Goal: Task Accomplishment & Management: Contribute content

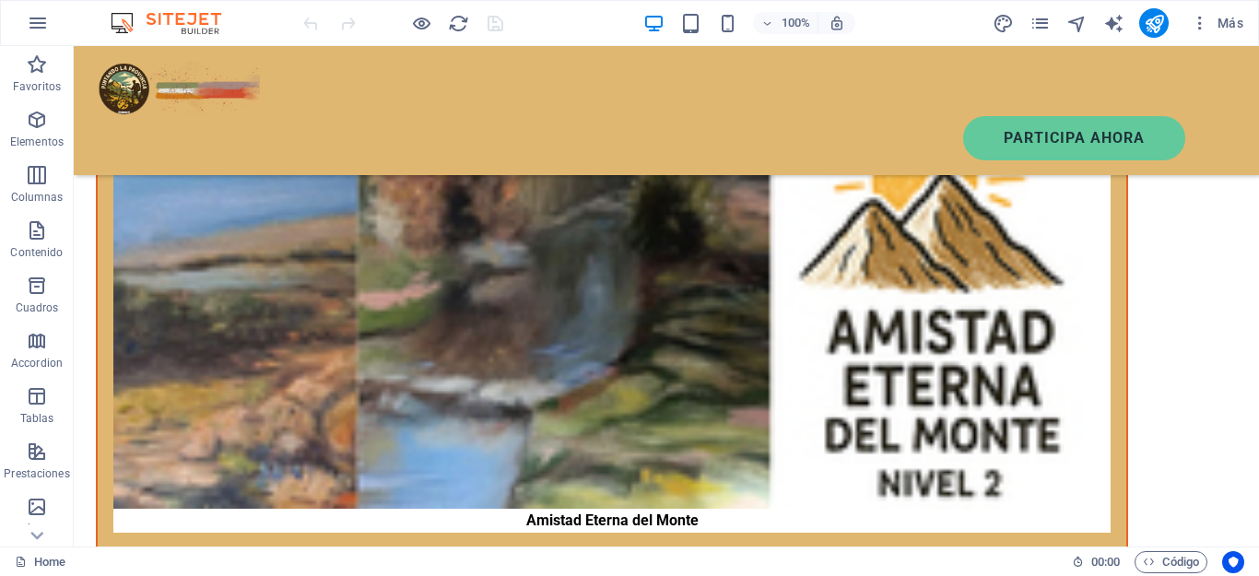
scroll to position [3888, 0]
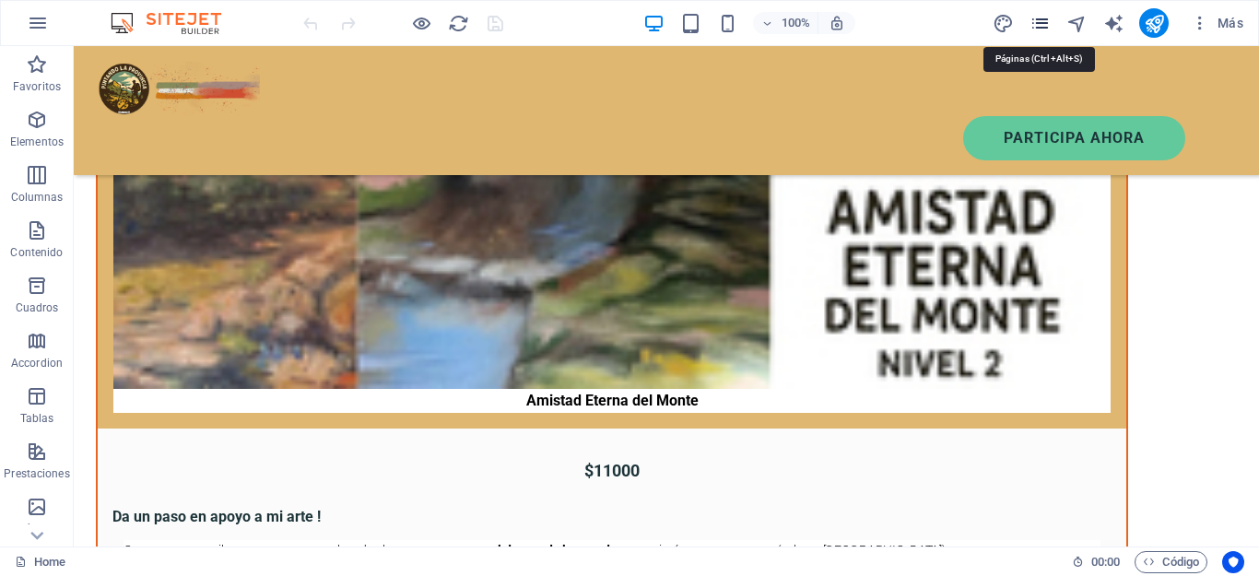
click at [1041, 18] on icon "pages" at bounding box center [1040, 23] width 21 height 21
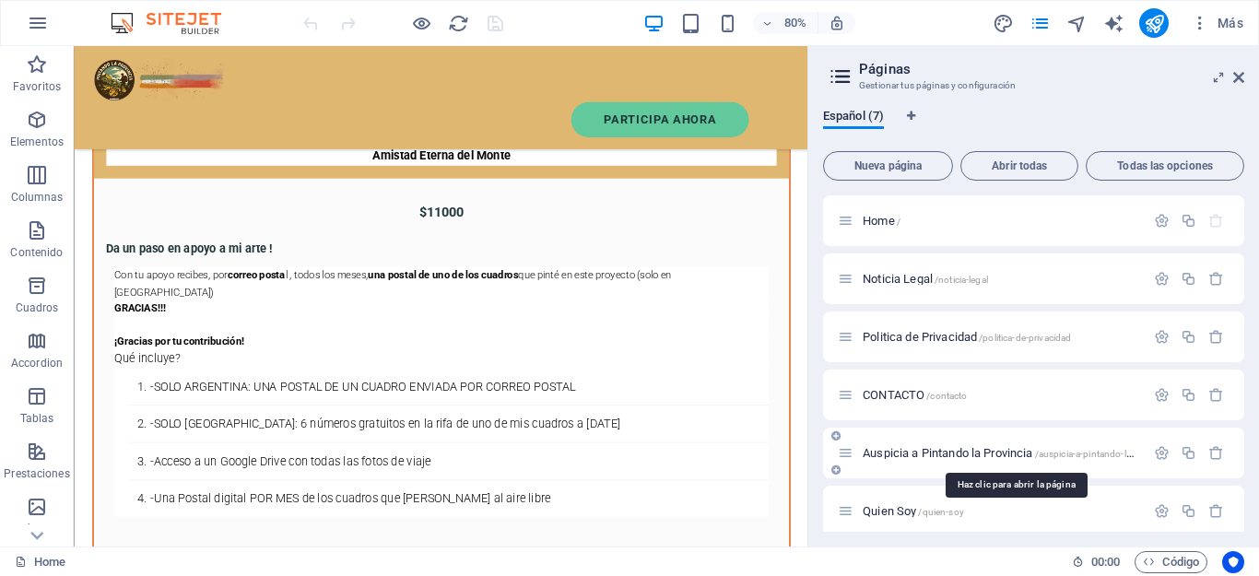
click at [935, 447] on span "Auspicia a Pintando la Provincia /auspicia-a-pintando-la-provincia" at bounding box center [1017, 453] width 309 height 14
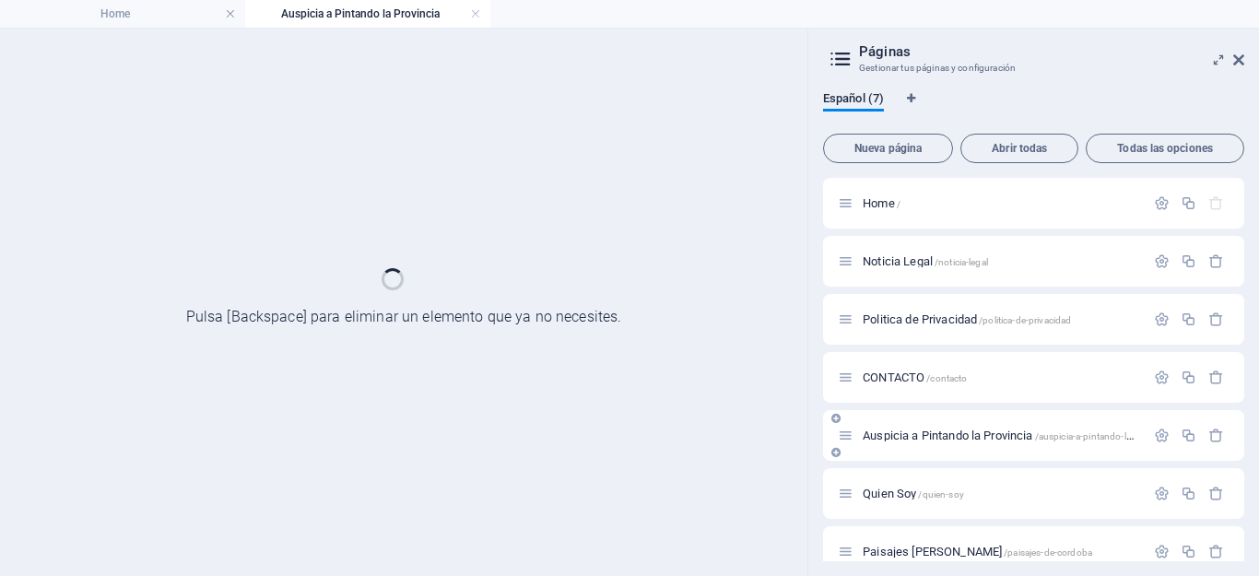
scroll to position [0, 0]
click at [935, 447] on div "Auspicia a Pintando la Provincia /auspicia-a-pintando-la-provincia" at bounding box center [1033, 435] width 421 height 51
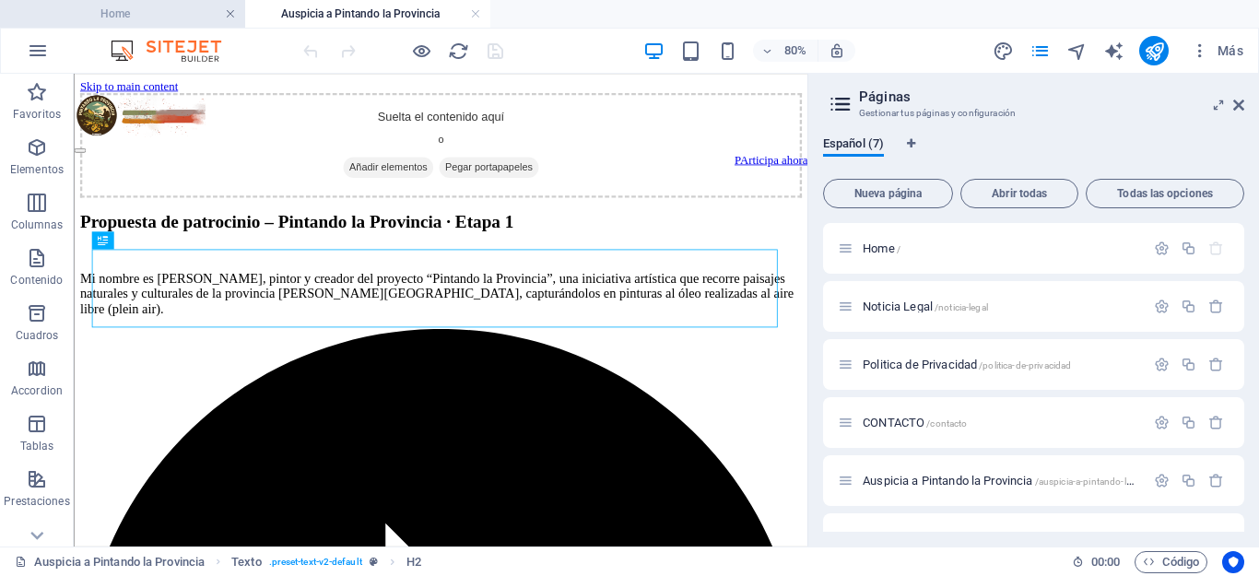
drag, startPoint x: 228, startPoint y: 8, endPoint x: 890, endPoint y: 158, distance: 679.3
click at [228, 8] on link at bounding box center [230, 15] width 11 height 18
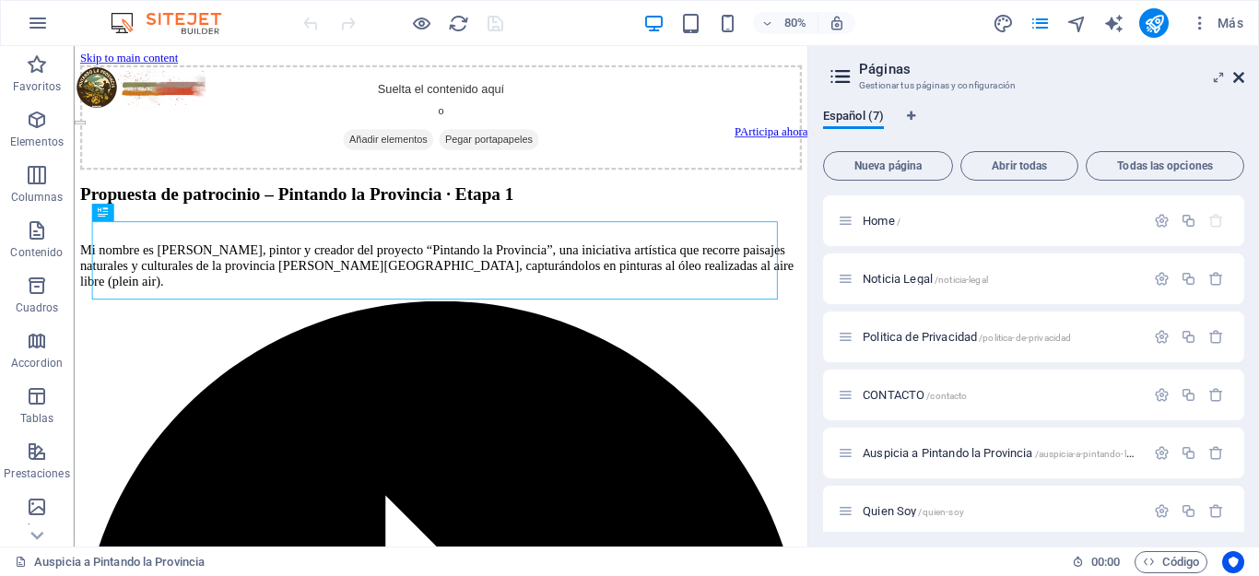
click at [1240, 82] on icon at bounding box center [1238, 77] width 11 height 15
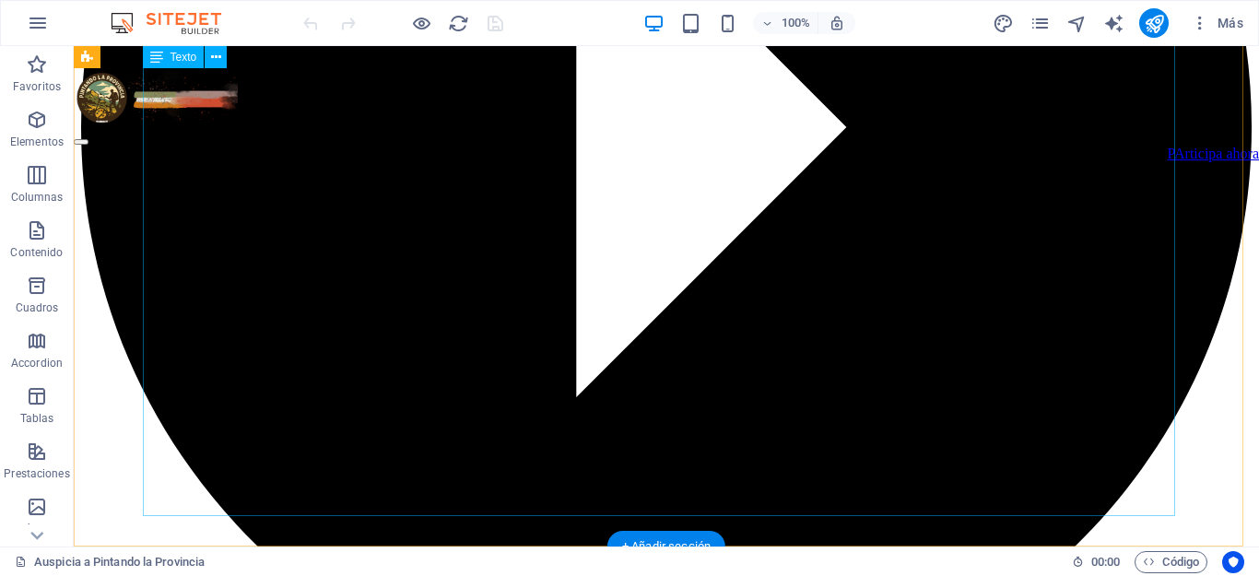
scroll to position [822, 0]
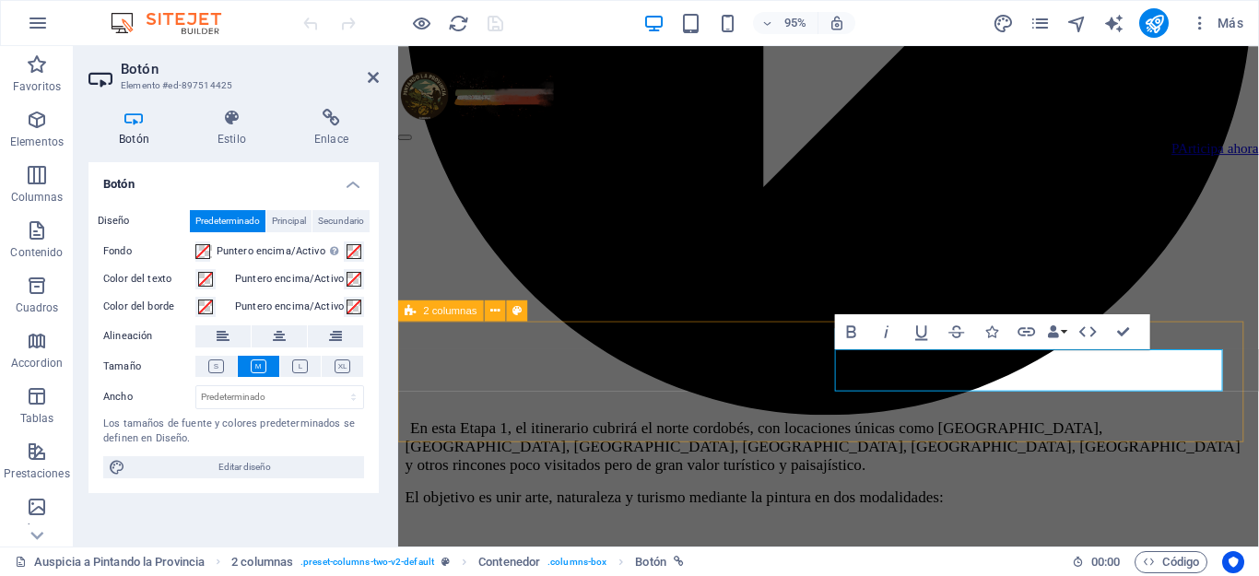
scroll to position [950, 0]
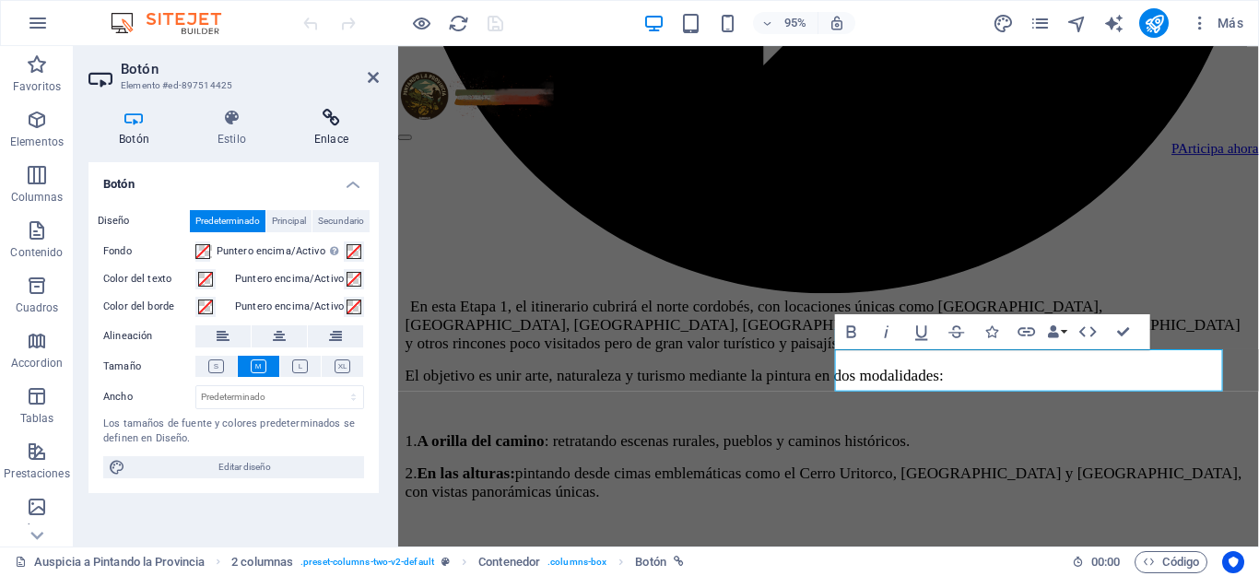
click at [335, 119] on icon at bounding box center [331, 118] width 95 height 18
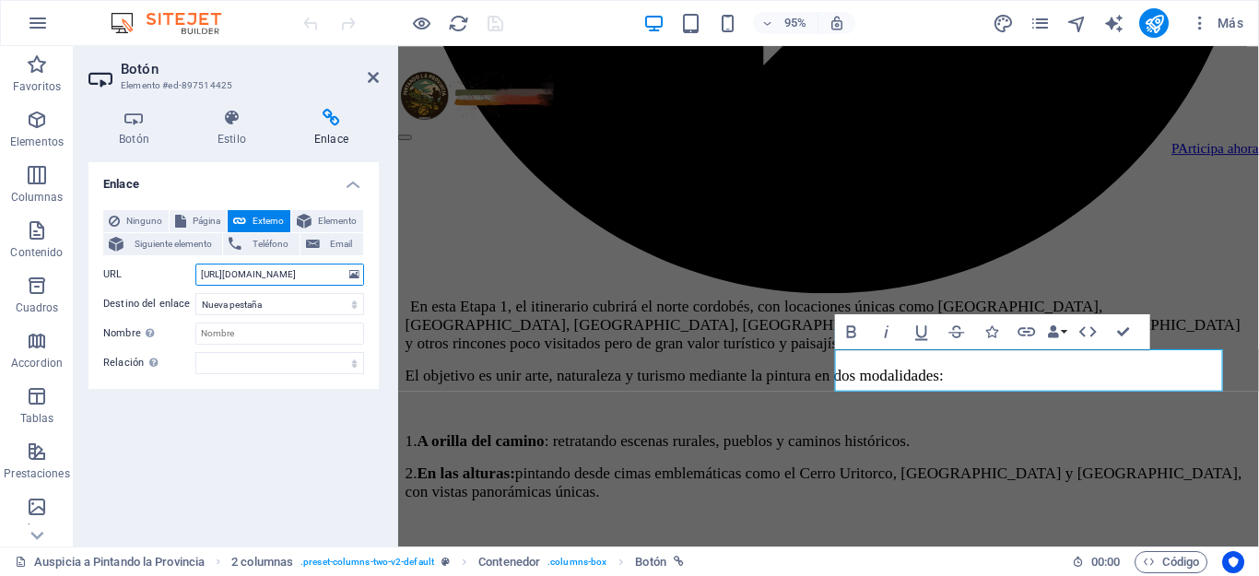
click at [296, 285] on input "https://wa.me/5494538407837" at bounding box center [279, 275] width 169 height 22
type input "https://wa.me/5493548407837"
click at [266, 336] on input "Nombre Una descripción adicional del enlace no debería ser igual al texto del e…" at bounding box center [279, 334] width 169 height 22
type input "Hablame por watsapp"
click at [333, 265] on input "https://wa.me/5493548407837" at bounding box center [279, 275] width 169 height 22
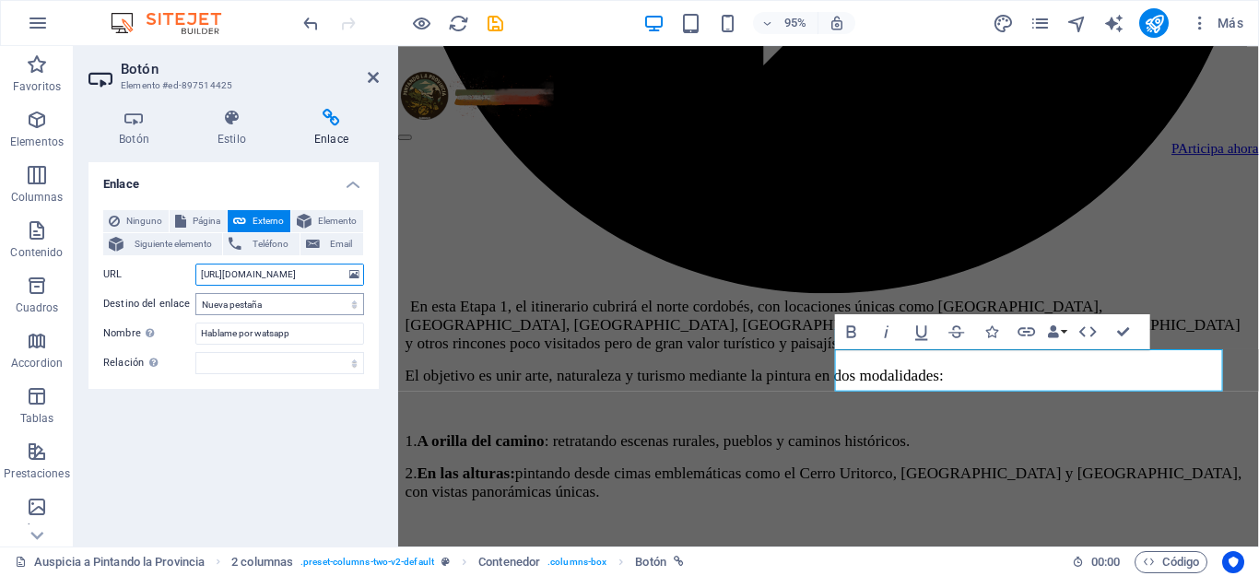
paste input "/?text=Hola%2C%20quiero%20saber%20m%C3%A1s%20sobre%20tus%20servicios."
click at [242, 279] on input "https://wa.me/5493548407837/?text=Hola%2C%20quiero%20saber%20m%C3%A1s%20sobre%2…" at bounding box center [279, 275] width 169 height 22
type input "https://wa.me/5493548407837/?text=Hola%2C%20te%20escribo%20m%C3%A1s%20desde%20P…"
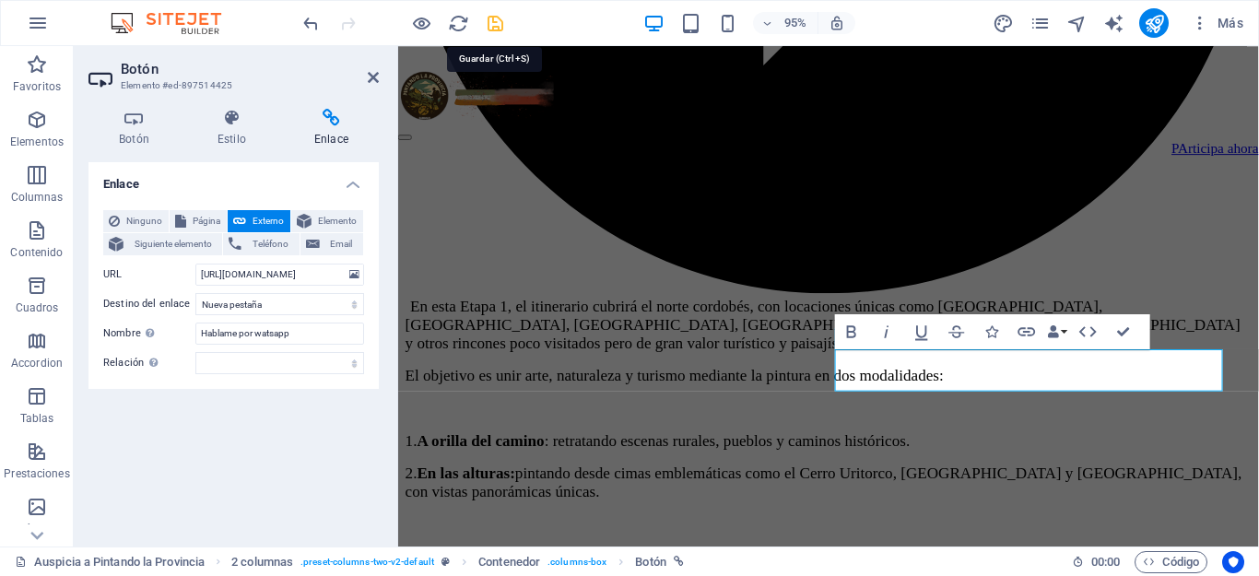
scroll to position [0, 0]
click at [495, 23] on icon "save" at bounding box center [495, 23] width 21 height 21
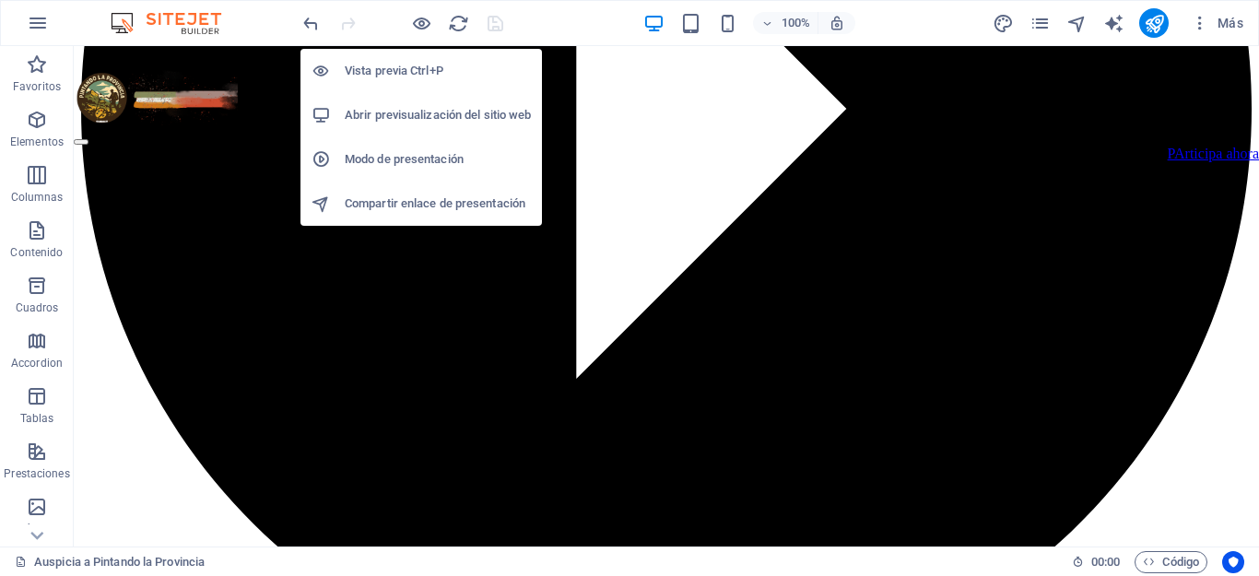
click at [410, 71] on h6 "Vista previa Ctrl+P" at bounding box center [438, 71] width 186 height 22
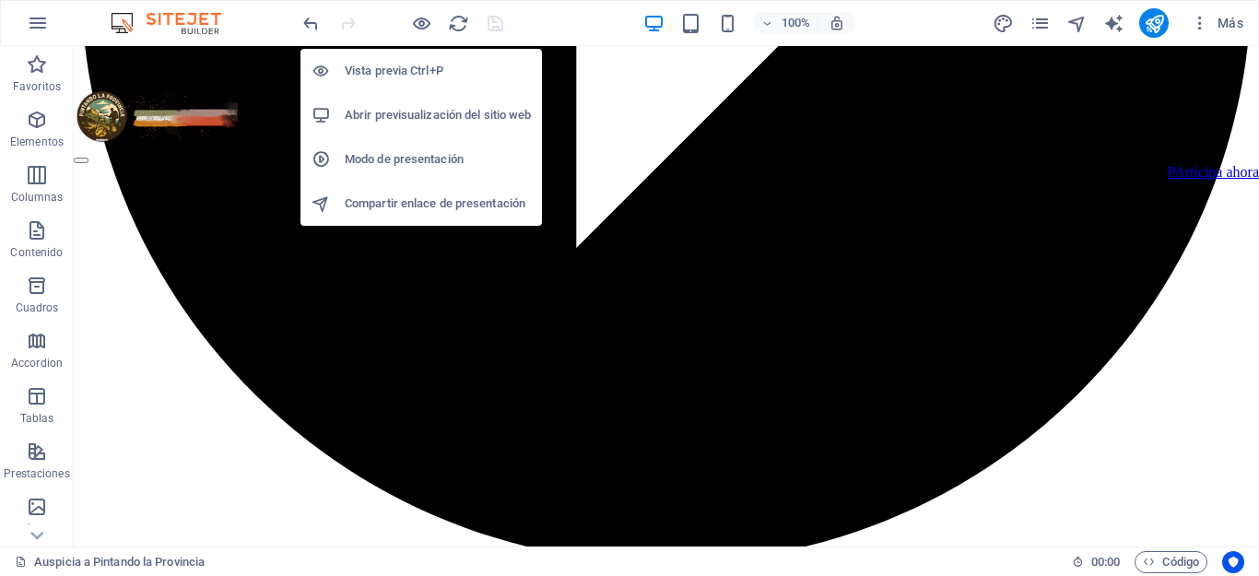
scroll to position [691, 0]
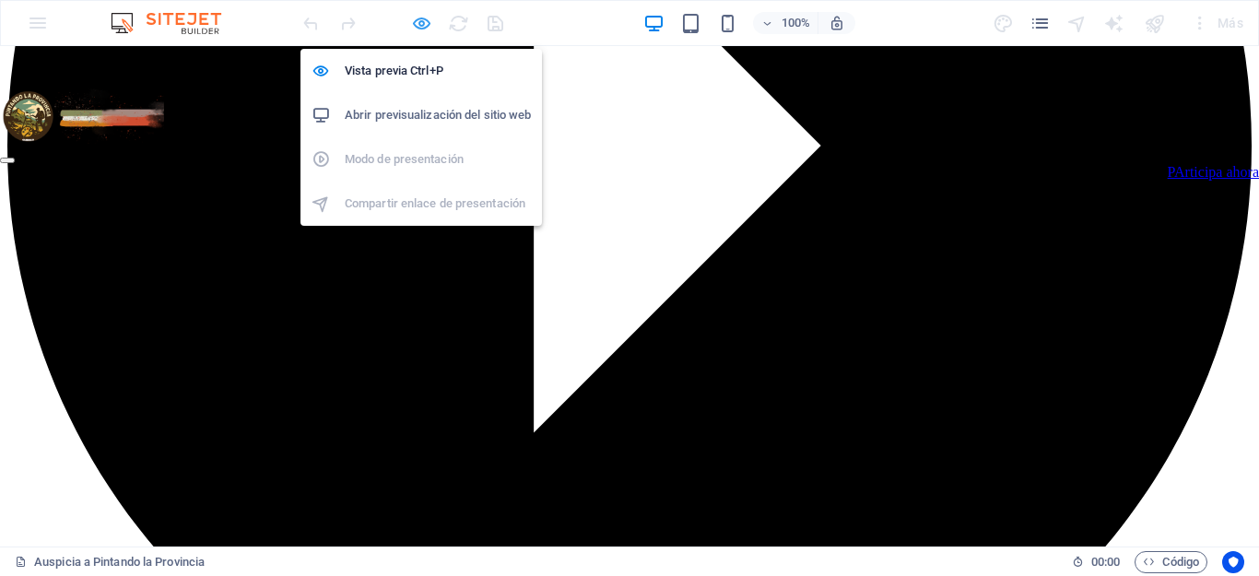
click at [421, 25] on icon "button" at bounding box center [421, 23] width 21 height 21
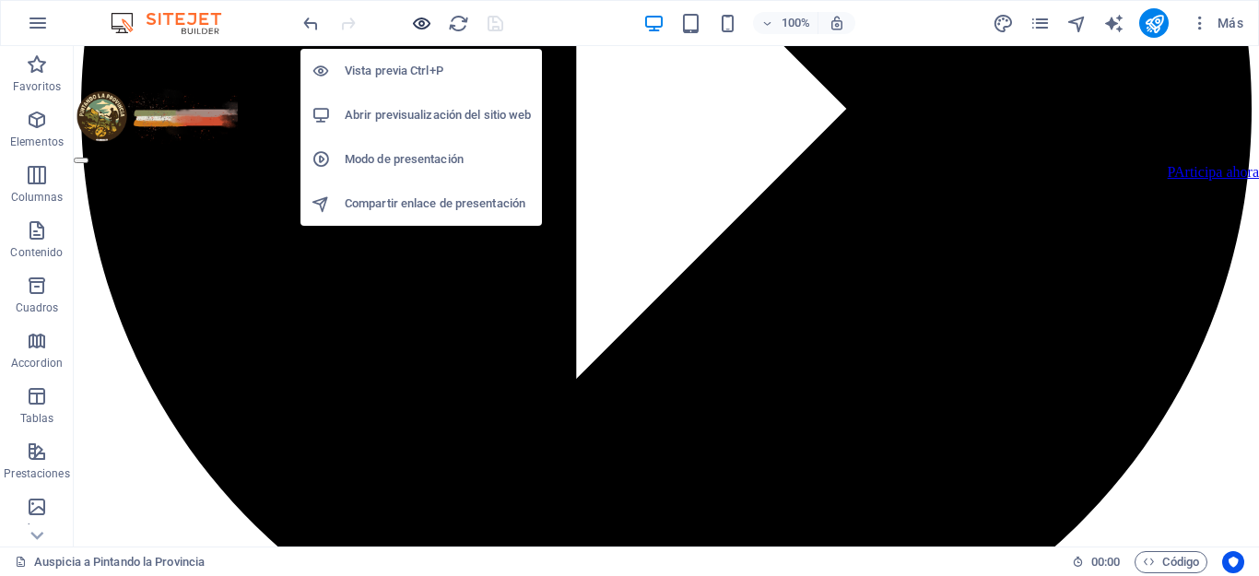
scroll to position [822, 0]
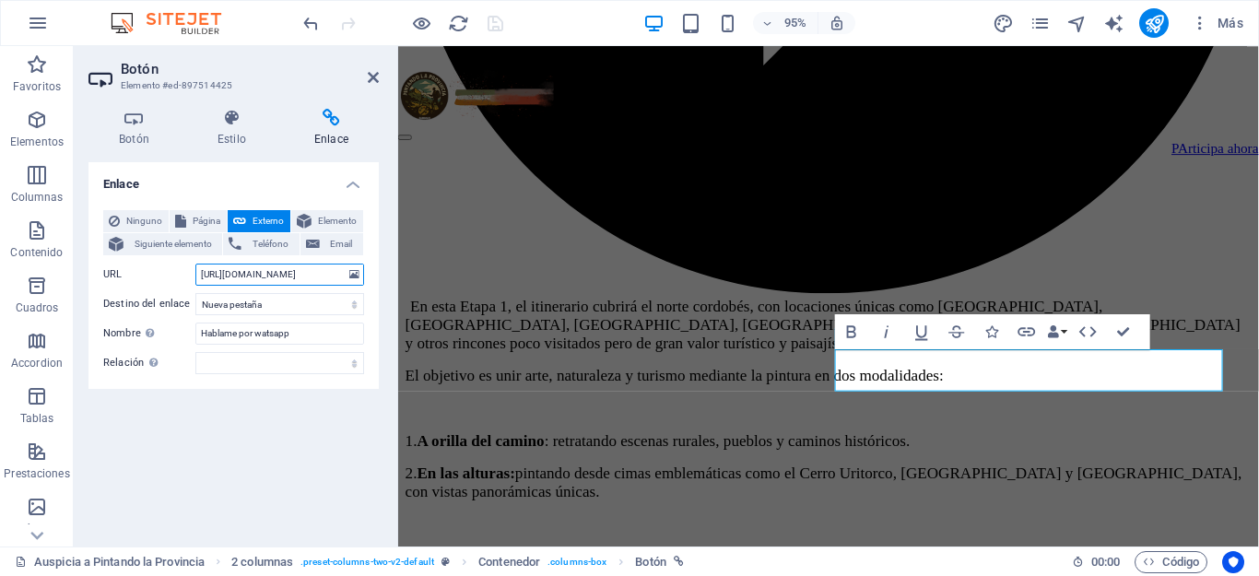
click at [270, 274] on input "https://wa.me/5493548407837/?text=Hola%2C%20te%20escribo%20m%C3%A1s%20desde%20P…" at bounding box center [279, 275] width 169 height 22
type input "https://wa.me/5493548407837/?text=Hola%2C%20te%20escribo%20Desde%20Pintando%20P…"
click at [499, 21] on icon "save" at bounding box center [495, 23] width 21 height 21
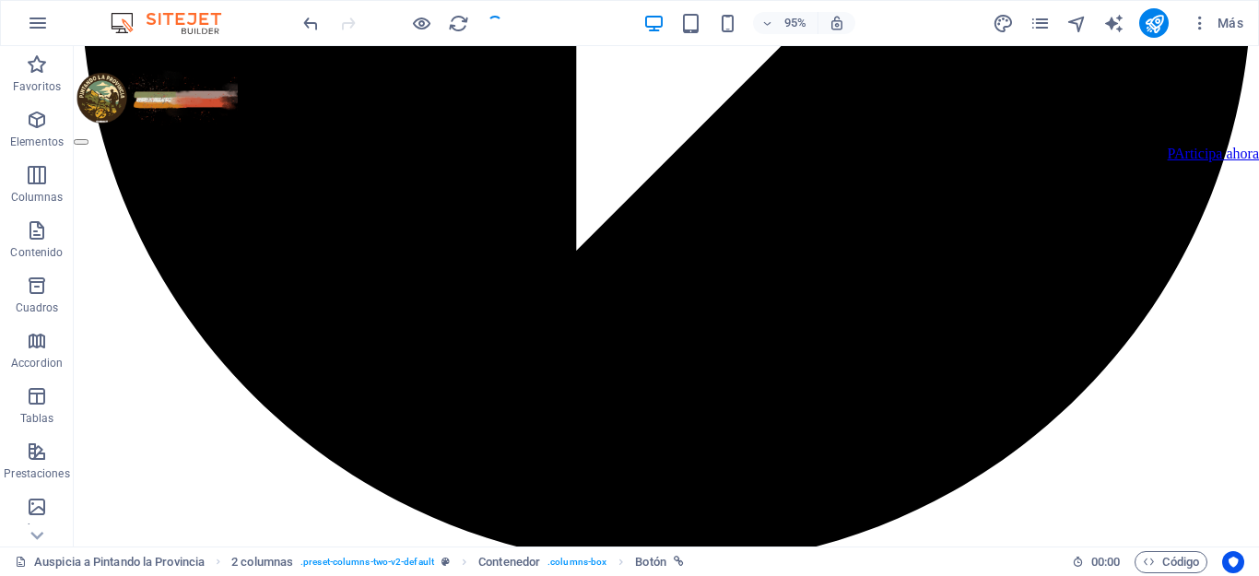
scroll to position [822, 0]
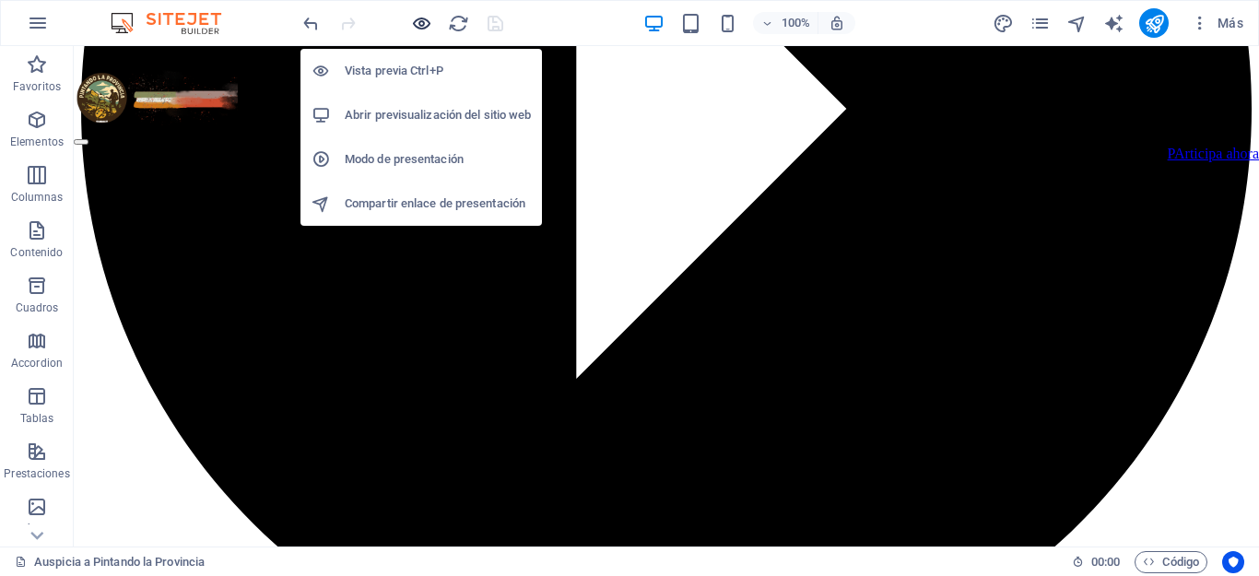
click at [418, 23] on icon "button" at bounding box center [421, 23] width 21 height 21
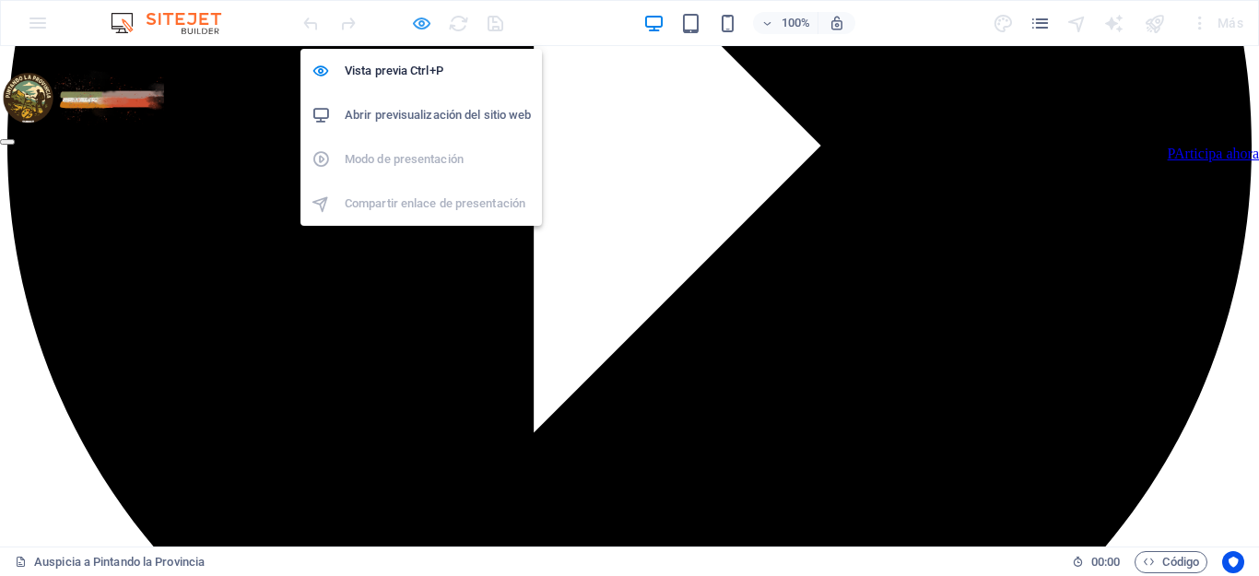
scroll to position [691, 0]
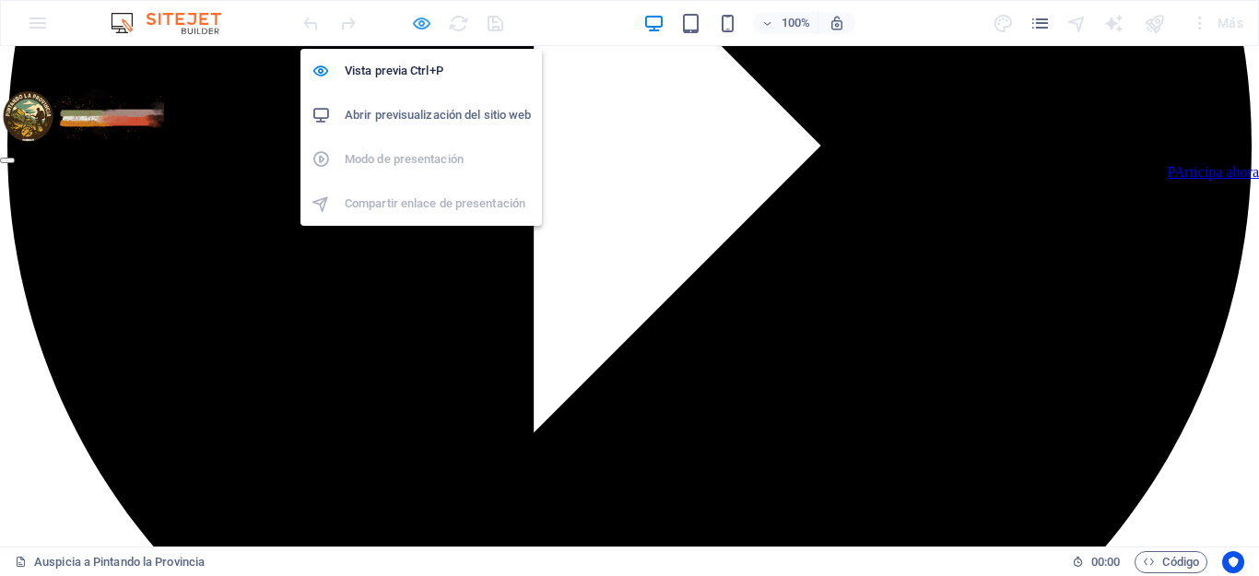
click at [429, 29] on icon "button" at bounding box center [421, 23] width 21 height 21
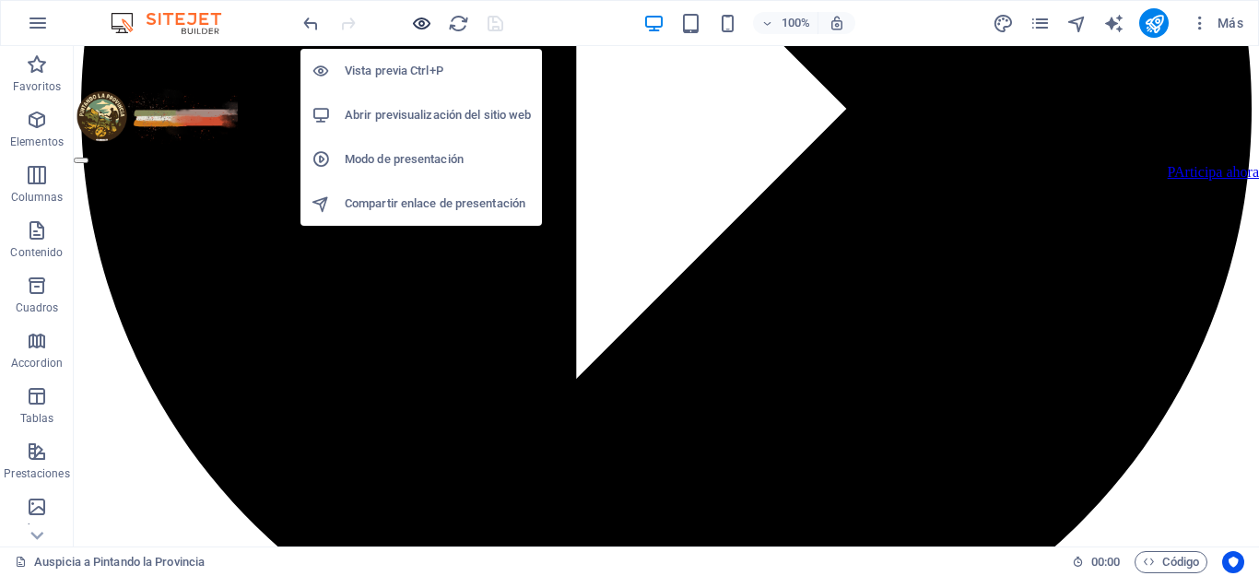
scroll to position [822, 0]
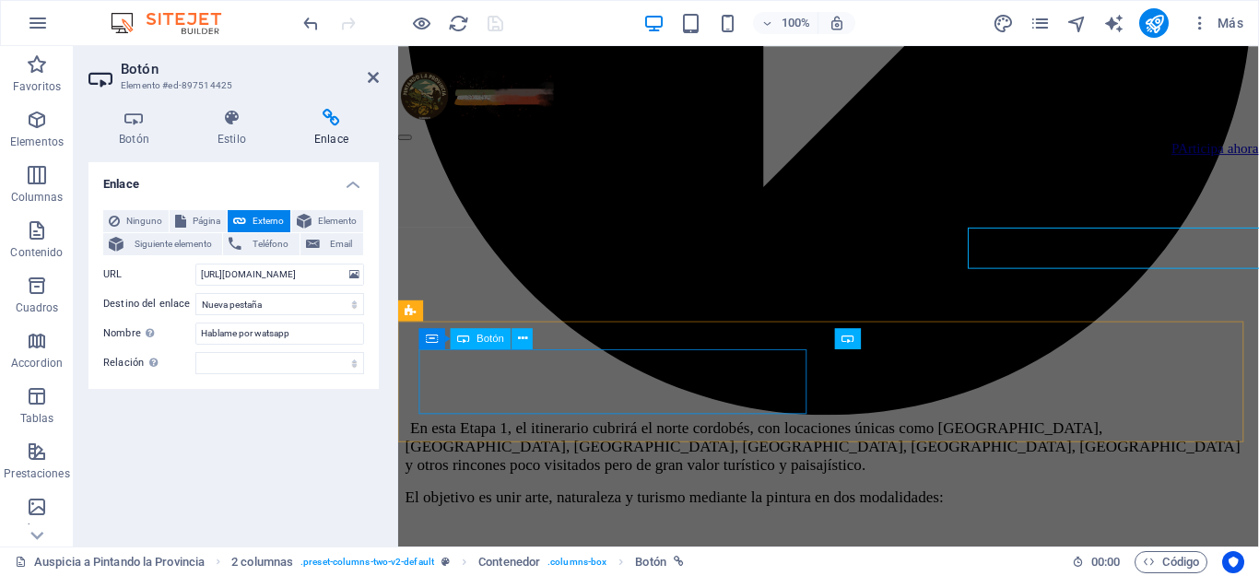
scroll to position [950, 0]
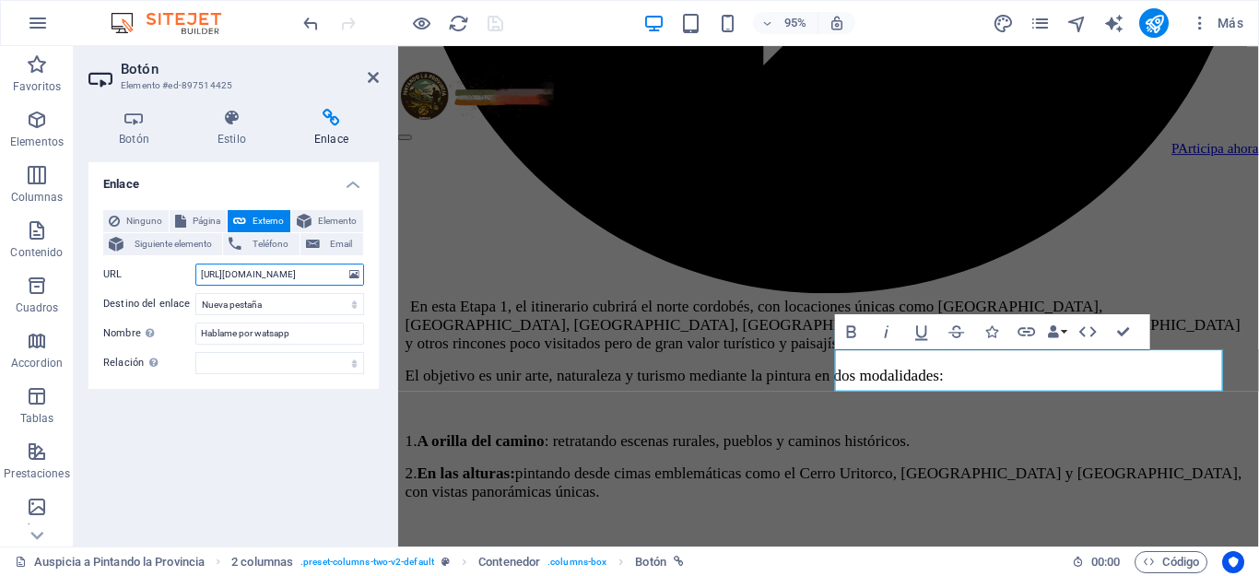
click at [274, 268] on input "https://wa.me/5493548407837/?text=Hola%2C%20te%20escribo%20Desde%20Pintando%20P…" at bounding box center [279, 275] width 169 height 22
type input "https://wa.me/5493548407837/?text=Hola%2C%20te%20escribo%20Desde%20Pintando%20L…"
click at [497, 21] on icon "save" at bounding box center [495, 23] width 21 height 21
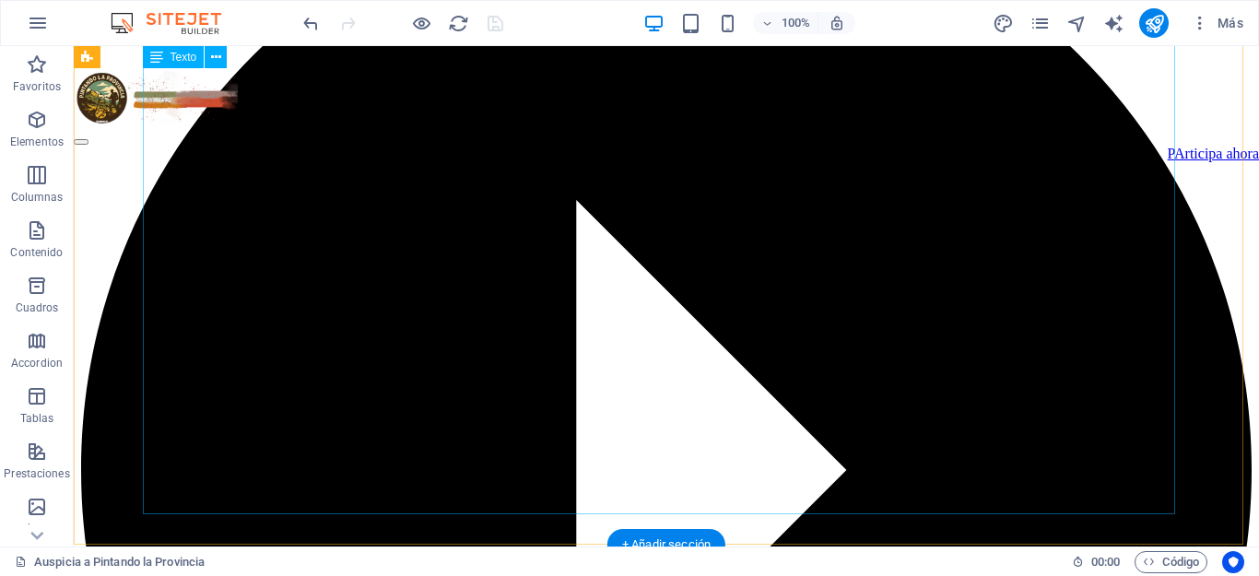
scroll to position [453, 0]
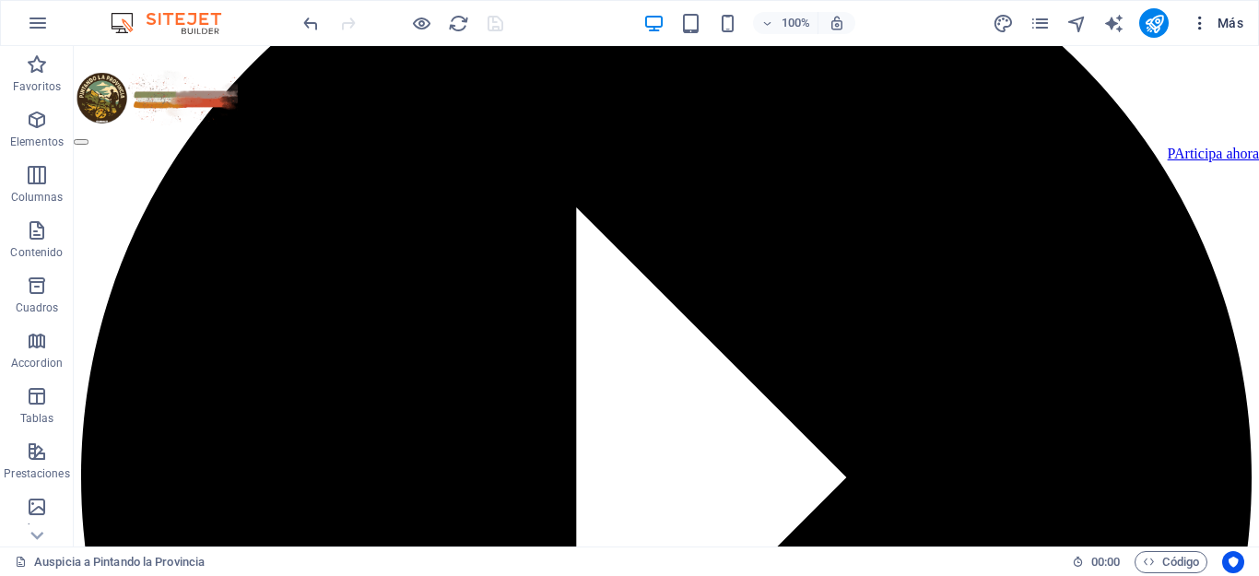
click at [1202, 29] on icon "button" at bounding box center [1200, 23] width 18 height 18
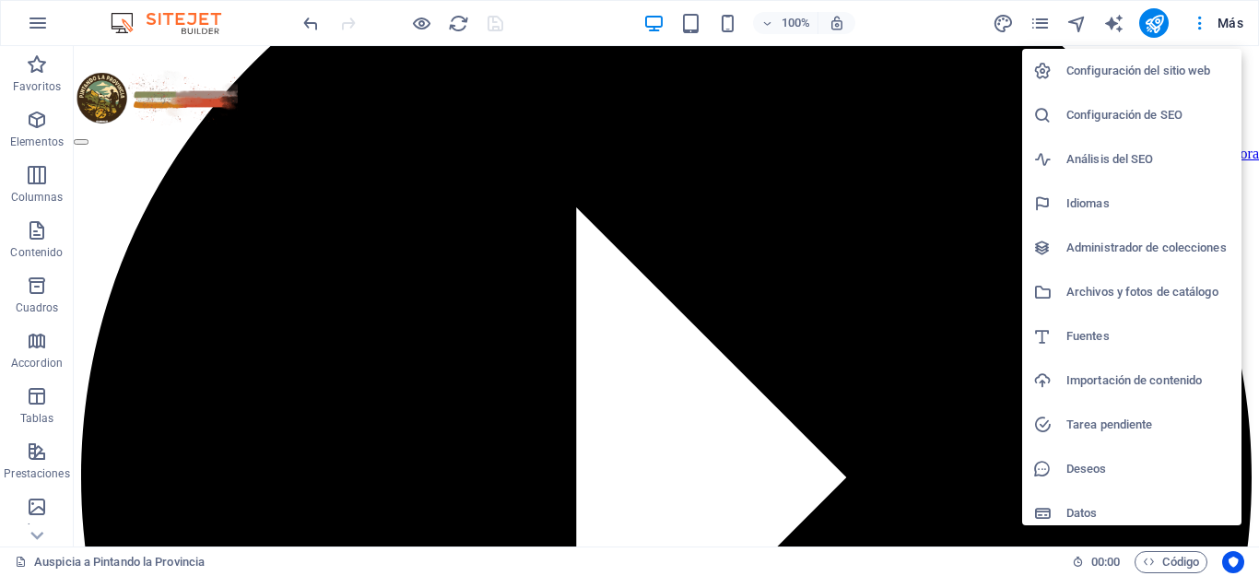
click at [1041, 34] on div at bounding box center [629, 288] width 1259 height 576
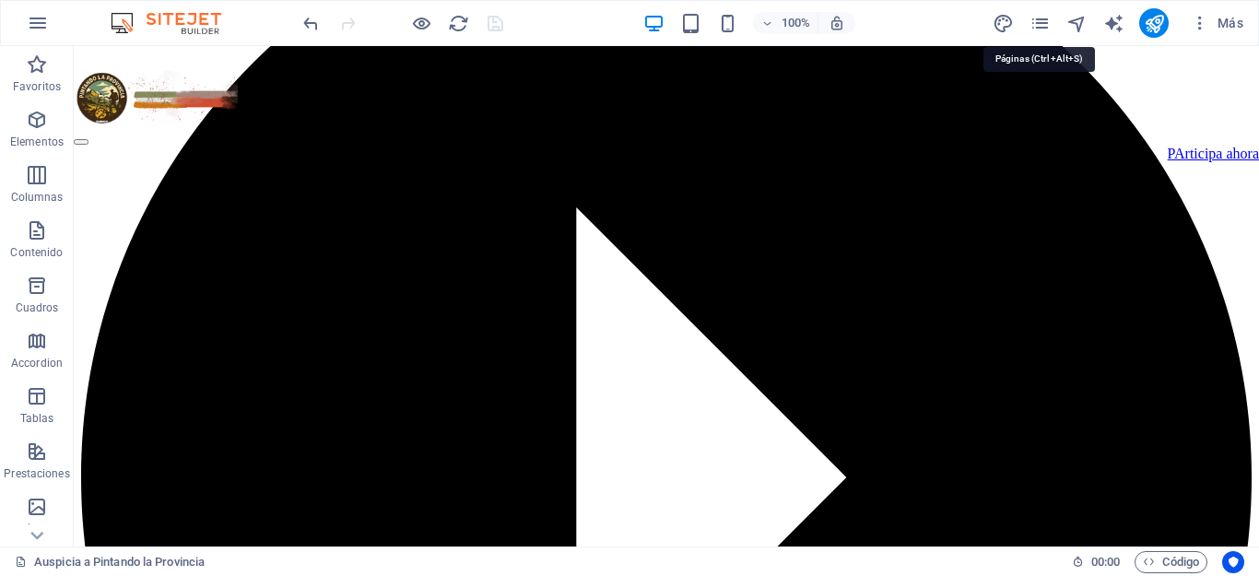
click at [1040, 27] on icon "pages" at bounding box center [1040, 23] width 21 height 21
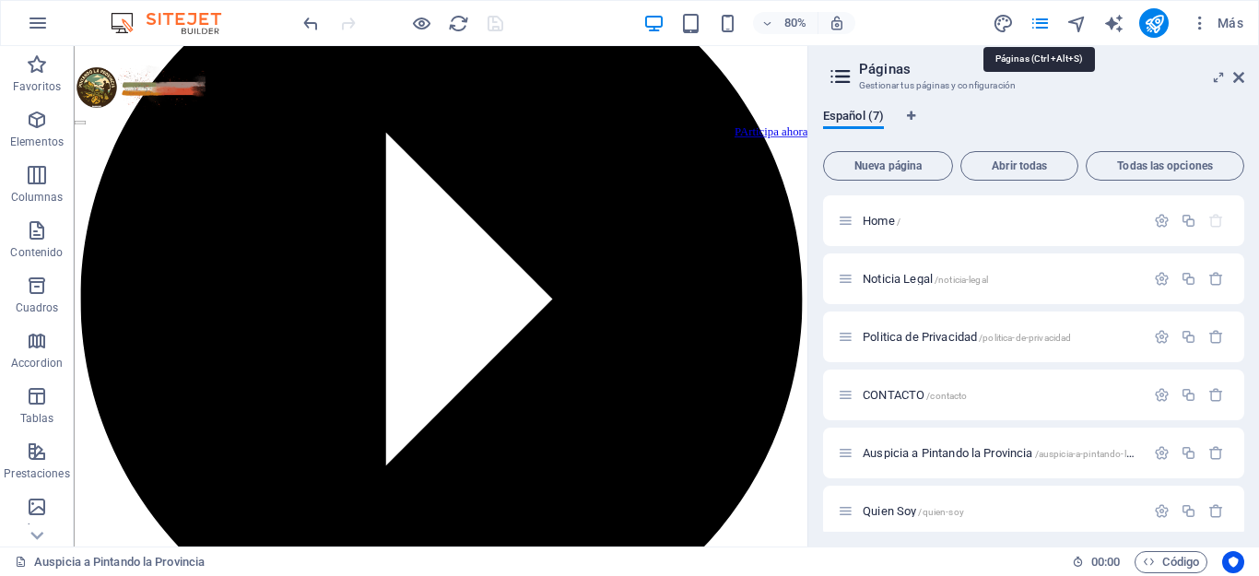
scroll to position [529, 0]
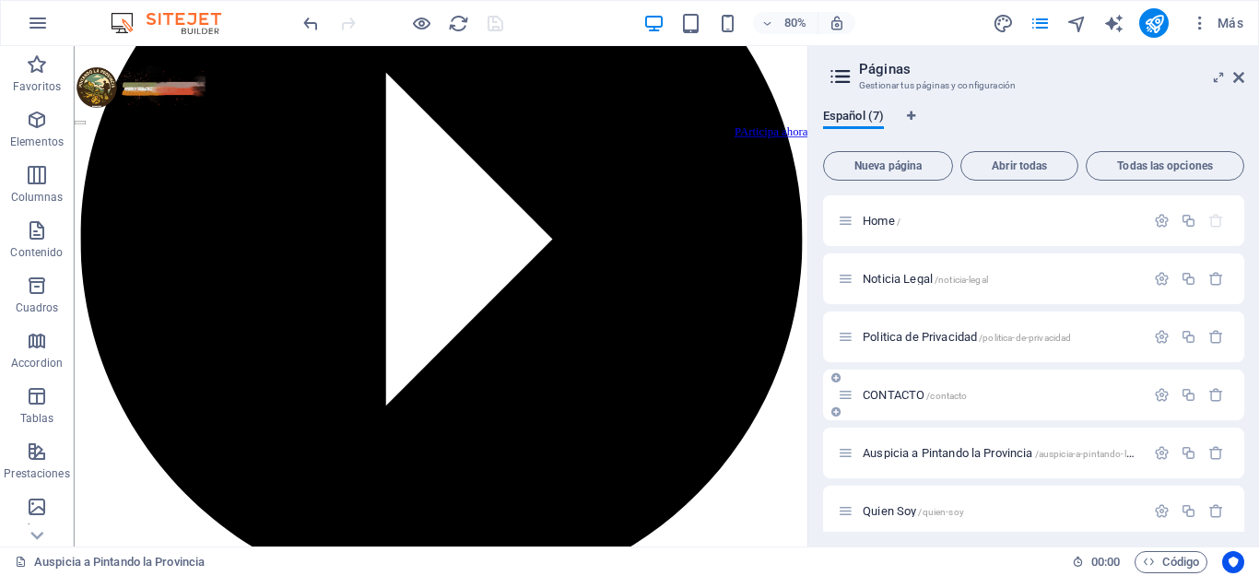
click at [876, 394] on span "CONTACTO /contacto" at bounding box center [915, 395] width 104 height 14
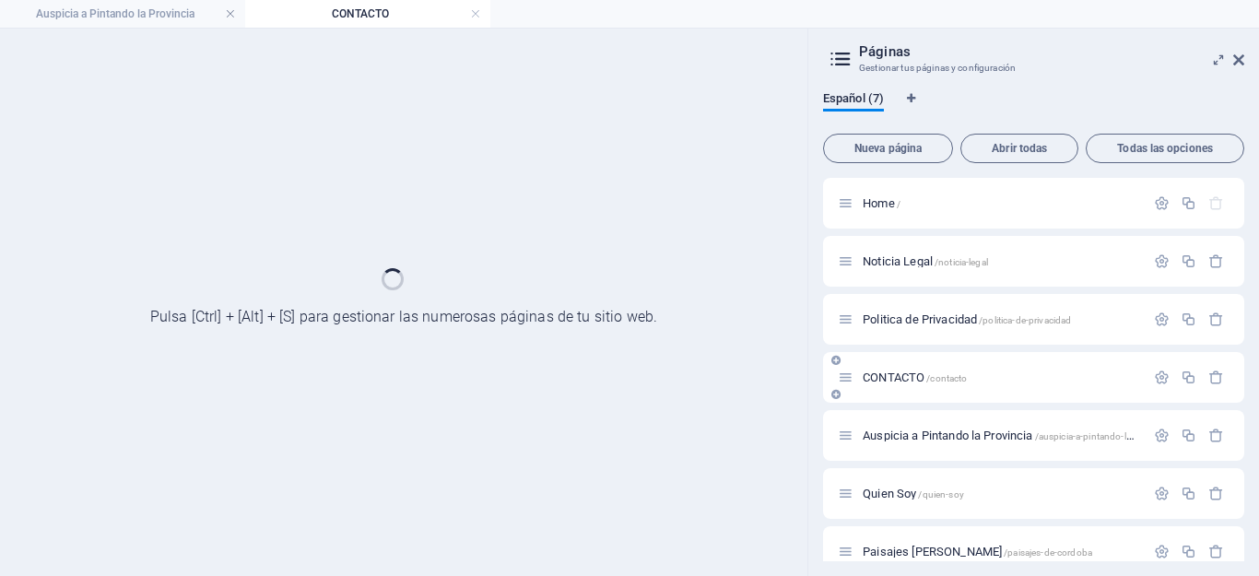
click at [876, 394] on div "CONTACTO /contacto" at bounding box center [1033, 377] width 421 height 51
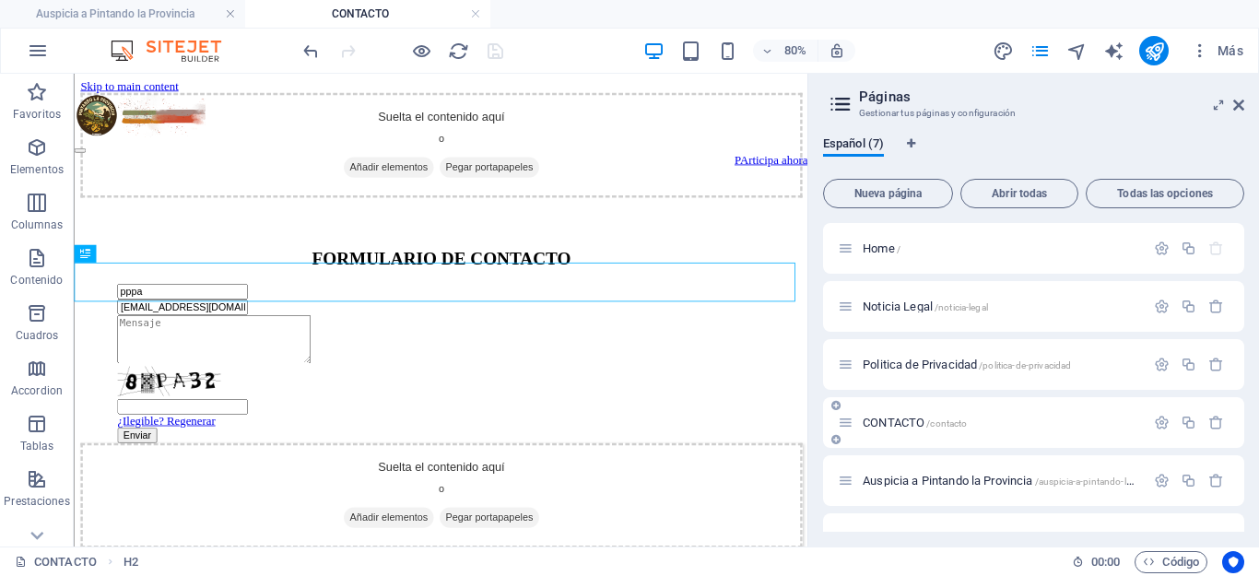
scroll to position [0, 0]
click at [1237, 99] on icon at bounding box center [1238, 105] width 11 height 15
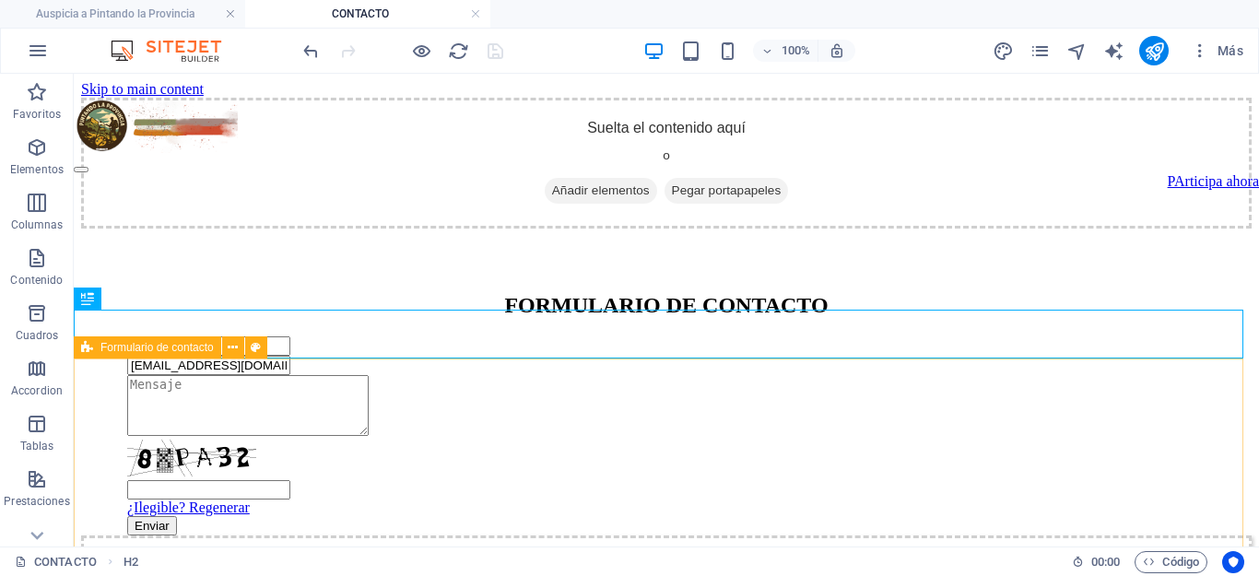
click at [168, 349] on span "Formulario de contacto" at bounding box center [156, 347] width 113 height 11
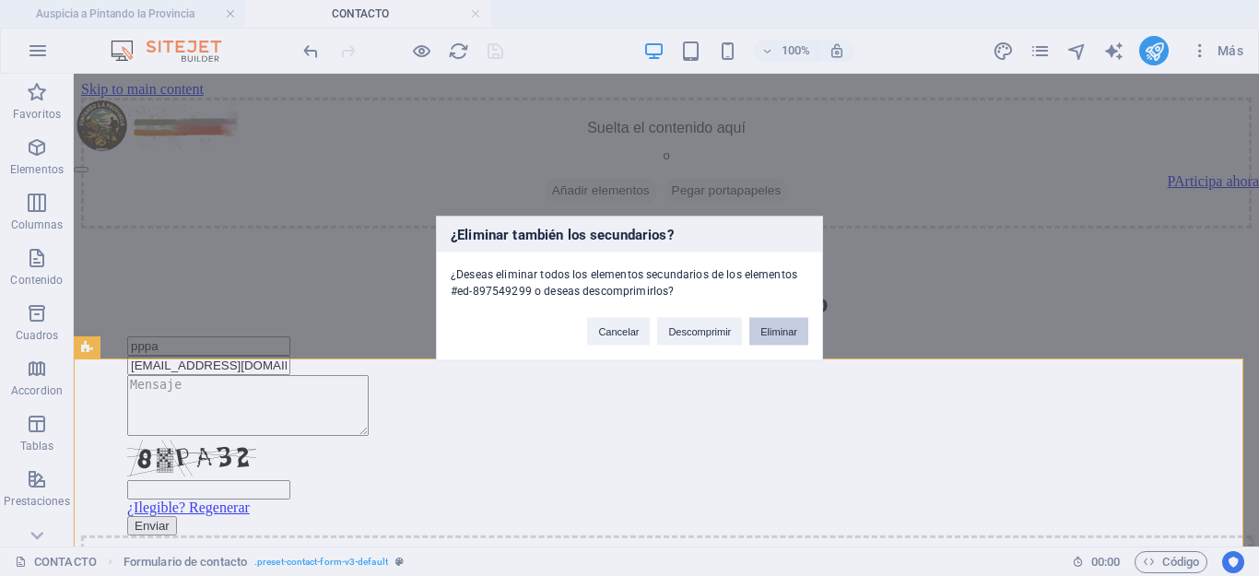
click at [772, 325] on button "Eliminar" at bounding box center [778, 331] width 59 height 28
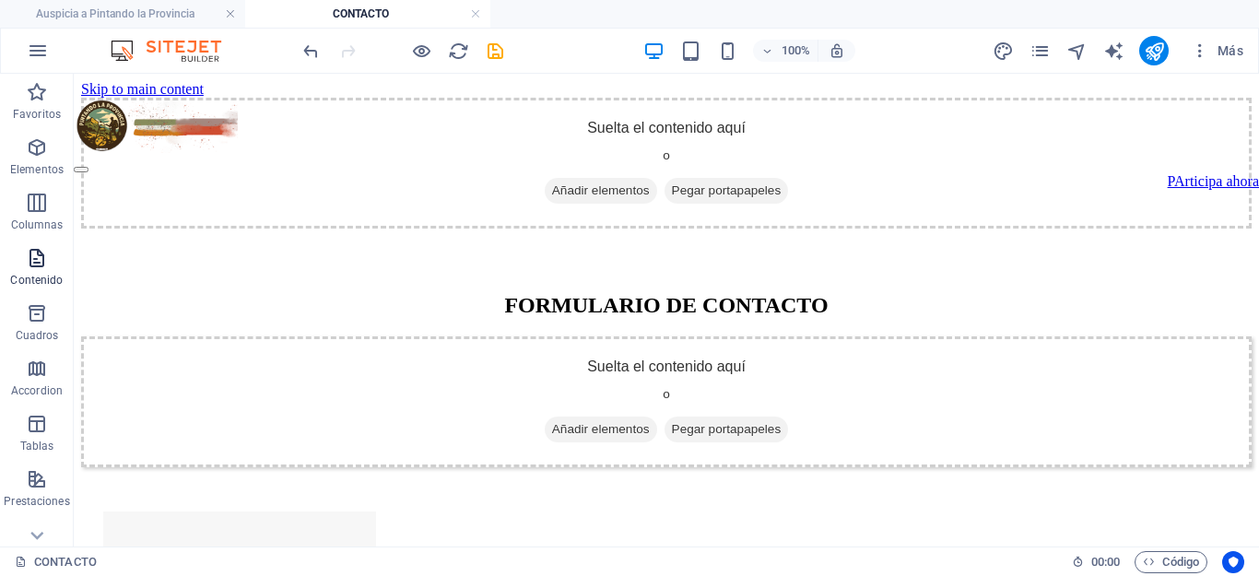
click at [26, 259] on icon "button" at bounding box center [37, 258] width 22 height 22
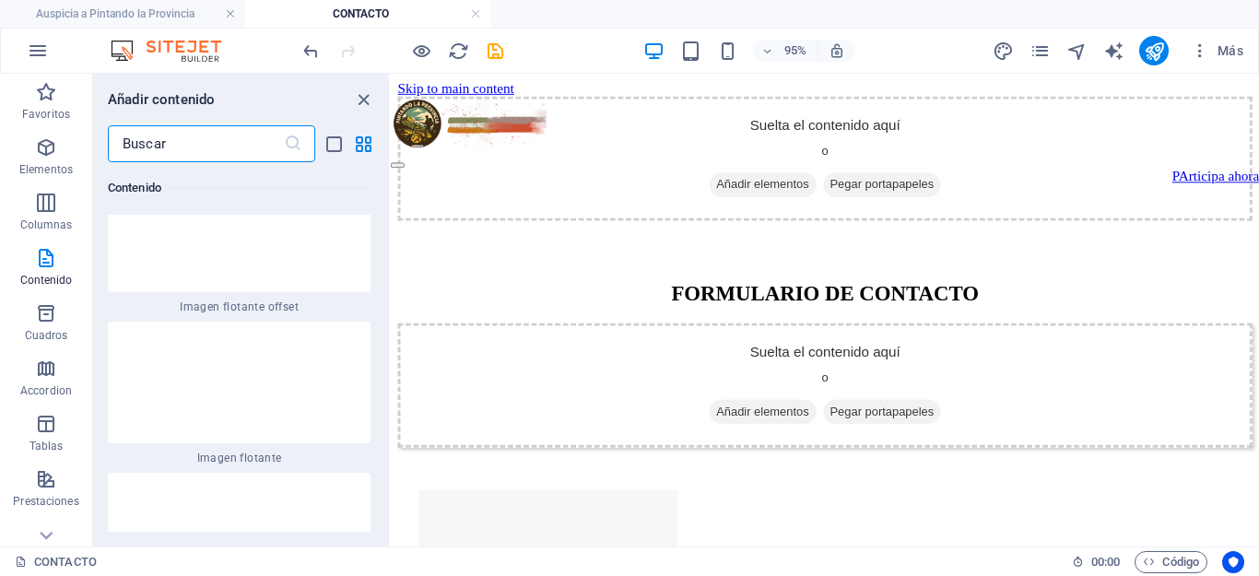
scroll to position [7085, 0]
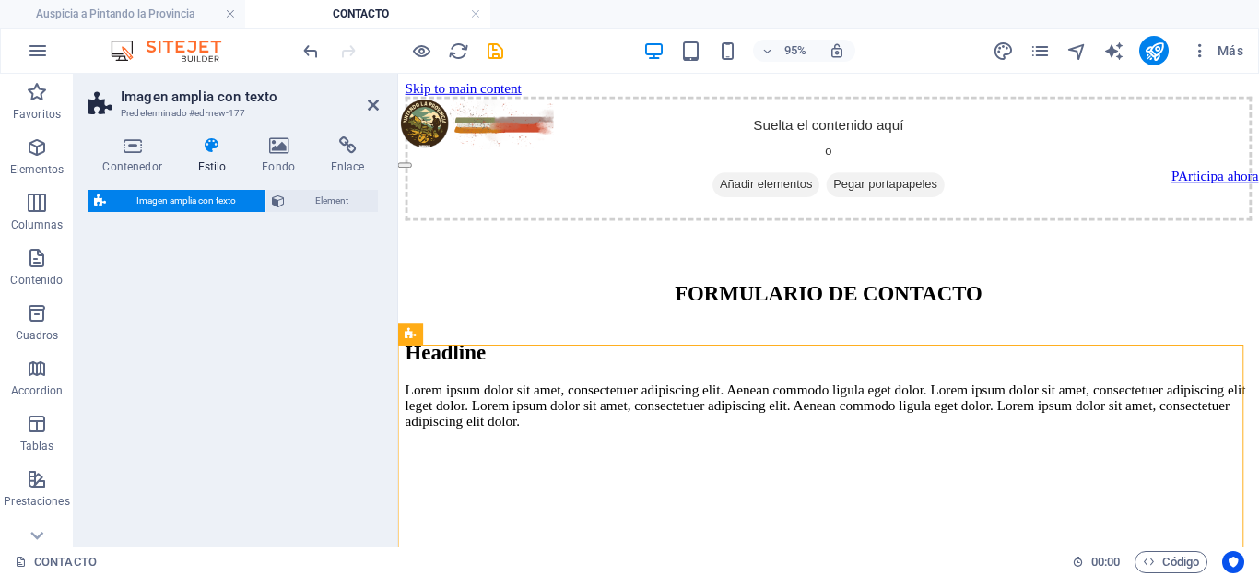
select select "%"
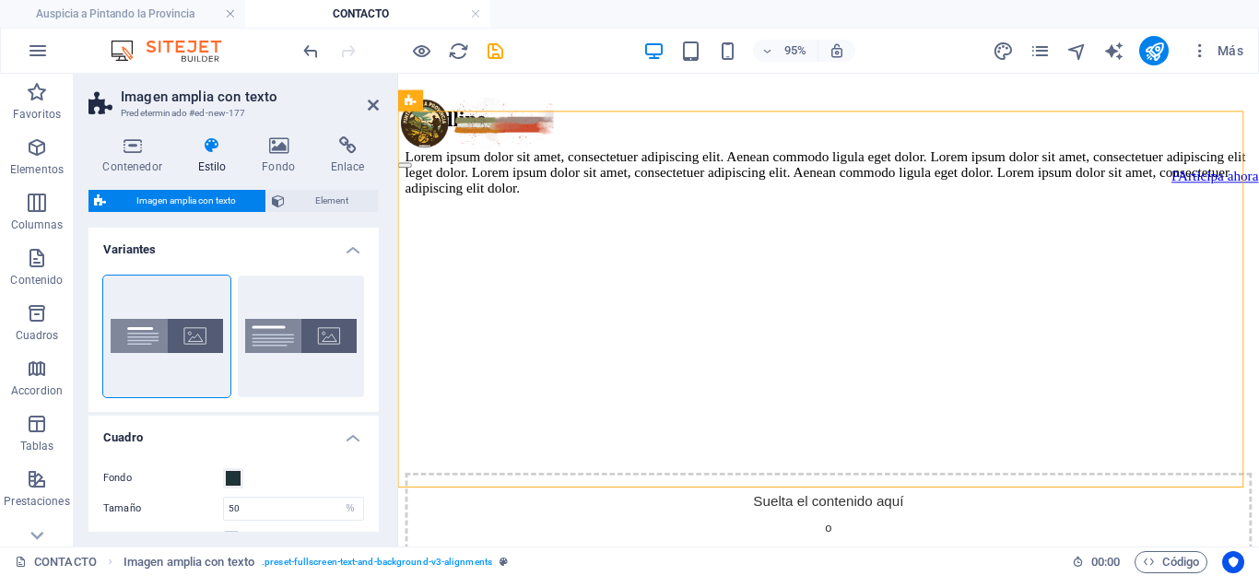
scroll to position [269, 0]
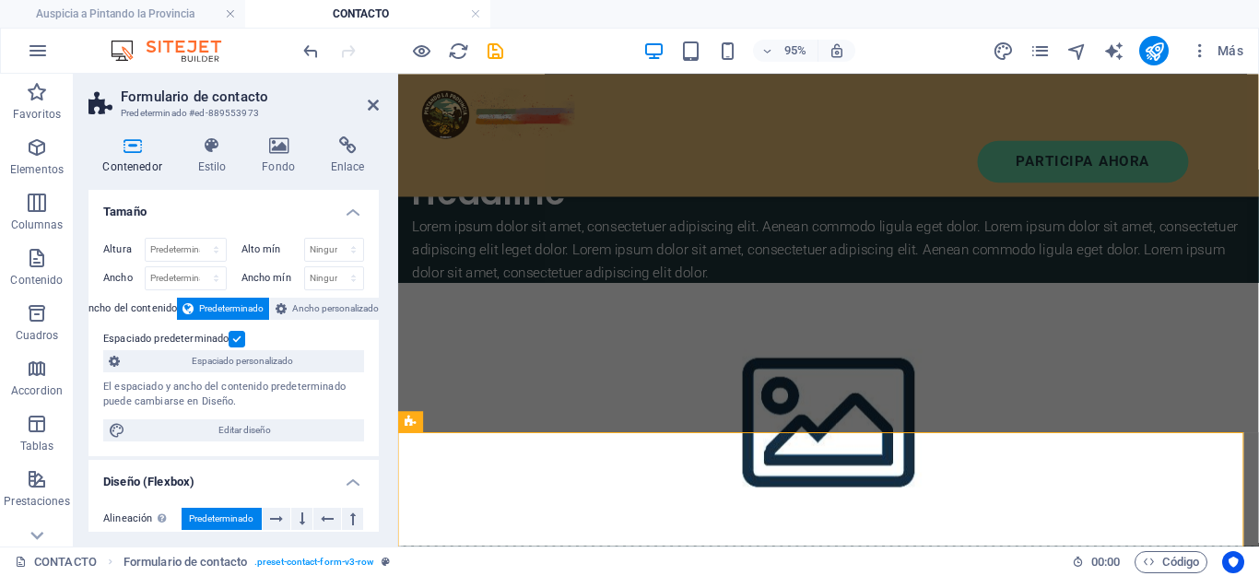
click at [1088, 379] on figure at bounding box center [851, 432] width 906 height 276
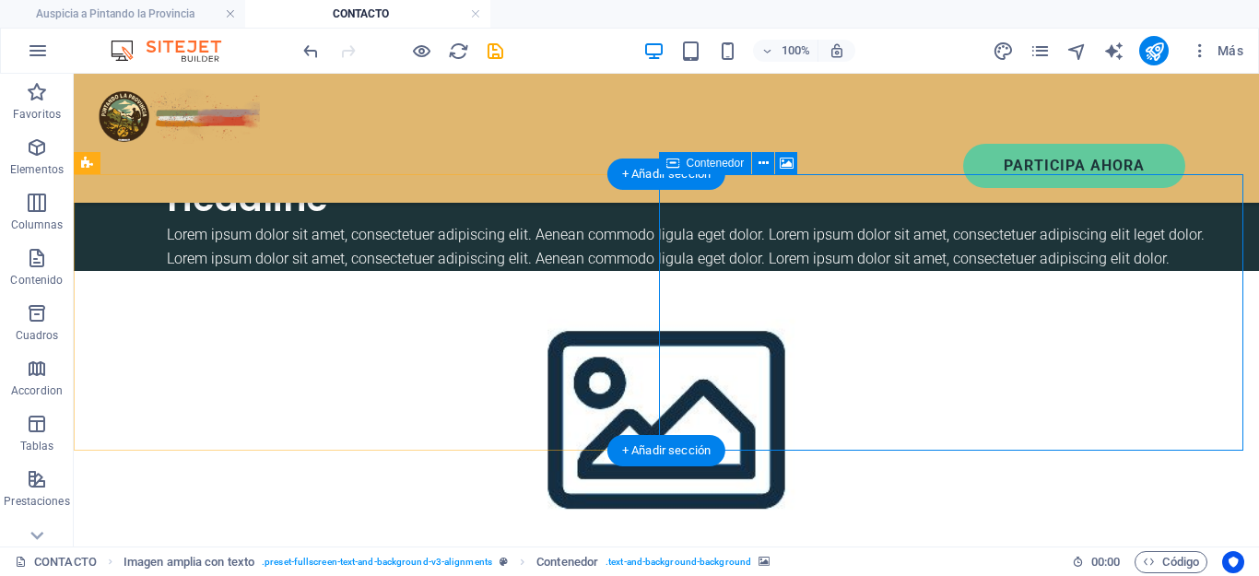
select select "px"
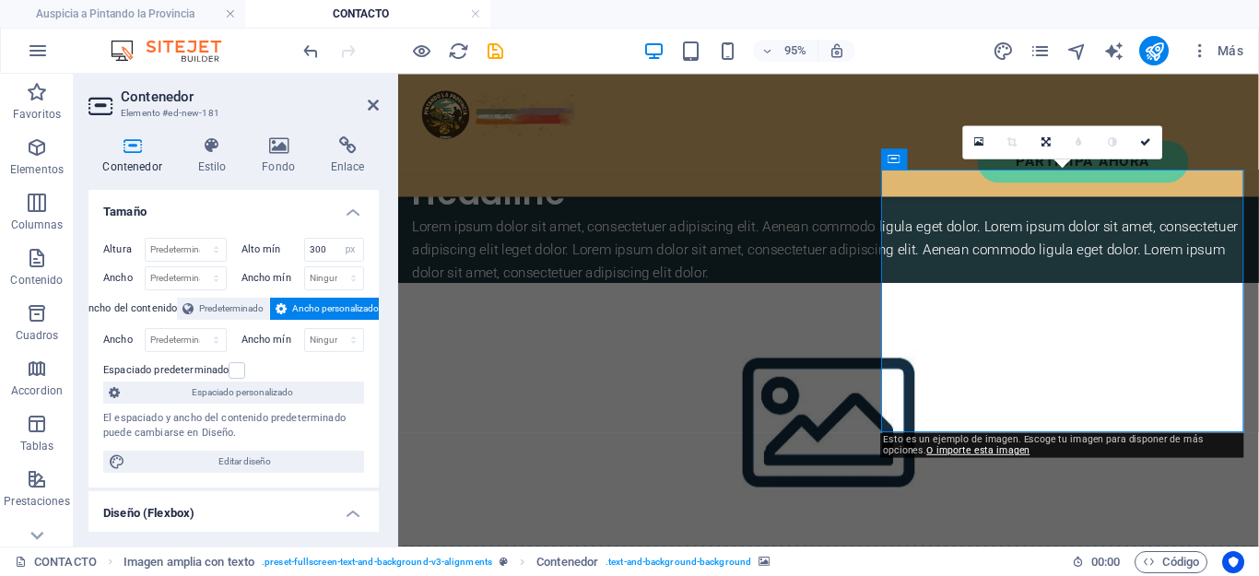
click at [1092, 335] on figure at bounding box center [851, 432] width 906 height 276
click at [278, 163] on h4 "Fondo" at bounding box center [282, 155] width 69 height 39
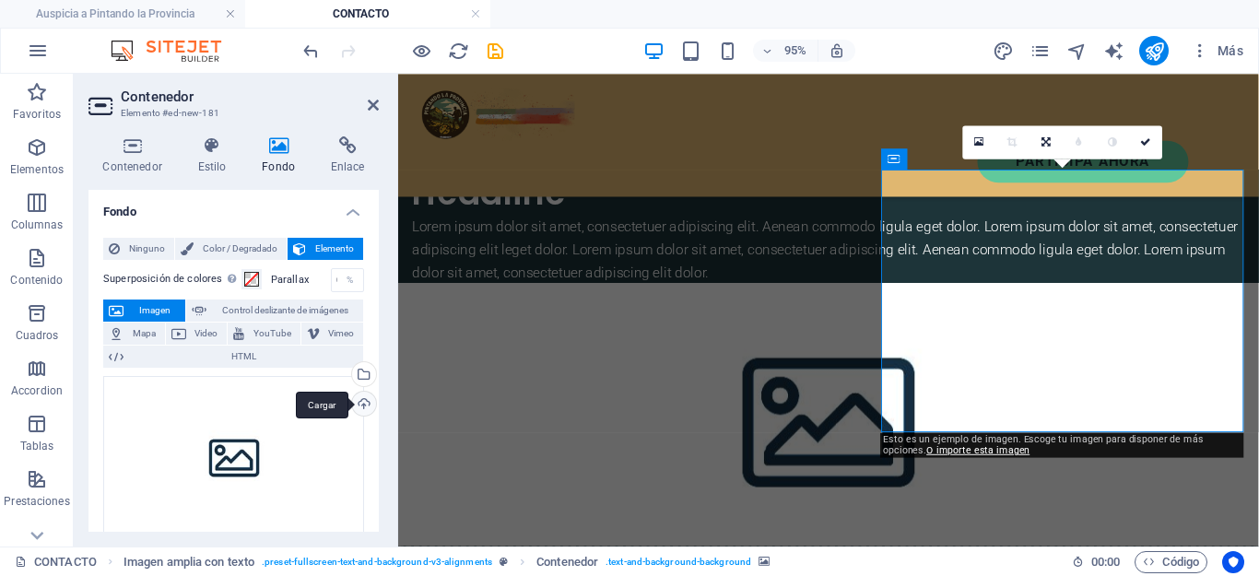
click at [358, 402] on div "Cargar" at bounding box center [362, 406] width 28 height 28
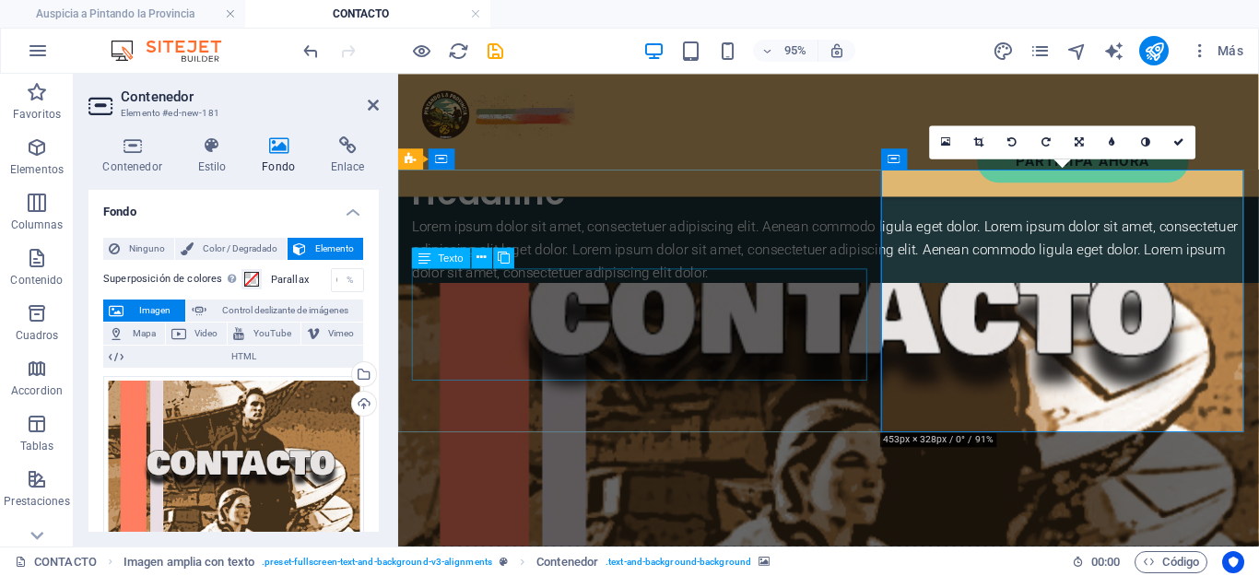
click at [572, 294] on div "Lorem ipsum dolor sit amet, consectetuer adipiscing elit. Aenean commodo ligula…" at bounding box center [851, 258] width 877 height 71
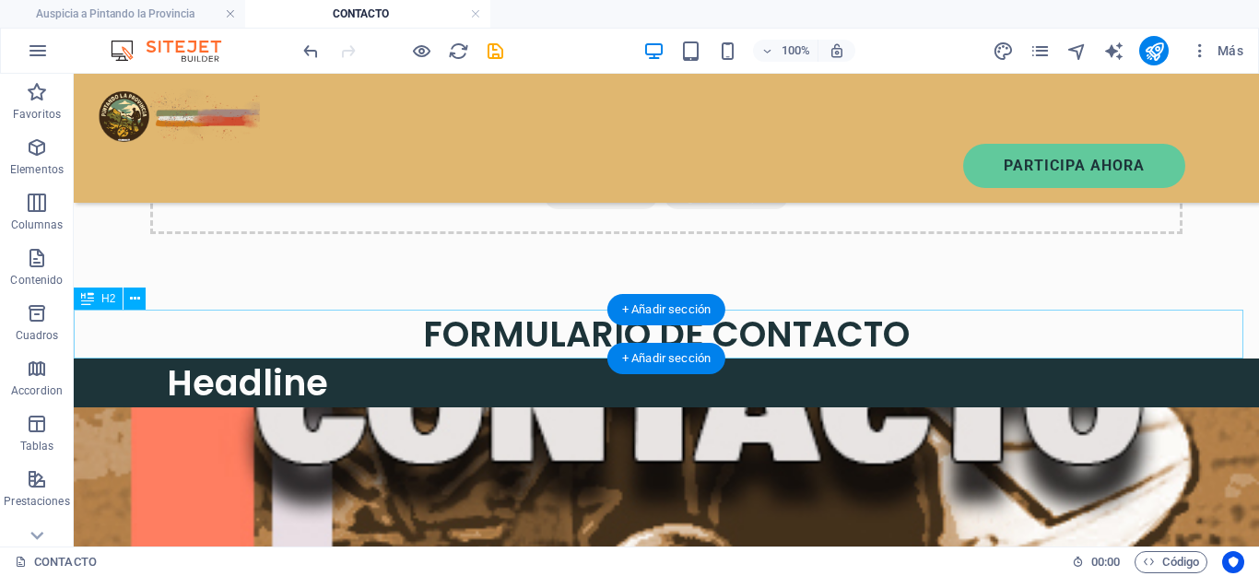
scroll to position [269, 0]
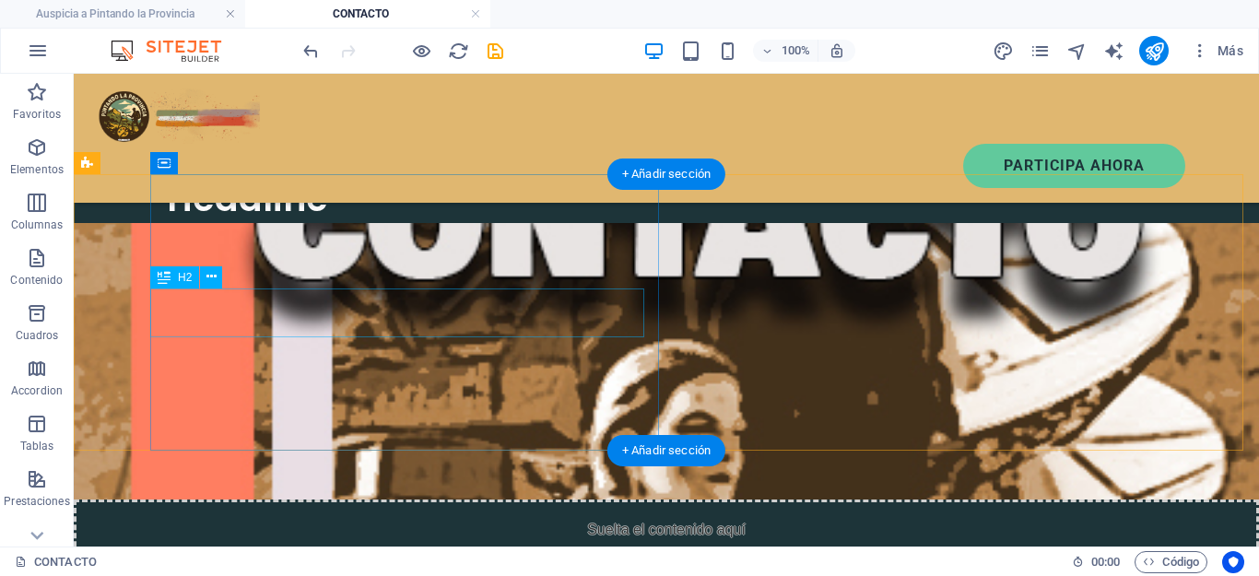
click at [330, 223] on div "Headline" at bounding box center [698, 198] width 1062 height 49
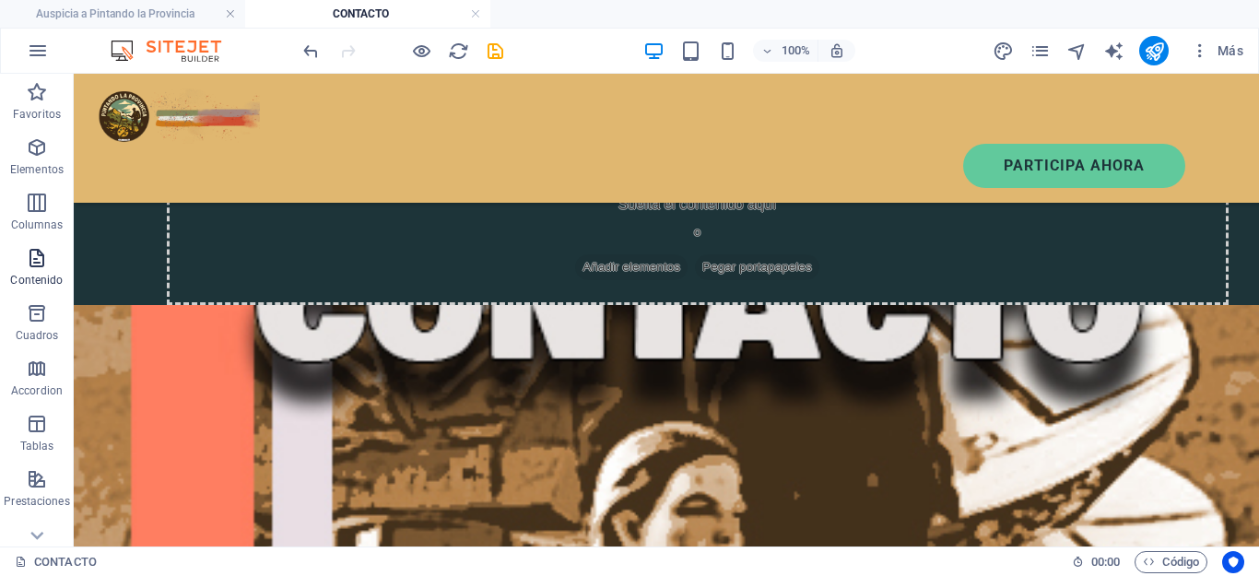
click at [39, 260] on icon "button" at bounding box center [37, 258] width 22 height 22
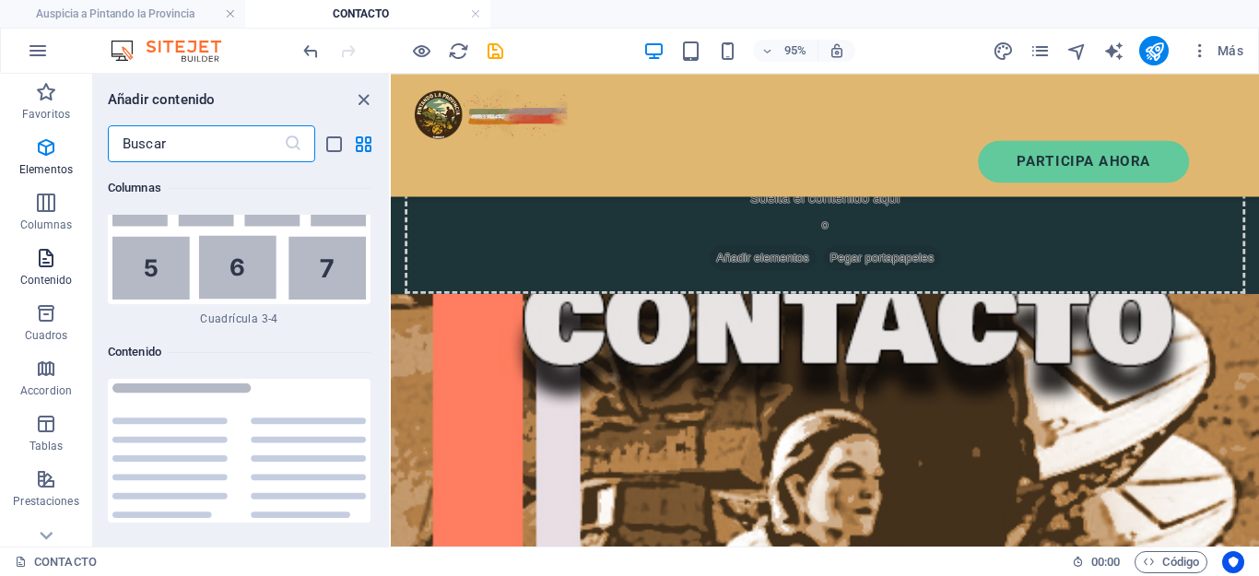
scroll to position [6231, 0]
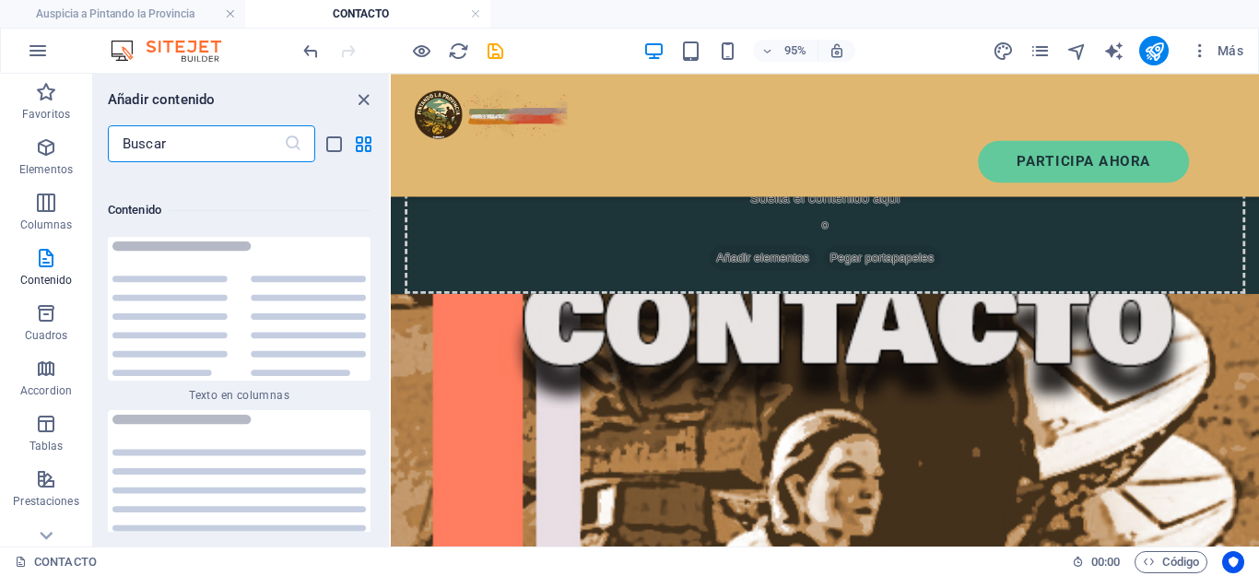
click at [153, 136] on input "text" at bounding box center [196, 143] width 176 height 37
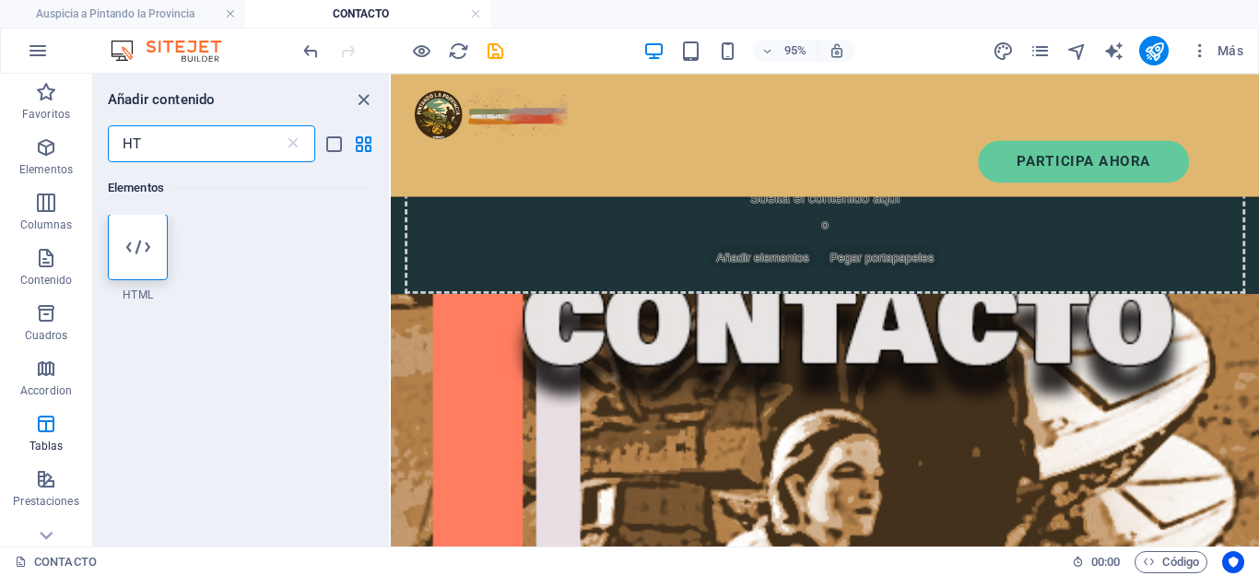
scroll to position [0, 0]
type input "HT"
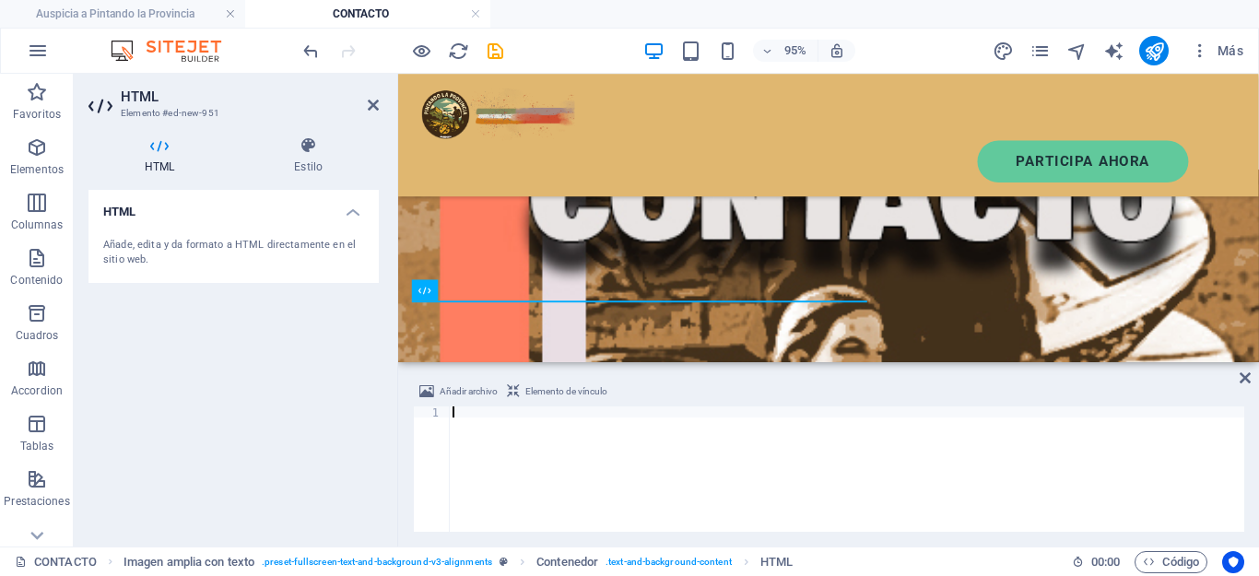
click at [481, 411] on div at bounding box center [846, 479] width 795 height 147
paste textarea "<iframe src="https://docs.google.com/forms/d/e/1FAIpQLScwAA_QWVSTyCb9iHyewBjc1M…"
type textarea "<iframe src="https://docs.google.com/forms/d/e/1FAIpQLScwAA_QWVSTyCb9iHyewBjc1M…"
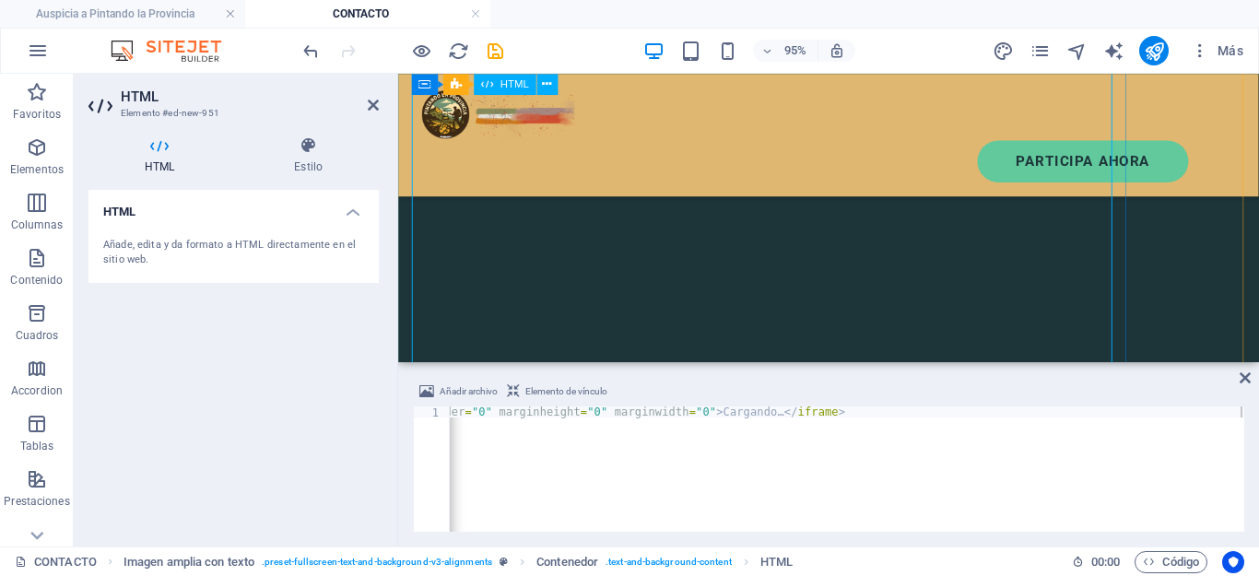
scroll to position [822, 0]
click at [374, 100] on icon at bounding box center [373, 105] width 11 height 15
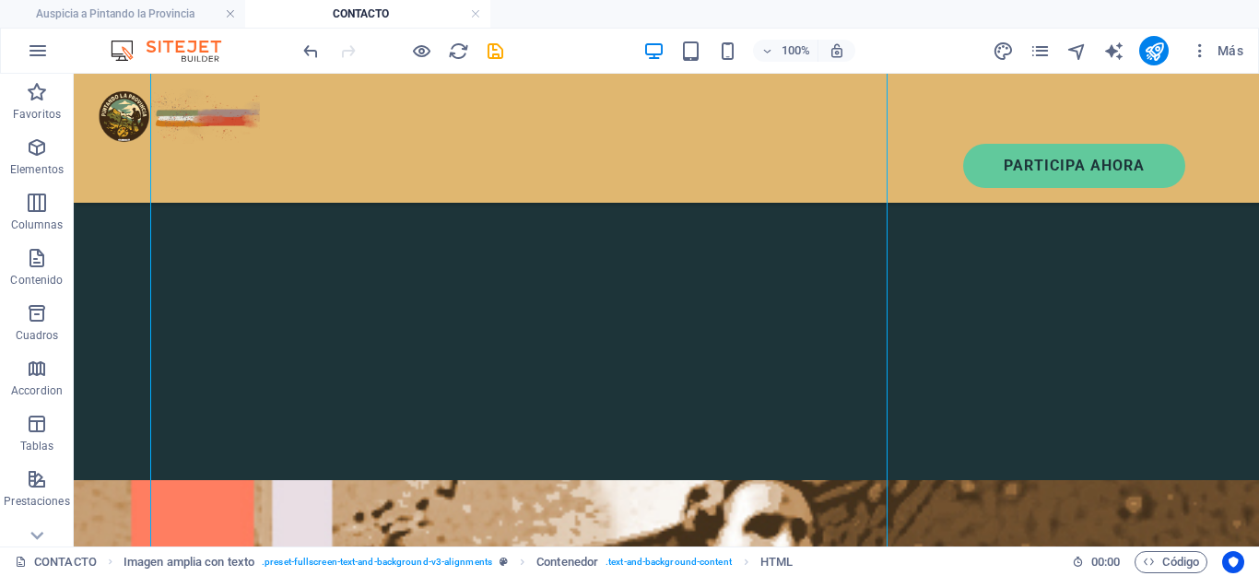
scroll to position [914, 0]
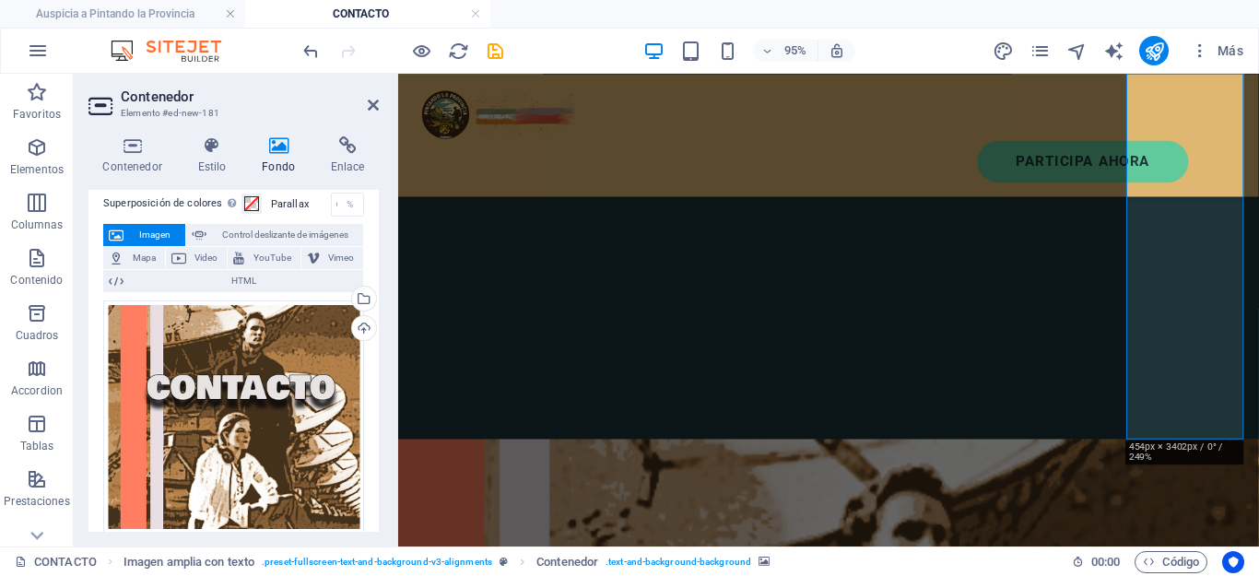
scroll to position [0, 0]
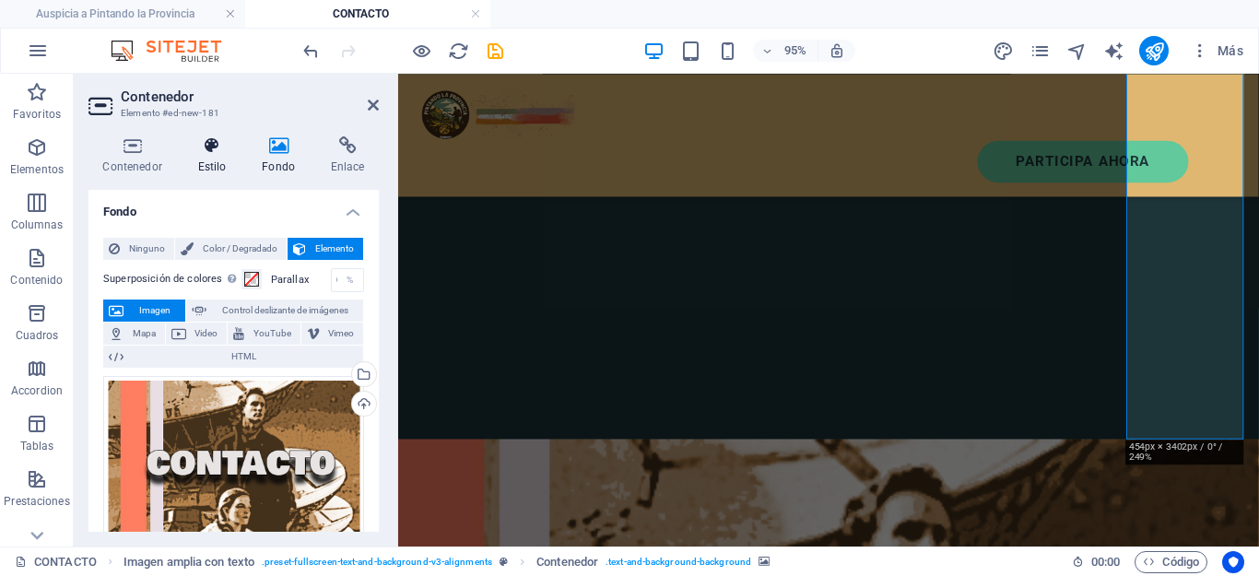
click at [223, 136] on icon at bounding box center [211, 145] width 57 height 18
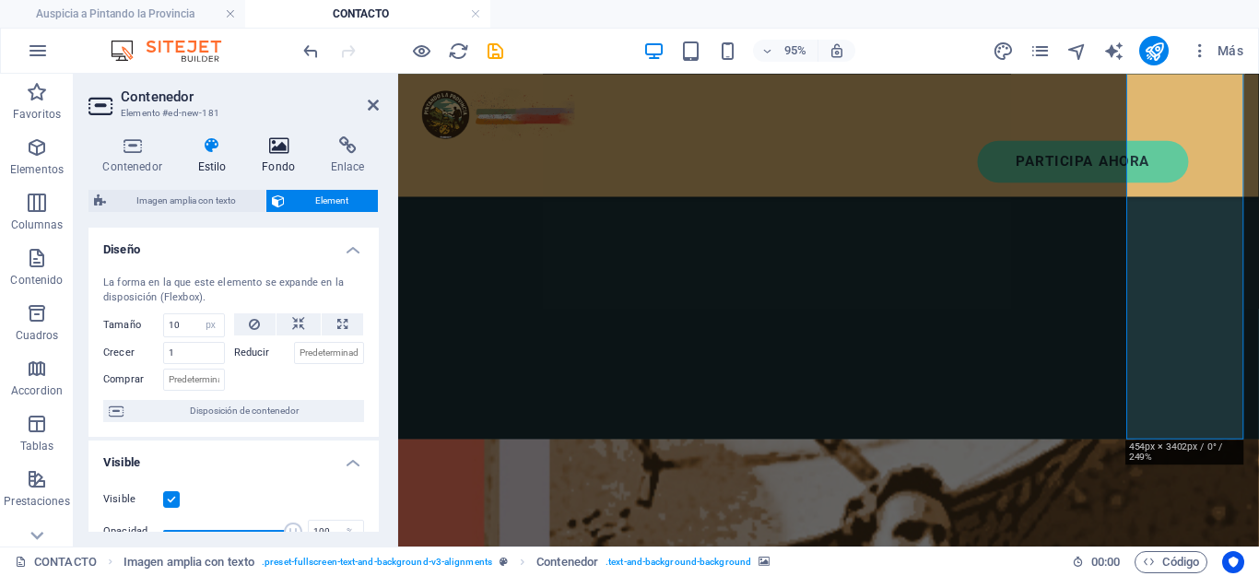
click at [276, 166] on h4 "Fondo" at bounding box center [282, 155] width 69 height 39
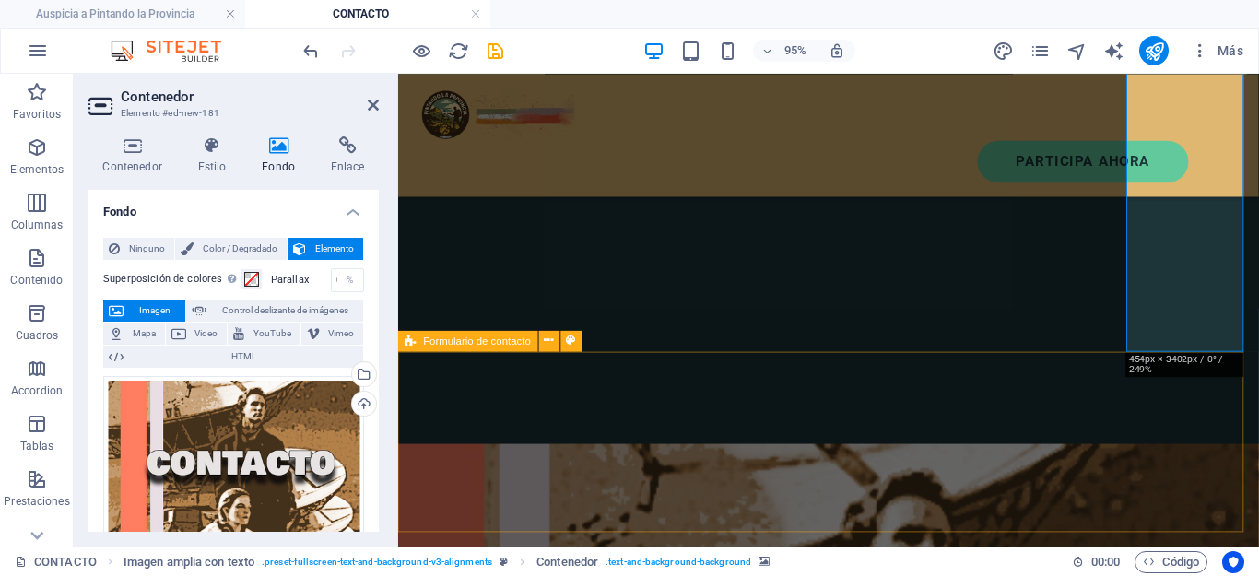
scroll to position [730, 0]
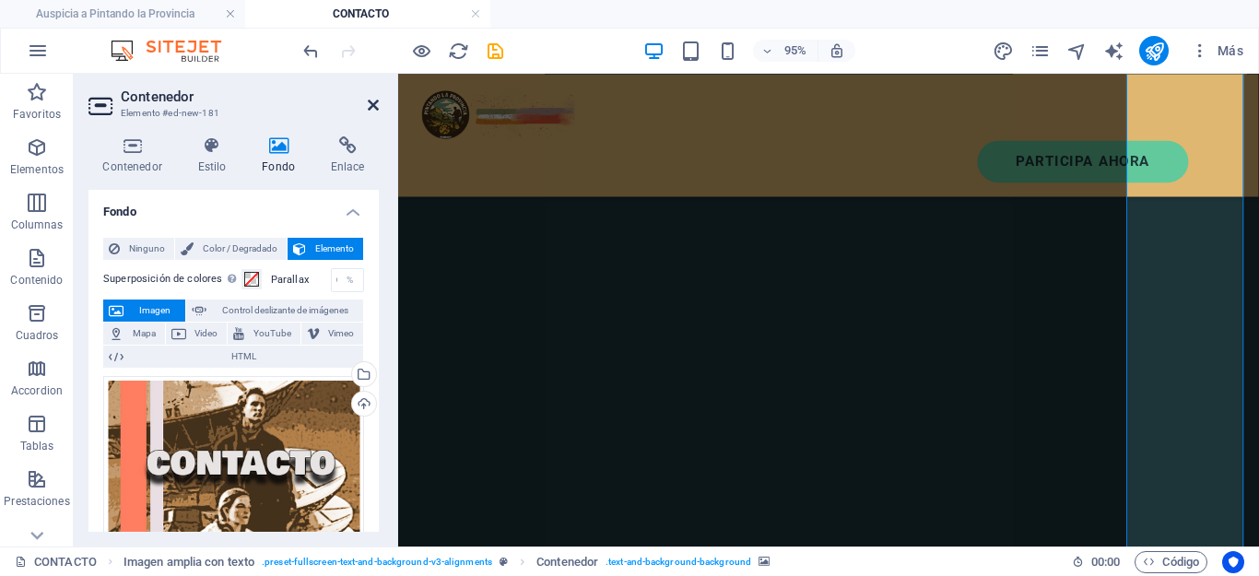
click at [372, 101] on icon at bounding box center [373, 105] width 11 height 15
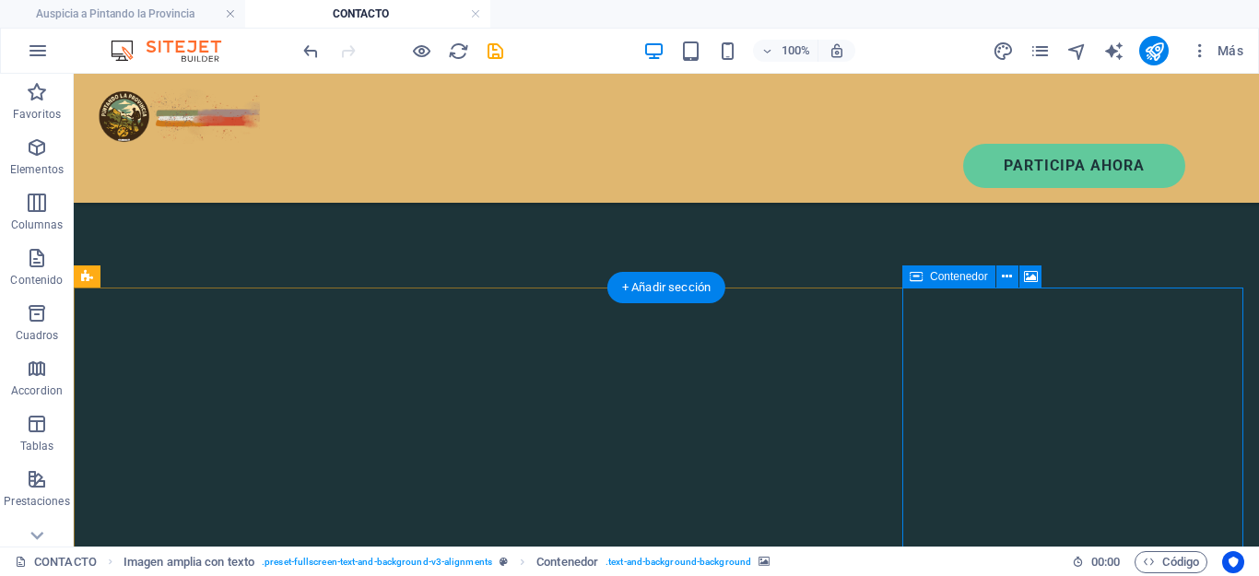
scroll to position [269, 0]
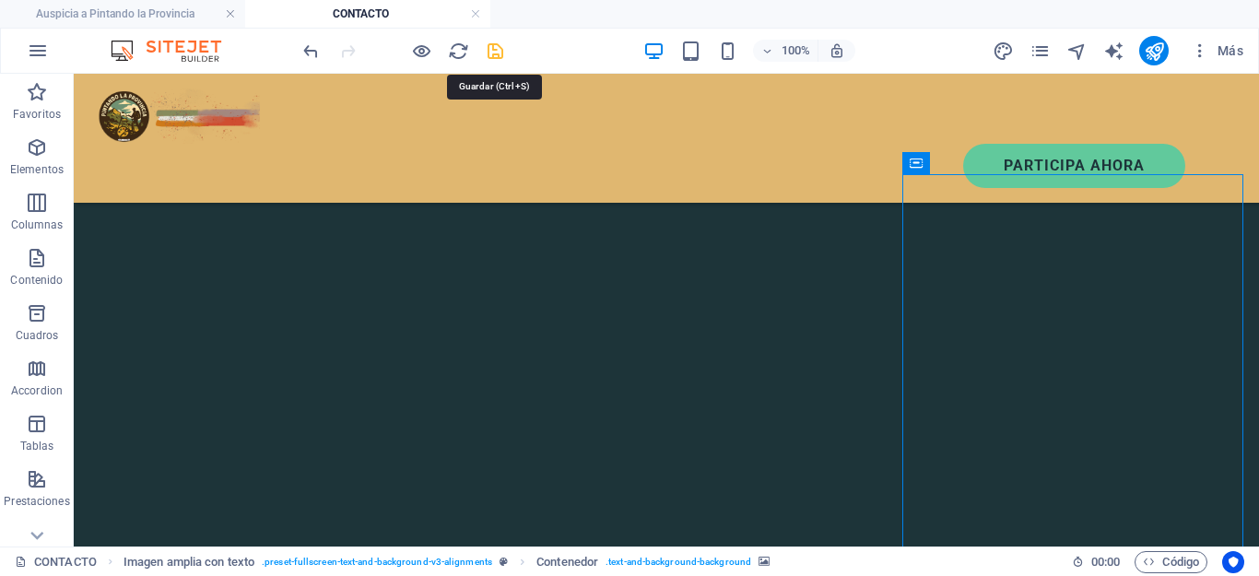
click at [494, 41] on icon "save" at bounding box center [495, 51] width 21 height 21
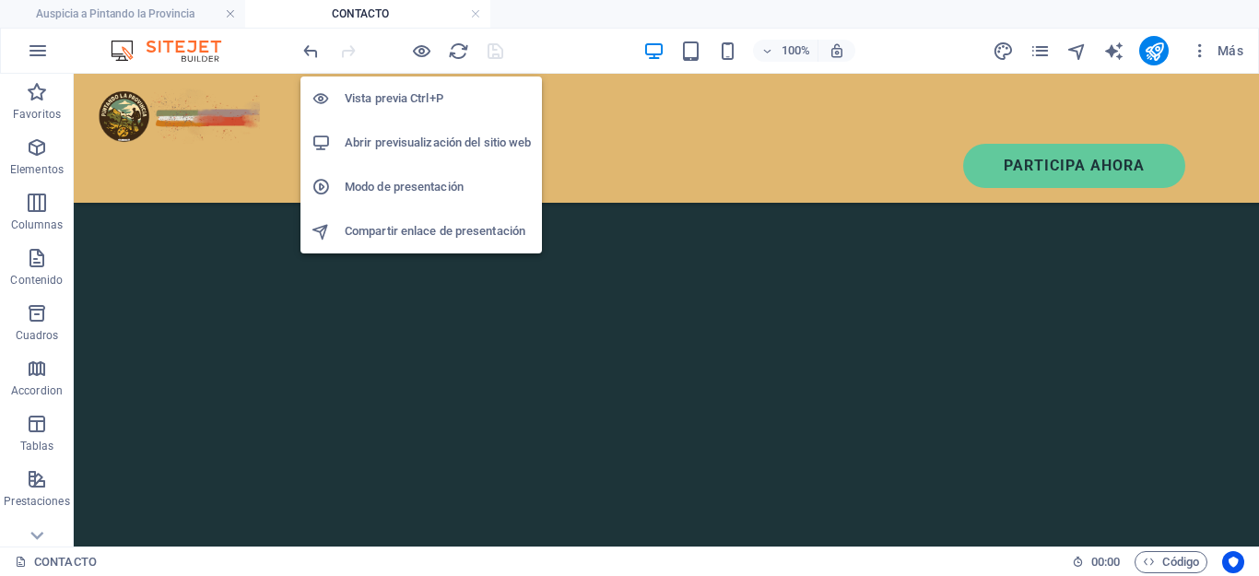
click at [411, 88] on h6 "Vista previa Ctrl+P" at bounding box center [438, 99] width 186 height 22
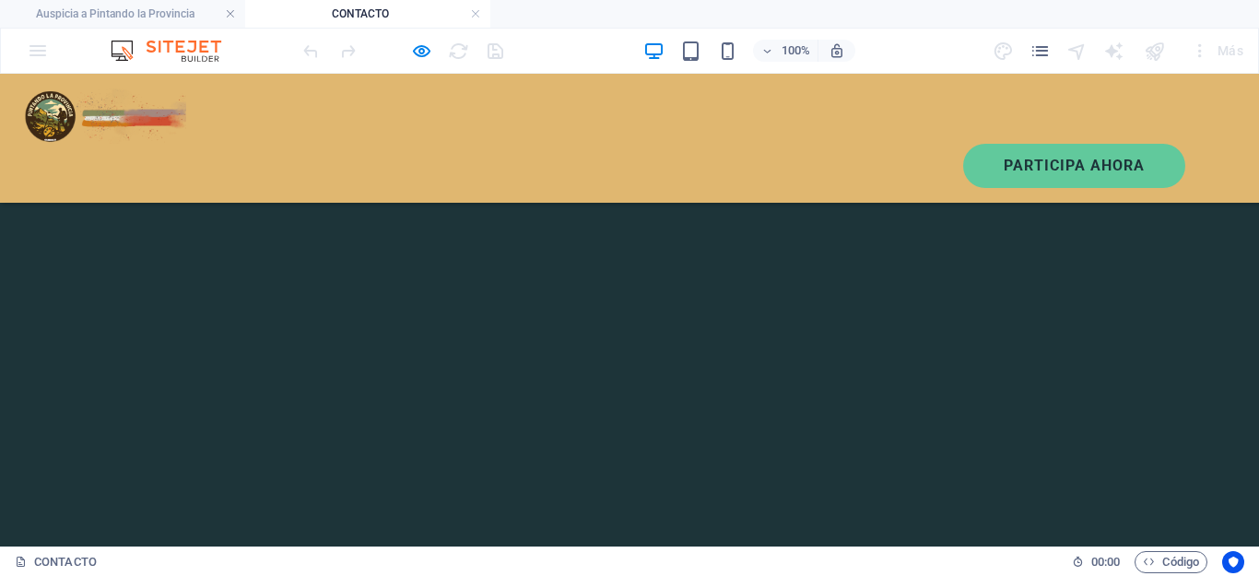
scroll to position [0, 0]
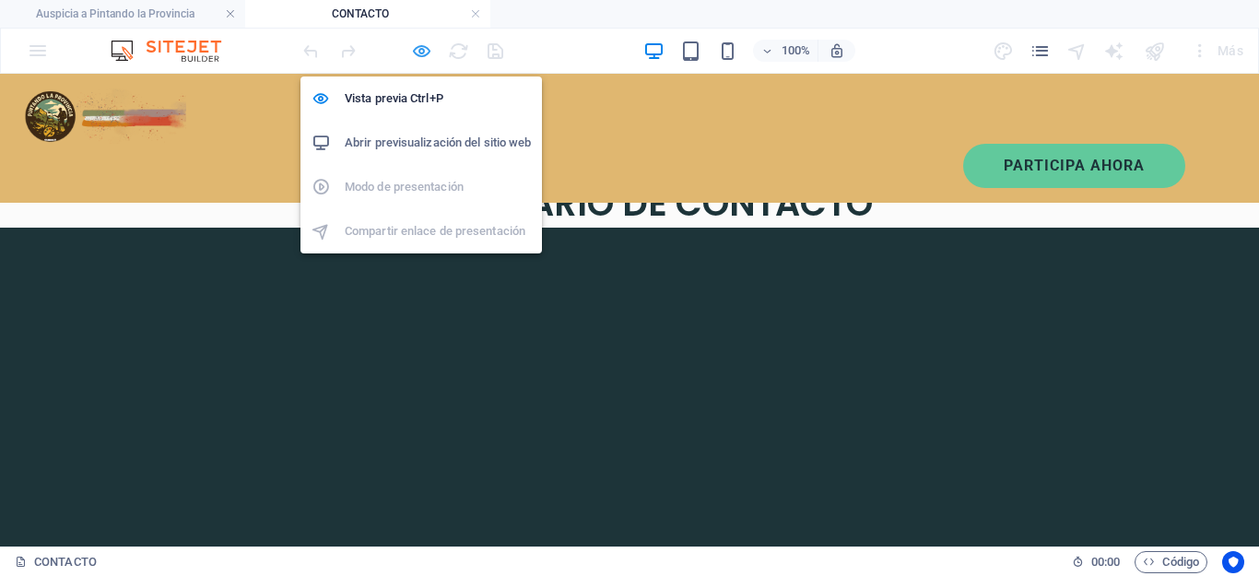
click at [428, 53] on icon "button" at bounding box center [421, 51] width 21 height 21
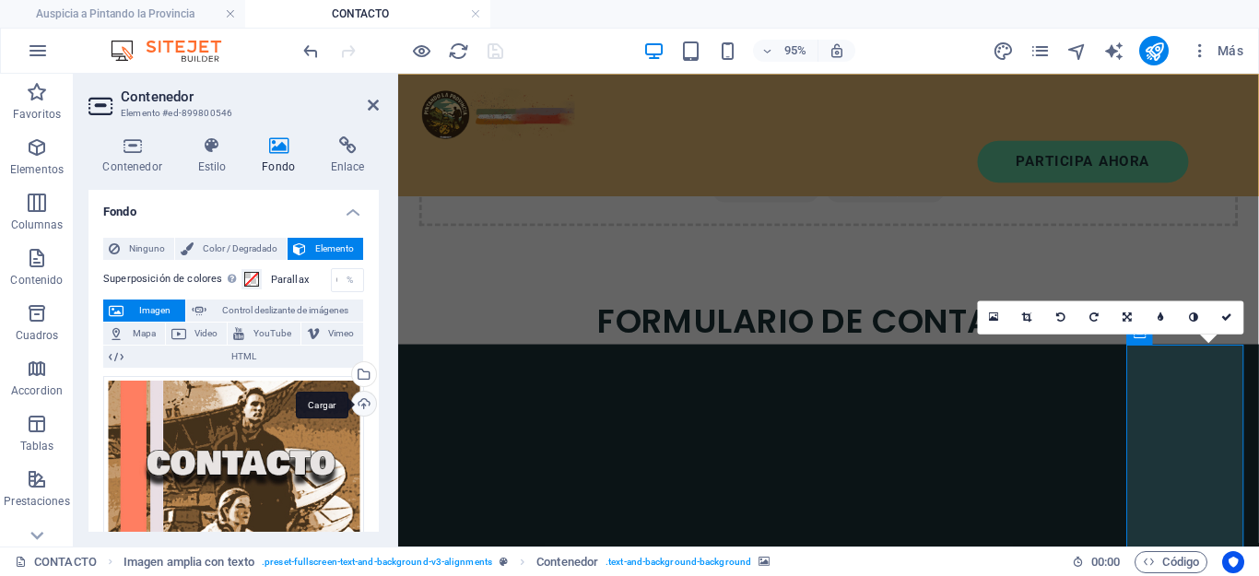
click at [363, 407] on div "Cargar" at bounding box center [362, 406] width 28 height 28
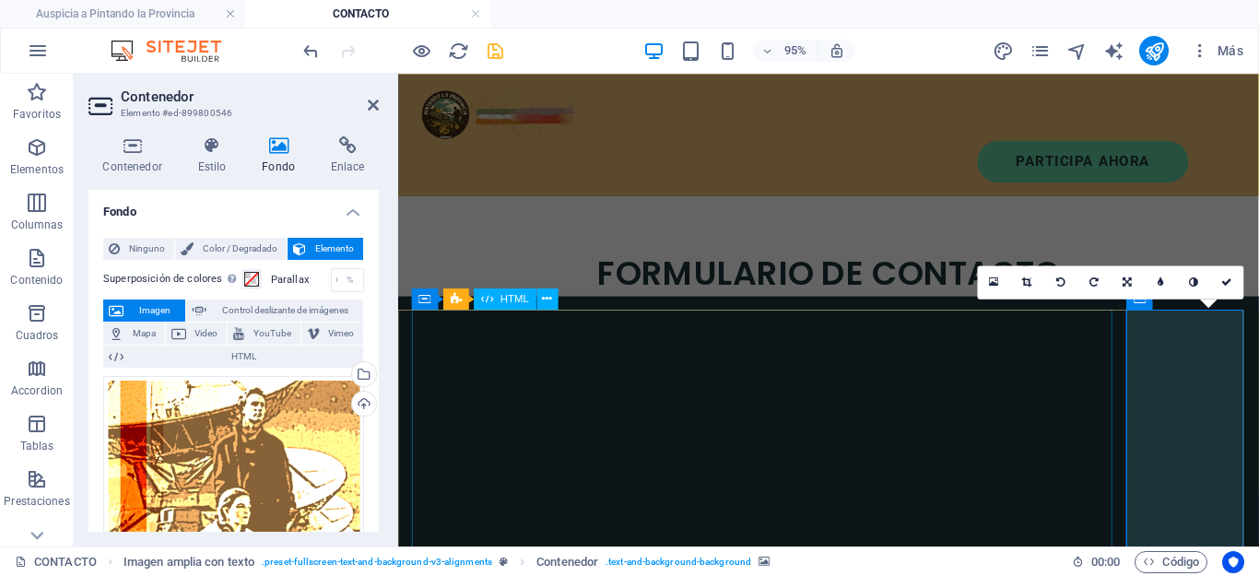
scroll to position [177, 0]
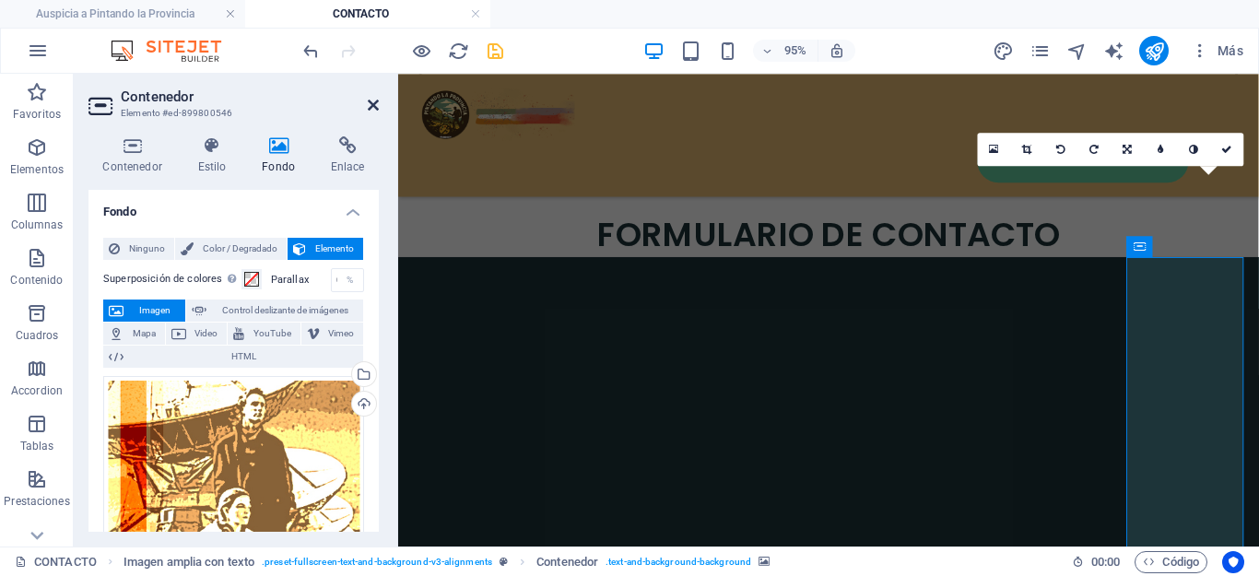
click at [376, 102] on icon at bounding box center [373, 105] width 11 height 15
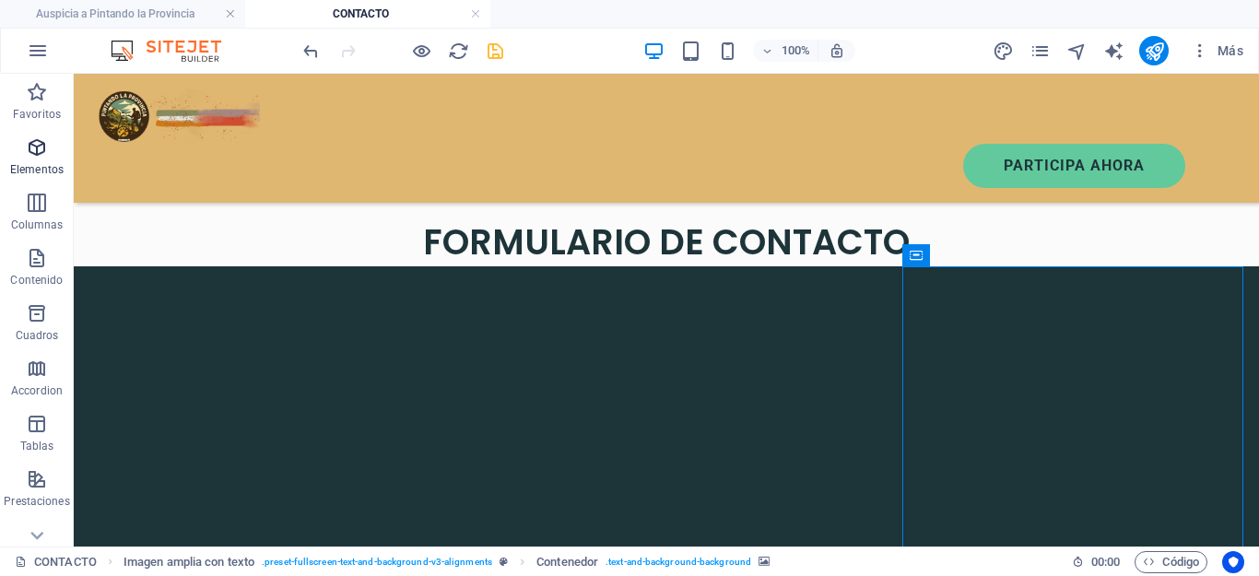
click at [48, 139] on icon "button" at bounding box center [37, 147] width 22 height 22
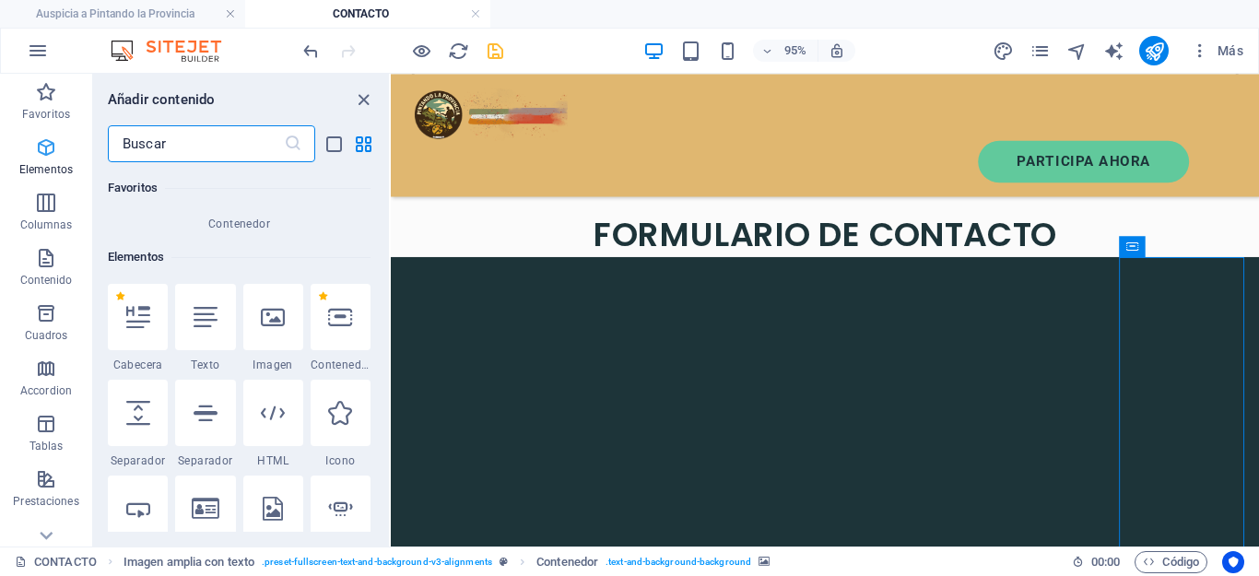
scroll to position [347, 0]
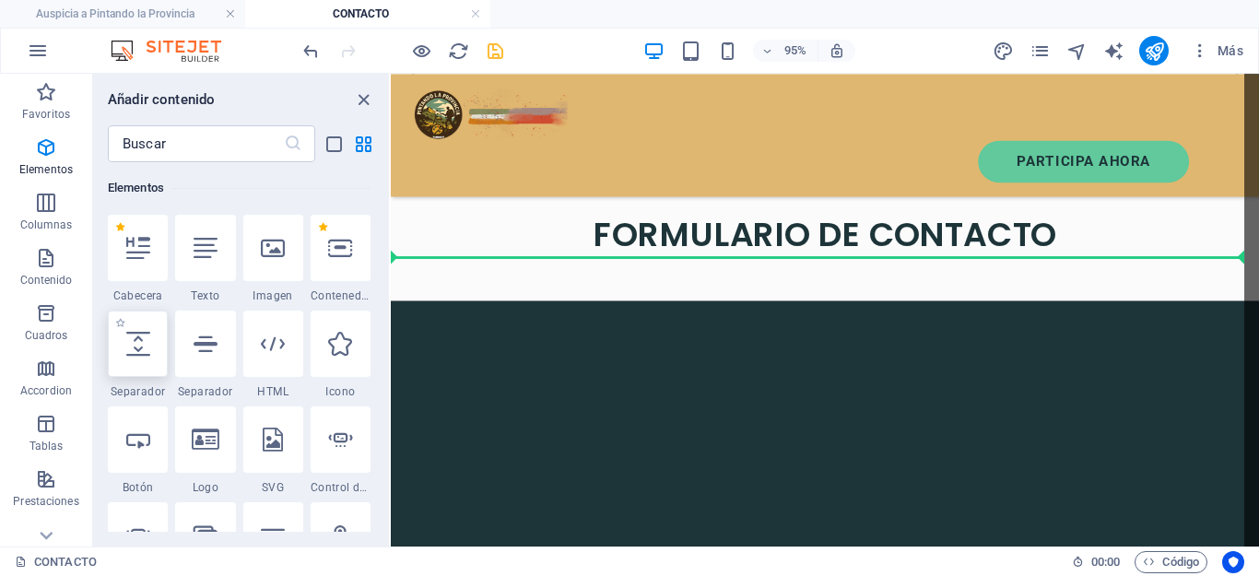
select select "px"
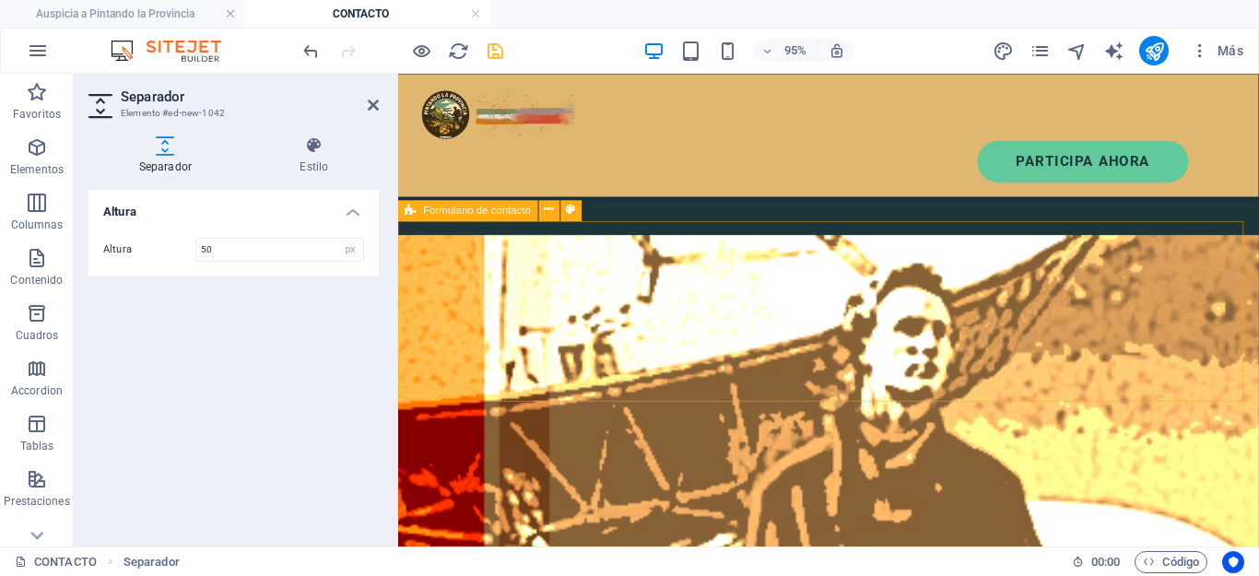
scroll to position [1191, 0]
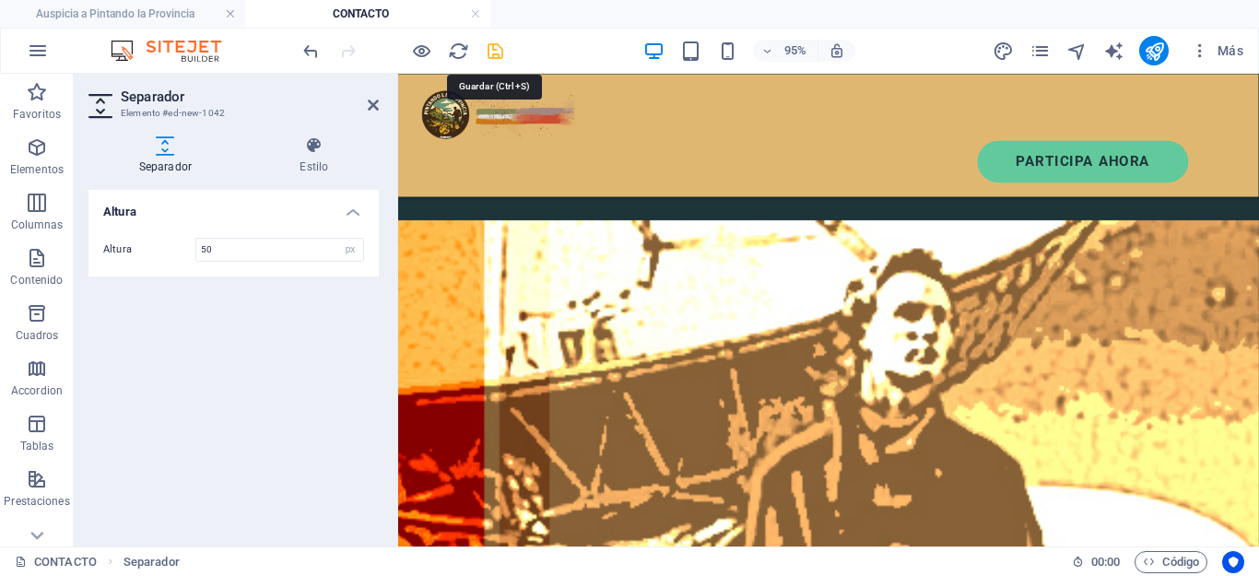
click at [487, 45] on icon "save" at bounding box center [495, 51] width 21 height 21
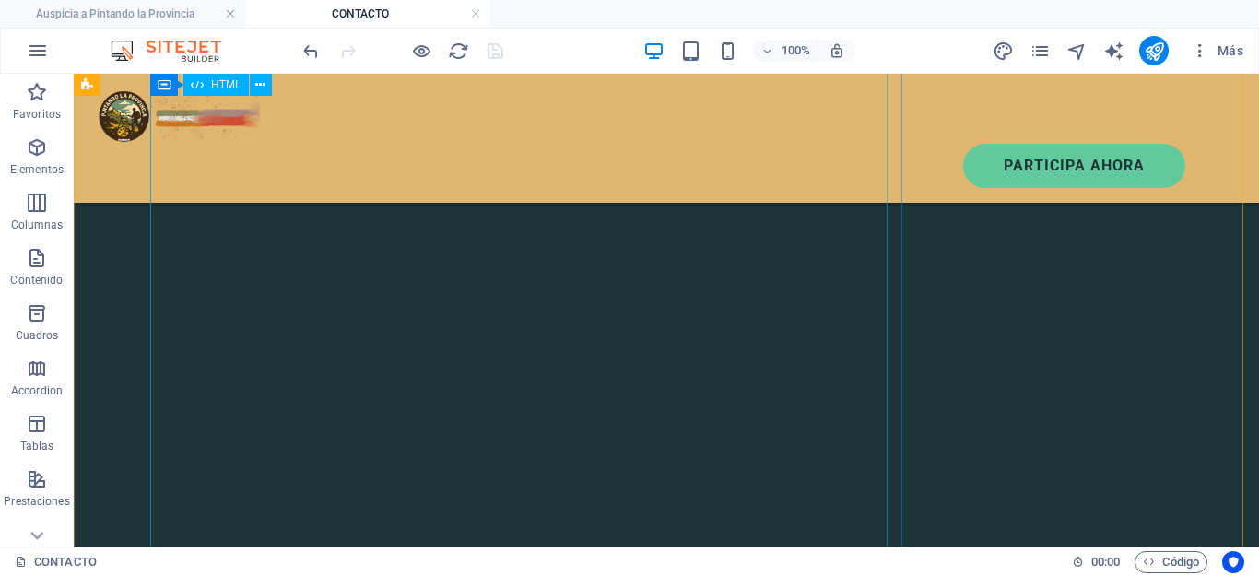
scroll to position [0, 0]
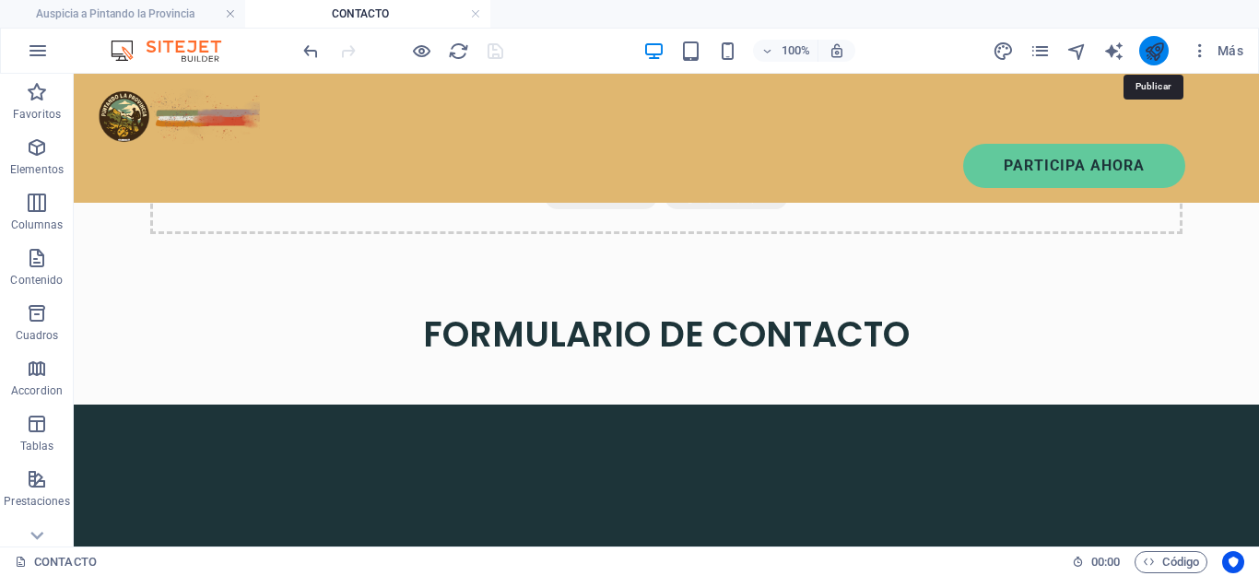
click at [1147, 53] on icon "publish" at bounding box center [1154, 51] width 21 height 21
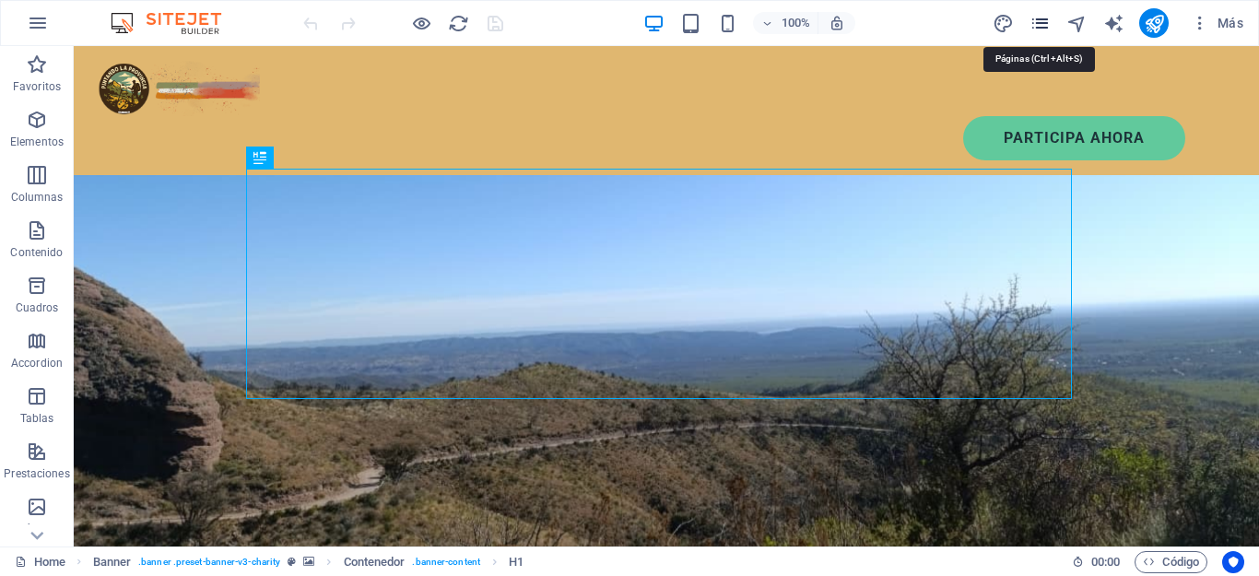
click at [1043, 23] on icon "pages" at bounding box center [1040, 23] width 21 height 21
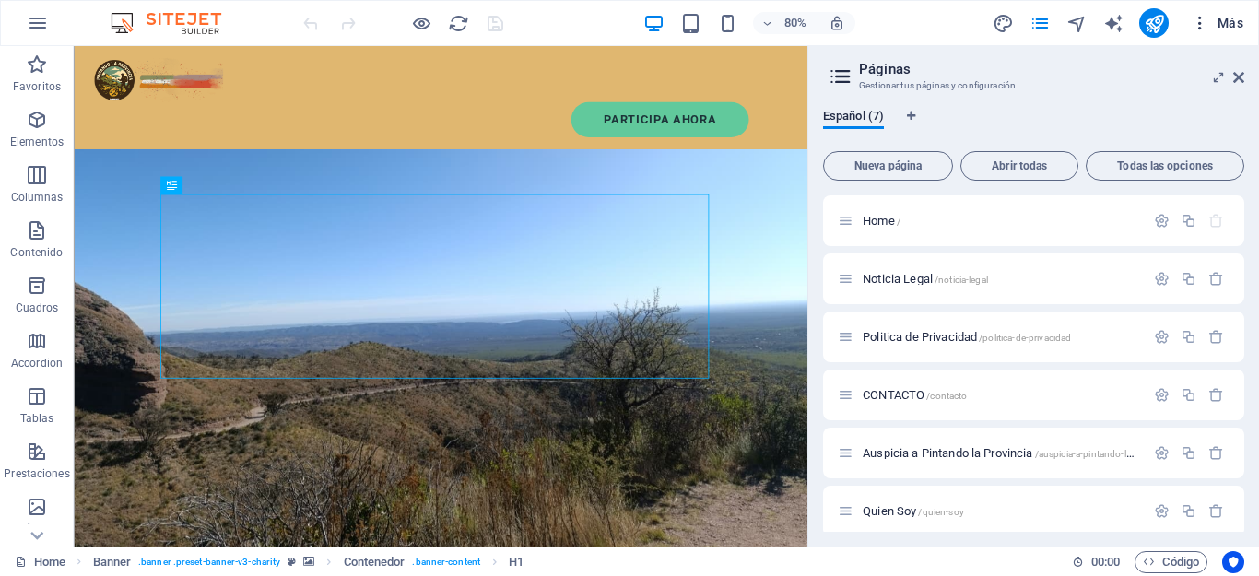
click at [1224, 21] on span "Más" at bounding box center [1217, 23] width 53 height 18
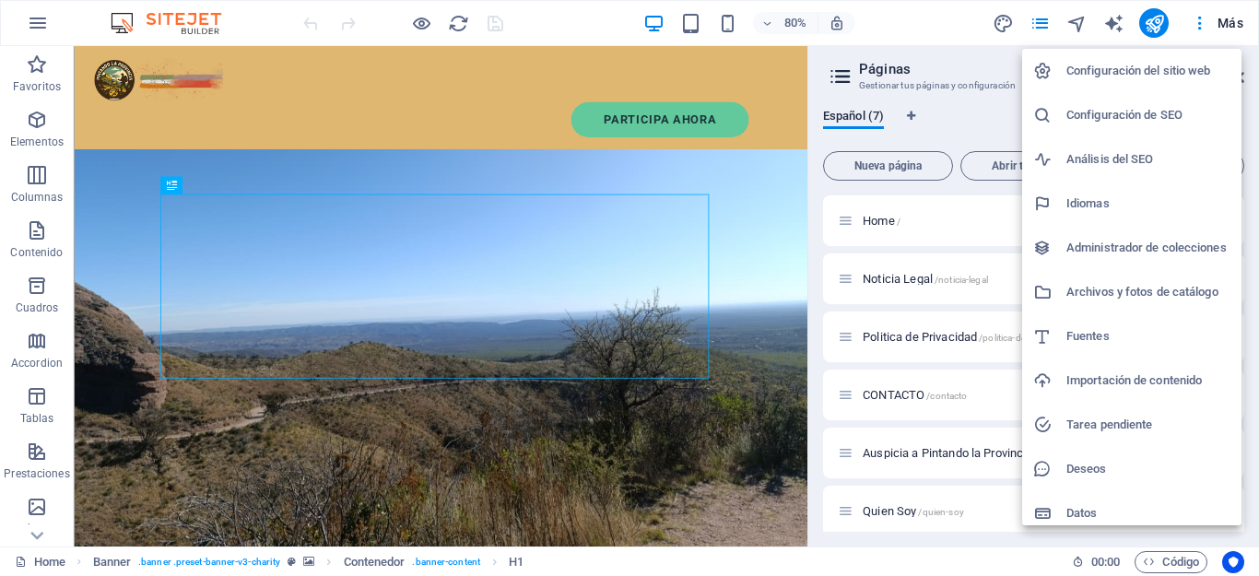
click at [1047, 471] on icon at bounding box center [1042, 469] width 18 height 18
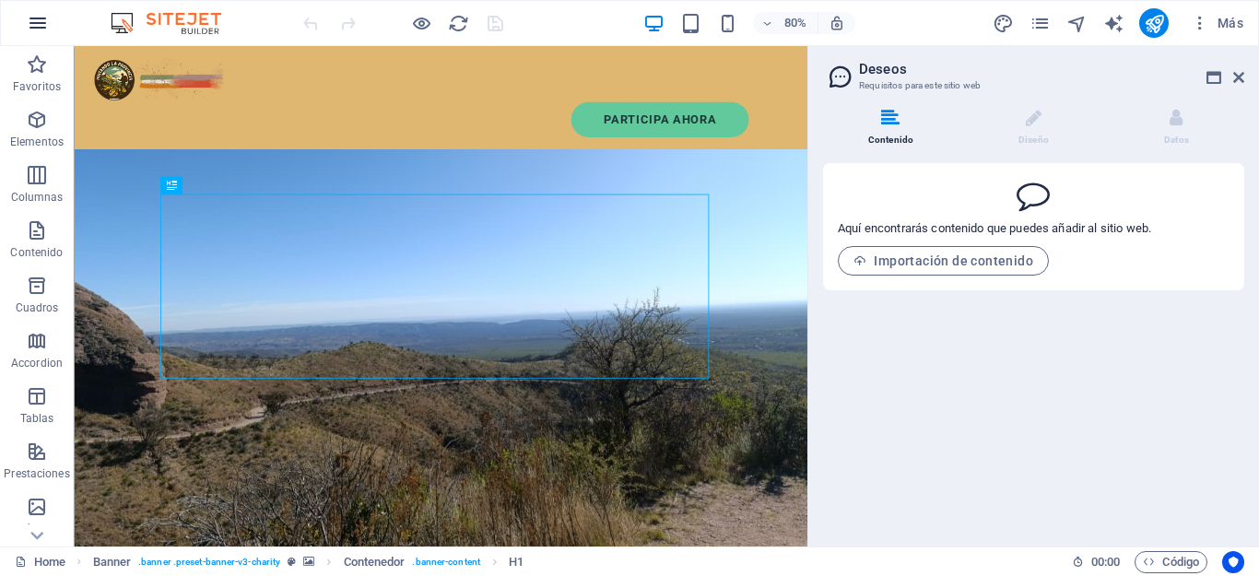
click at [35, 29] on icon "button" at bounding box center [38, 23] width 22 height 22
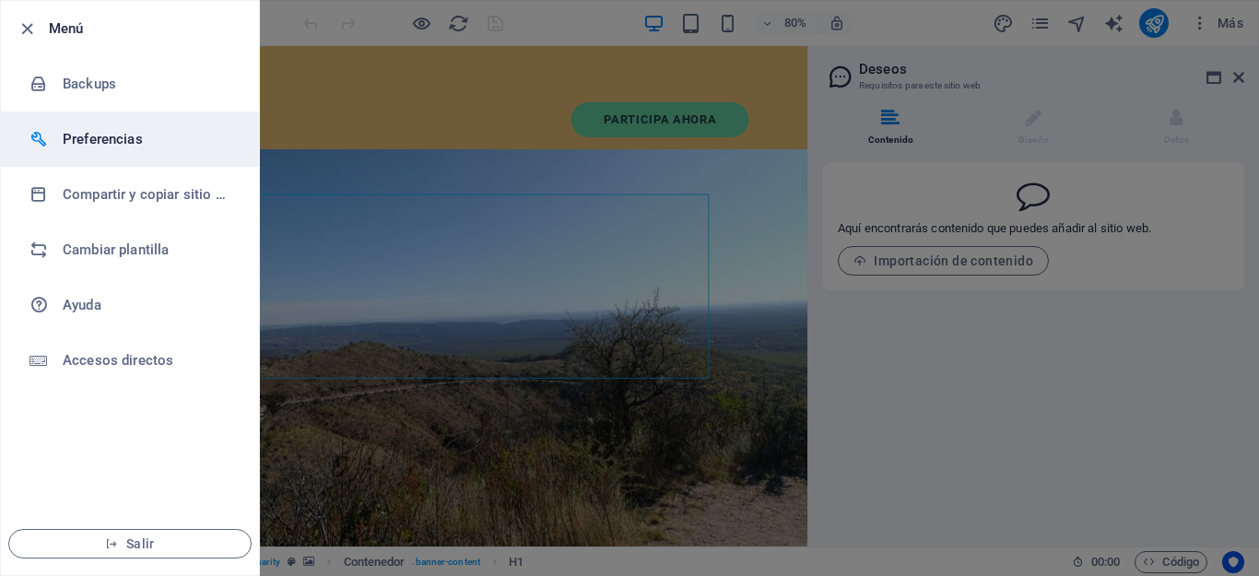
click at [63, 139] on h6 "Preferencias" at bounding box center [148, 139] width 171 height 22
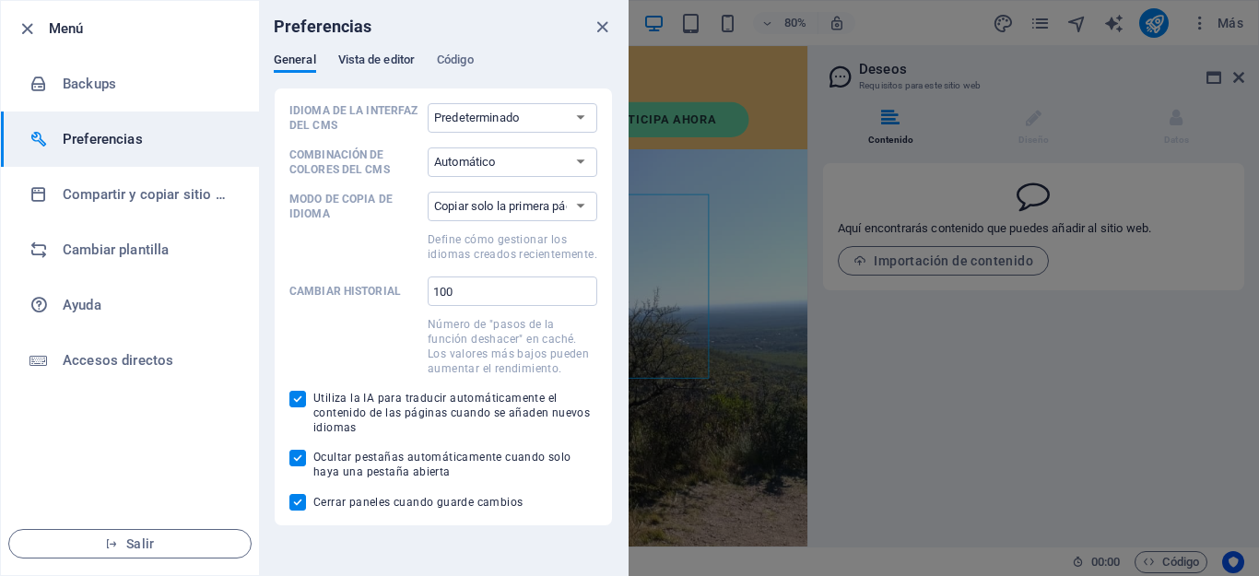
click at [352, 60] on span "Vista de editor" at bounding box center [376, 62] width 76 height 26
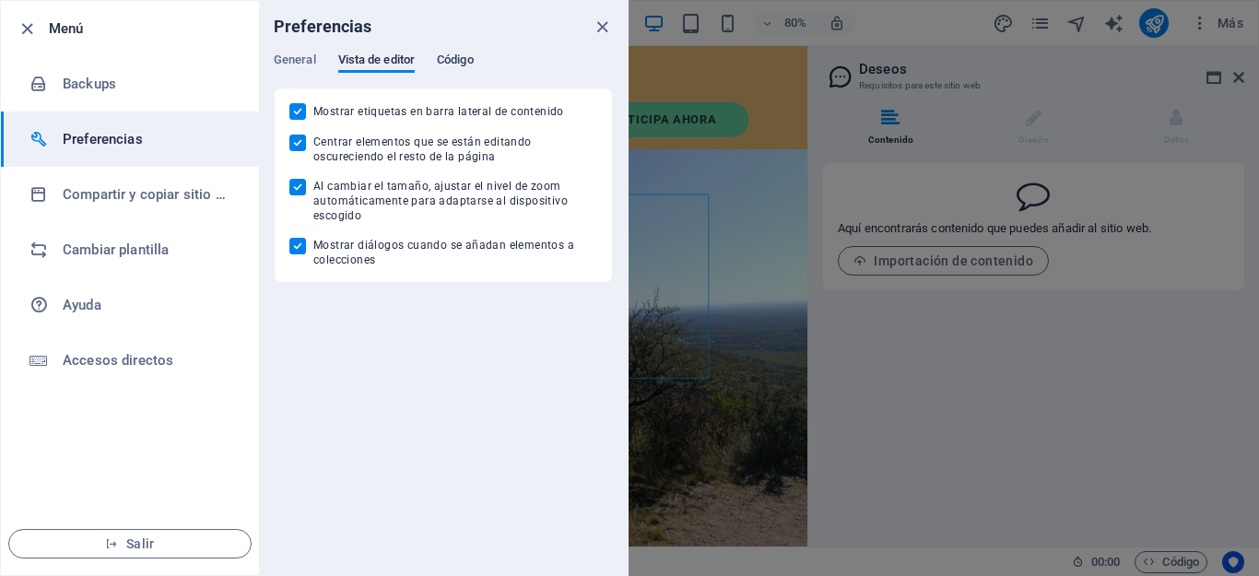
click at [461, 53] on span "Código" at bounding box center [455, 62] width 37 height 26
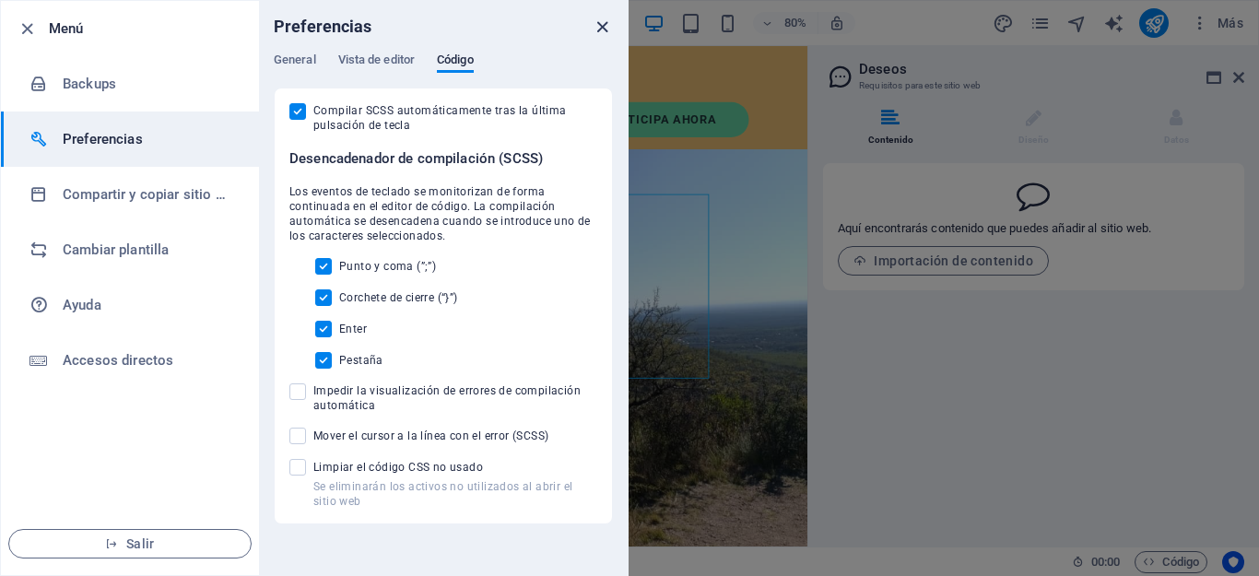
click at [597, 27] on icon "close" at bounding box center [602, 27] width 21 height 21
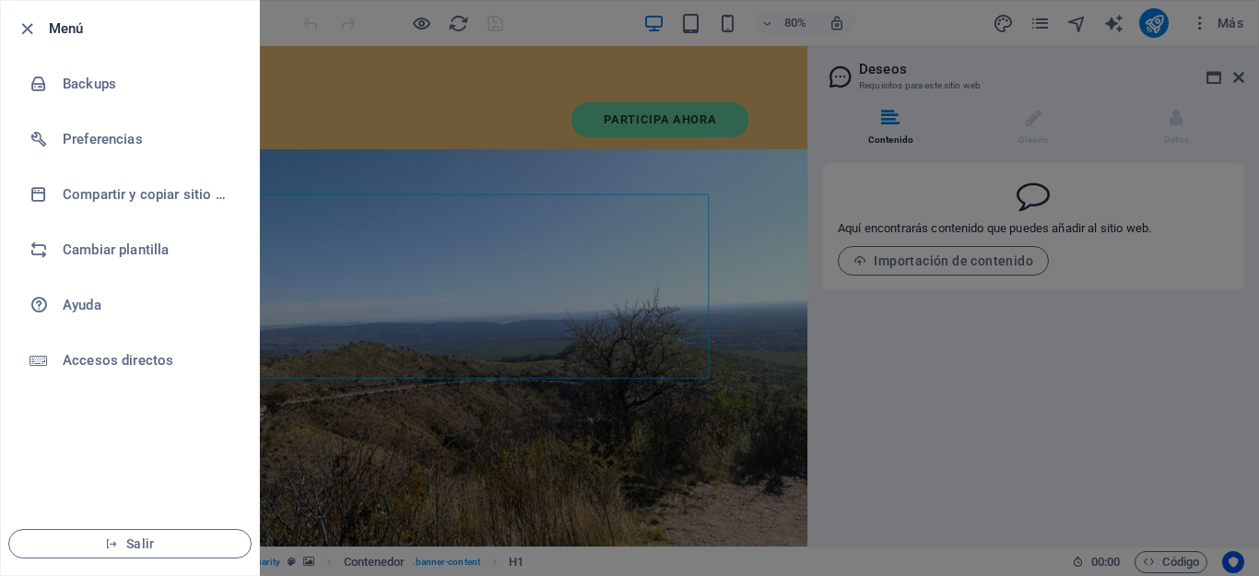
click at [1241, 78] on div at bounding box center [629, 288] width 1259 height 576
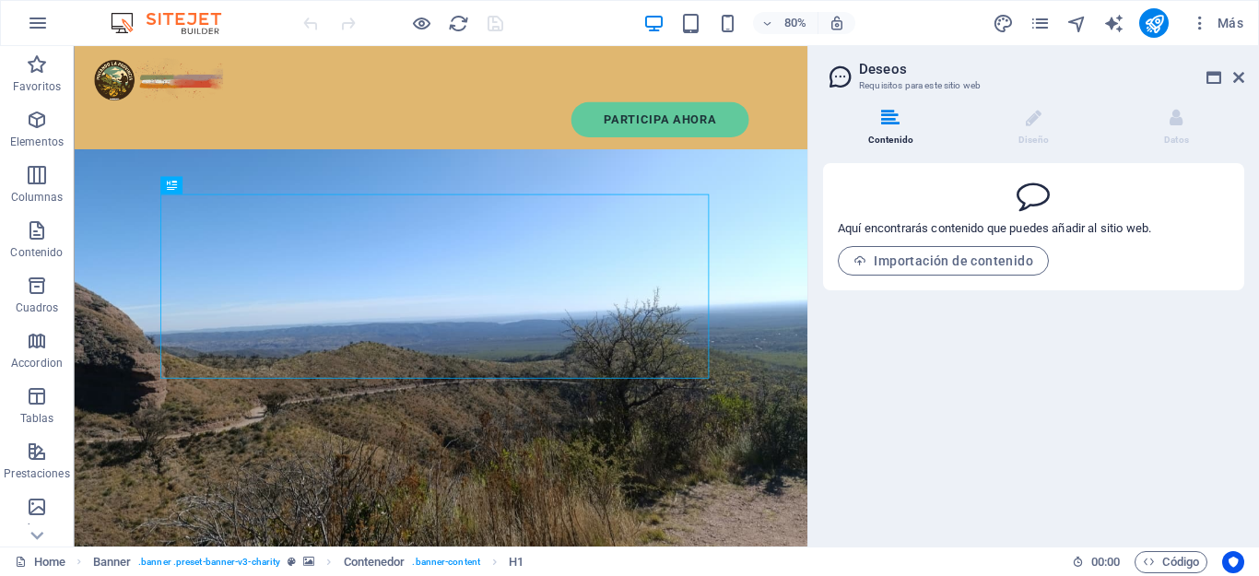
click at [1241, 78] on icon at bounding box center [1238, 77] width 11 height 15
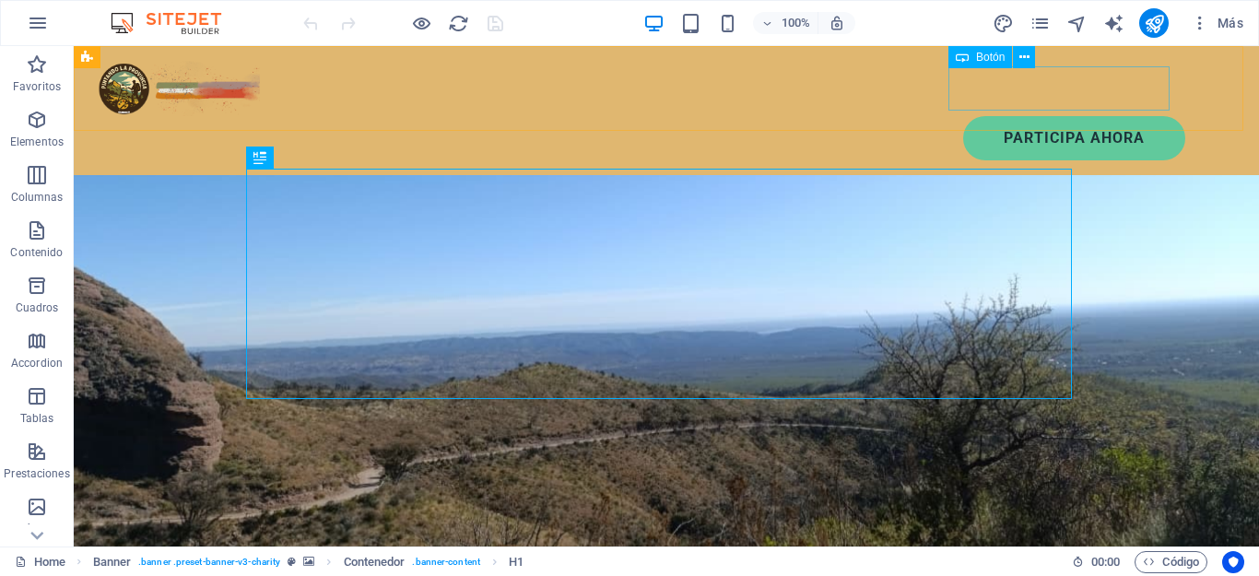
click at [992, 116] on div "PArticipa ahora" at bounding box center [649, 138] width 1071 height 44
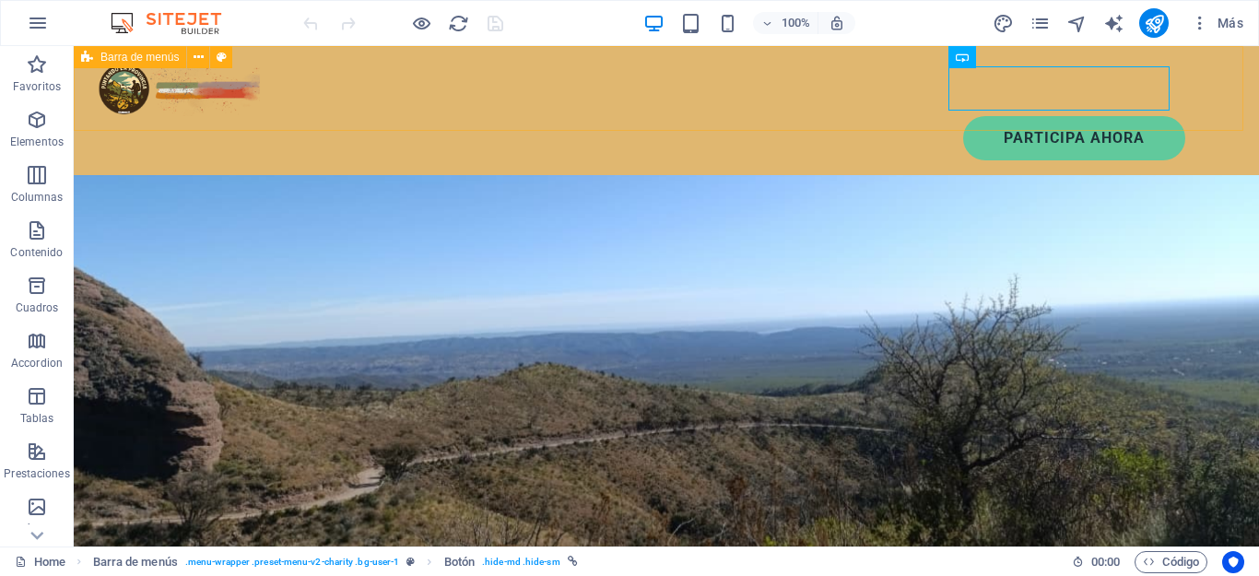
click at [112, 56] on span "Barra de menús" at bounding box center [139, 57] width 78 height 11
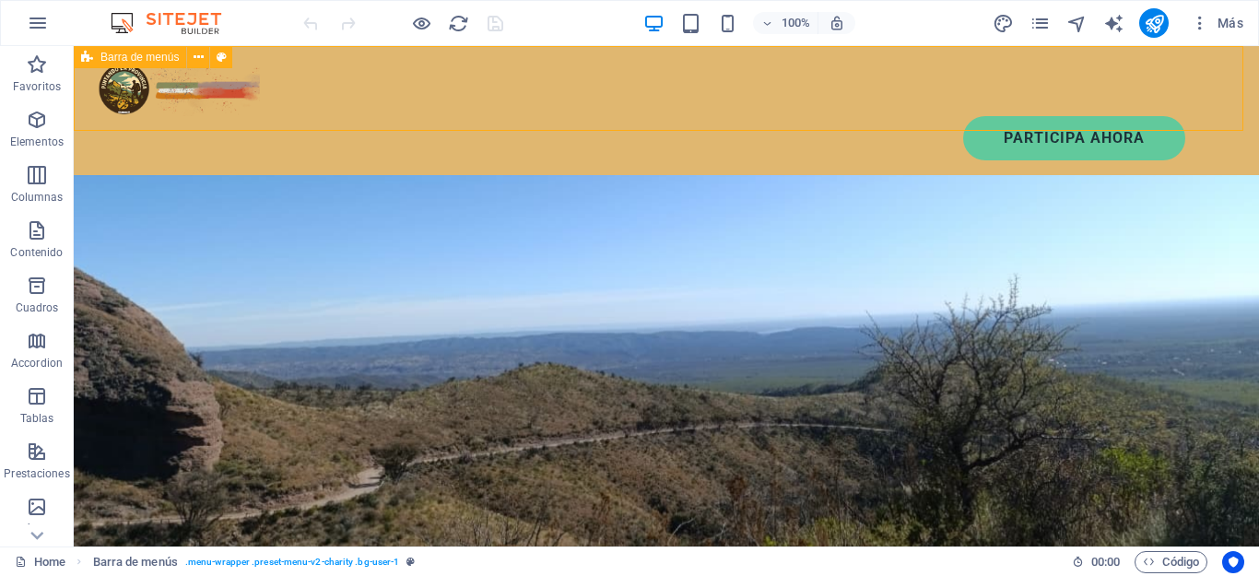
click at [112, 56] on span "Barra de menús" at bounding box center [139, 57] width 78 height 11
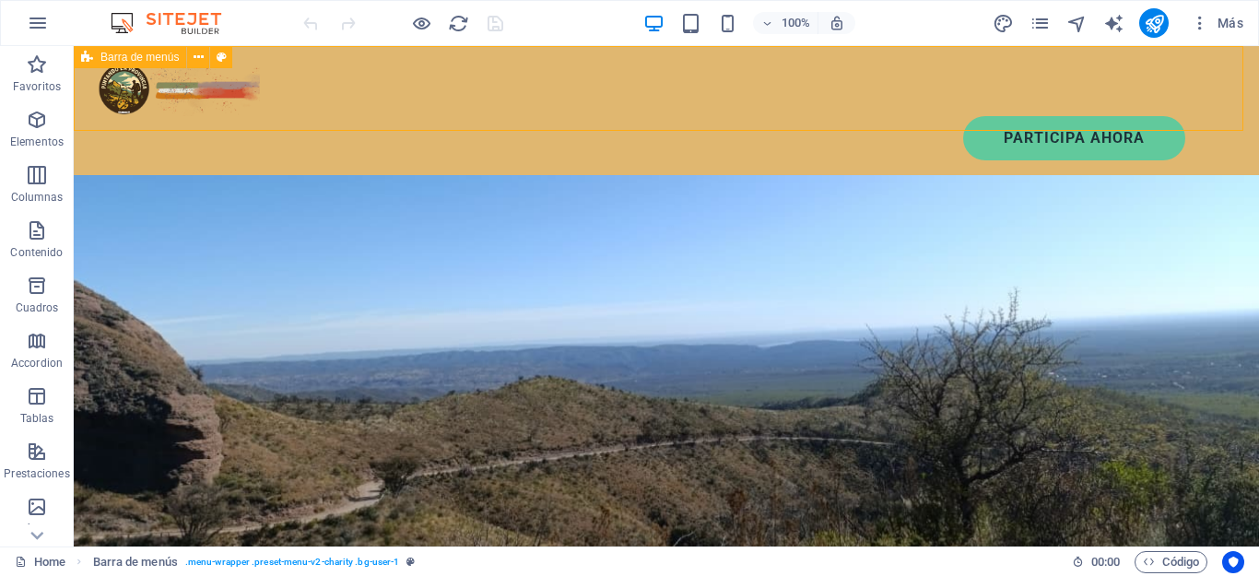
select select "%"
select select "header"
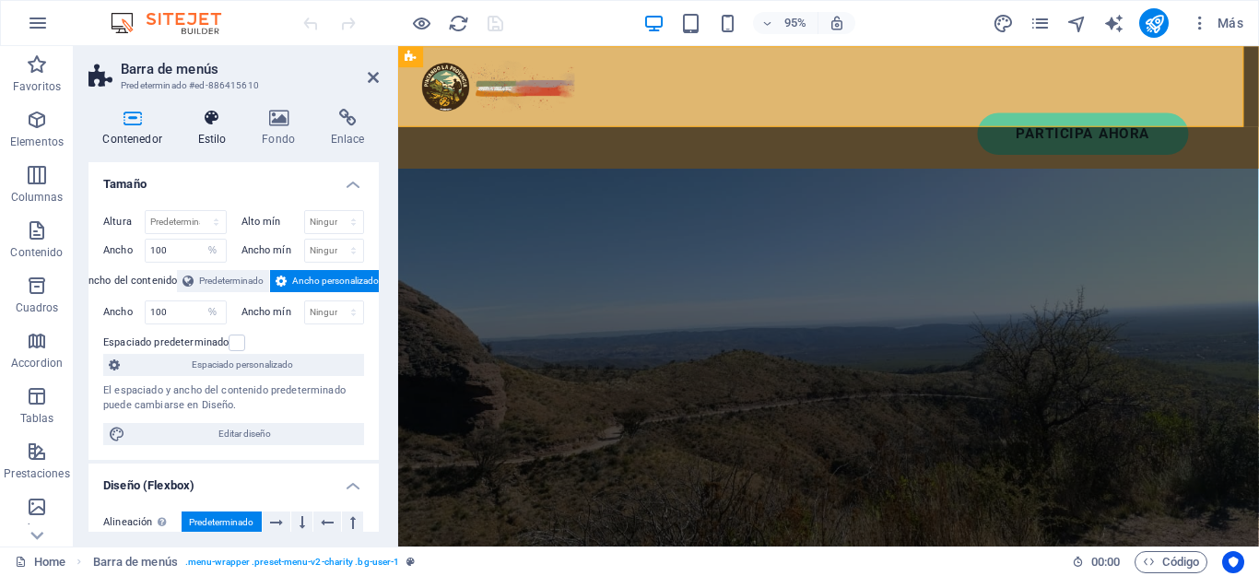
click at [214, 115] on icon at bounding box center [211, 118] width 57 height 18
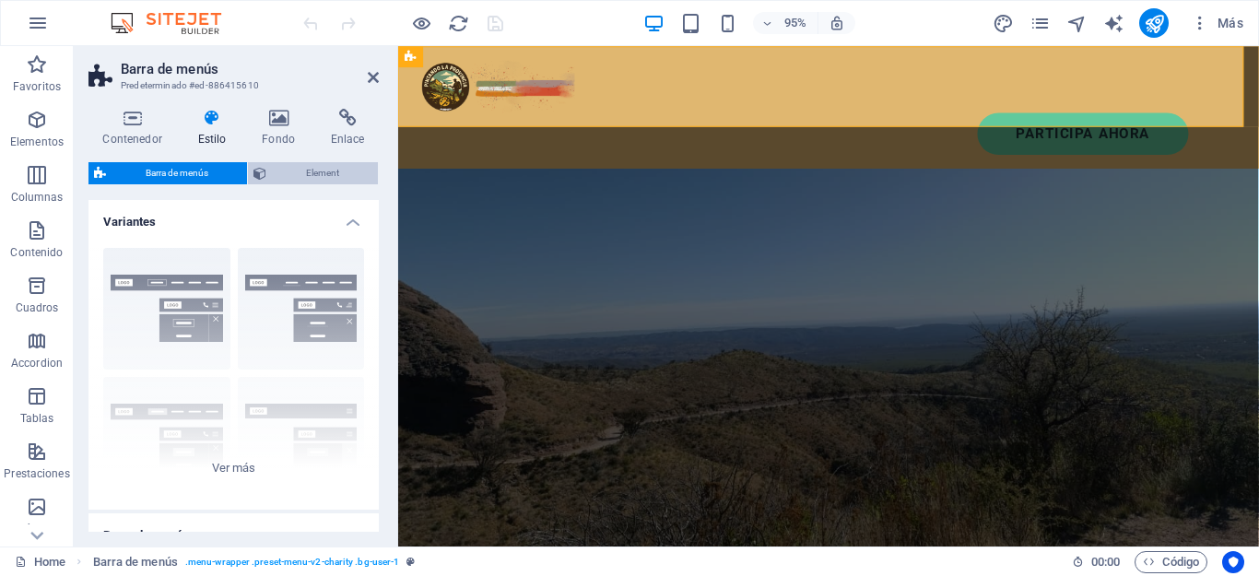
click at [293, 172] on span "Element" at bounding box center [322, 173] width 100 height 22
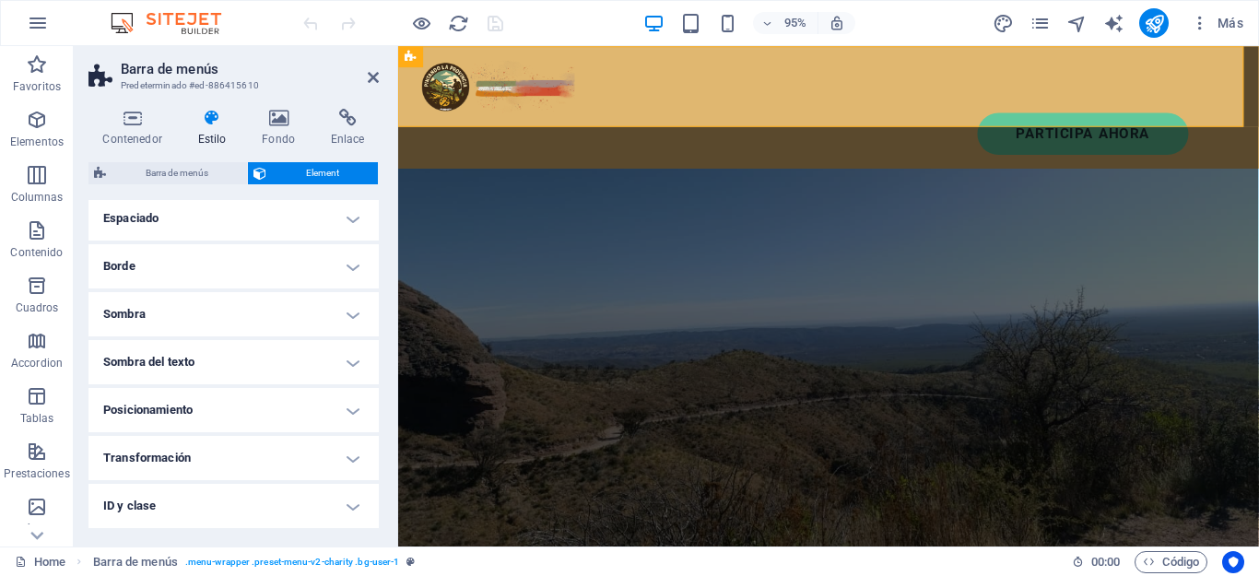
scroll to position [65, 0]
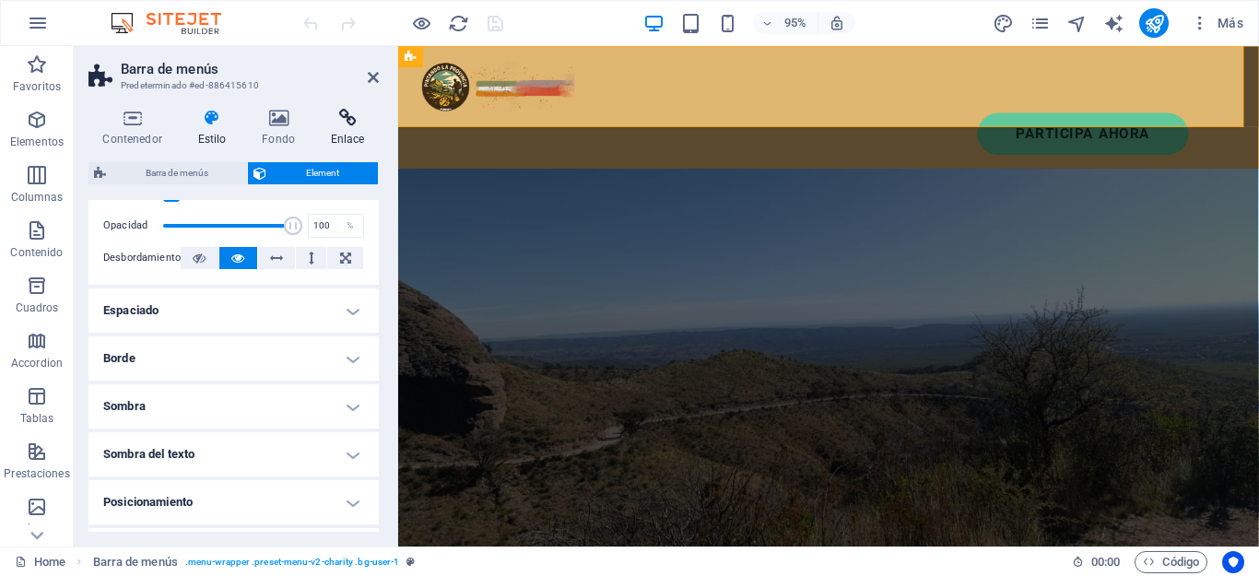
click at [341, 115] on icon at bounding box center [347, 118] width 63 height 18
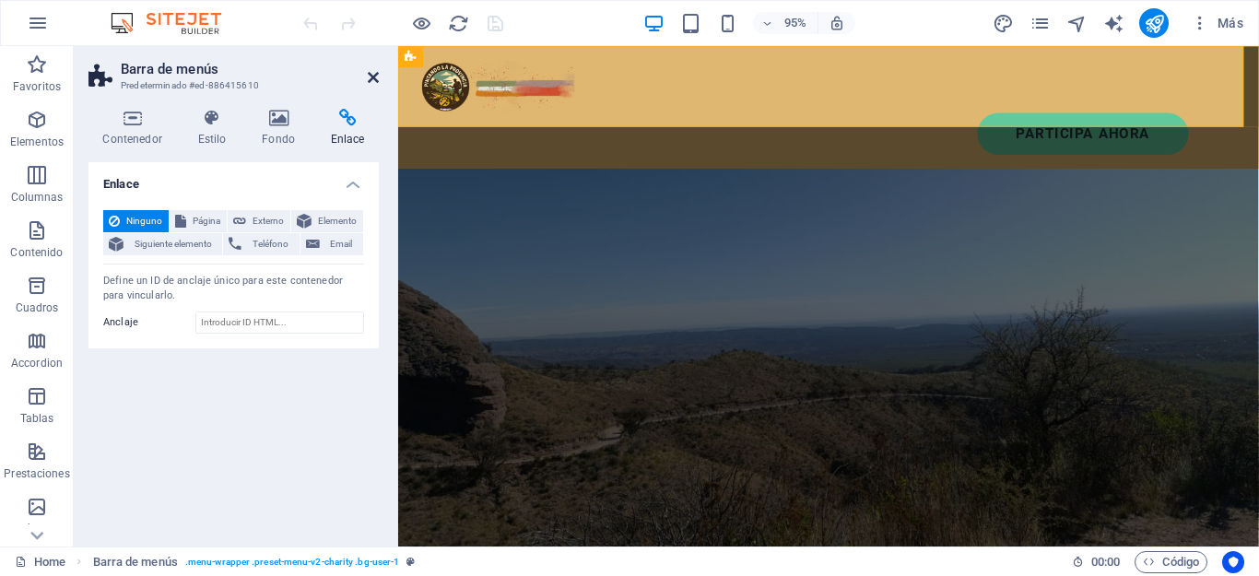
click at [369, 76] on icon at bounding box center [373, 77] width 11 height 15
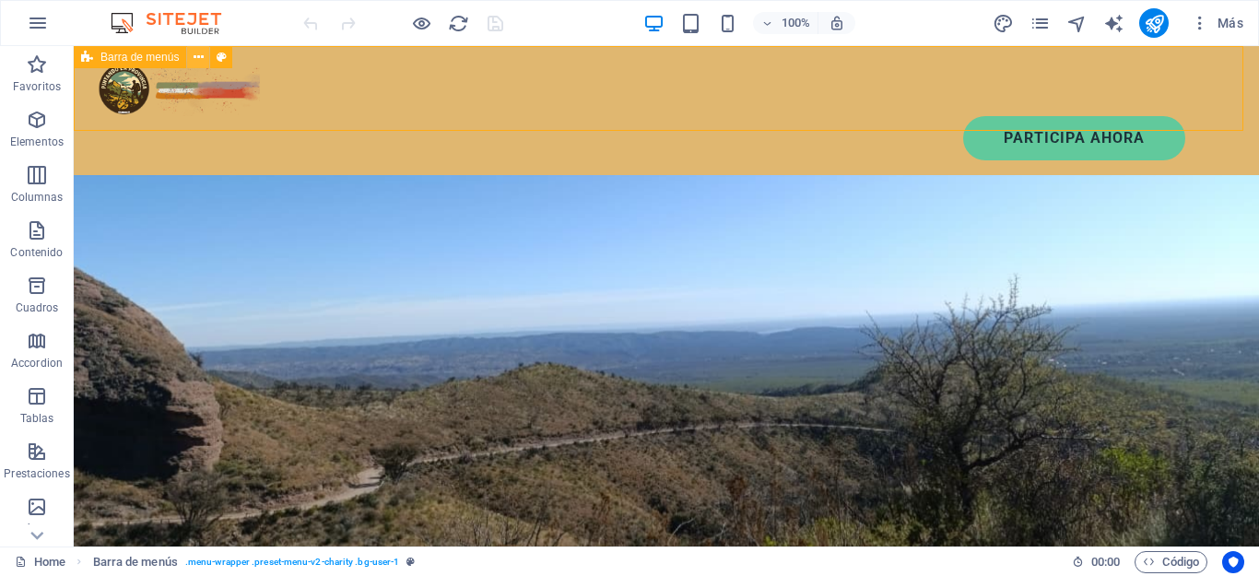
click at [199, 60] on icon at bounding box center [199, 57] width 10 height 19
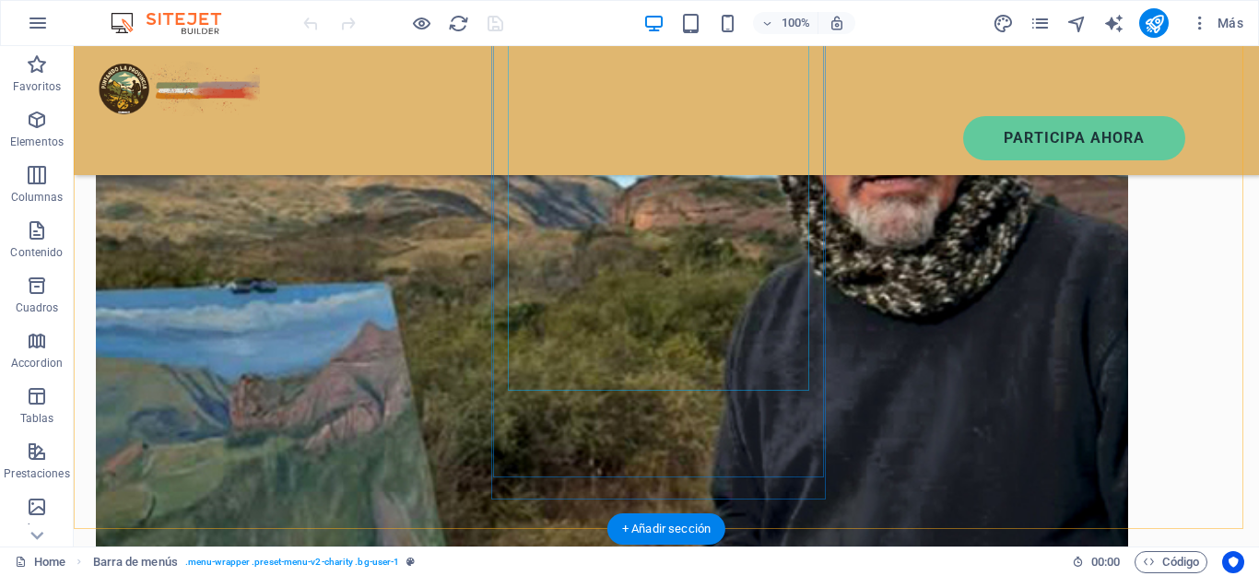
scroll to position [1935, 0]
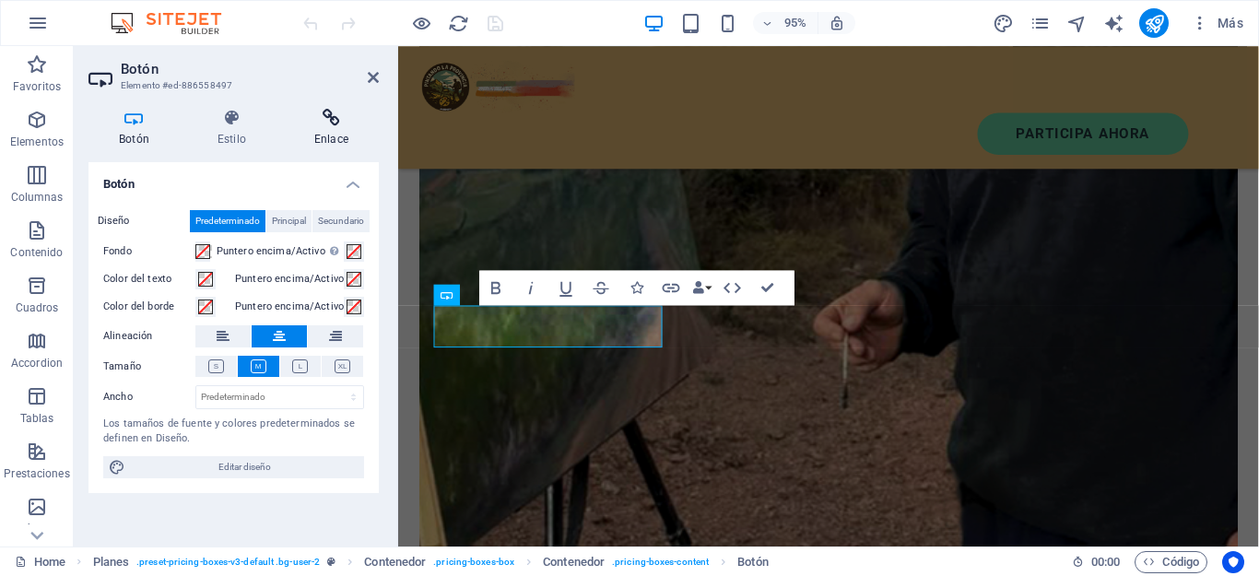
click at [339, 113] on icon at bounding box center [331, 118] width 95 height 18
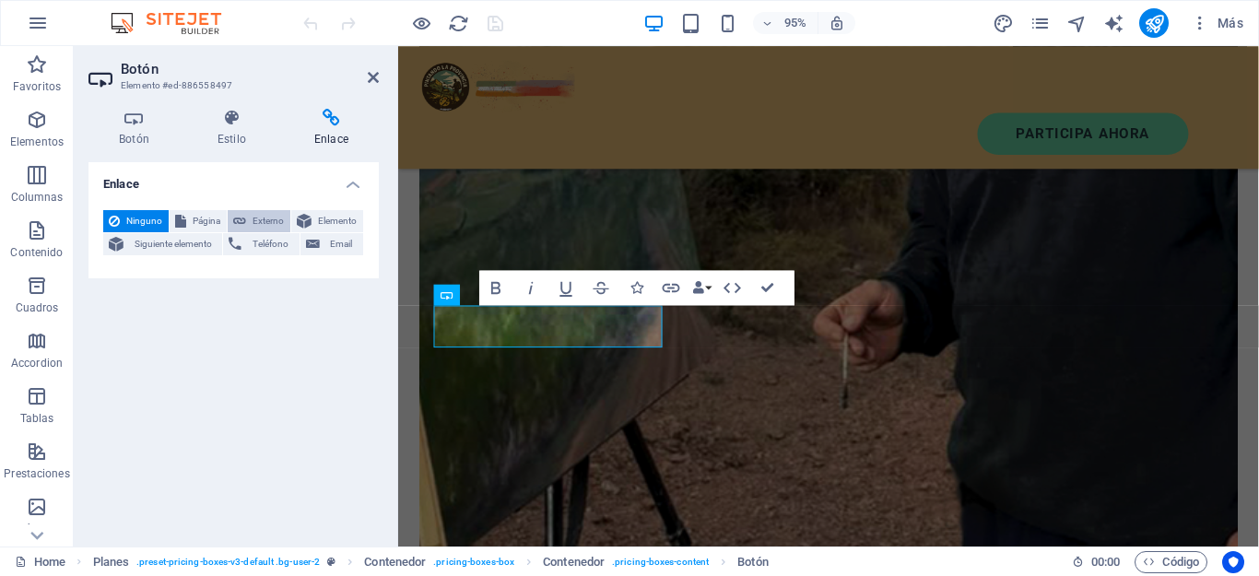
click at [269, 222] on span "Externo" at bounding box center [268, 221] width 33 height 22
select select "blank"
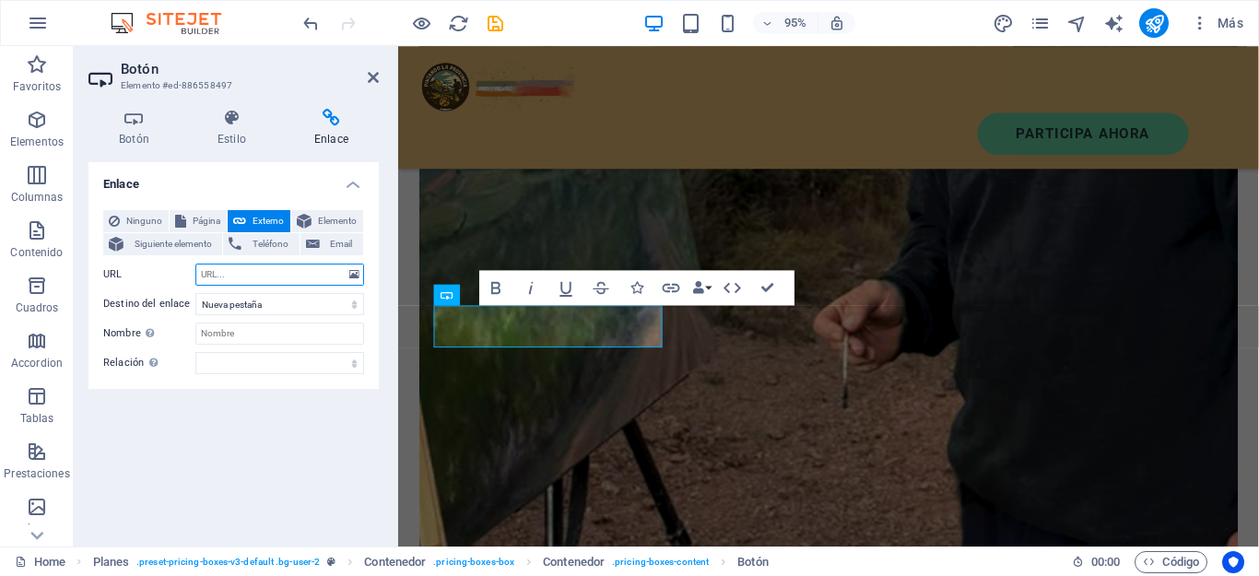
paste input "[URL][DOMAIN_NAME]"
drag, startPoint x: 339, startPoint y: 272, endPoint x: 195, endPoint y: 276, distance: 143.8
click at [195, 276] on input "[URL][DOMAIN_NAME]" at bounding box center [279, 275] width 169 height 22
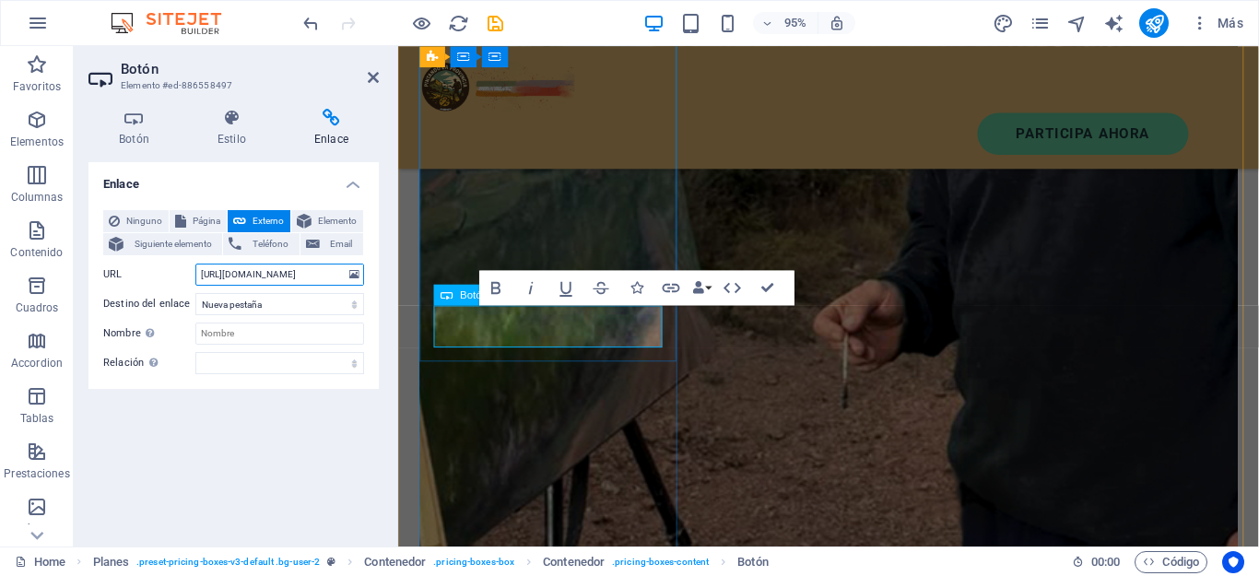
type input "[URL][DOMAIN_NAME]"
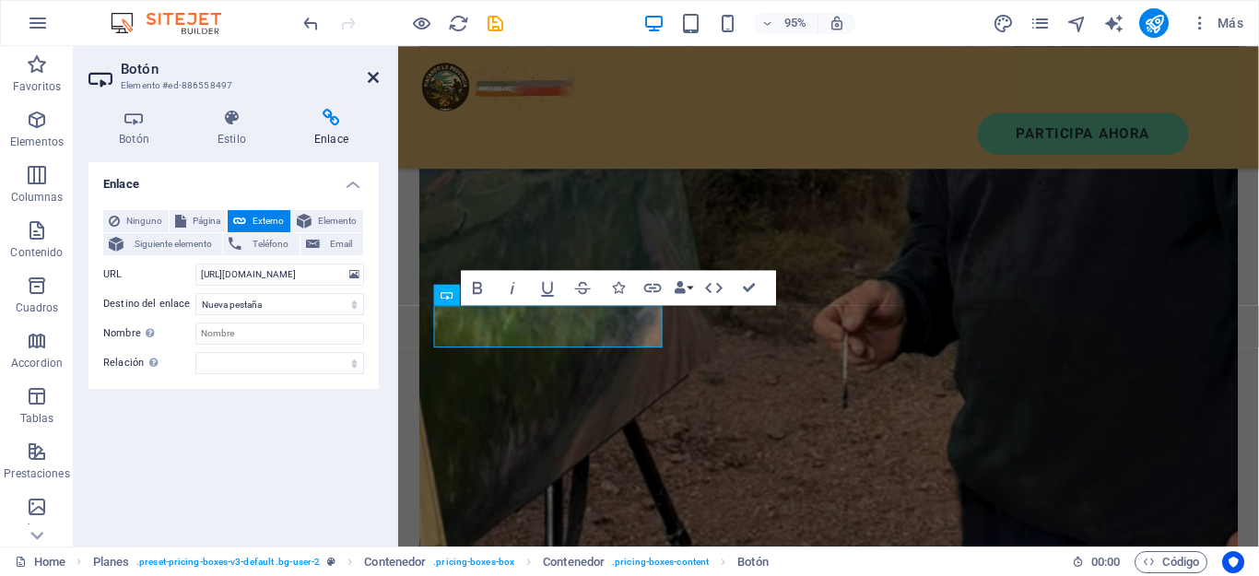
click at [371, 73] on icon at bounding box center [373, 77] width 11 height 15
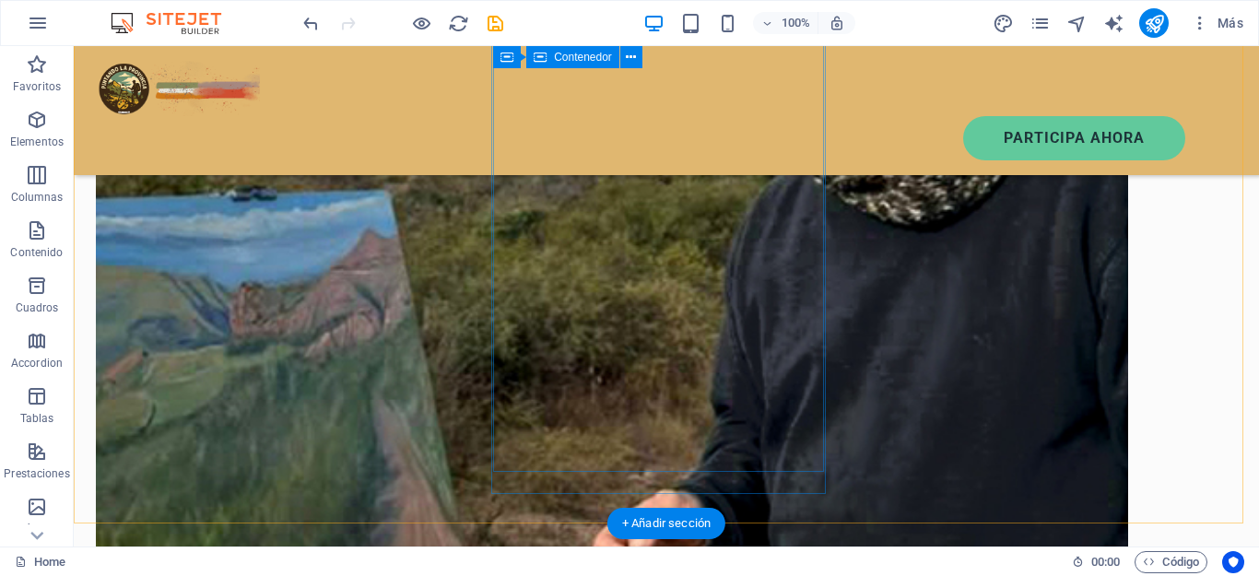
scroll to position [2028, 0]
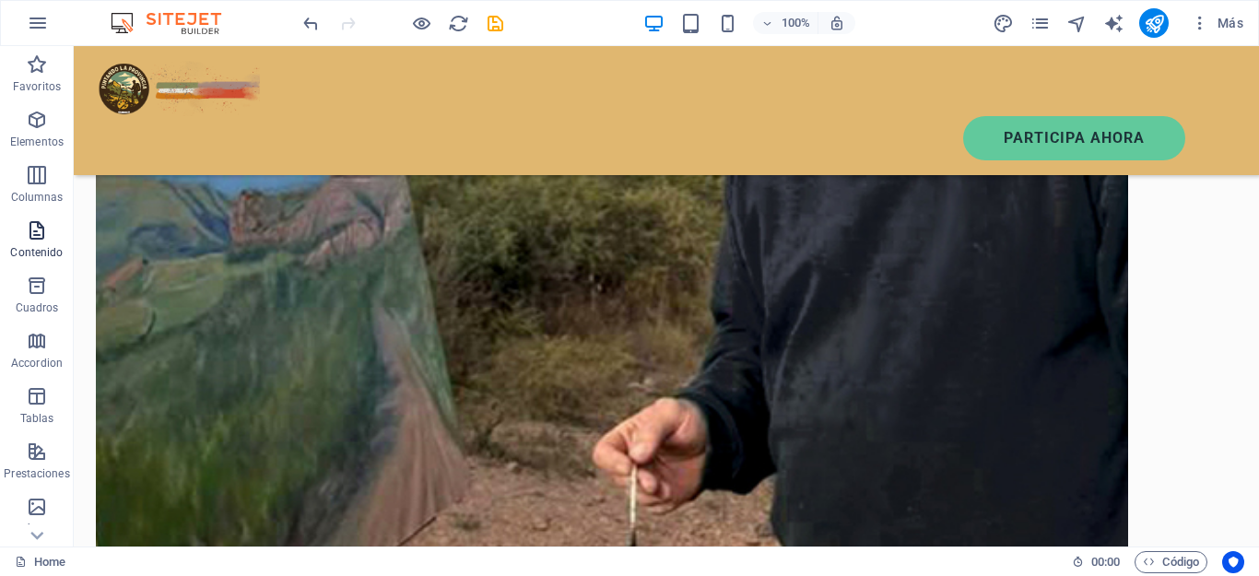
click at [48, 220] on icon "button" at bounding box center [37, 230] width 22 height 22
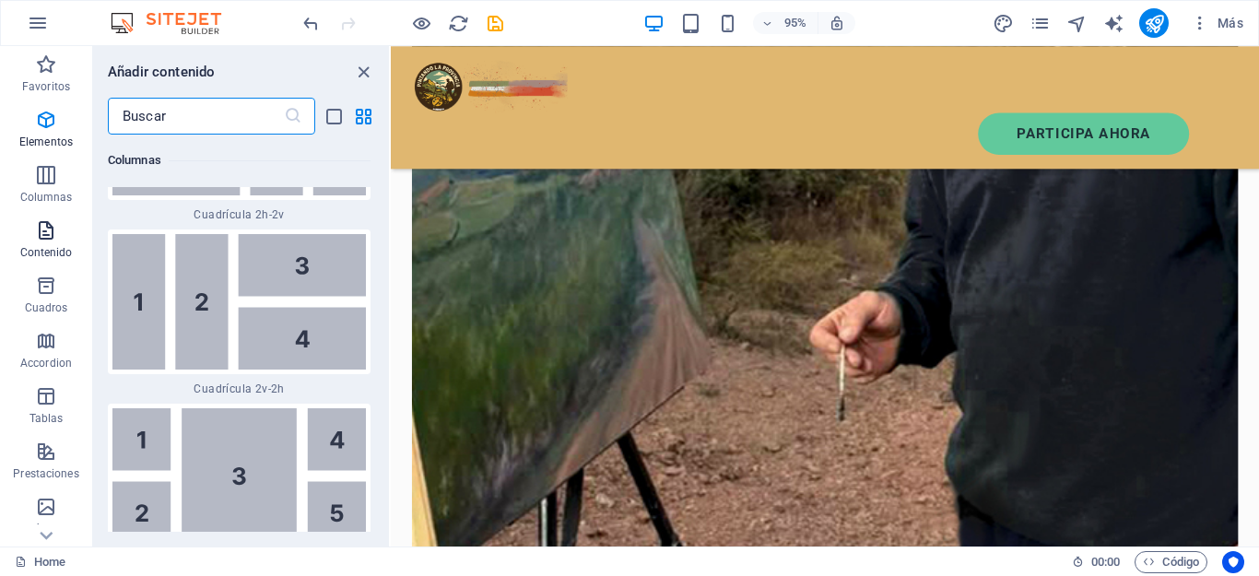
scroll to position [5979, 0]
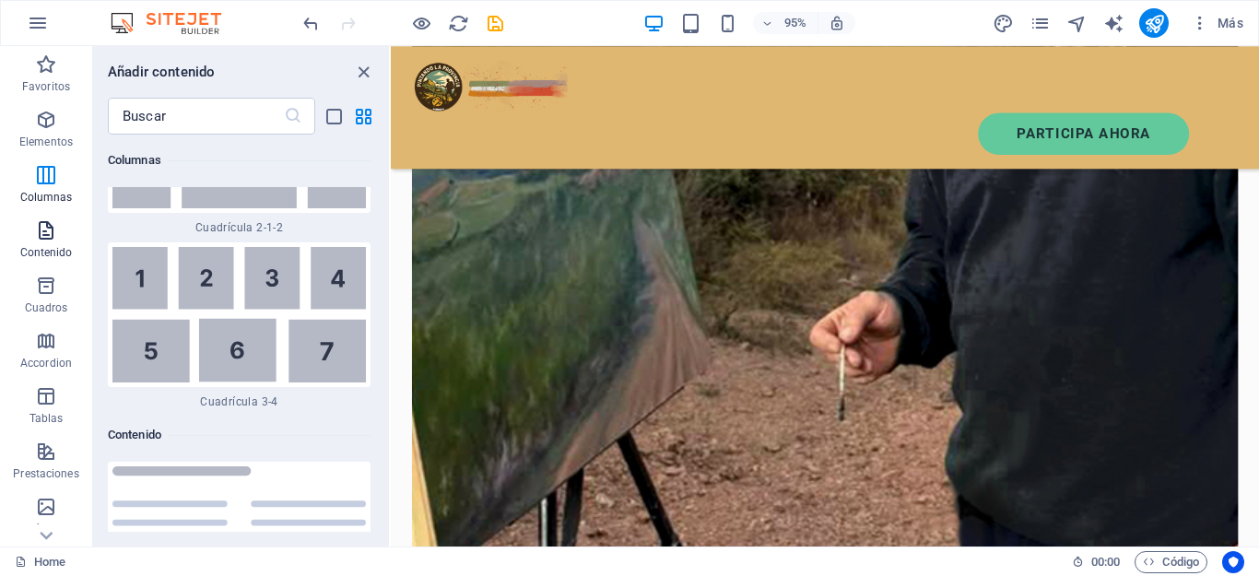
click at [46, 233] on icon "button" at bounding box center [46, 230] width 22 height 22
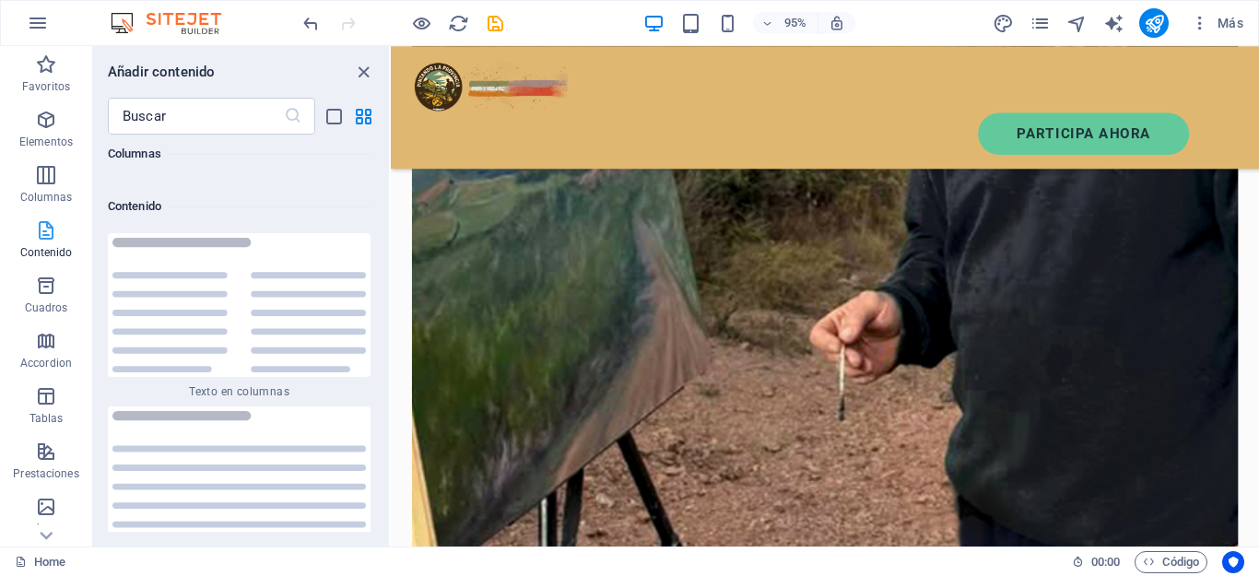
scroll to position [6231, 0]
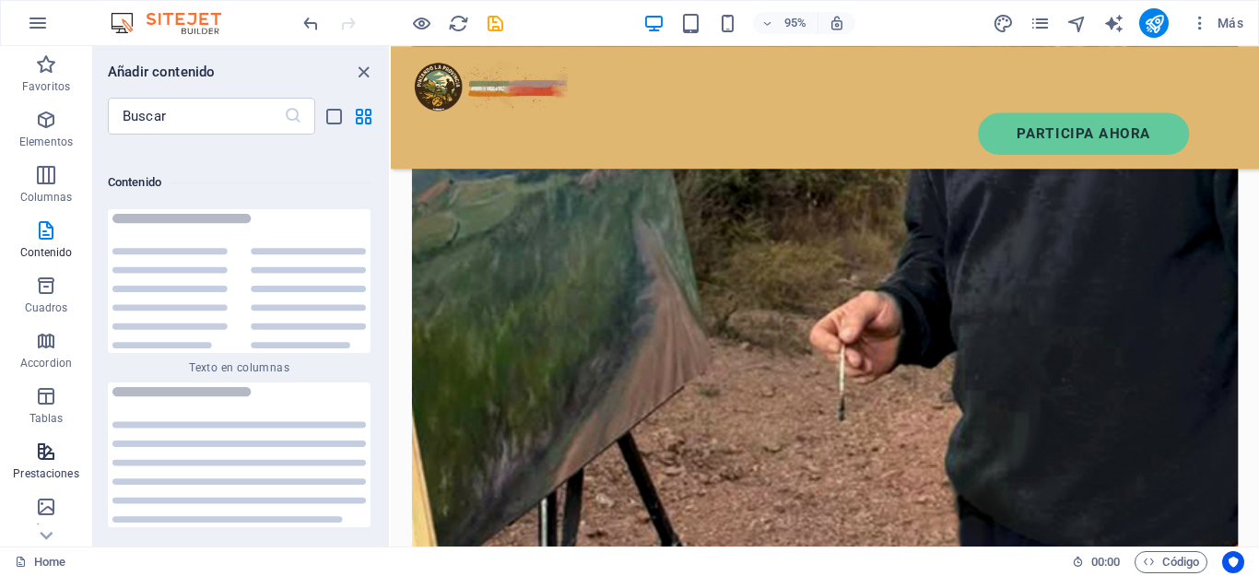
click at [41, 454] on icon "button" at bounding box center [46, 452] width 22 height 22
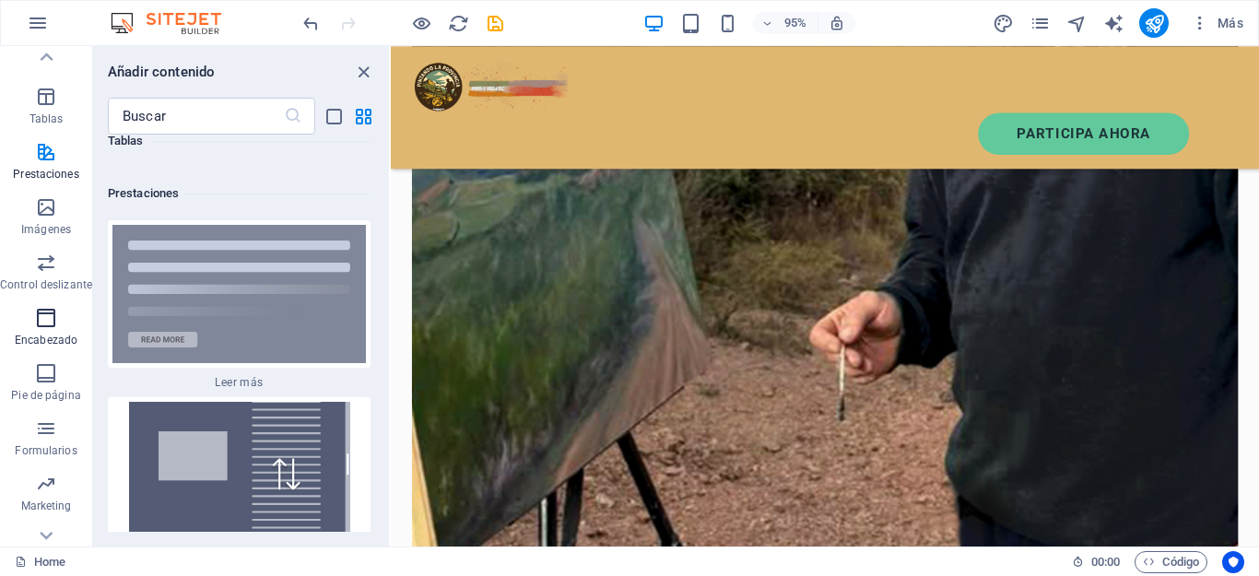
scroll to position [329, 0]
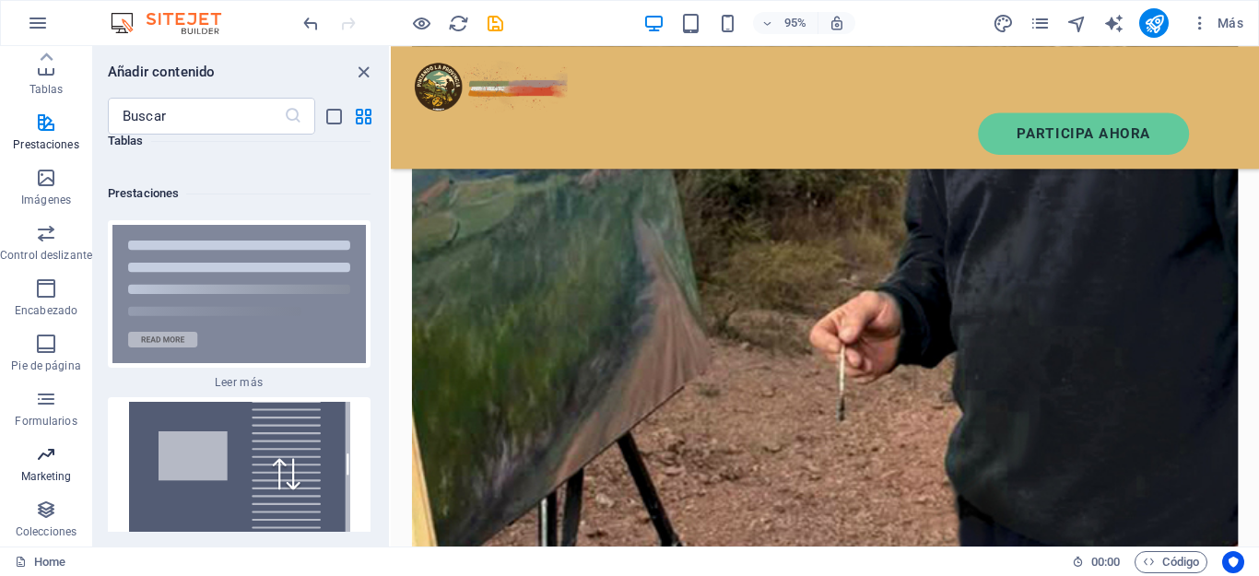
click at [41, 469] on p "Marketing" at bounding box center [46, 476] width 51 height 15
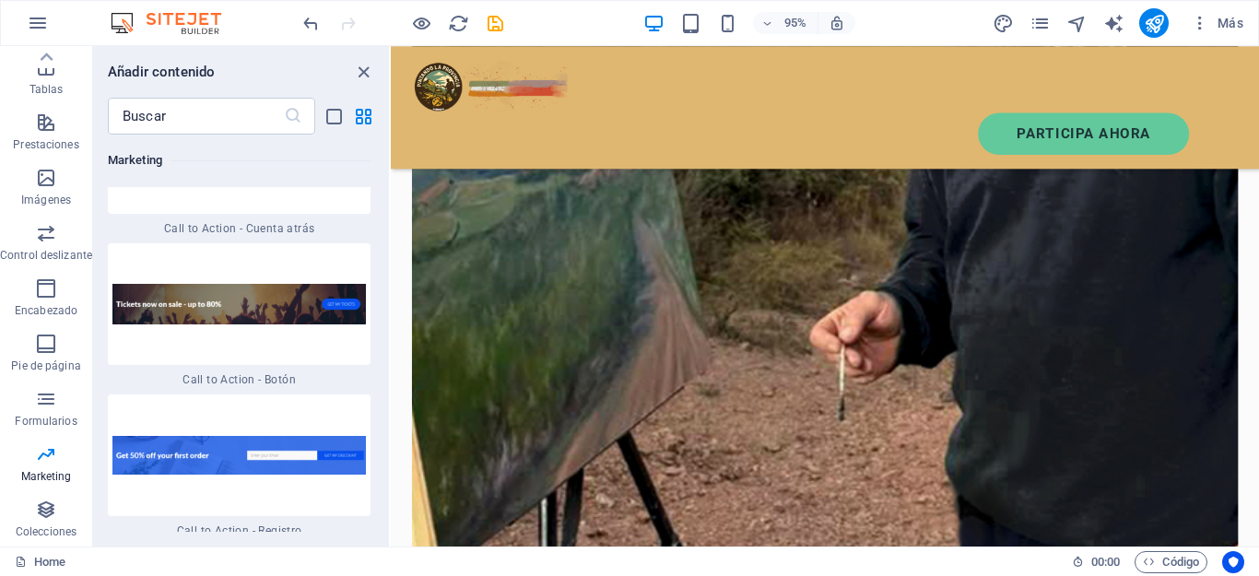
scroll to position [33813, 0]
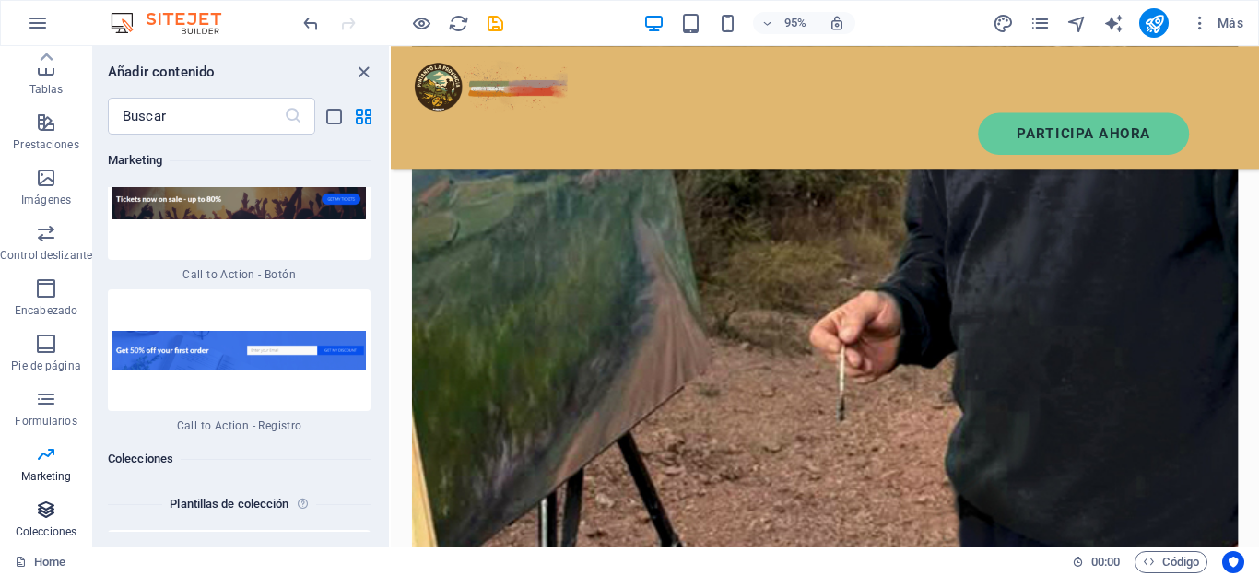
click at [46, 523] on span "Colecciones" at bounding box center [46, 521] width 92 height 44
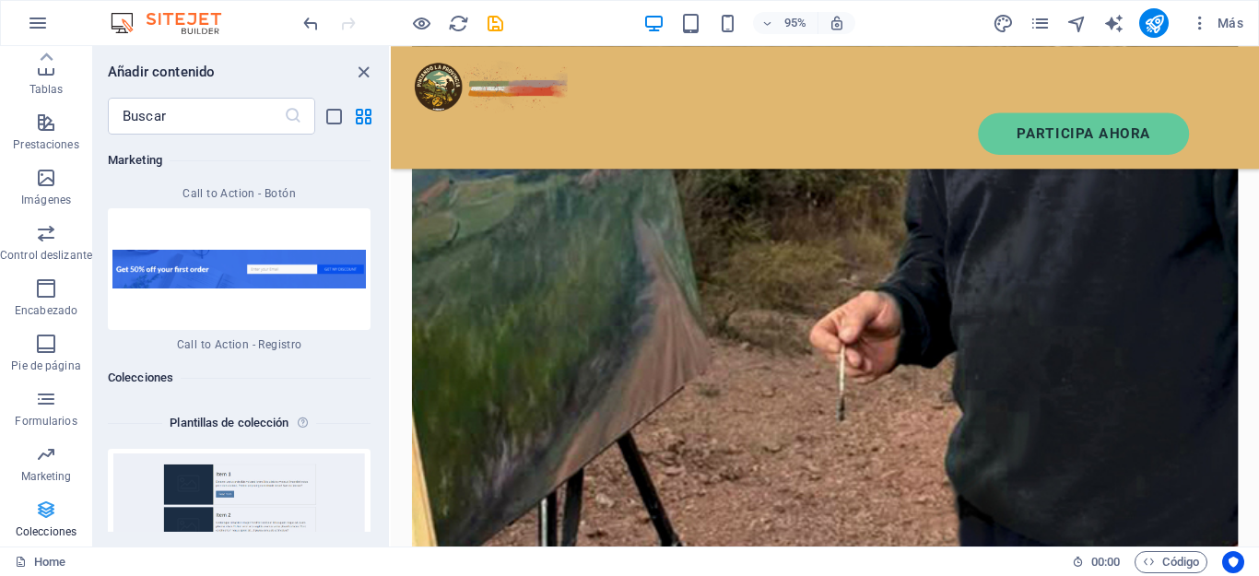
scroll to position [33973, 0]
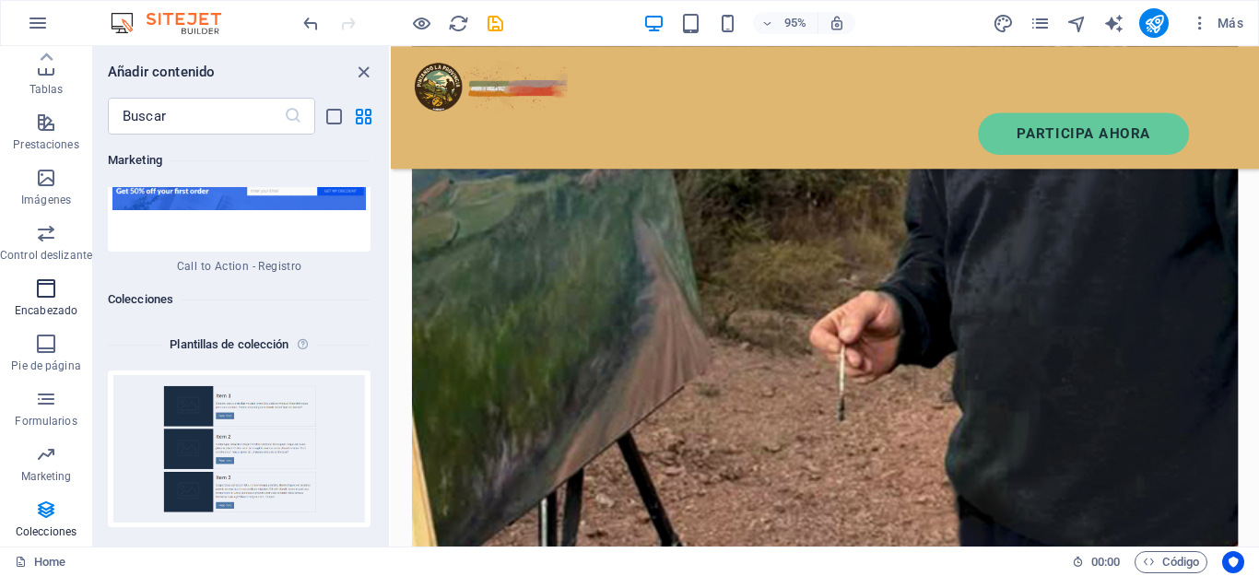
click at [44, 294] on icon "button" at bounding box center [46, 288] width 22 height 22
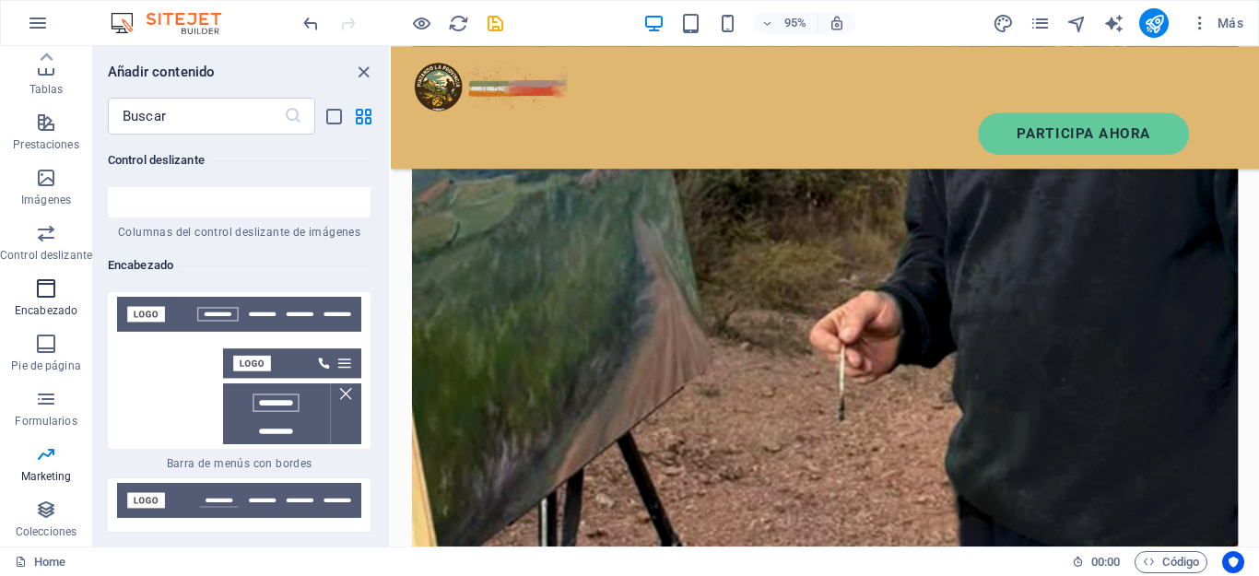
scroll to position [21998, 0]
click at [42, 123] on icon "button" at bounding box center [46, 123] width 22 height 22
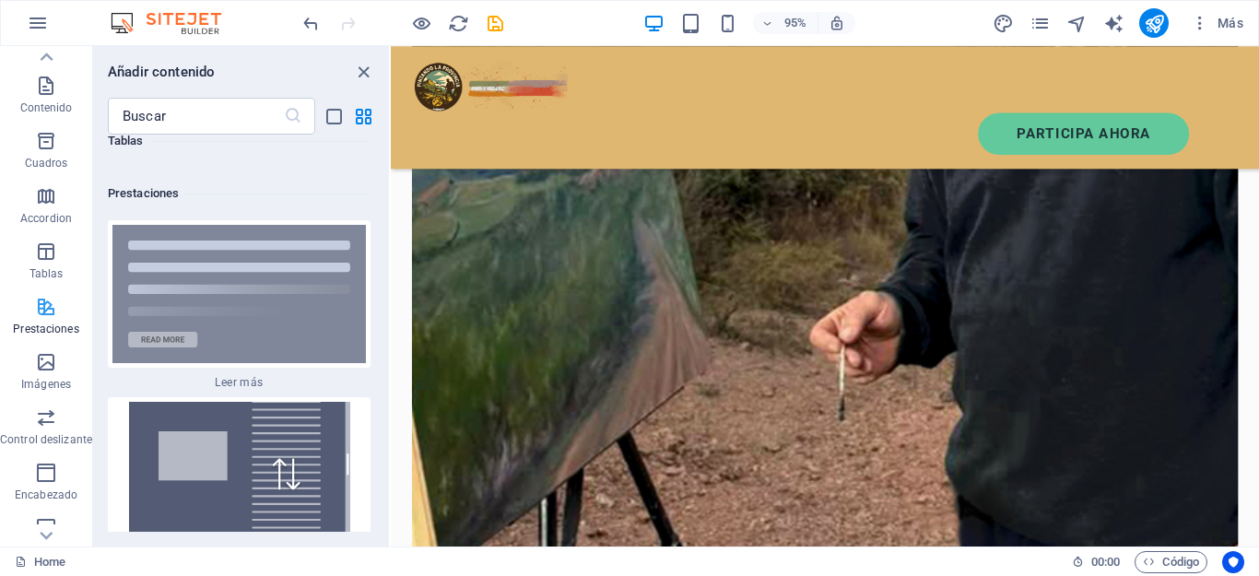
scroll to position [53, 0]
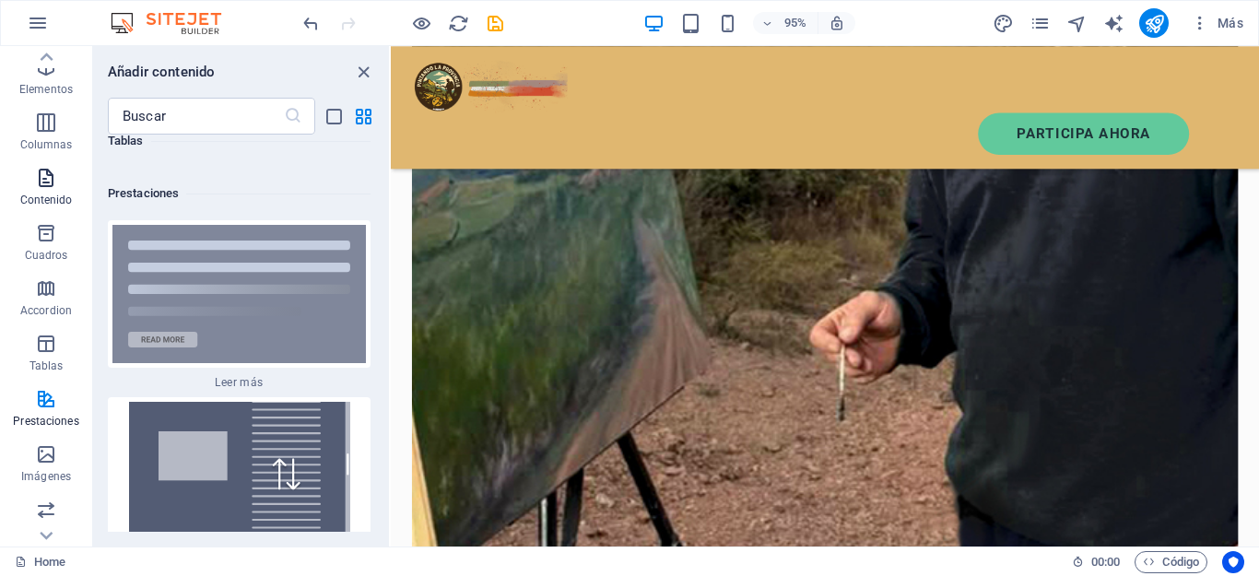
click at [39, 187] on icon "button" at bounding box center [46, 178] width 22 height 22
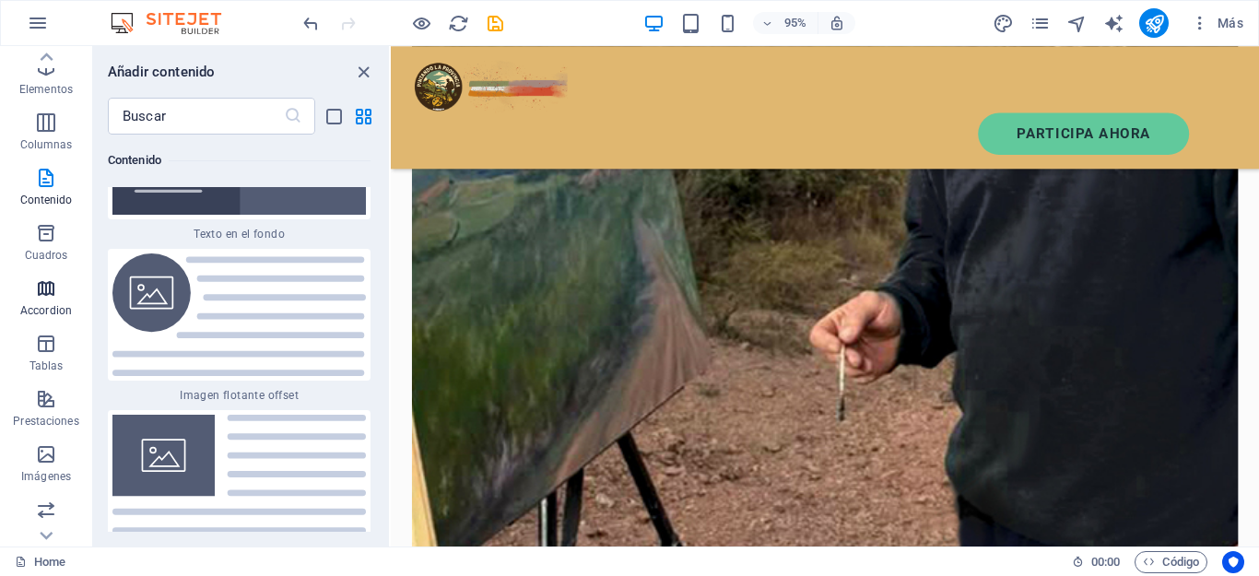
scroll to position [0, 0]
click at [33, 121] on span "Elementos" at bounding box center [46, 131] width 92 height 44
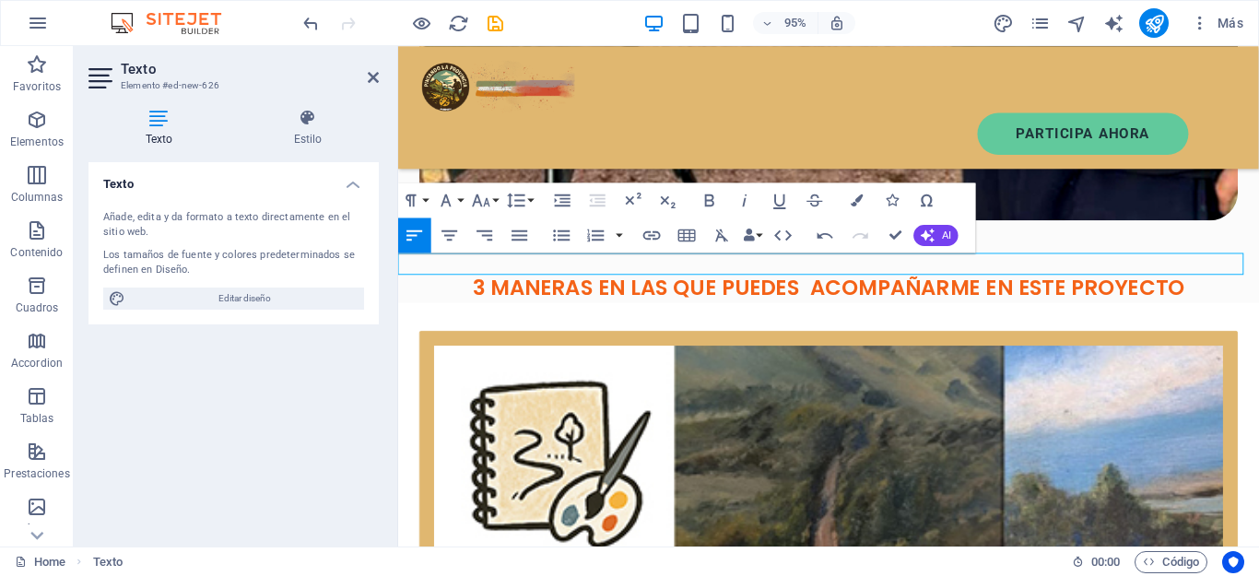
scroll to position [2337, 0]
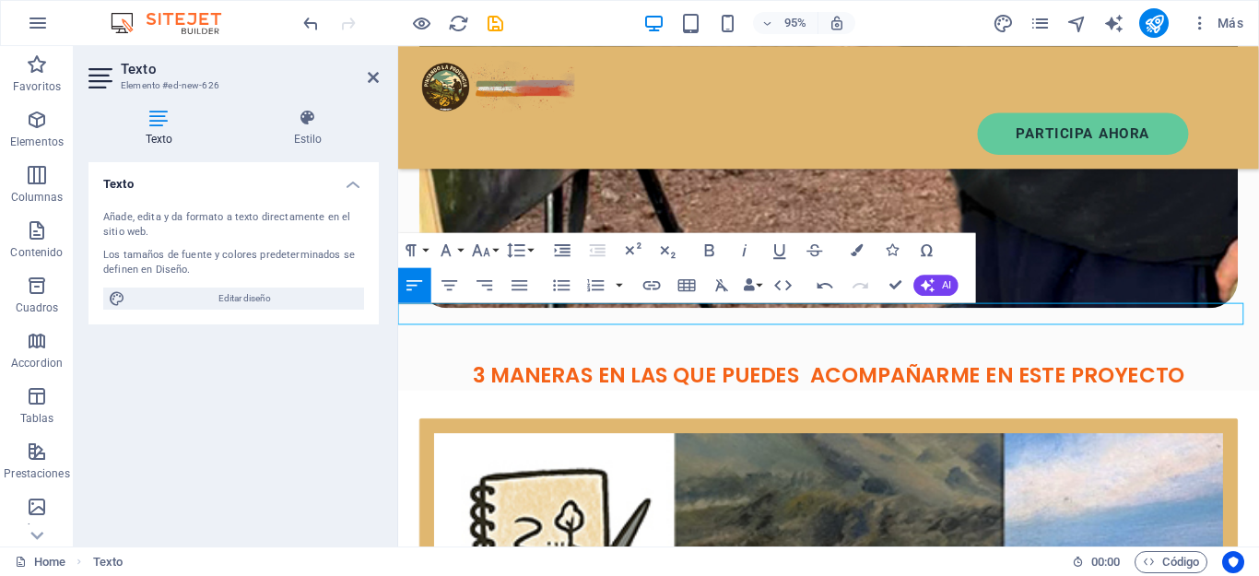
drag, startPoint x: 735, startPoint y: 328, endPoint x: 395, endPoint y: 332, distance: 340.1
click at [702, 248] on icon "button" at bounding box center [710, 250] width 21 height 21
click at [861, 252] on icon "button" at bounding box center [857, 249] width 12 height 12
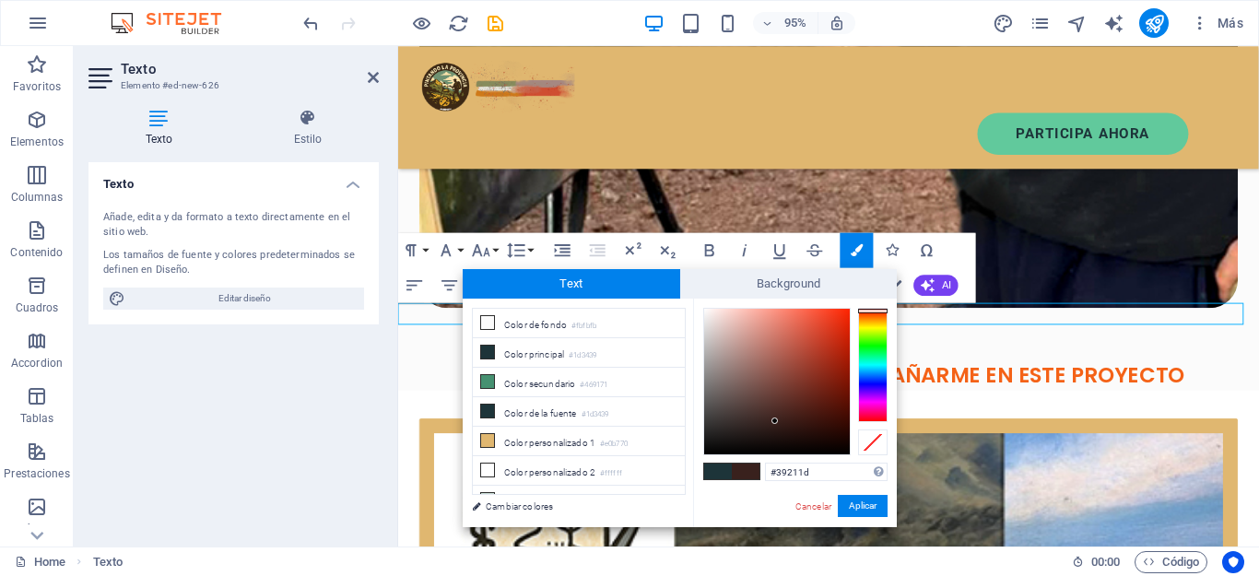
drag, startPoint x: 877, startPoint y: 364, endPoint x: 881, endPoint y: 311, distance: 53.6
click at [881, 311] on div at bounding box center [872, 365] width 29 height 114
type input "#ca3218"
click at [831, 338] on div at bounding box center [777, 382] width 146 height 146
click at [870, 504] on button "Aplicar" at bounding box center [863, 506] width 50 height 22
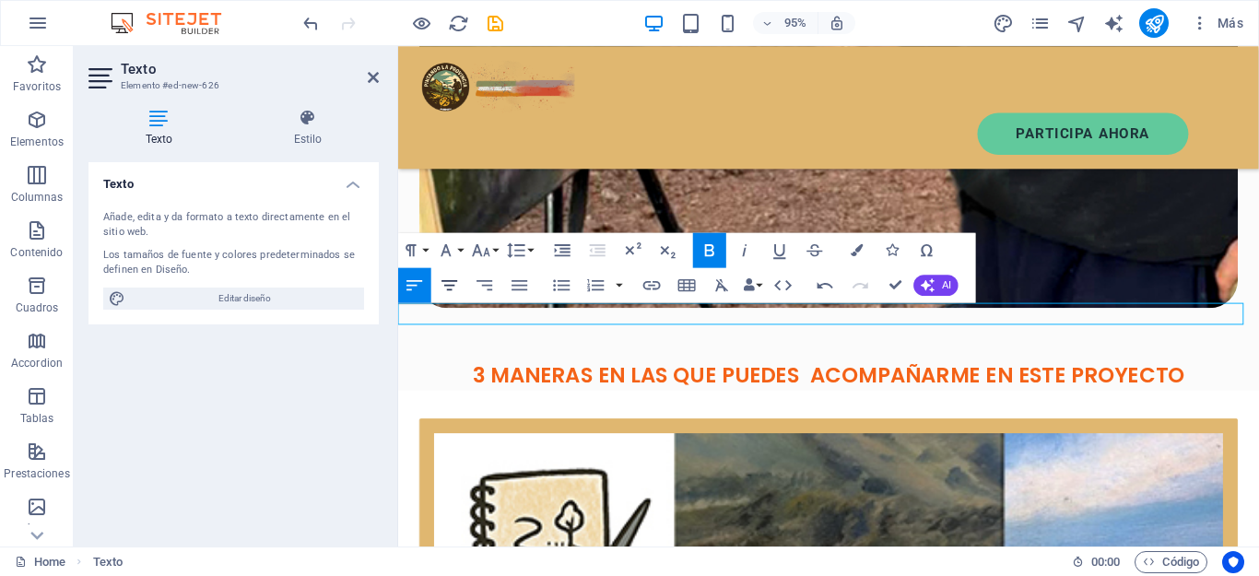
click at [453, 283] on icon "button" at bounding box center [450, 285] width 21 height 21
click at [293, 390] on div "Texto Añade, edita y da formato a texto directamente en el sitio web. Los tamañ…" at bounding box center [233, 347] width 290 height 370
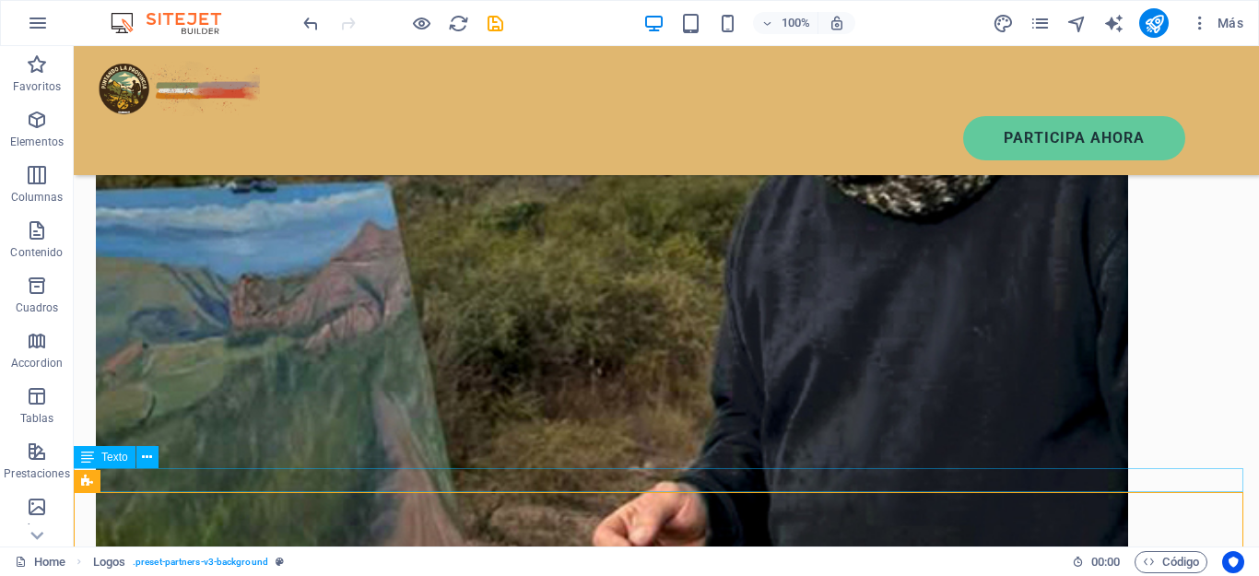
scroll to position [2036, 0]
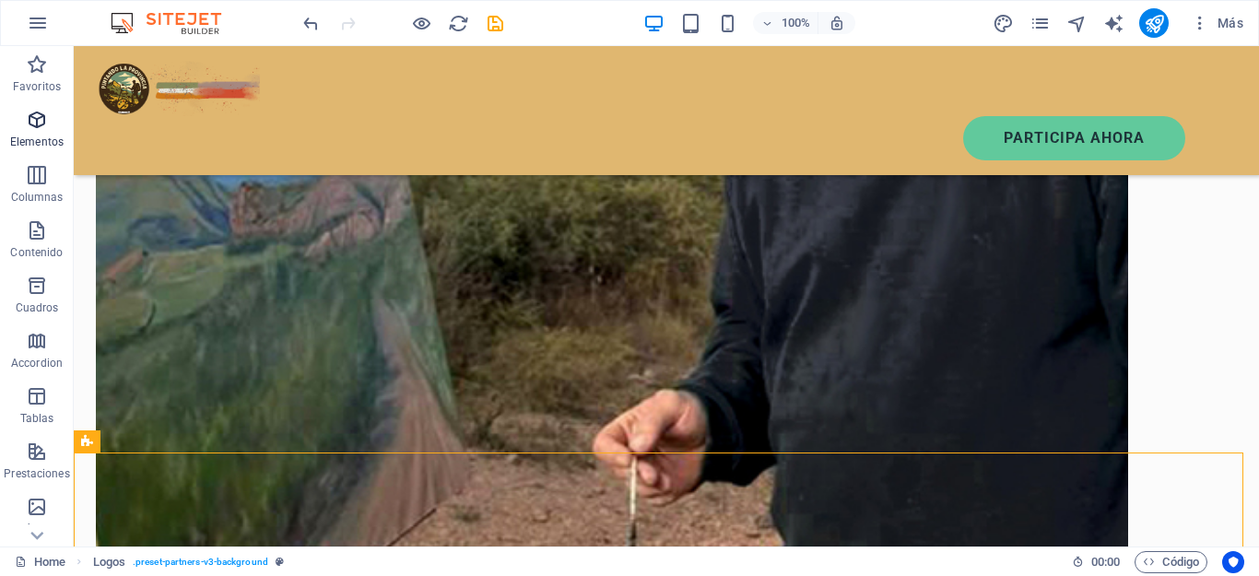
click at [29, 123] on icon "button" at bounding box center [37, 120] width 22 height 22
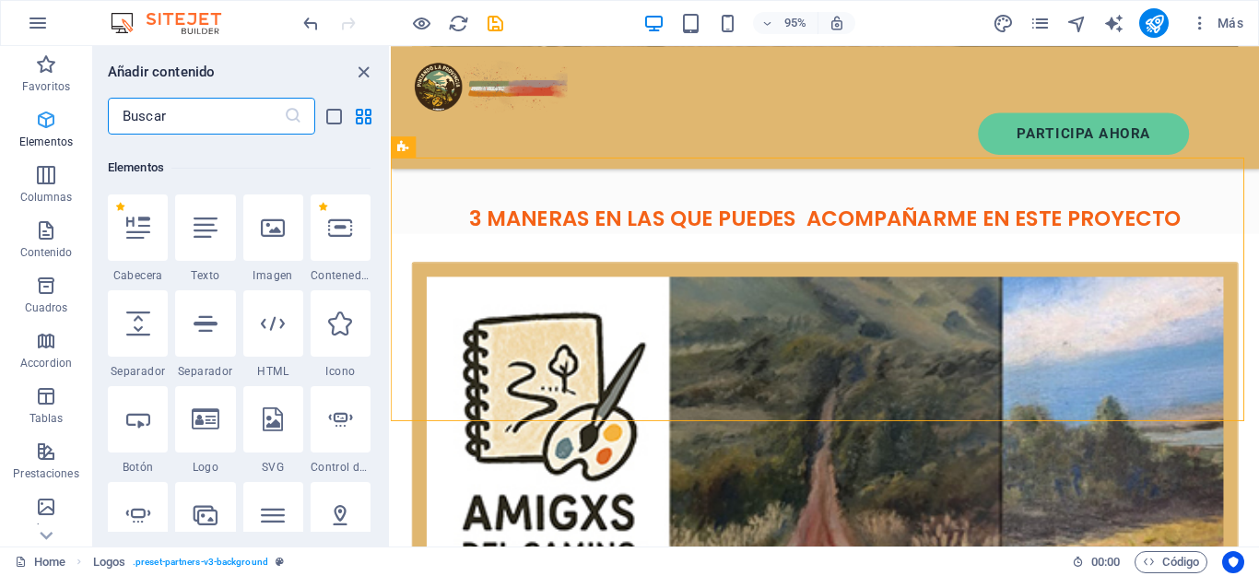
scroll to position [347, 0]
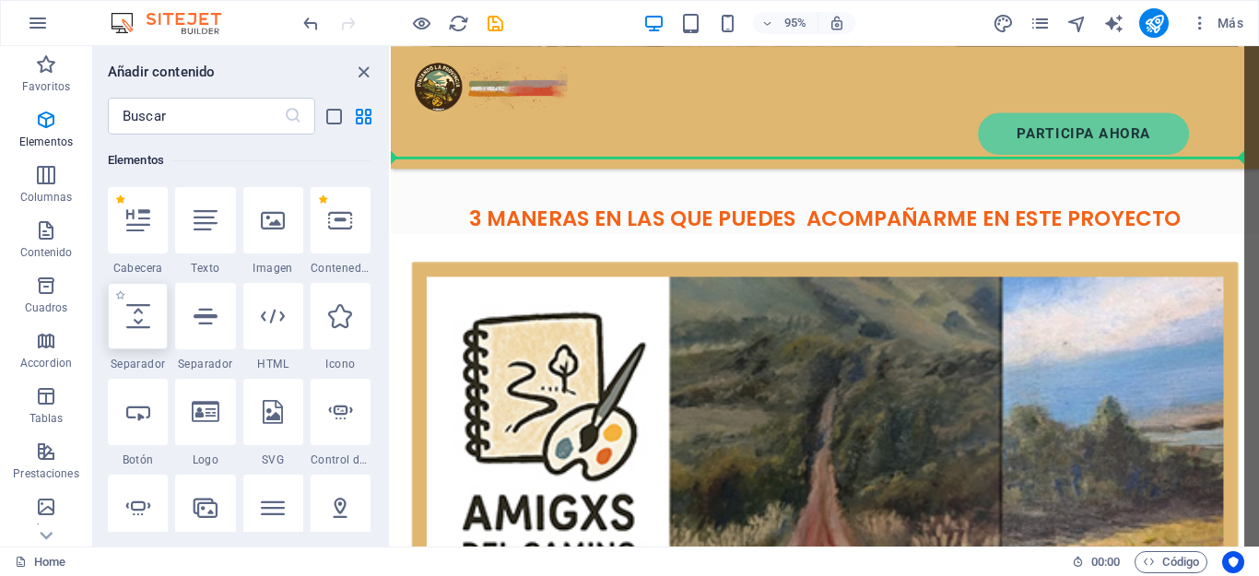
select select "px"
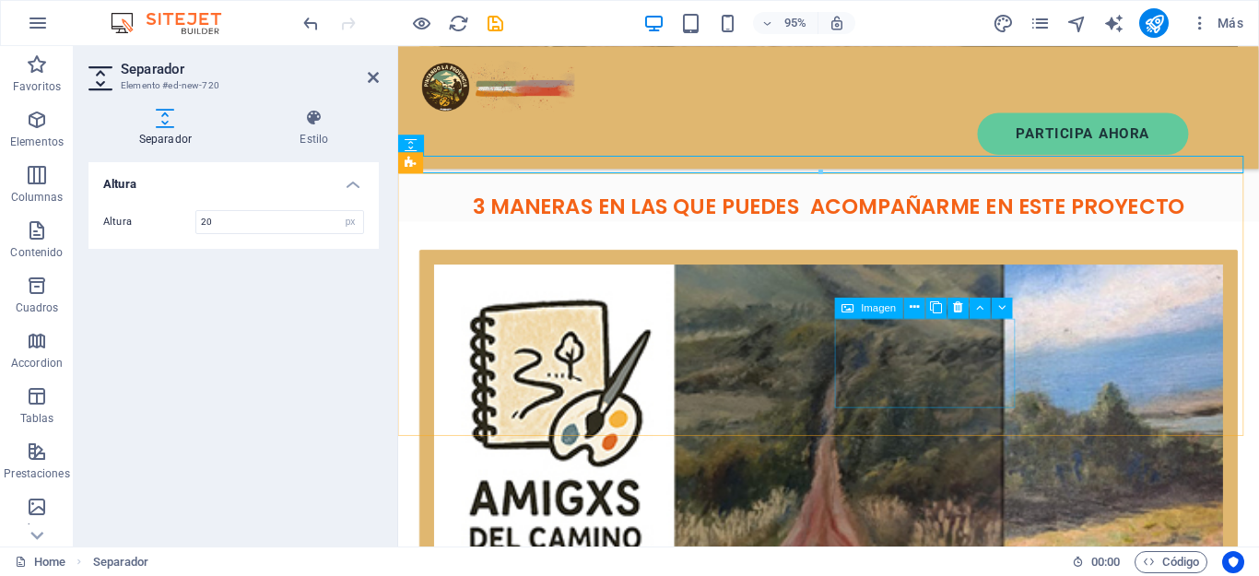
type input "20"
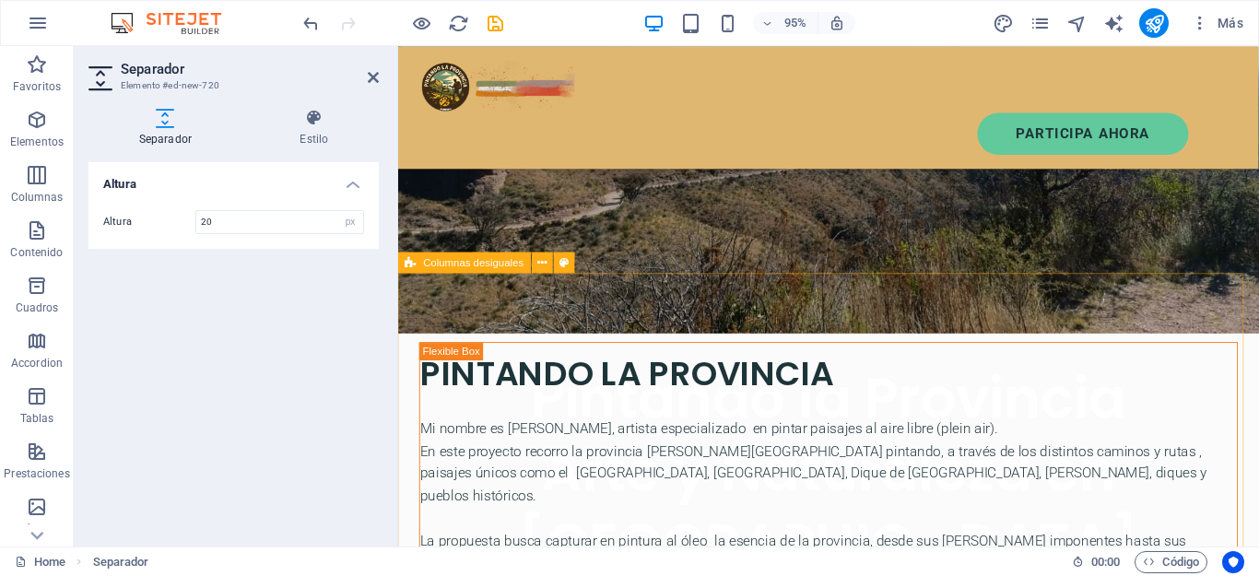
scroll to position [303, 0]
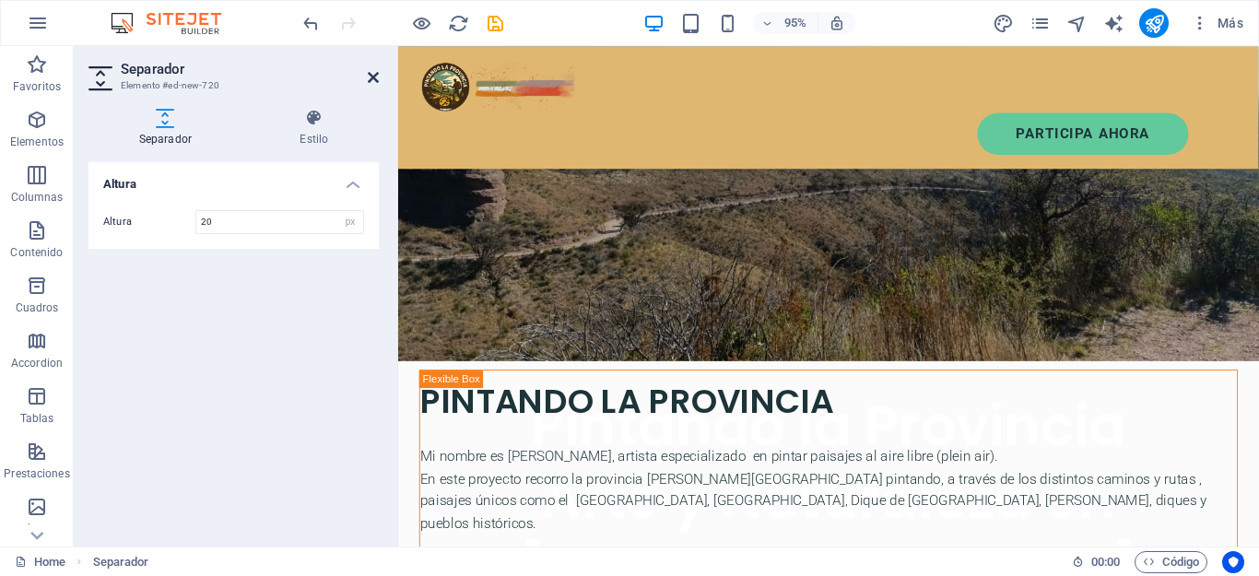
click at [376, 78] on icon at bounding box center [373, 77] width 11 height 15
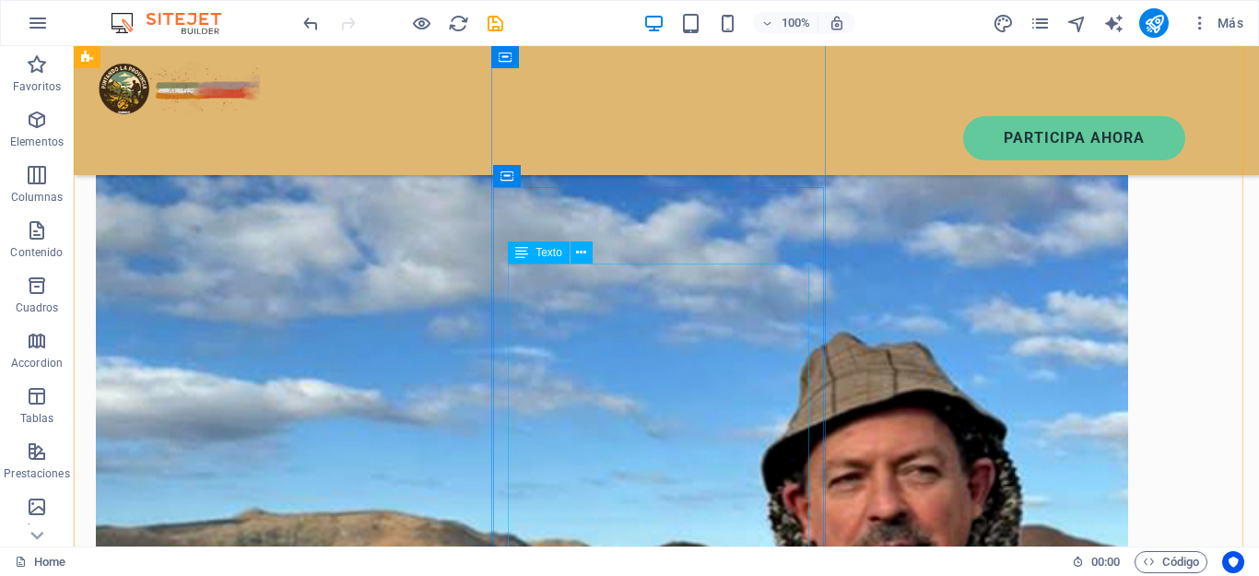
scroll to position [1279, 0]
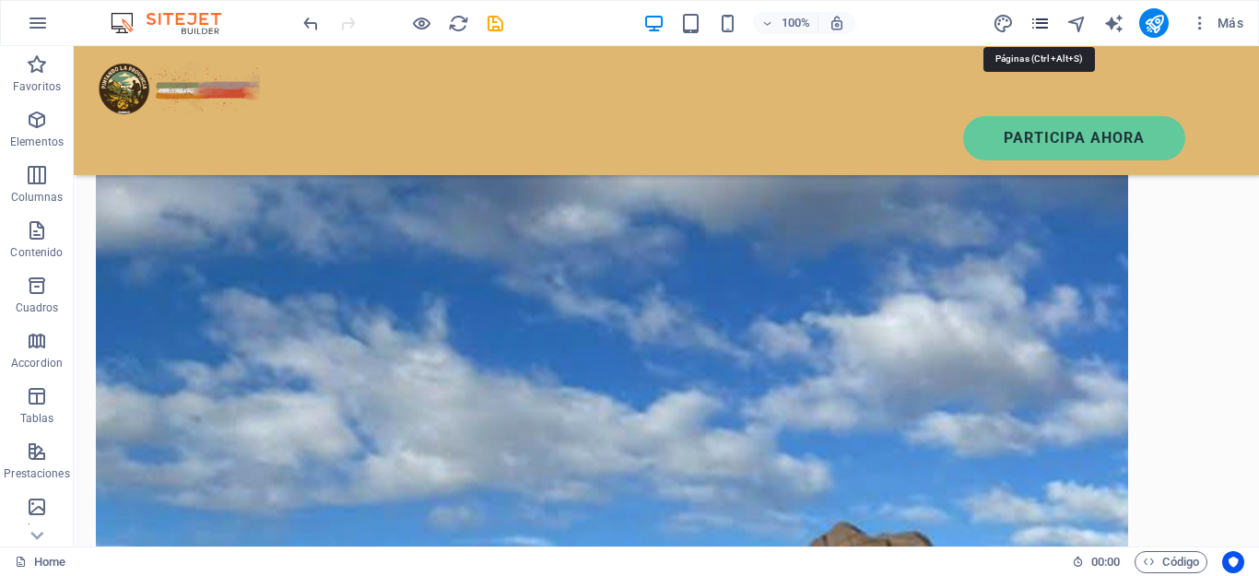
click at [1050, 25] on icon "pages" at bounding box center [1040, 23] width 21 height 21
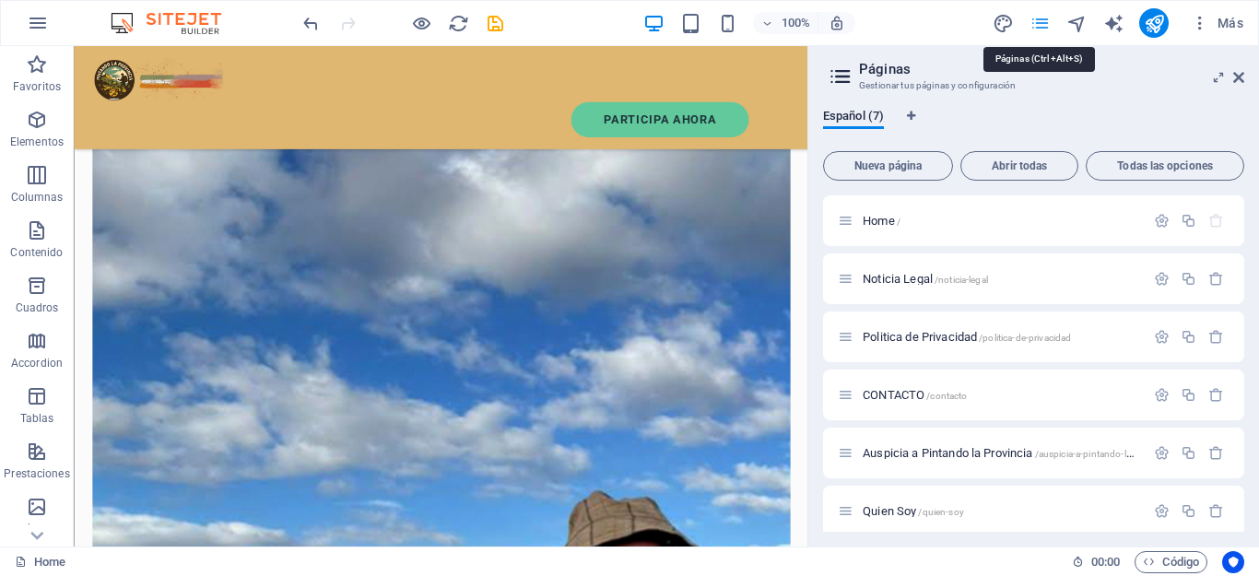
scroll to position [1500, 0]
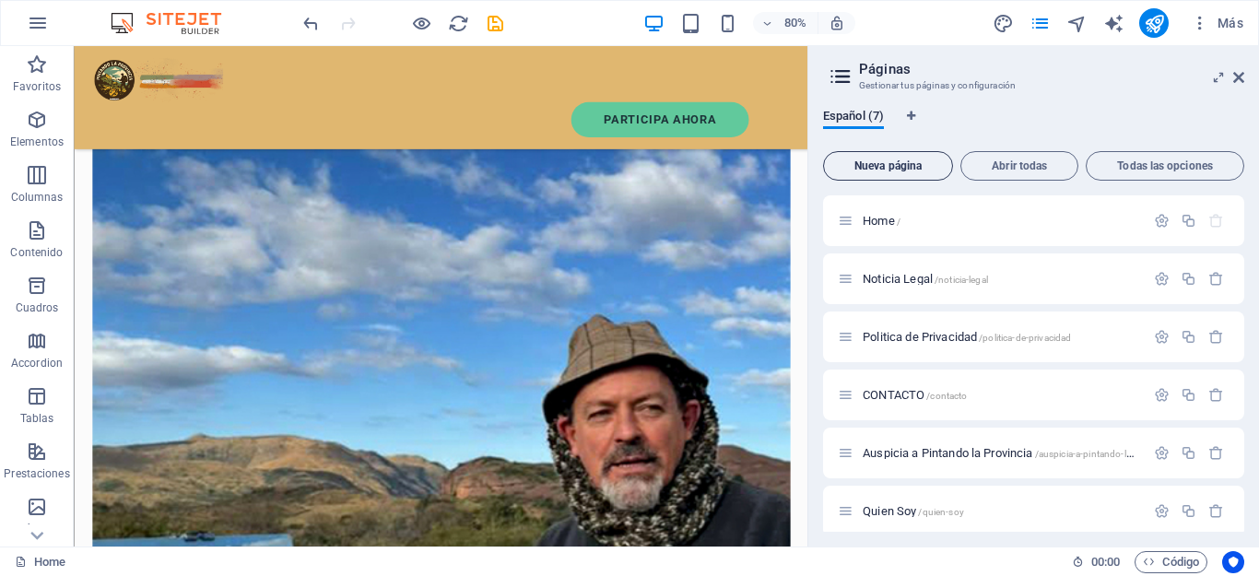
click at [891, 165] on span "Nueva página" at bounding box center [887, 165] width 113 height 11
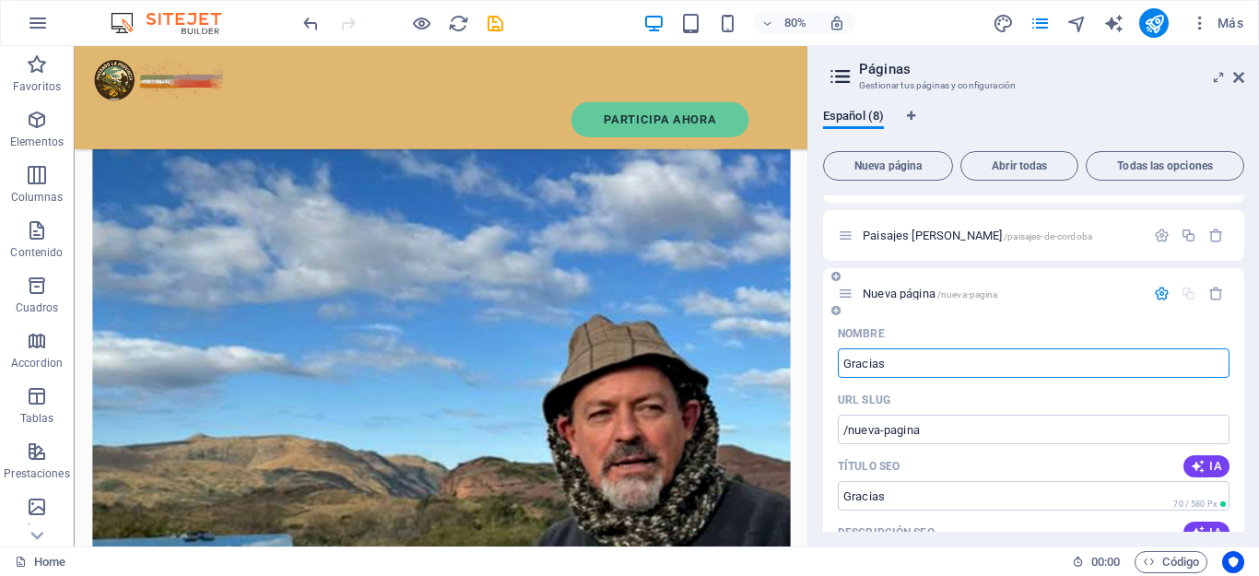
type input "Gracias"
type input "/gracias"
type input "Gracias Por suscribirte"
type input "/gracias-por-suscribirte"
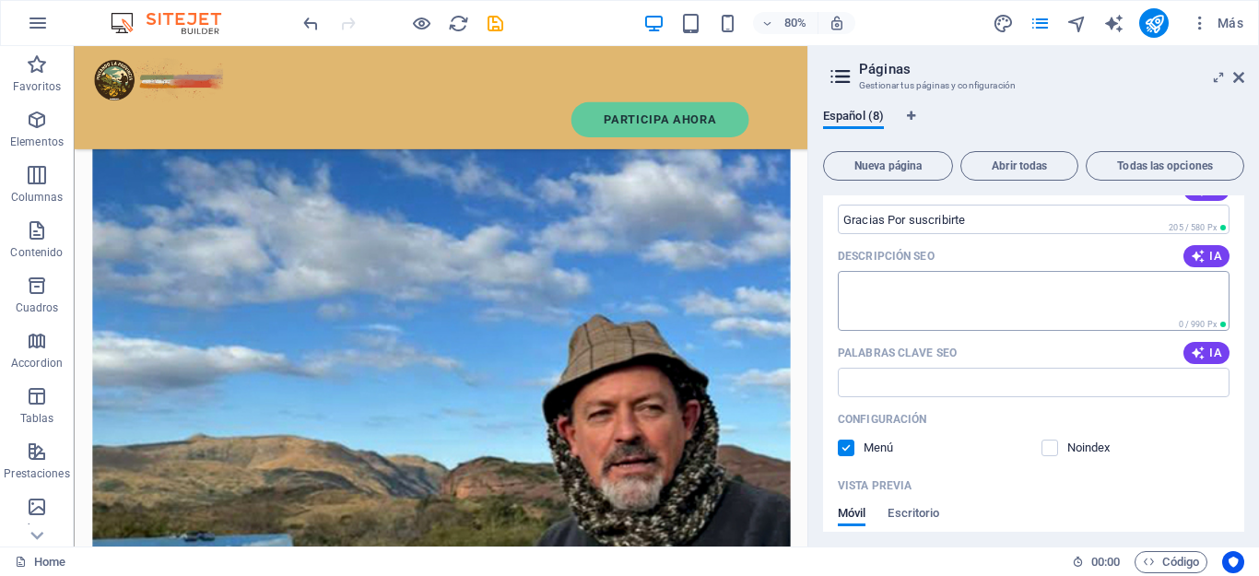
type input "Gracias Por suscribirte"
click at [893, 311] on textarea "Descripción SEO" at bounding box center [1034, 301] width 392 height 60
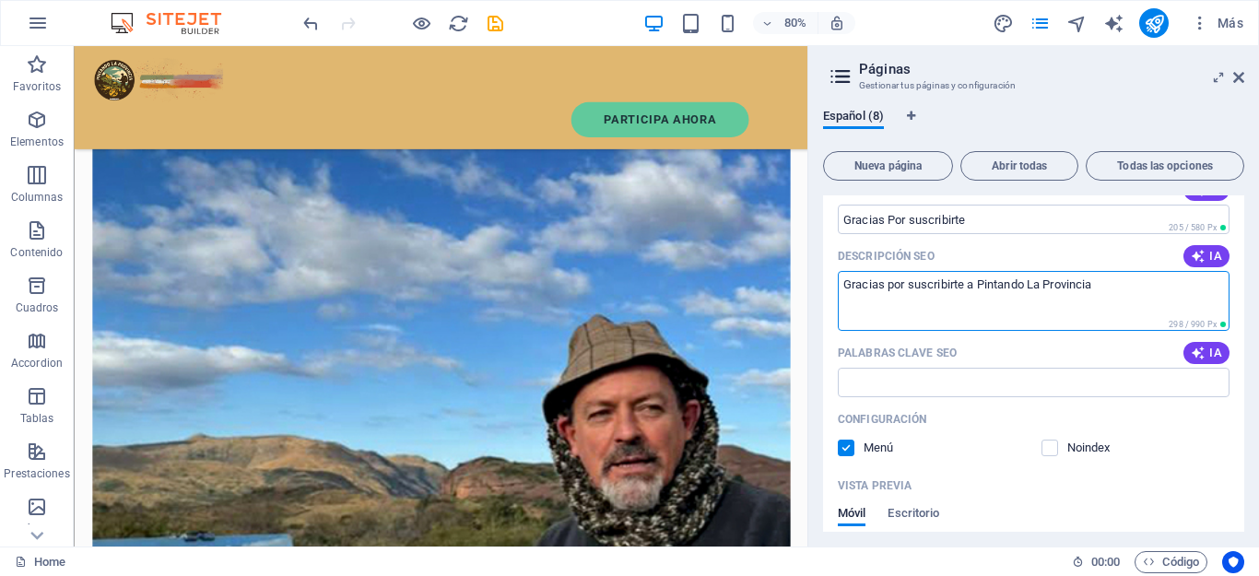
type textarea "Gracias por suscribirte a Pintando La Provincia"
click at [845, 445] on label at bounding box center [846, 448] width 17 height 17
click at [0, 0] on input "checkbox" at bounding box center [0, 0] width 0 height 0
click at [912, 229] on input "Título SEO" at bounding box center [1034, 219] width 392 height 29
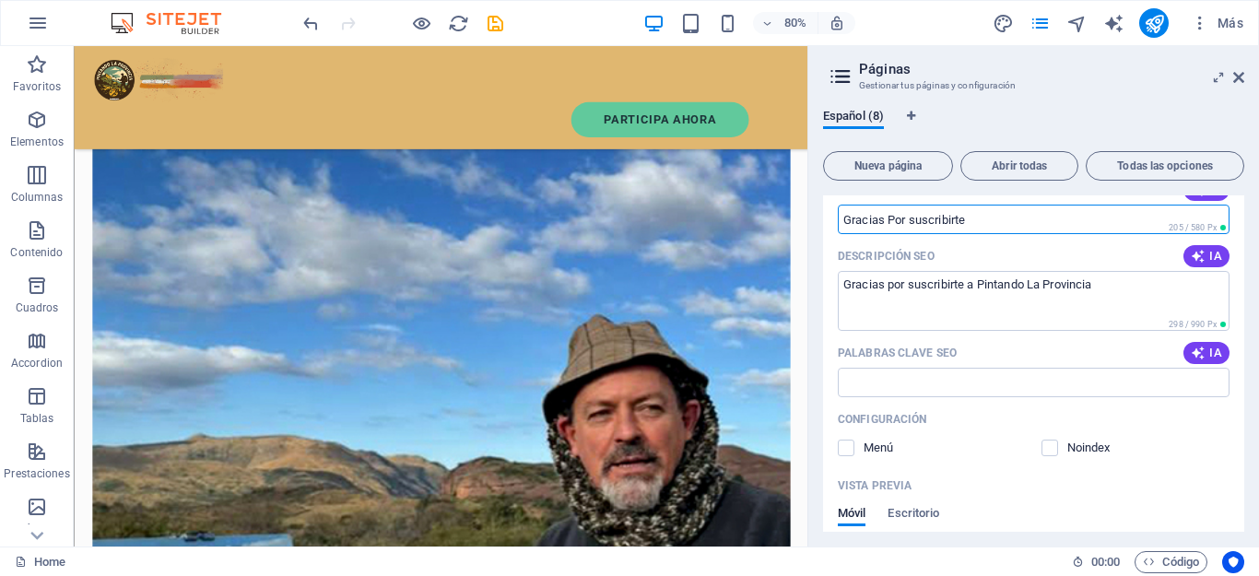
click at [913, 215] on input "Título SEO" at bounding box center [1034, 219] width 392 height 29
click at [1011, 228] on input "Título SEO" at bounding box center [1034, 219] width 392 height 29
click at [939, 215] on input "Título SEO" at bounding box center [1034, 219] width 392 height 29
click at [919, 218] on input "Título SEO" at bounding box center [1034, 219] width 392 height 29
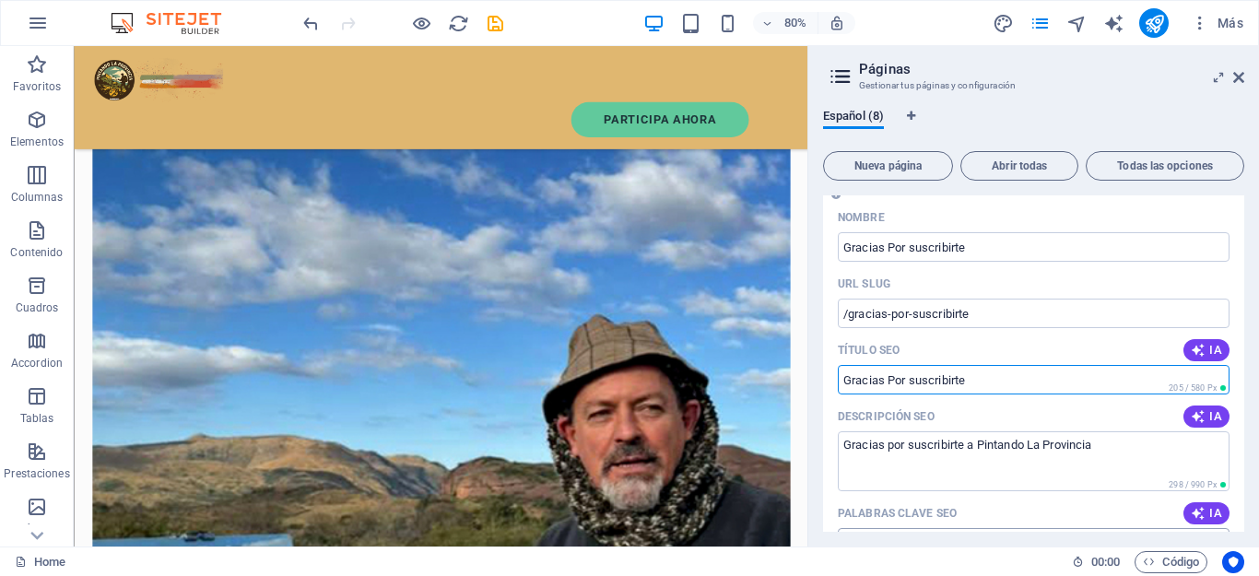
scroll to position [334, 0]
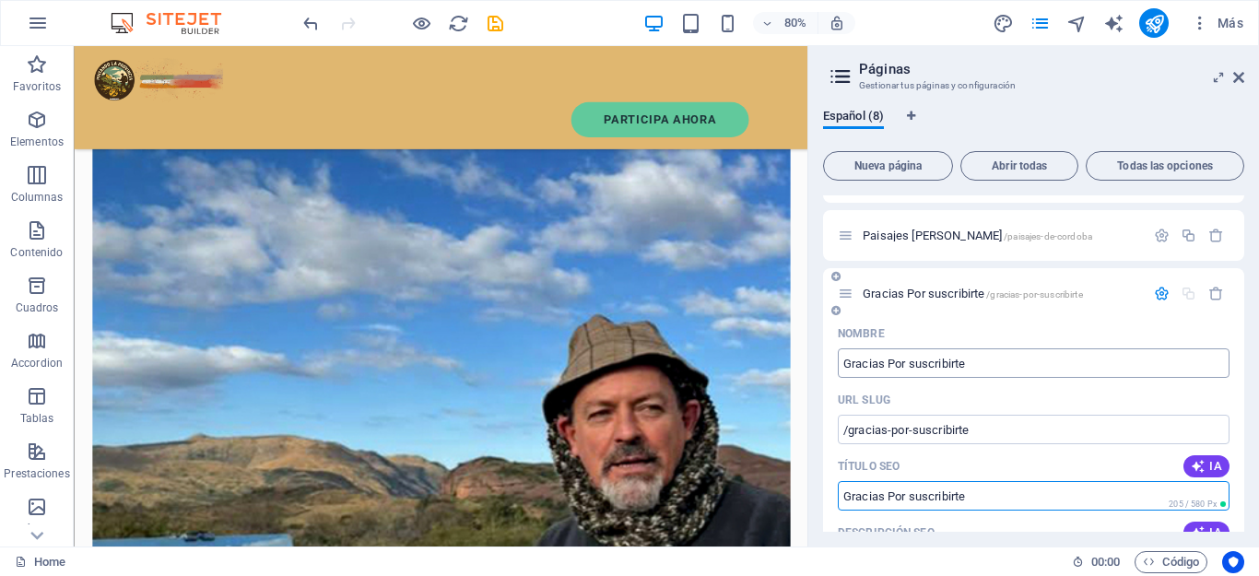
click at [915, 366] on input "Gracias Por suscribirte" at bounding box center [1034, 362] width 392 height 29
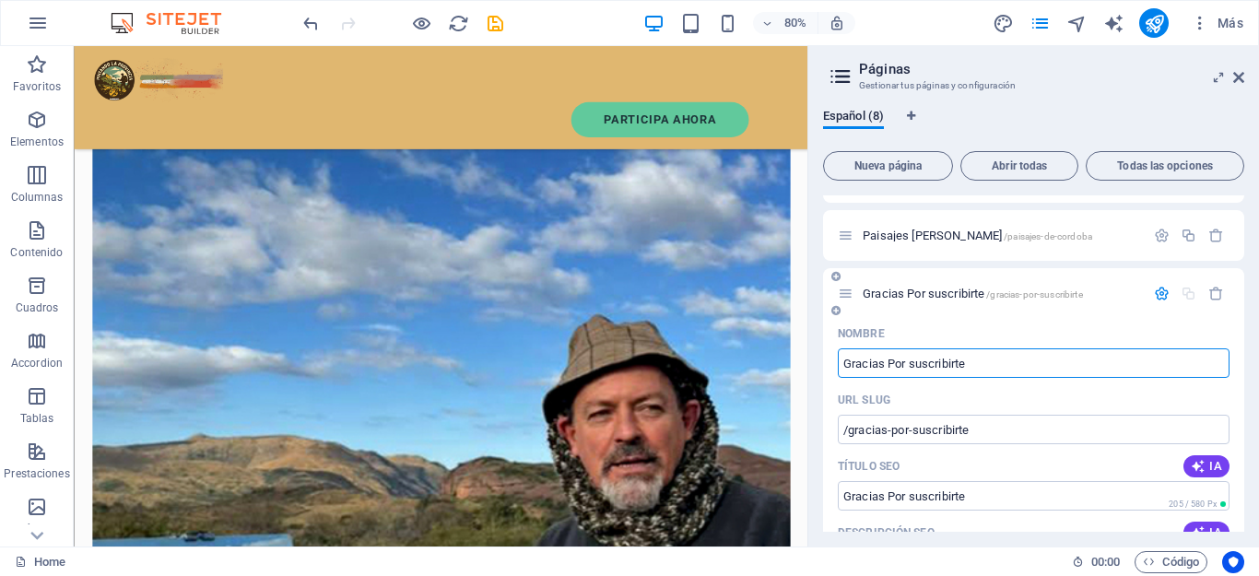
click at [915, 366] on input "Gracias Por suscribirte" at bounding box center [1034, 362] width 392 height 29
type input "Gracias Por Suscribirte"
type input "/gracias-por-uscribirte"
type input "Gracias Por Suscribirte"
type input "/gracias-por-suscribirte"
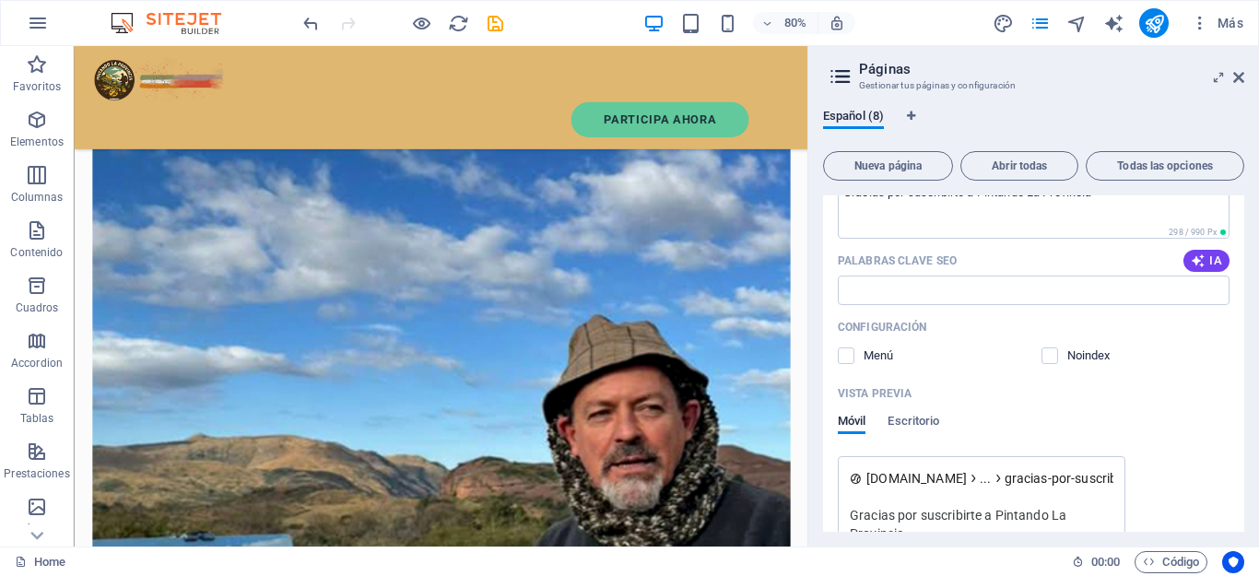
scroll to position [149, 0]
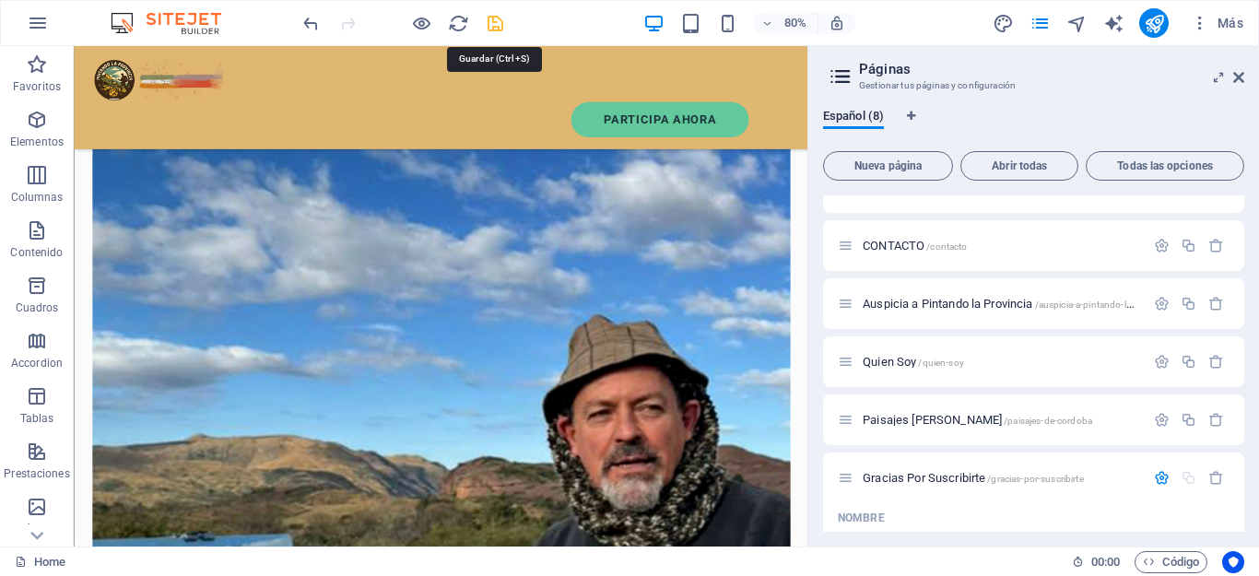
type input "Gracias Por Suscribirte"
click at [499, 19] on icon "save" at bounding box center [495, 23] width 21 height 21
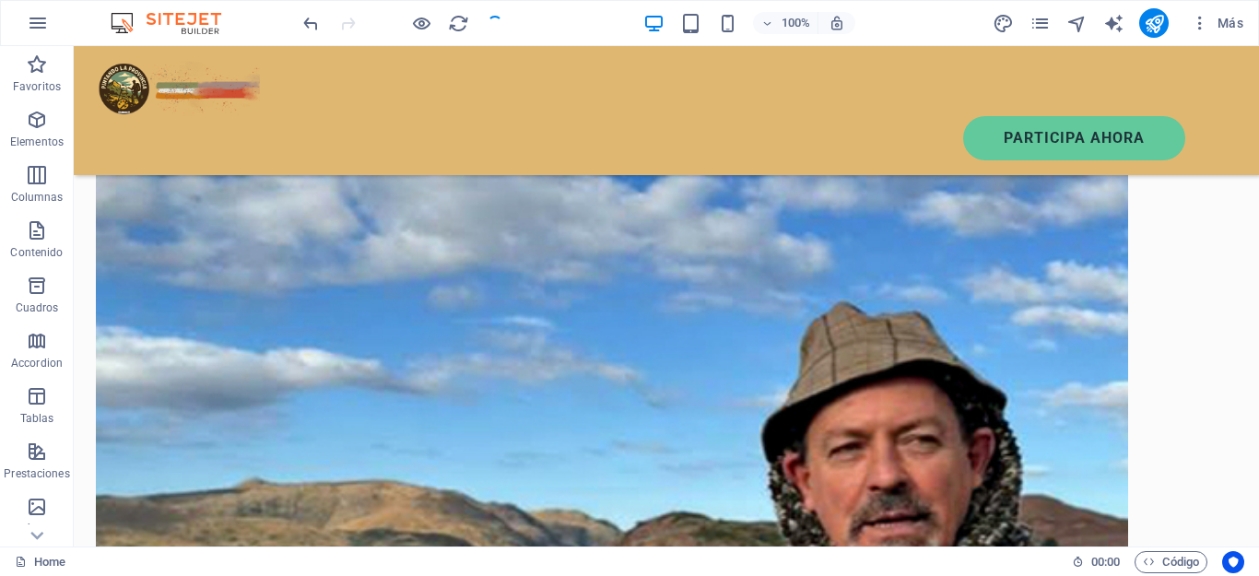
scroll to position [1279, 0]
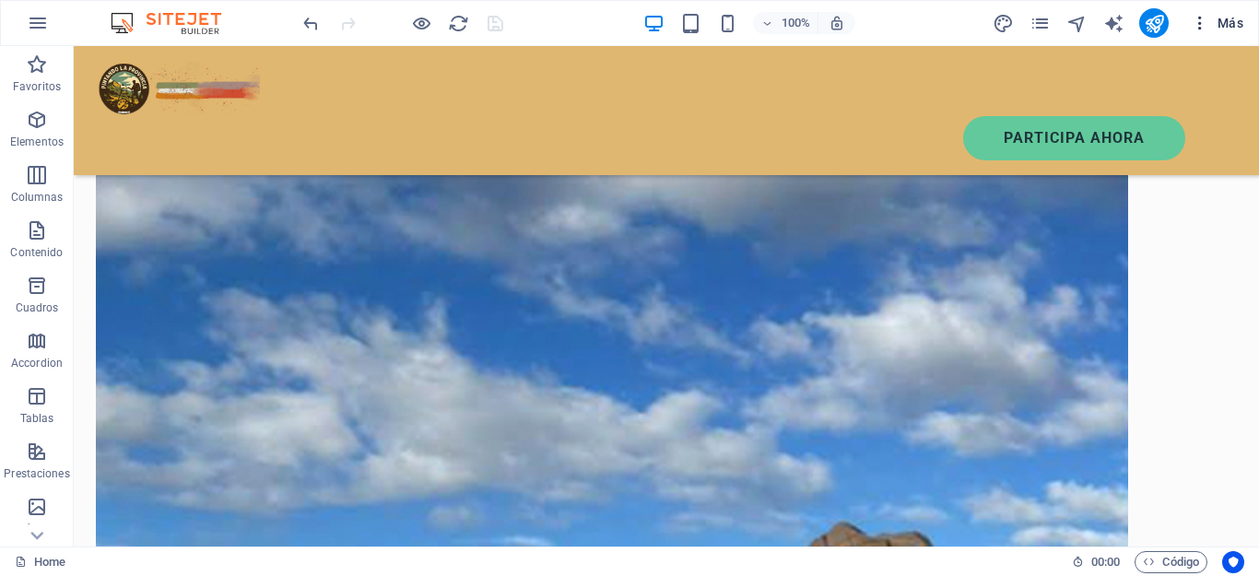
click at [1212, 27] on span "Más" at bounding box center [1217, 23] width 53 height 18
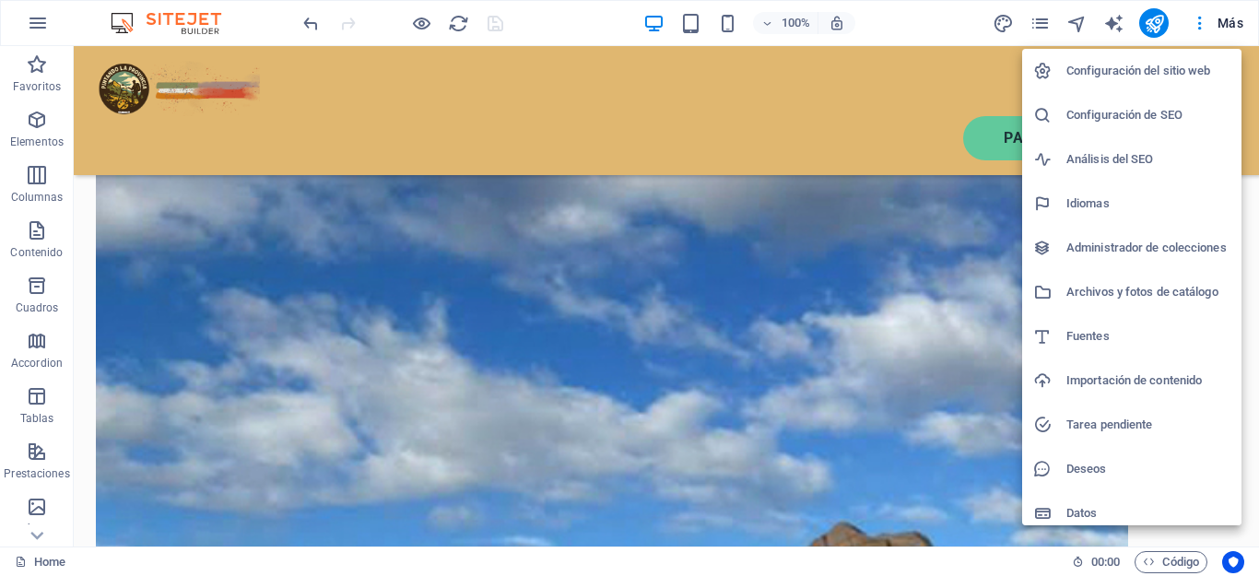
click at [1039, 32] on div at bounding box center [629, 288] width 1259 height 576
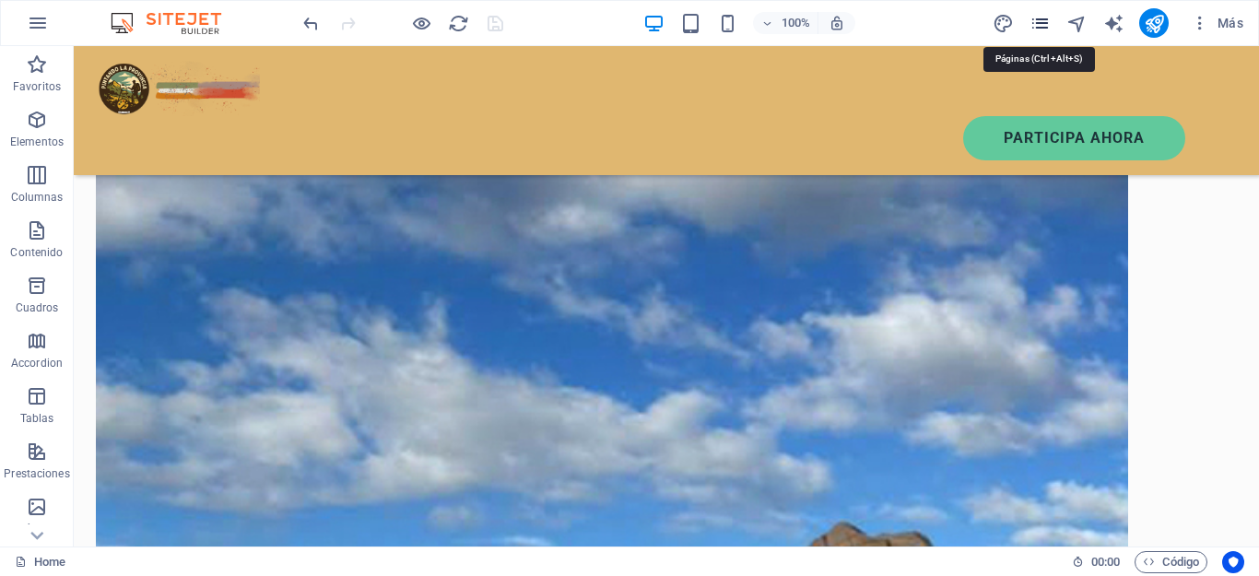
click at [1044, 27] on icon "pages" at bounding box center [1040, 23] width 21 height 21
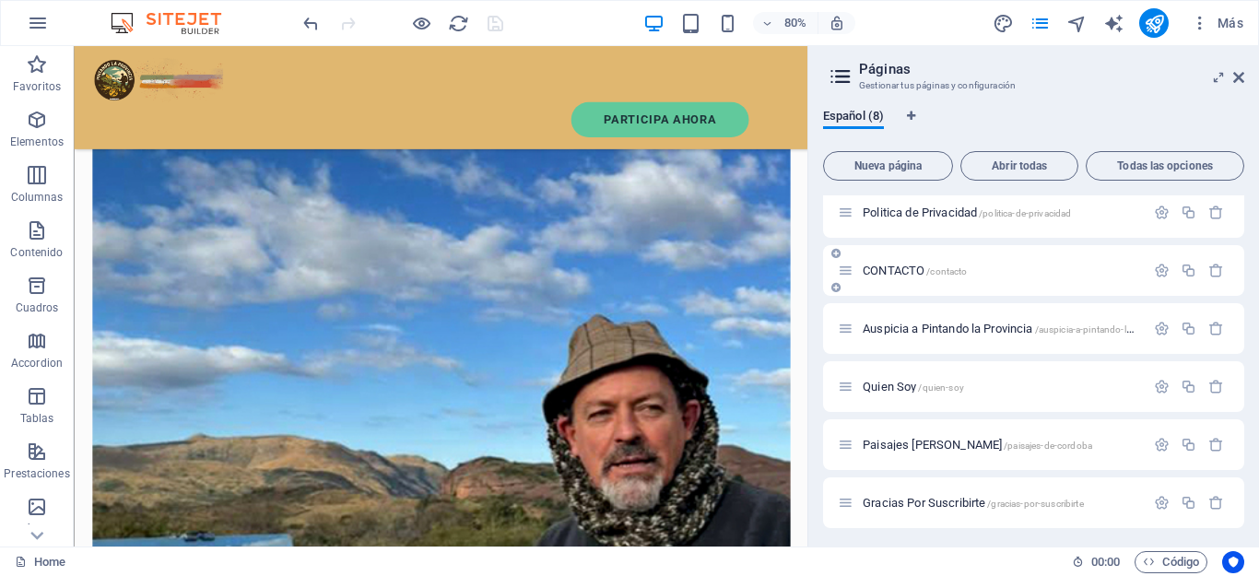
scroll to position [128, 0]
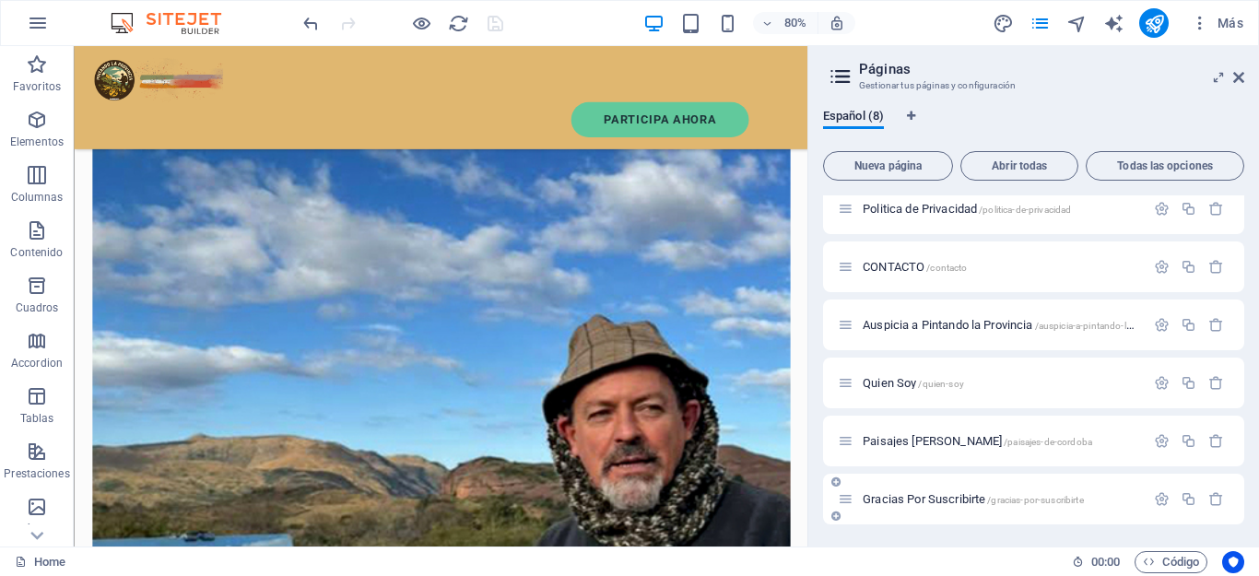
click at [921, 497] on span "Gracias Por Suscribirte /gracias-por-suscribirte" at bounding box center [973, 499] width 221 height 14
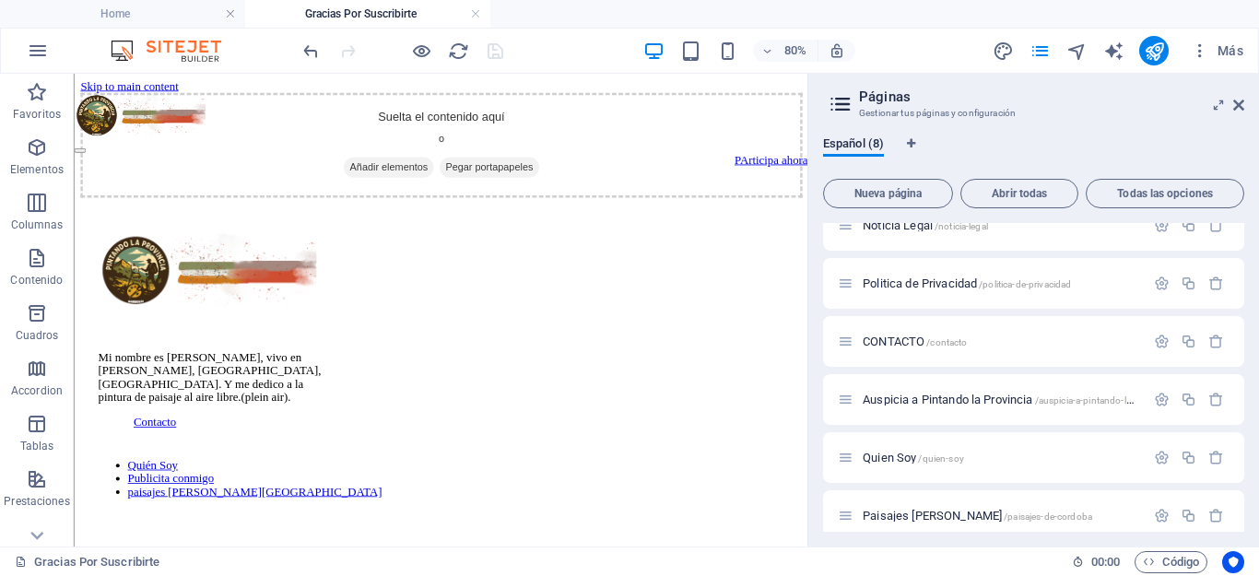
scroll to position [0, 0]
click at [44, 255] on icon "button" at bounding box center [37, 258] width 22 height 22
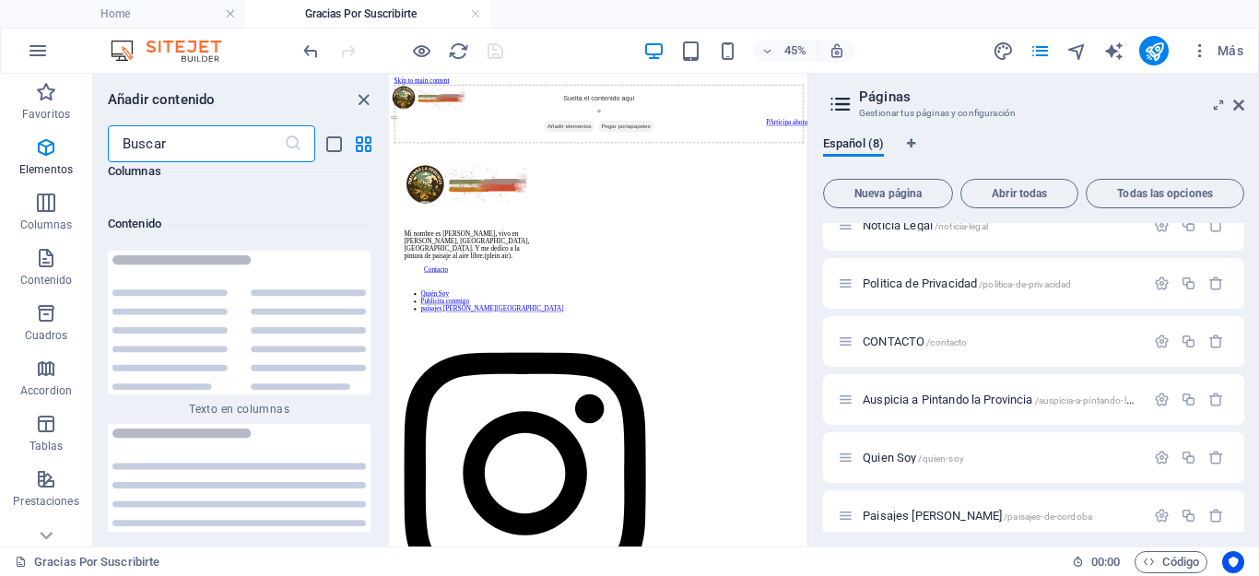
scroll to position [6231, 0]
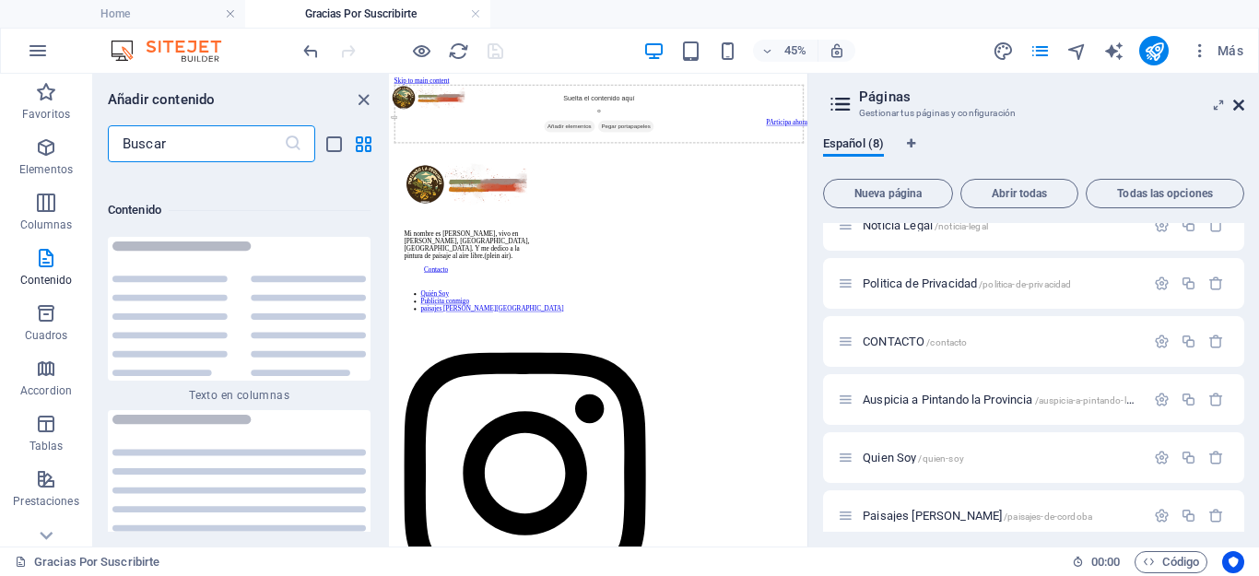
click at [1241, 104] on icon at bounding box center [1238, 105] width 11 height 15
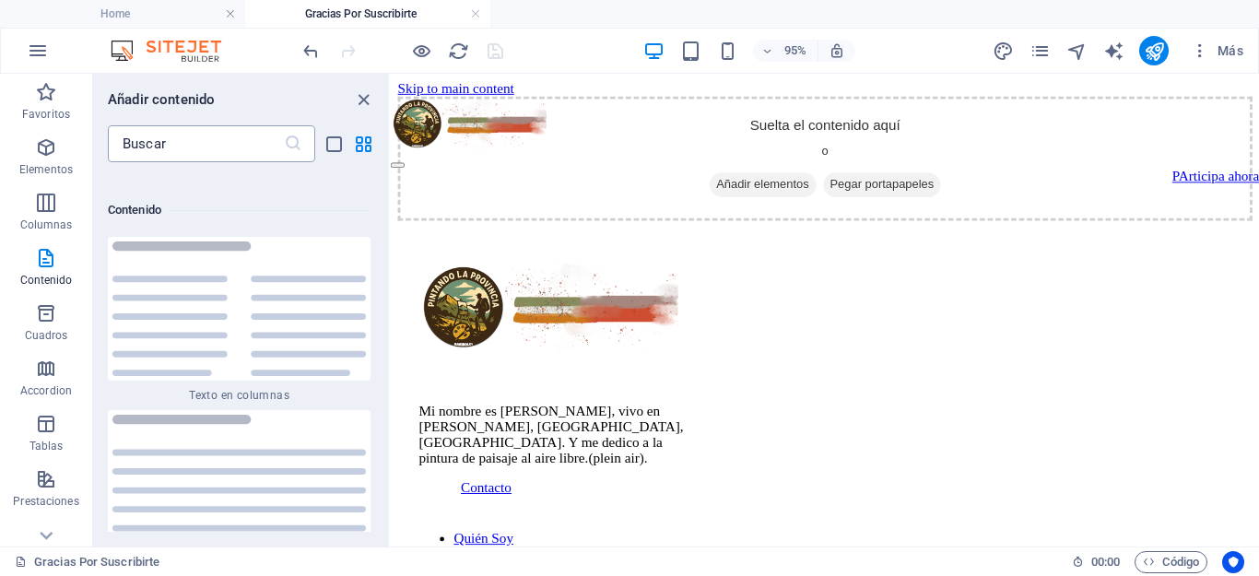
click at [140, 145] on input "text" at bounding box center [196, 143] width 176 height 37
click at [50, 154] on icon "button" at bounding box center [46, 147] width 22 height 22
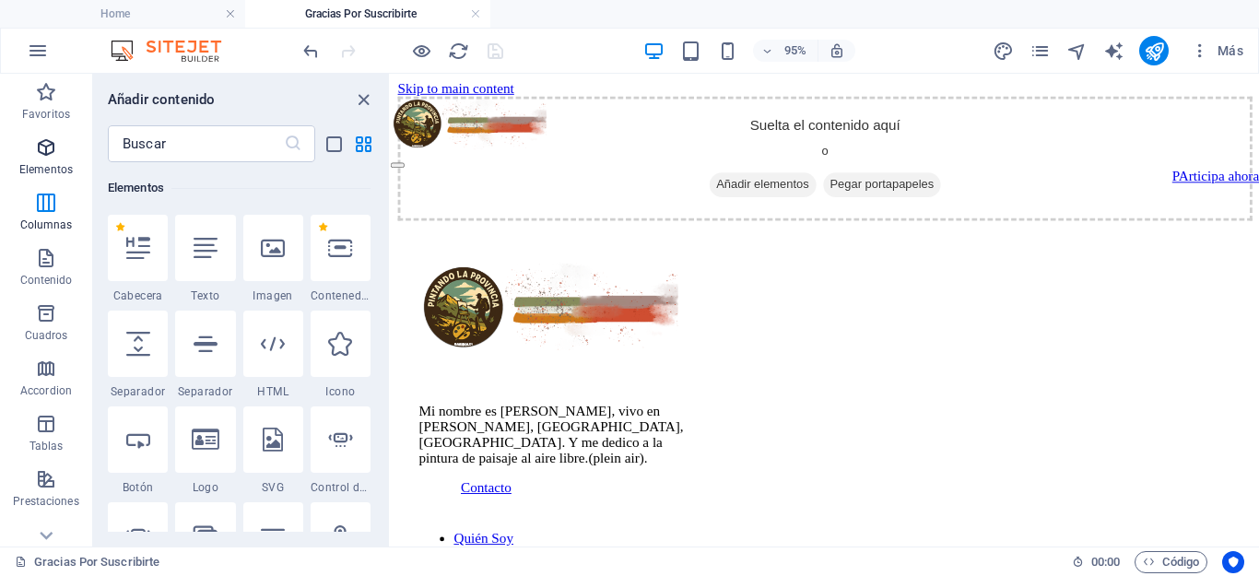
scroll to position [347, 0]
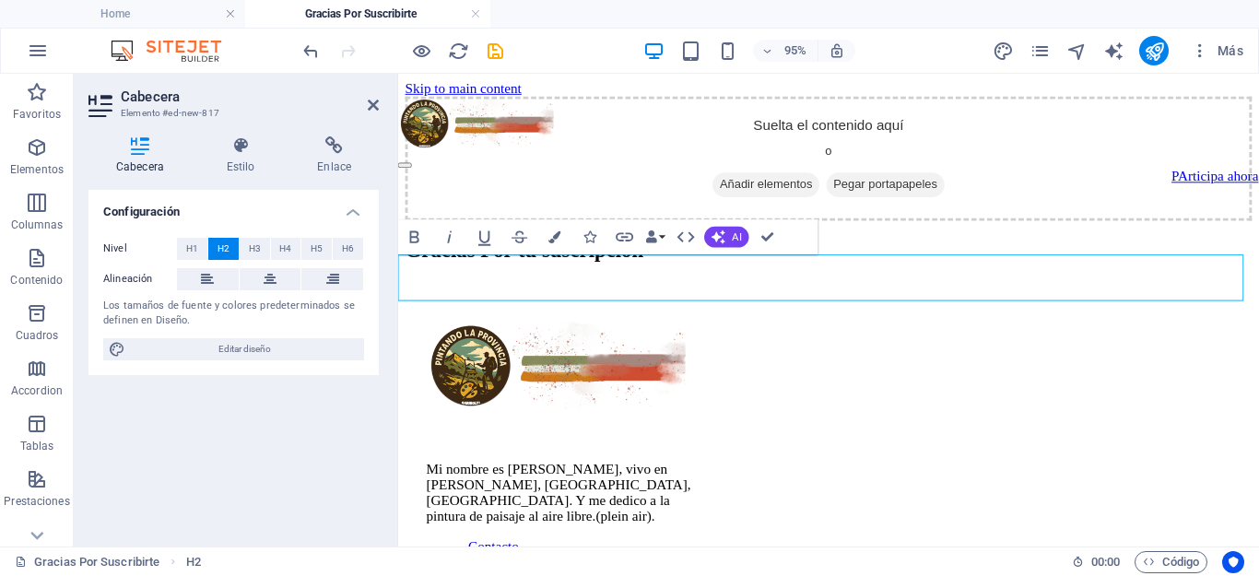
click at [642, 272] on h2 "Gracias Por tu suscripción" at bounding box center [851, 259] width 891 height 25
click at [271, 285] on icon at bounding box center [270, 279] width 13 height 22
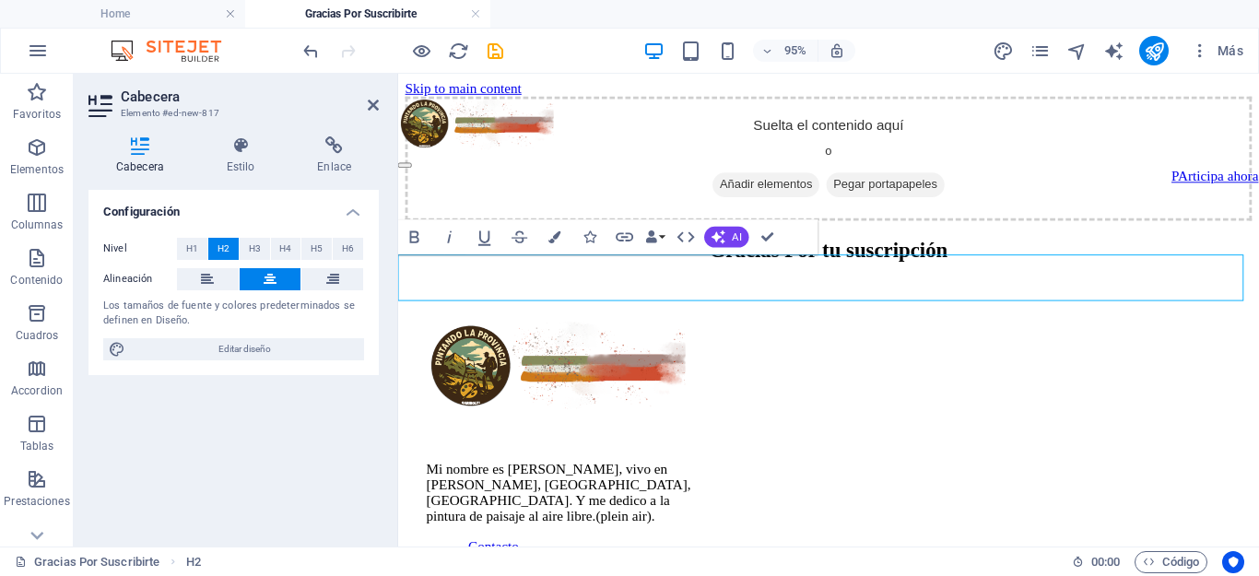
click at [774, 272] on h2 "Gracias Por tu suscripción" at bounding box center [851, 259] width 891 height 25
click at [1122, 272] on h2 "Gracias por tu suscripción" at bounding box center [851, 259] width 891 height 25
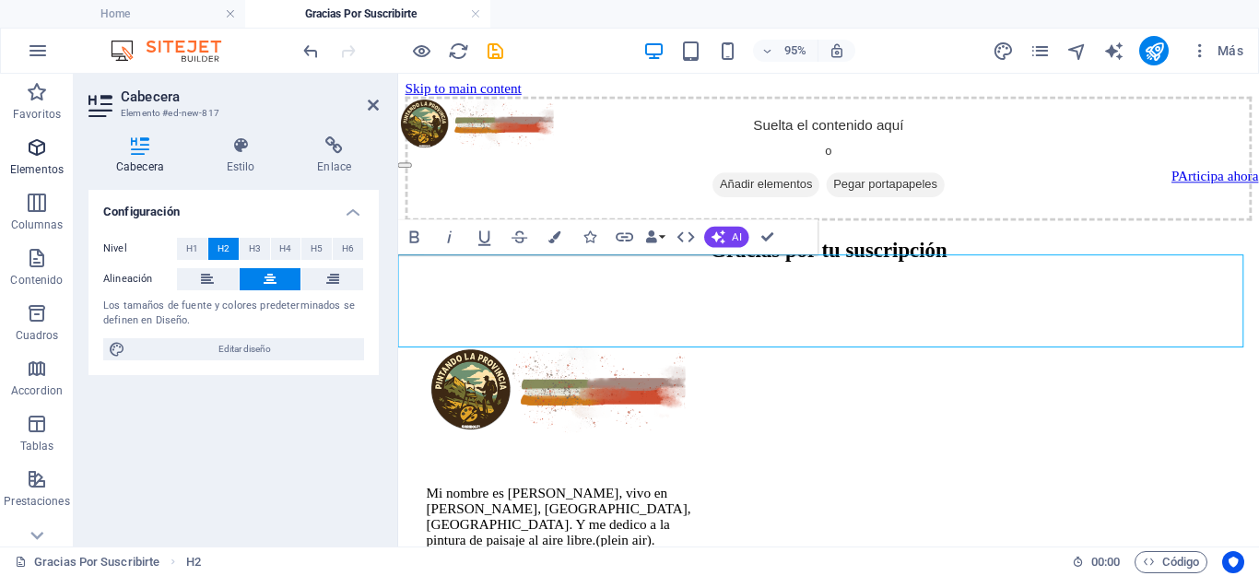
click at [30, 146] on icon "button" at bounding box center [37, 147] width 22 height 22
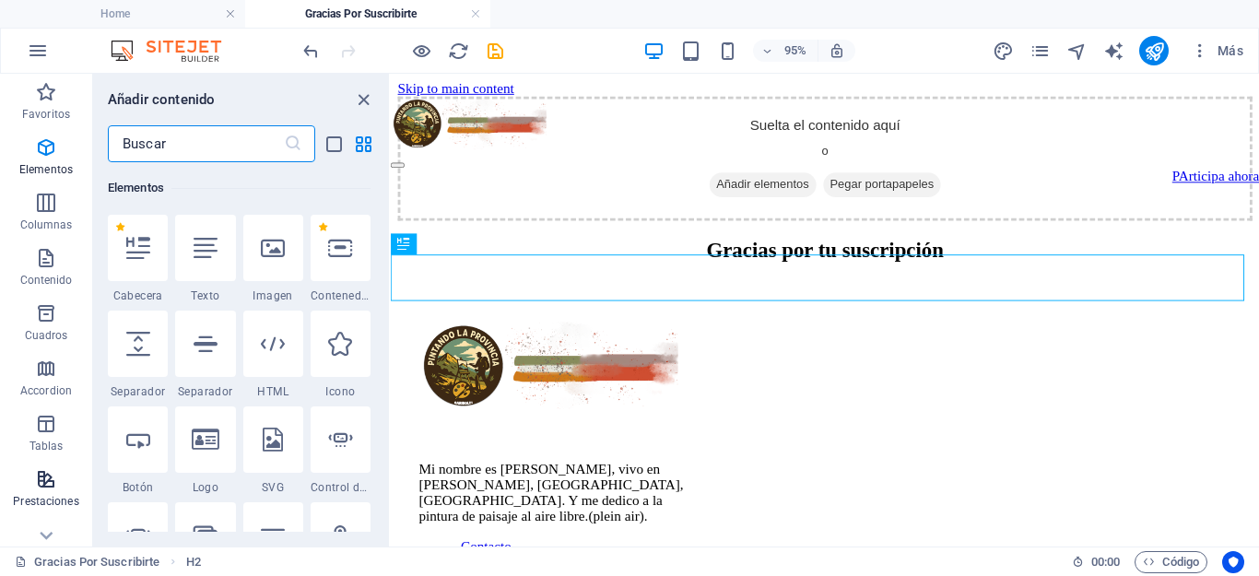
scroll to position [92, 0]
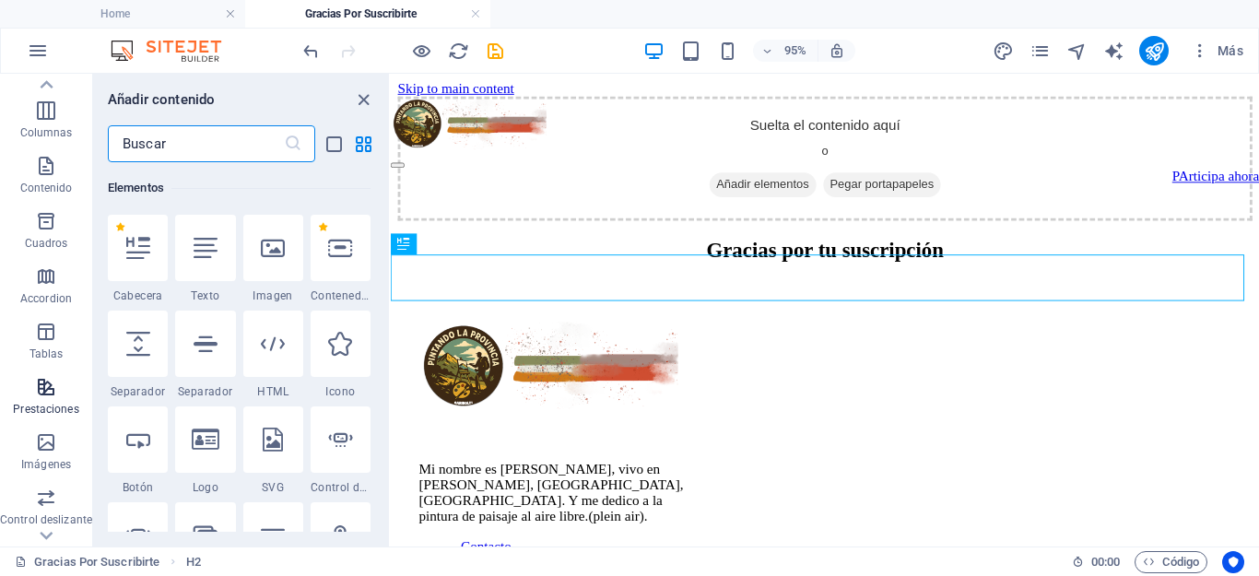
click at [45, 400] on span "Prestaciones" at bounding box center [46, 398] width 92 height 44
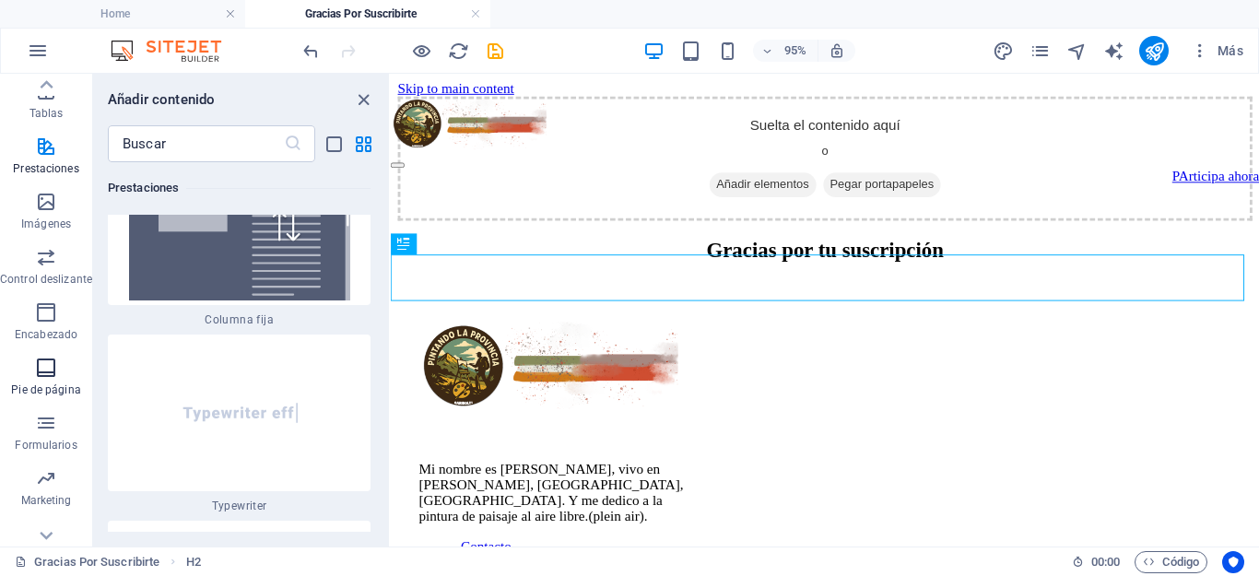
scroll to position [357, 0]
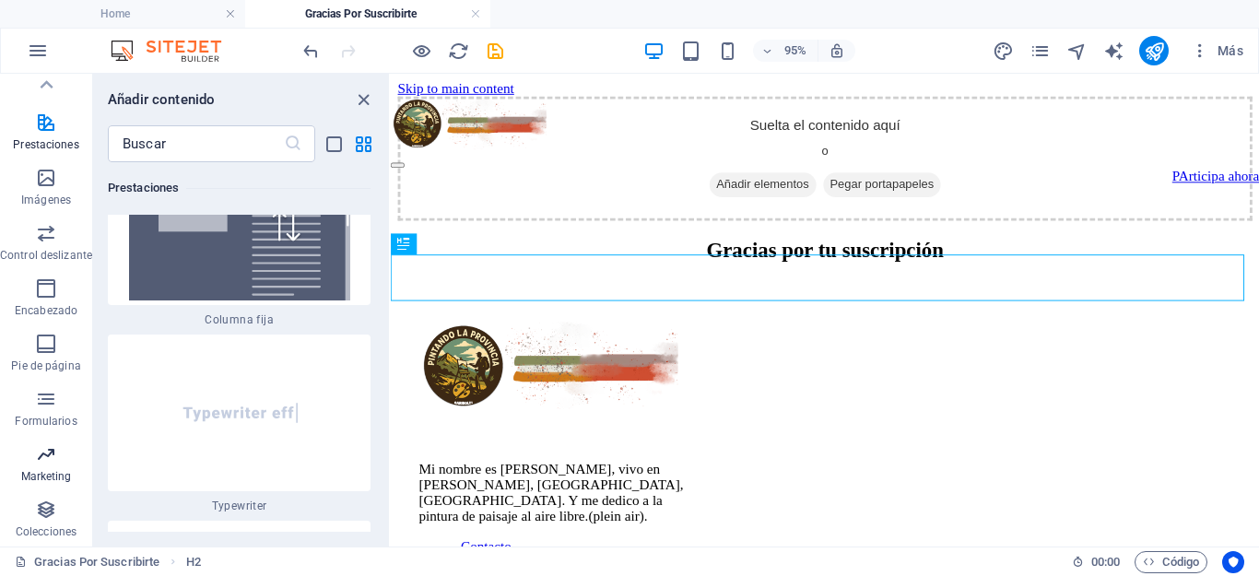
click at [52, 461] on icon "button" at bounding box center [46, 454] width 22 height 22
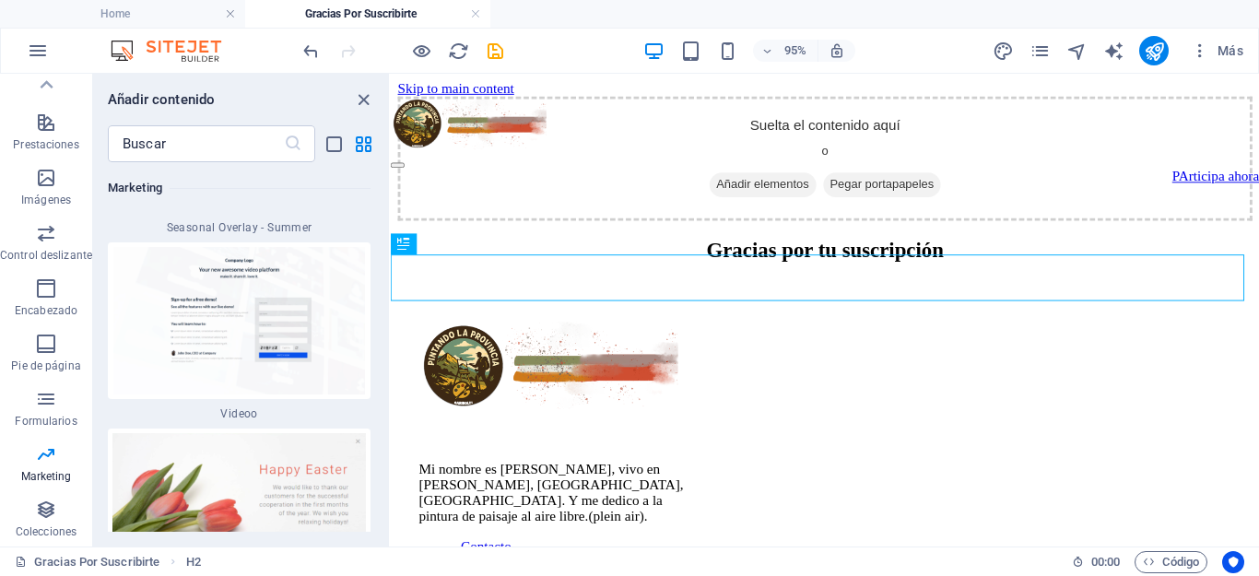
scroll to position [31140, 0]
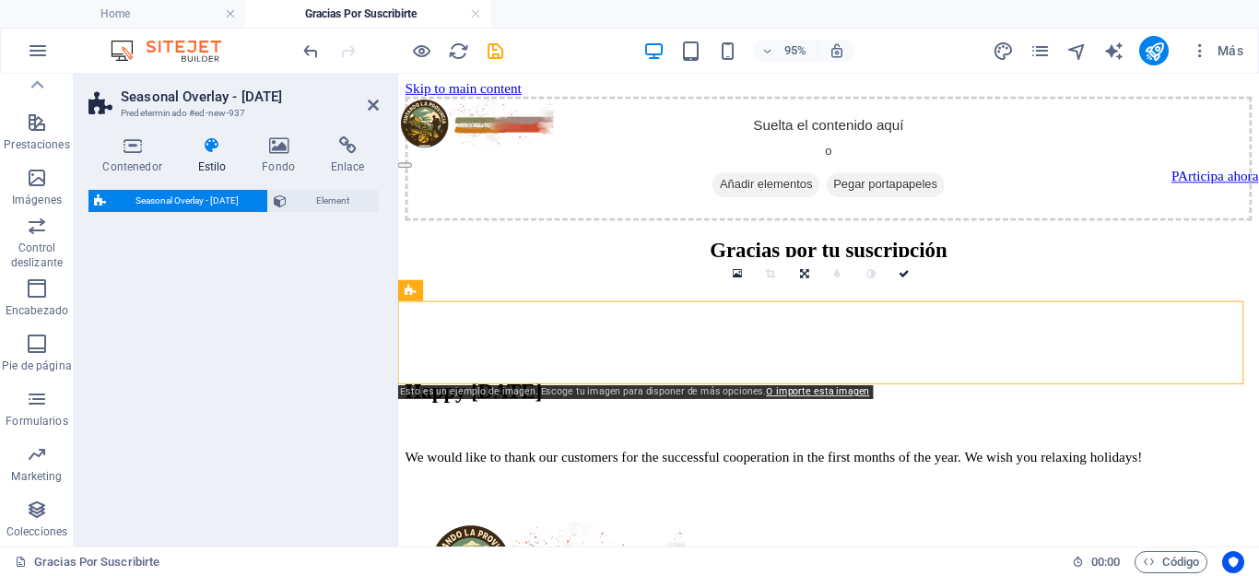
select select "px"
select select "rem"
select select "%"
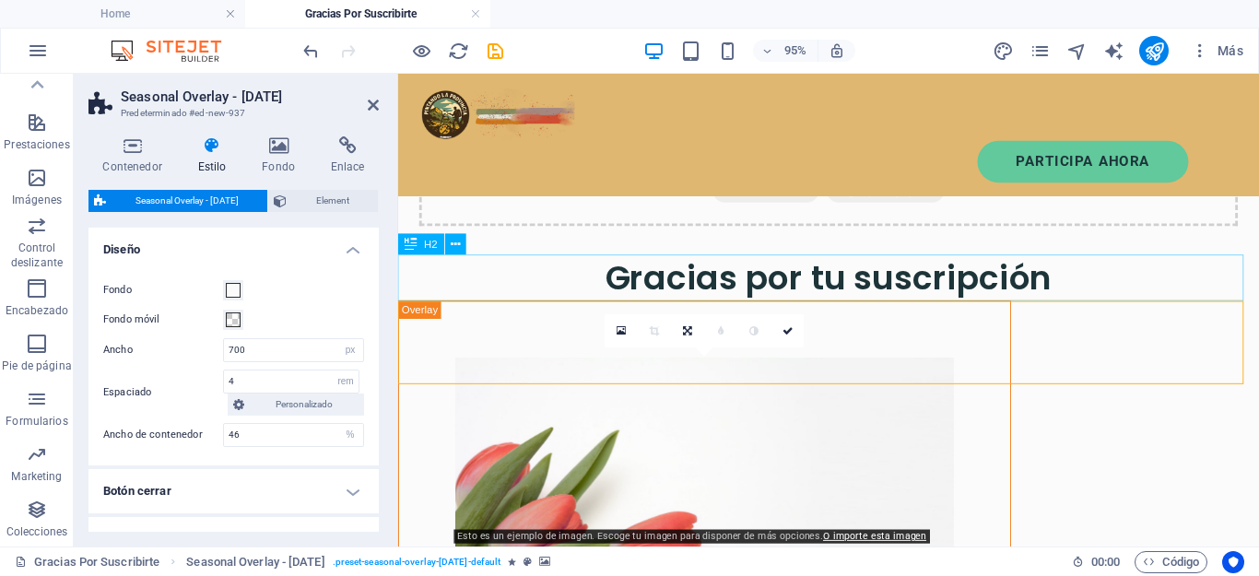
click at [1044, 295] on div "Gracias por tu suscripción" at bounding box center [851, 288] width 906 height 49
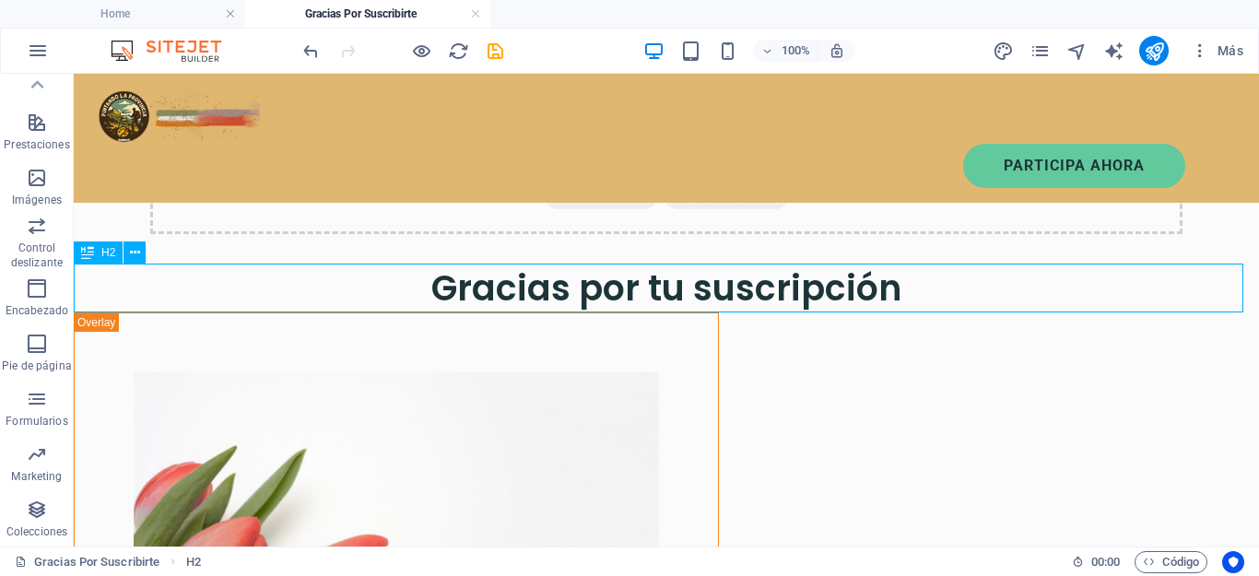
click at [890, 284] on div "Gracias por tu suscripción" at bounding box center [666, 288] width 1185 height 49
drag, startPoint x: 890, startPoint y: 289, endPoint x: 575, endPoint y: 295, distance: 315.3
click at [575, 295] on div "Gracias por tu suscripción" at bounding box center [666, 288] width 1185 height 49
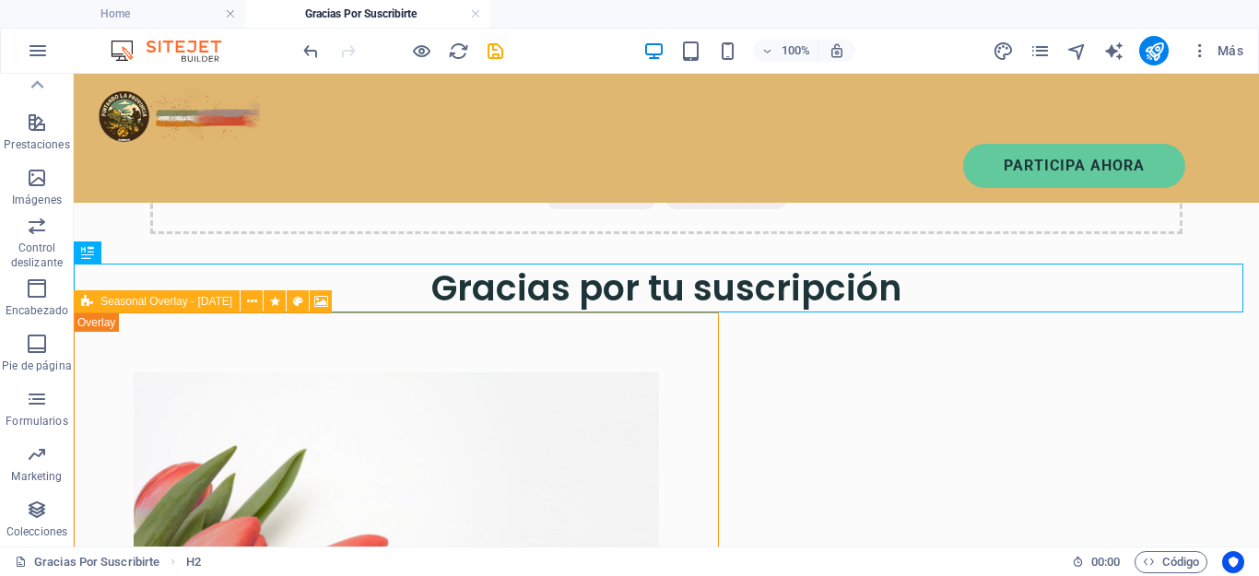
click at [118, 304] on span "Seasonal Overlay - [DATE]" at bounding box center [166, 301] width 132 height 11
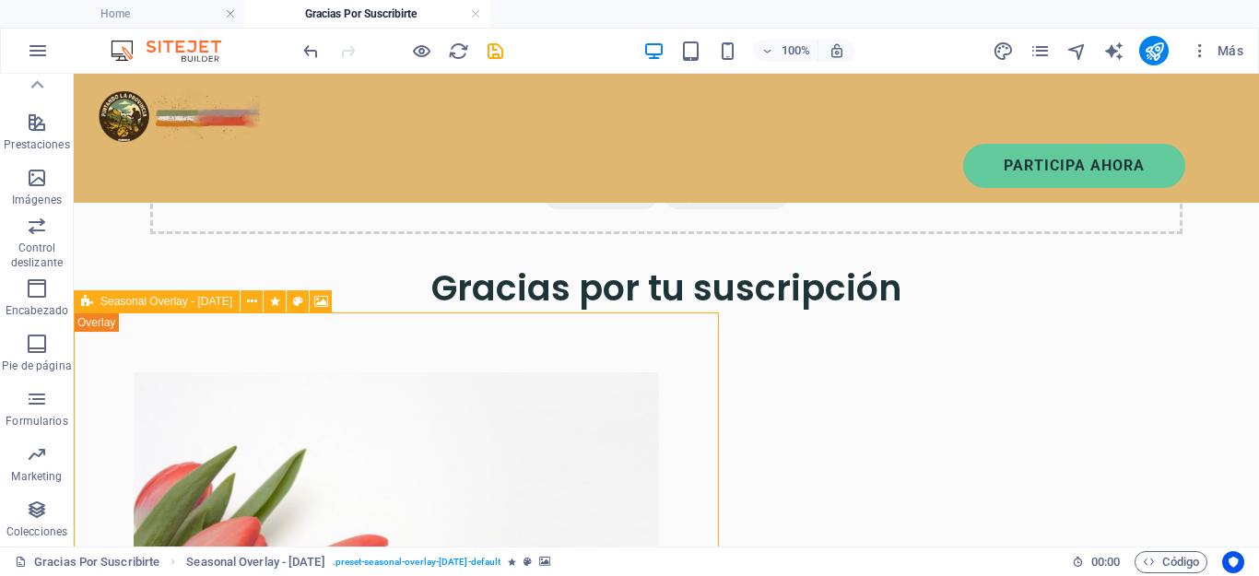
click at [118, 304] on span "Seasonal Overlay - [DATE]" at bounding box center [166, 301] width 132 height 11
select select "px"
select select "rem"
select select "%"
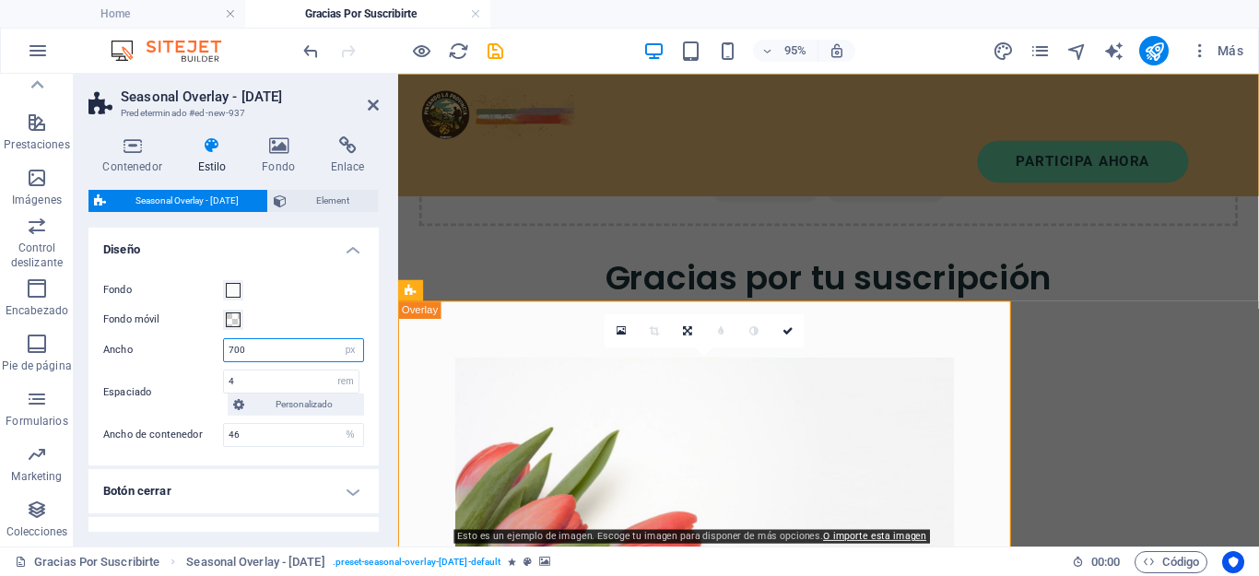
drag, startPoint x: 254, startPoint y: 348, endPoint x: 212, endPoint y: 348, distance: 42.4
click at [212, 348] on div "Ancho 700 px rem % vh vw" at bounding box center [233, 350] width 261 height 24
type input "100"
click at [347, 354] on select "px rem % vh vw" at bounding box center [350, 350] width 26 height 22
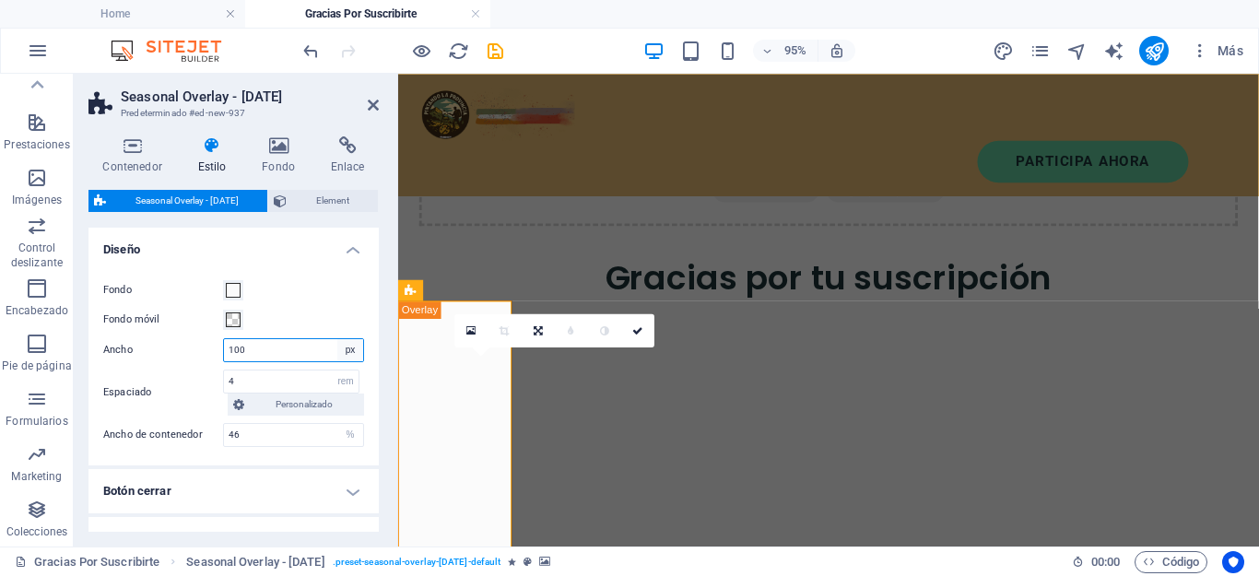
select select "%"
click at [337, 339] on select "px rem % vh vw" at bounding box center [350, 350] width 26 height 22
click at [348, 354] on select "px rem % vh vw" at bounding box center [350, 350] width 26 height 22
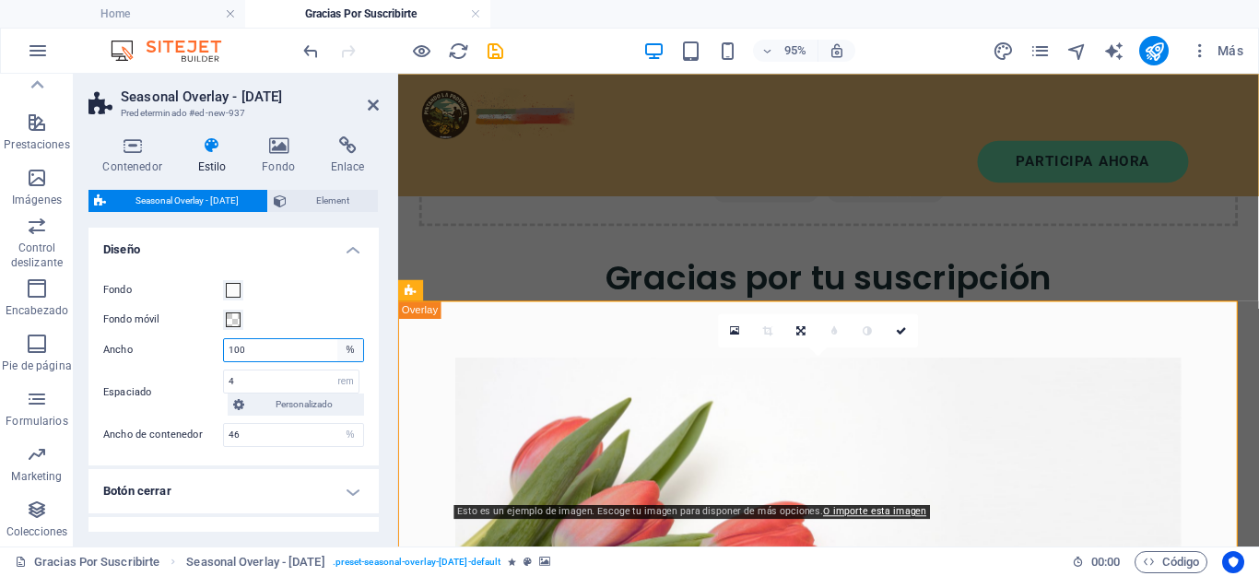
click at [337, 339] on select "px rem % vh vw" at bounding box center [350, 350] width 26 height 22
click at [818, 299] on div "Gracias por tu suscripción" at bounding box center [851, 288] width 906 height 49
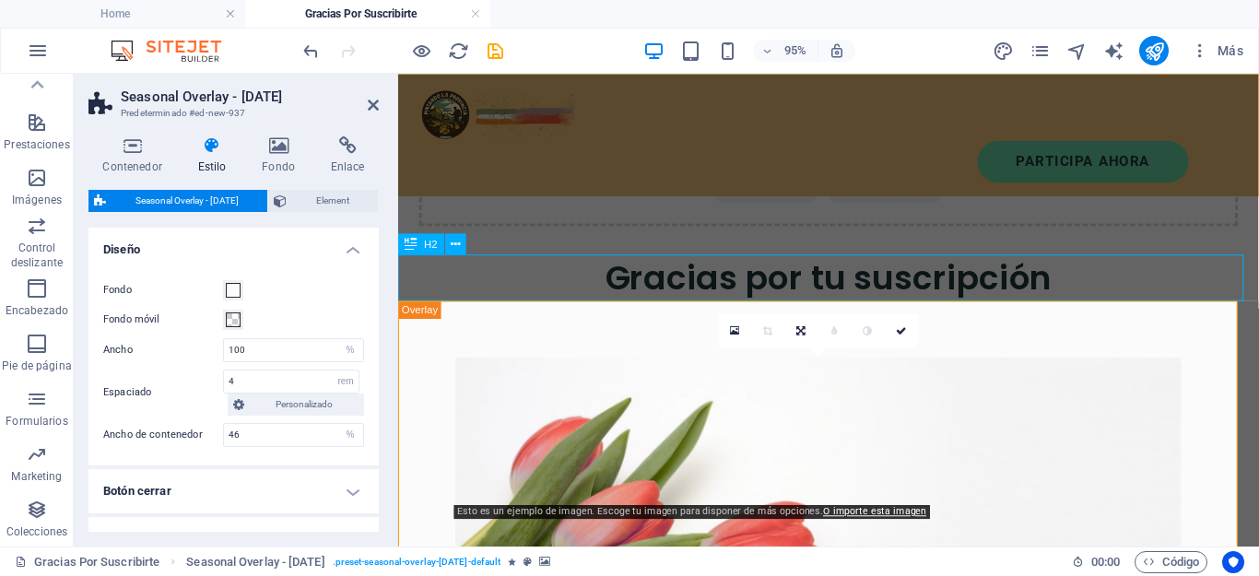
click at [818, 299] on div "Gracias por tu suscripción" at bounding box center [851, 288] width 906 height 49
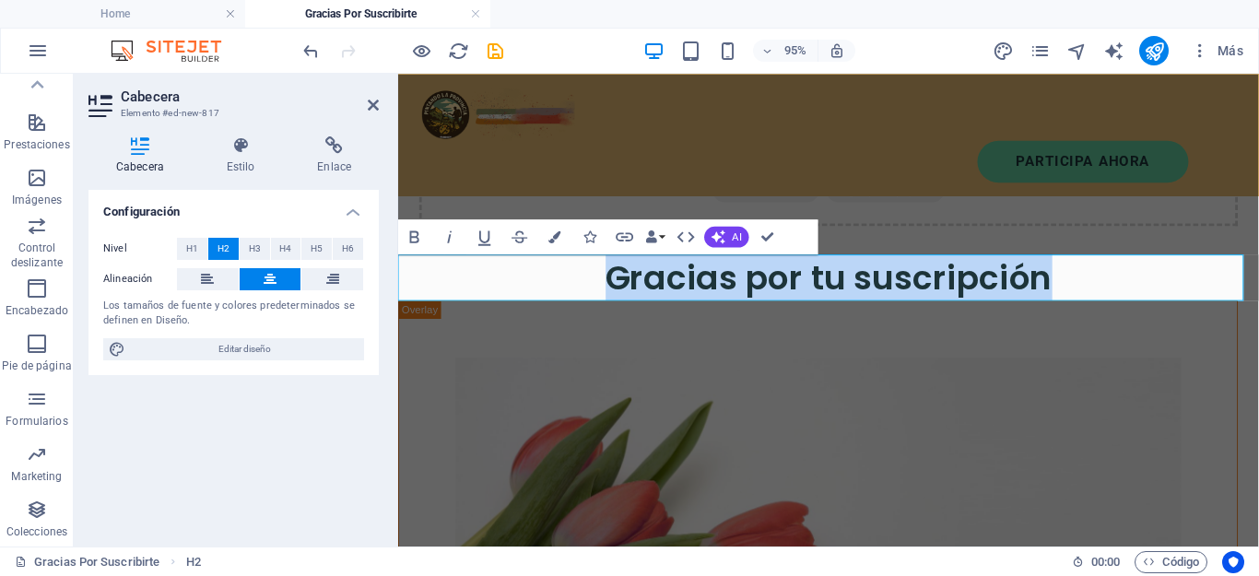
click at [881, 265] on h2 "Gracias por tu suscripción" at bounding box center [851, 288] width 906 height 49
drag, startPoint x: 1057, startPoint y: 285, endPoint x: 560, endPoint y: 271, distance: 497.0
click at [560, 271] on h2 "Gracias por tu suscripción" at bounding box center [851, 288] width 906 height 49
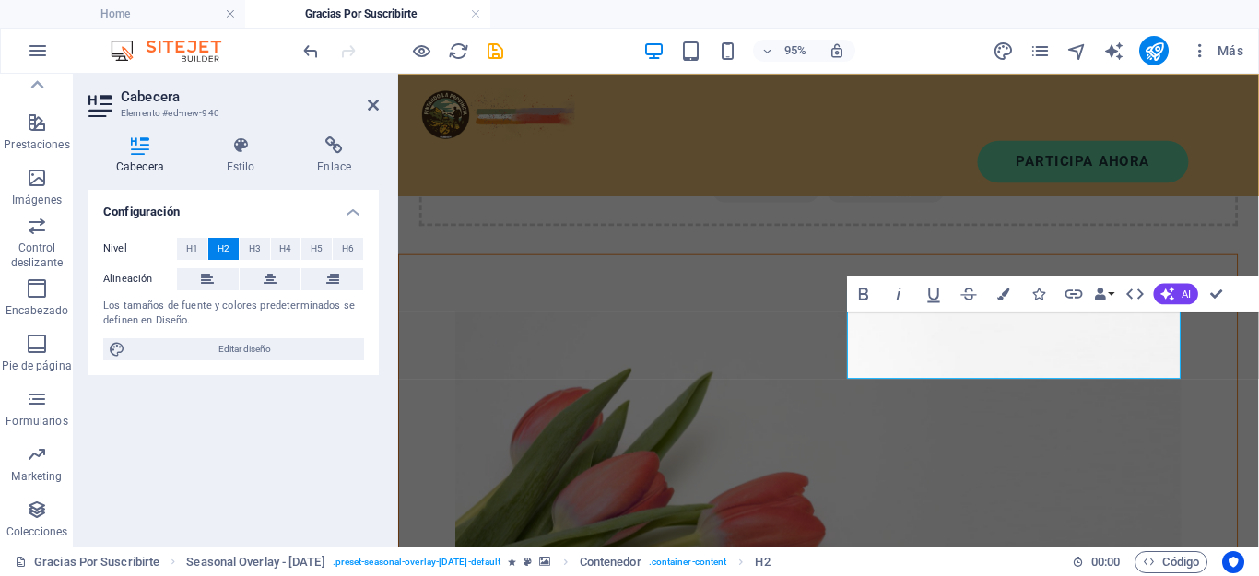
click at [491, 438] on figure at bounding box center [840, 479] width 764 height 310
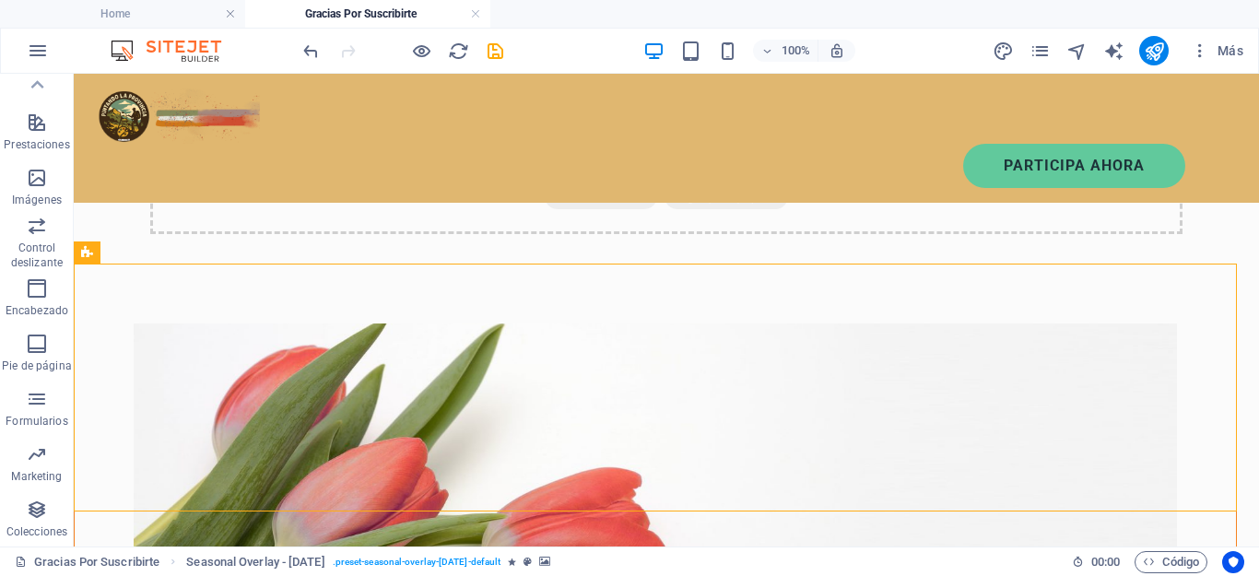
click at [356, 382] on figure at bounding box center [655, 448] width 1043 height 248
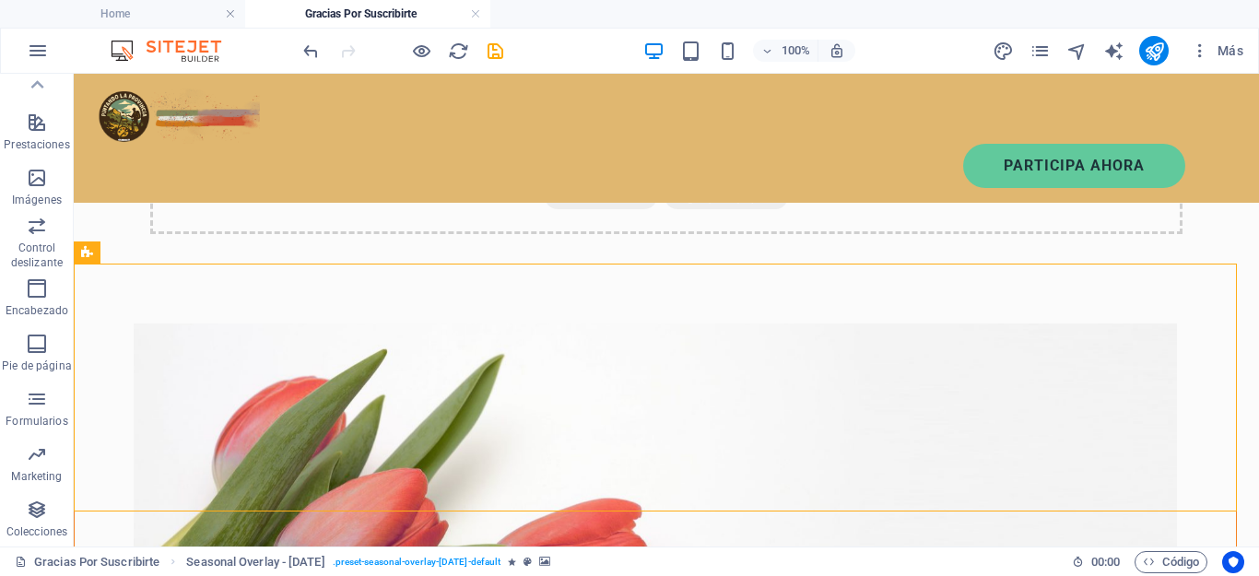
select select "%"
select select "rem"
select select "%"
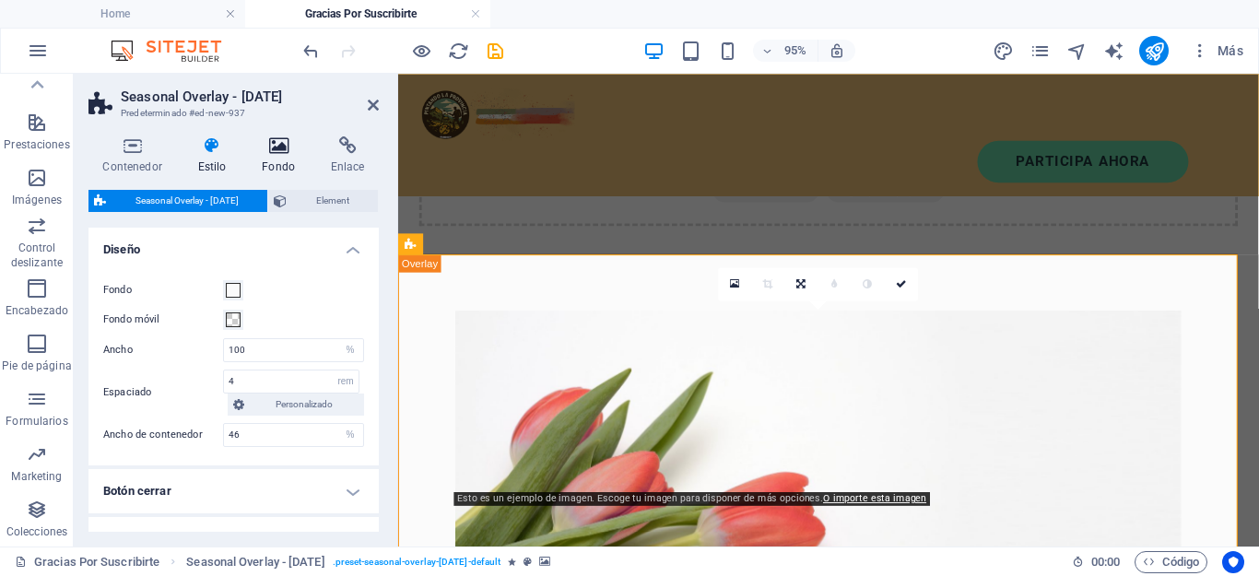
click at [280, 138] on icon at bounding box center [279, 145] width 62 height 18
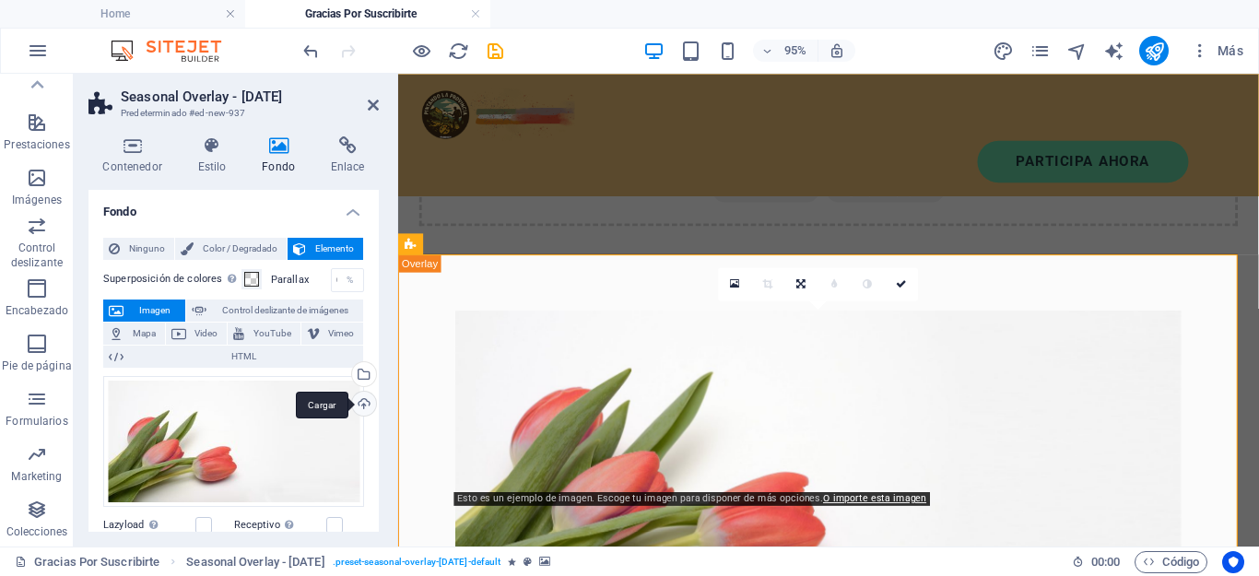
click at [356, 404] on div "Cargar" at bounding box center [362, 406] width 28 height 28
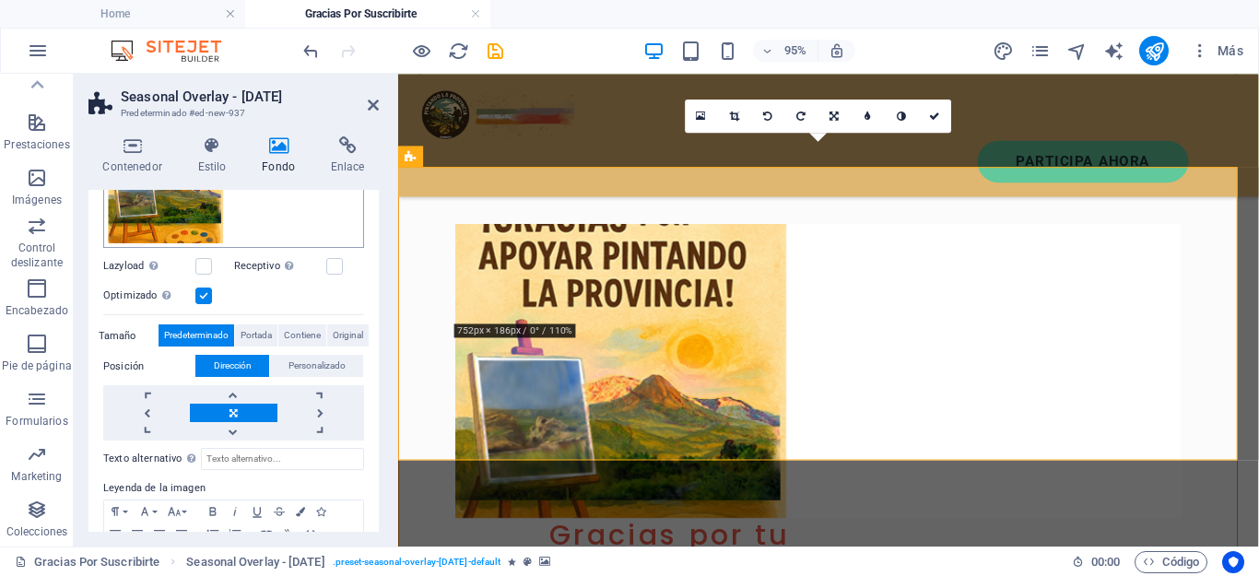
scroll to position [276, 0]
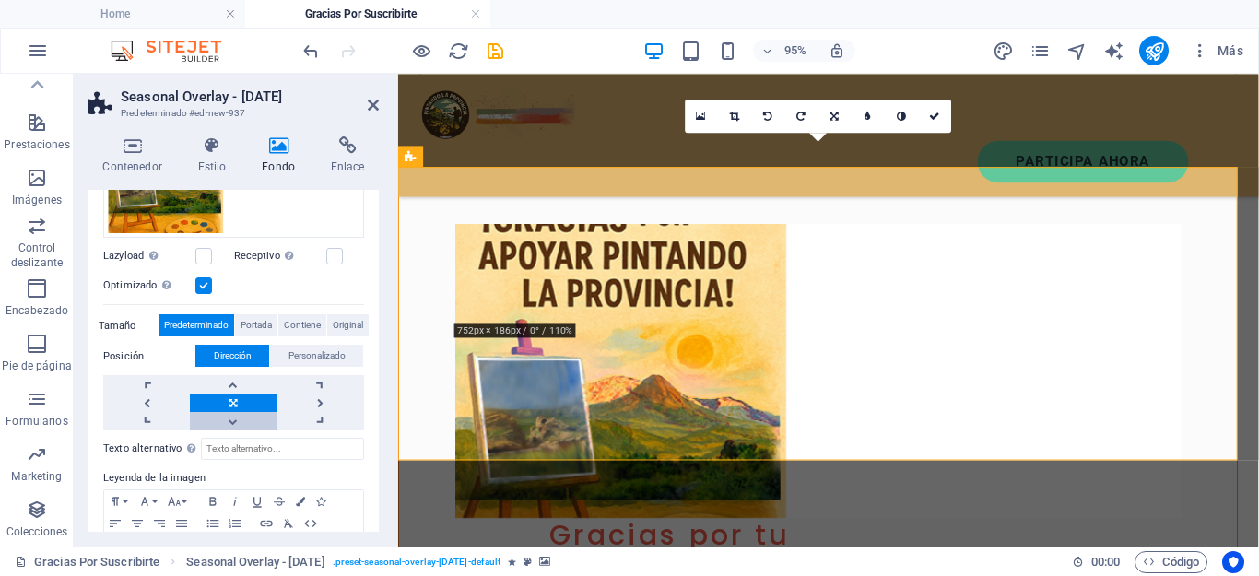
click at [232, 417] on link at bounding box center [233, 421] width 87 height 18
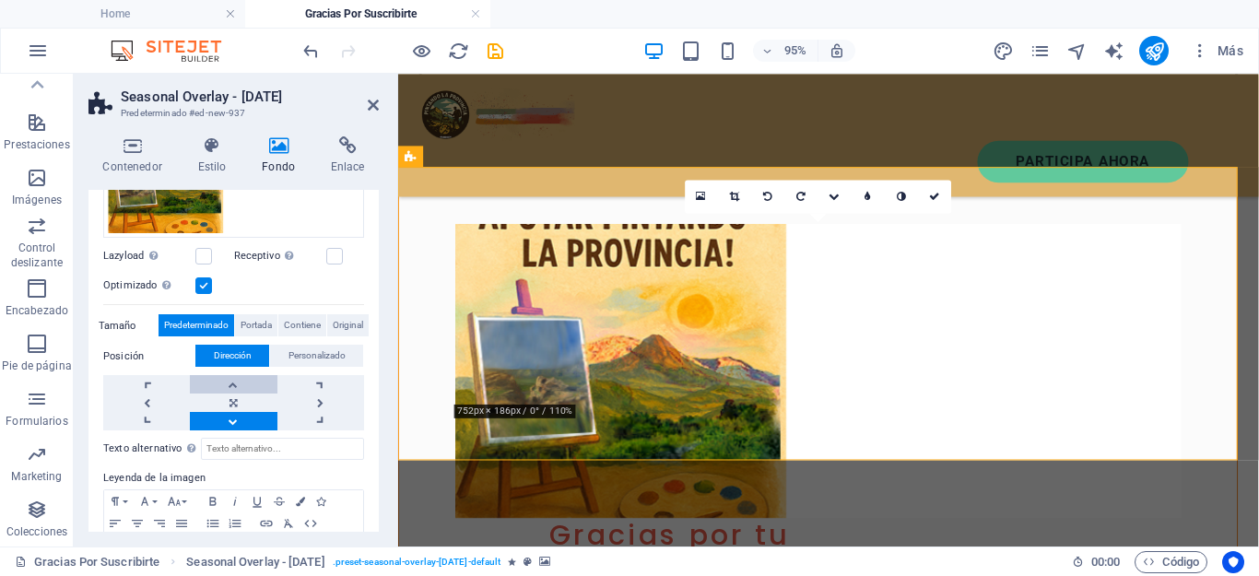
click at [229, 383] on link at bounding box center [233, 384] width 87 height 18
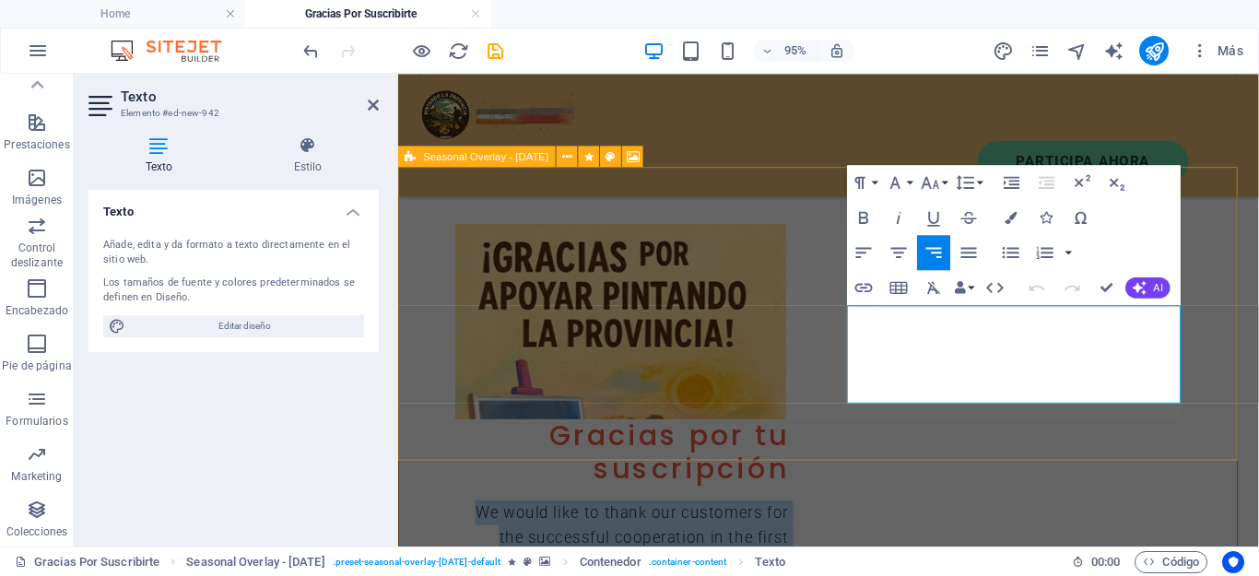
drag, startPoint x: 892, startPoint y: 326, endPoint x: 1226, endPoint y: 404, distance: 342.5
click at [1226, 404] on div "Gracias por tu suscripción We would like to thank our customers for the success…" at bounding box center [840, 428] width 884 height 514
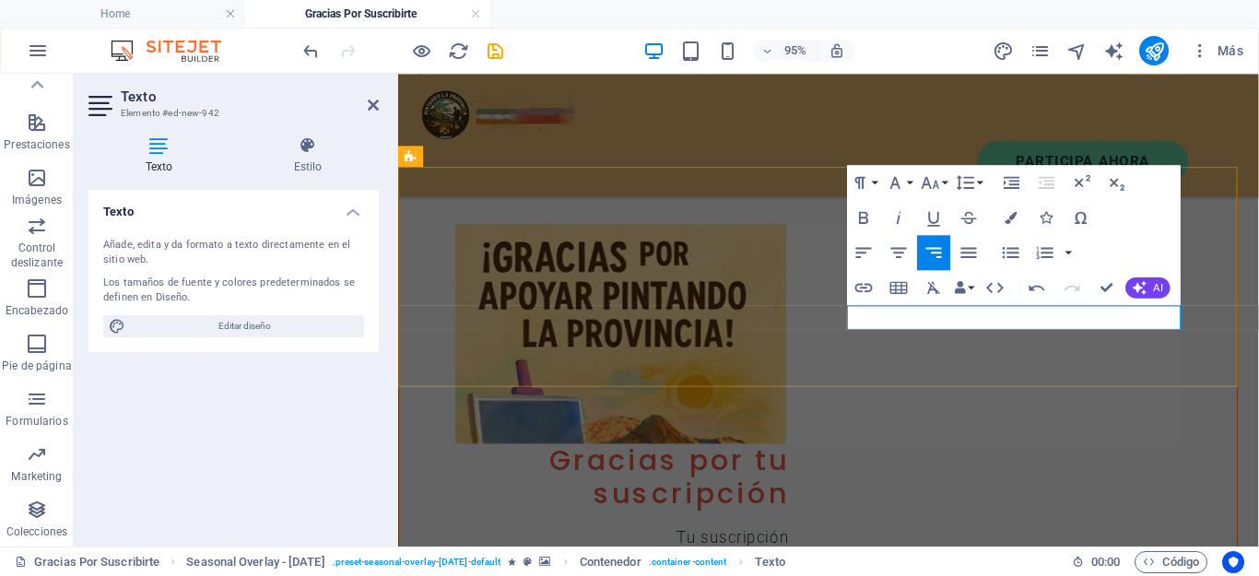
click at [809, 548] on p "Tu suscripción" at bounding box center [633, 561] width 351 height 26
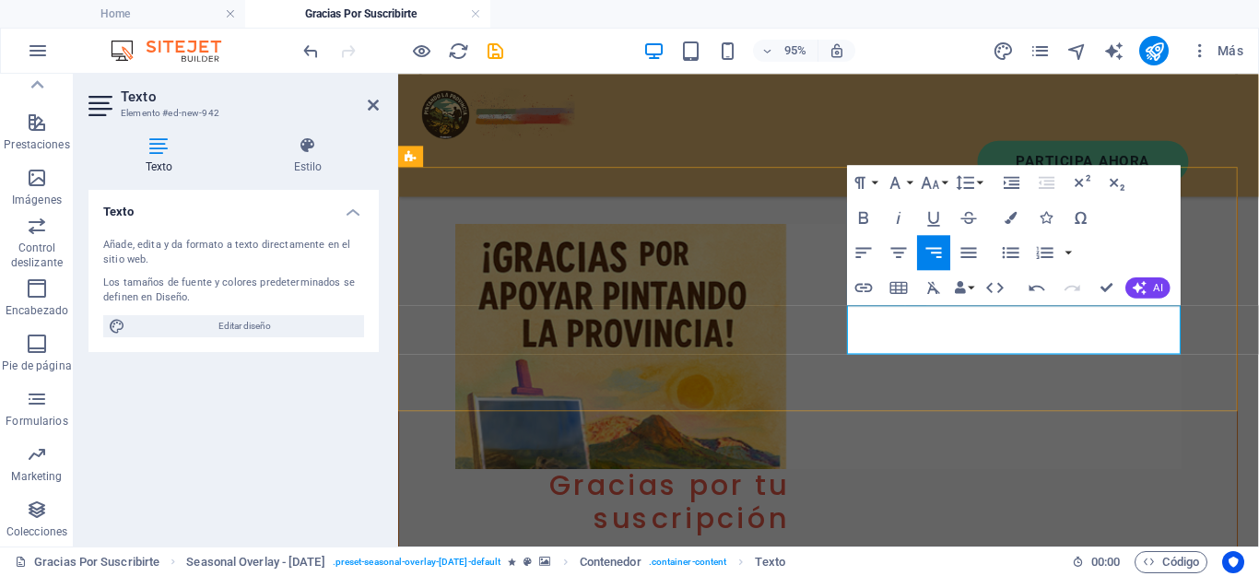
drag, startPoint x: 1115, startPoint y: 361, endPoint x: 1215, endPoint y: 365, distance: 99.6
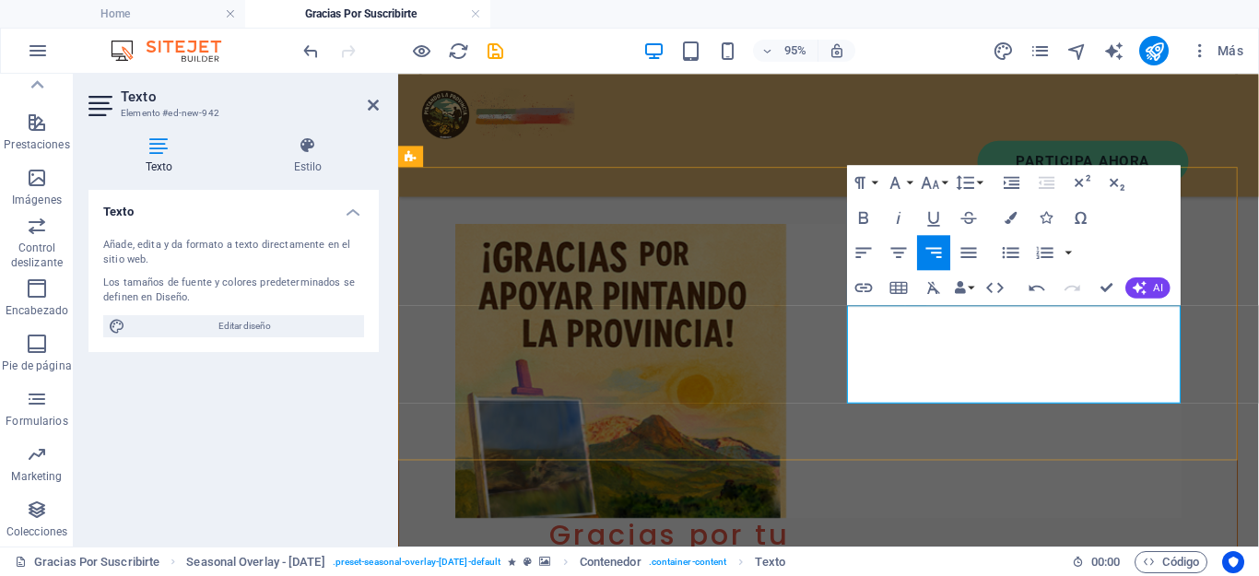
drag, startPoint x: 945, startPoint y: 326, endPoint x: 1215, endPoint y: 424, distance: 287.2
click at [1215, 424] on div "Gracias por tu suscripción Tu suscripción me permite seguir trabajando para hac…" at bounding box center [840, 480] width 884 height 618
click at [944, 180] on button "Font Size" at bounding box center [933, 182] width 33 height 35
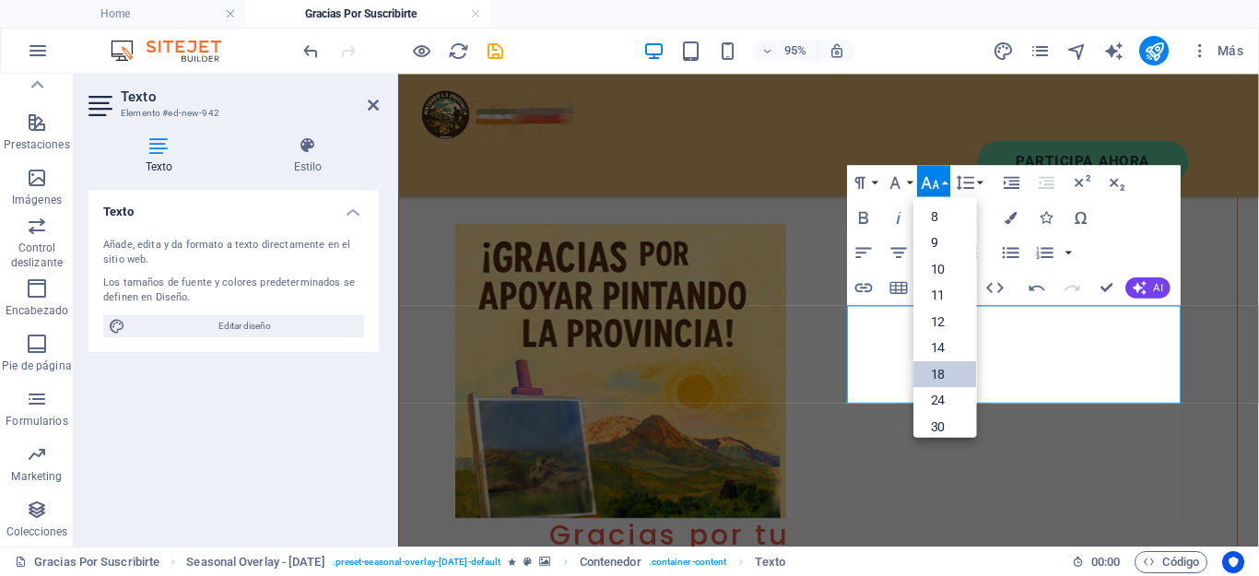
click at [931, 368] on link "18" at bounding box center [944, 373] width 63 height 27
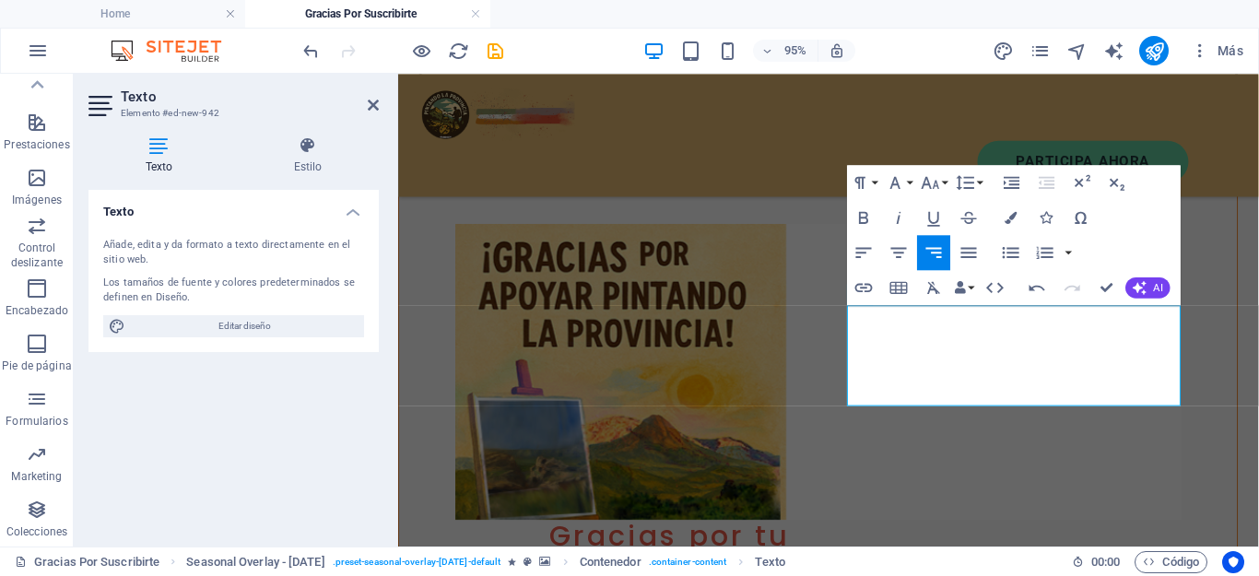
click at [1222, 358] on figure at bounding box center [840, 387] width 764 height 312
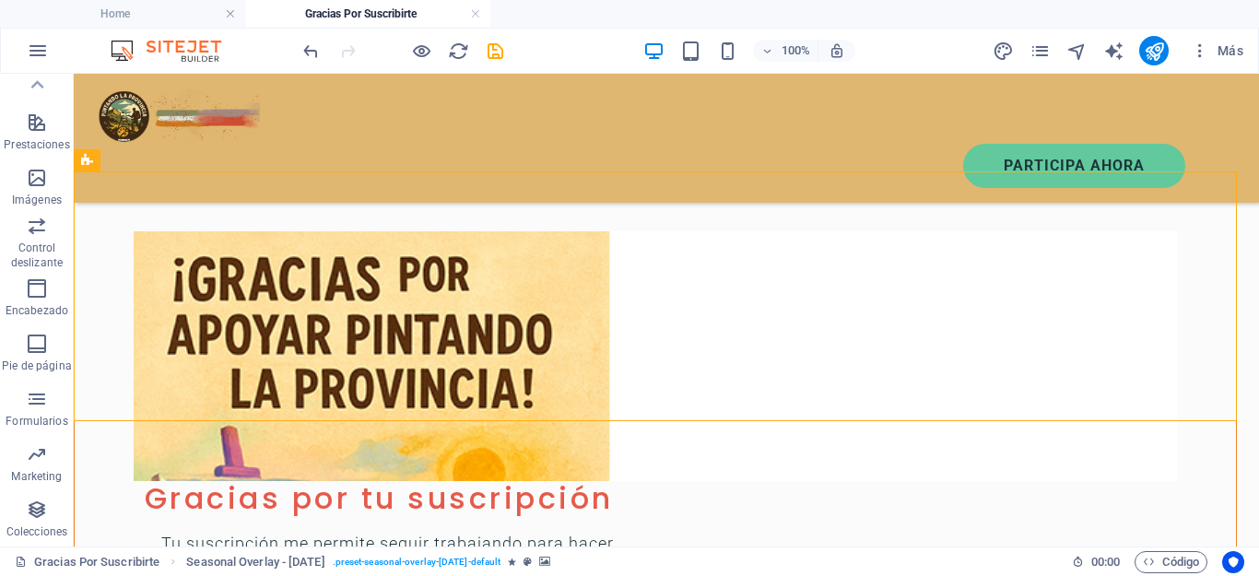
click at [1038, 405] on figure at bounding box center [655, 356] width 1043 height 250
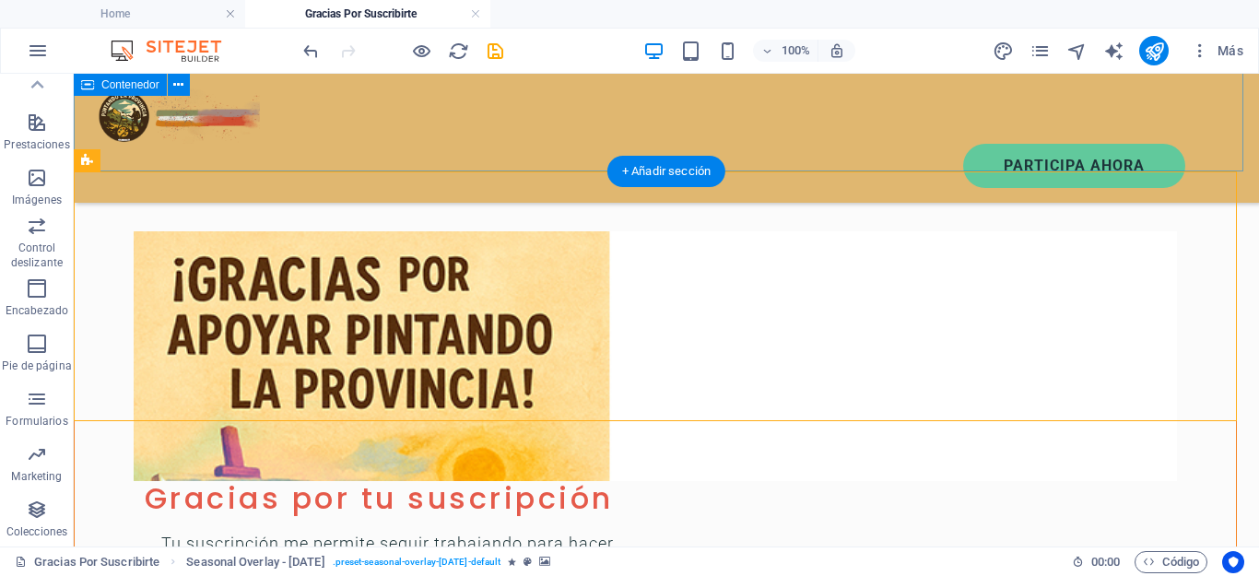
click at [147, 171] on div "Suelta el contenido aquí o Añadir elementos Pegar portapapeles" at bounding box center [666, 34] width 1185 height 275
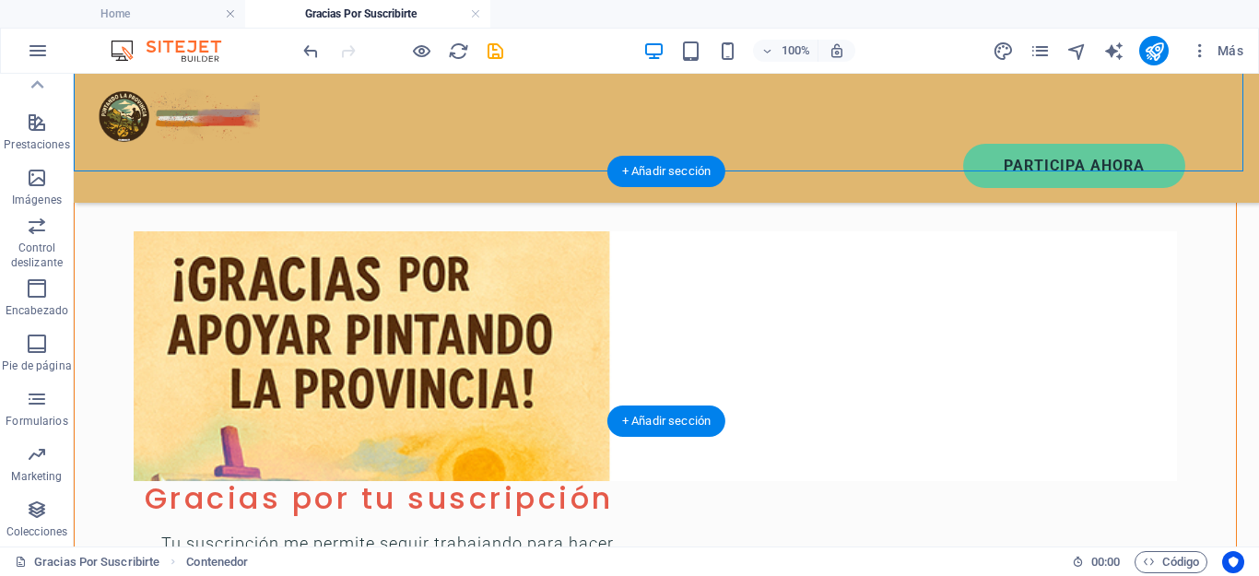
click at [134, 231] on figure at bounding box center [655, 356] width 1043 height 250
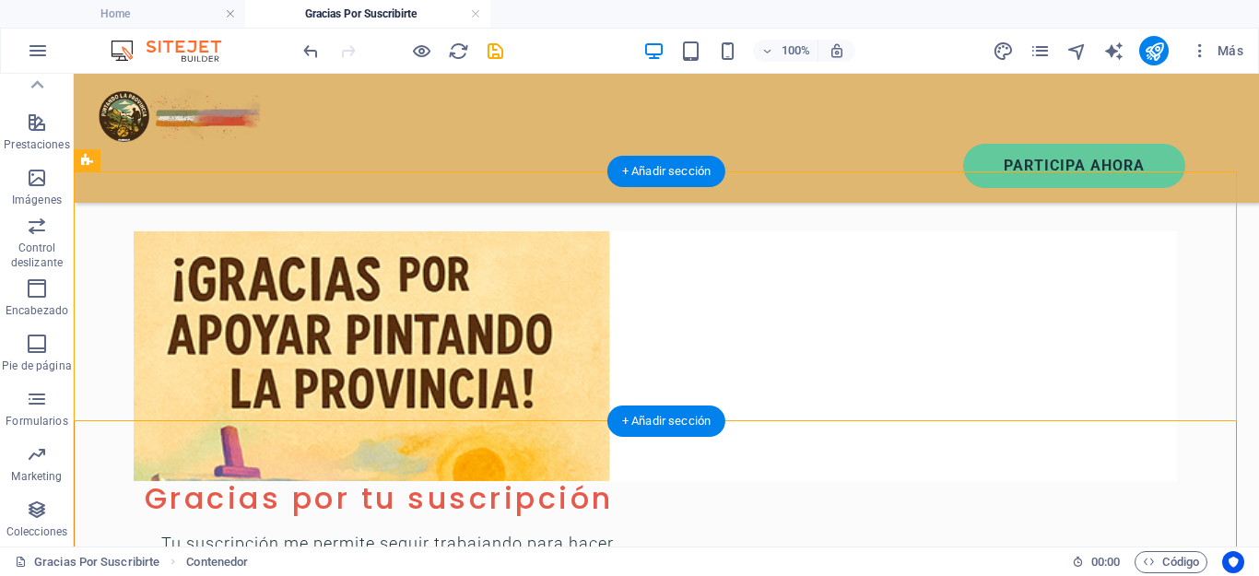
click at [134, 231] on figure at bounding box center [655, 356] width 1043 height 250
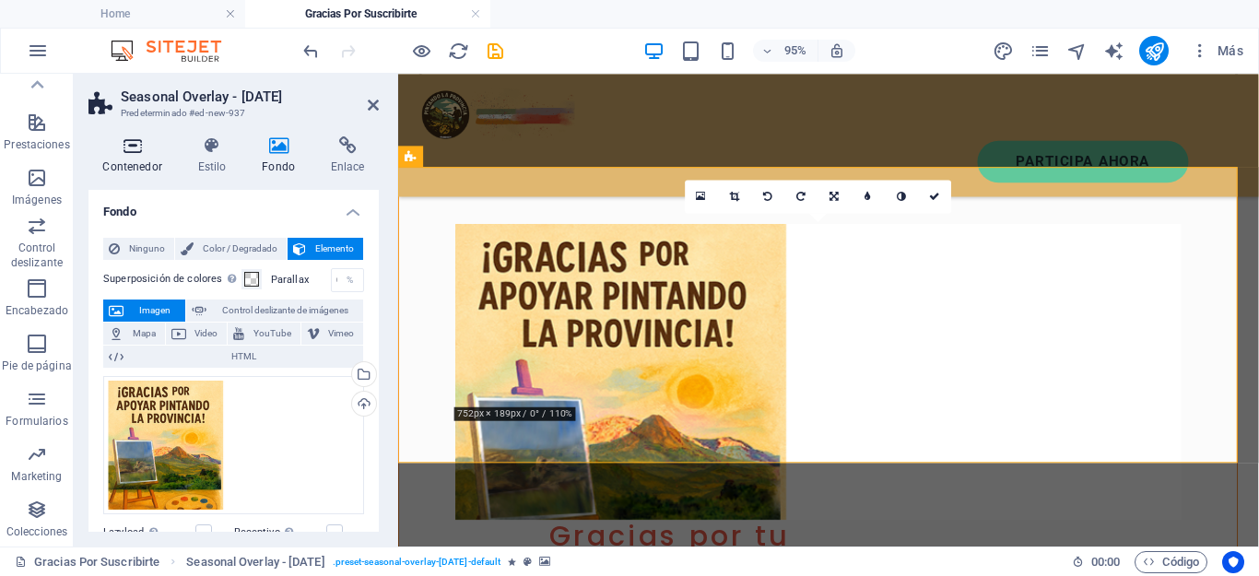
click at [109, 158] on h4 "Contenedor" at bounding box center [135, 155] width 95 height 39
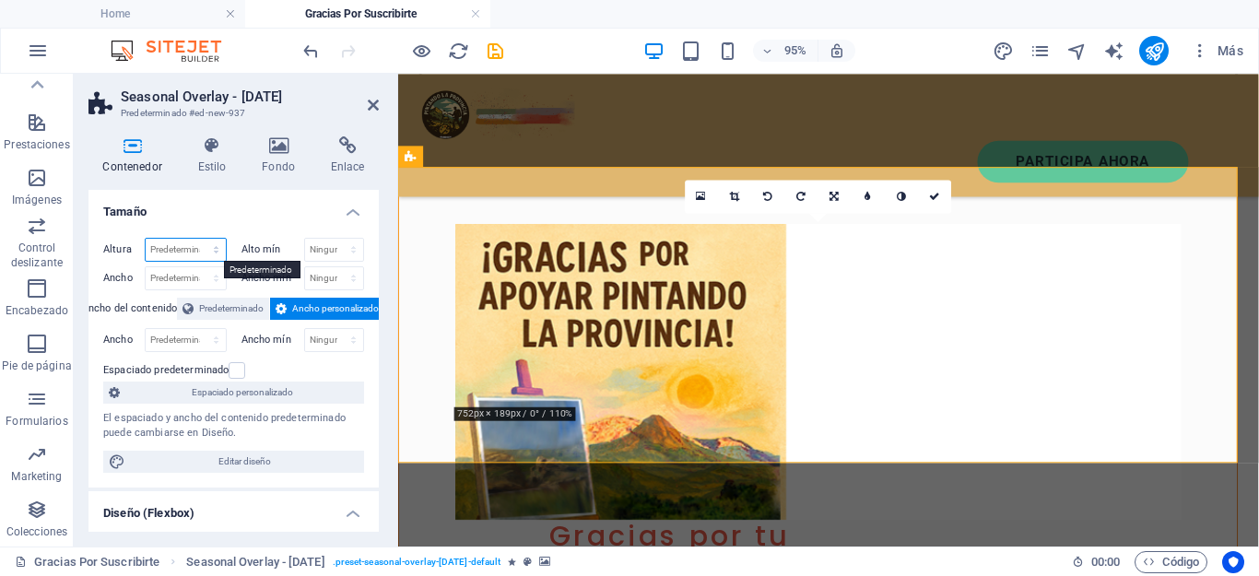
click at [159, 244] on select "Predeterminado px rem % vh vw" at bounding box center [186, 250] width 80 height 22
select select "px"
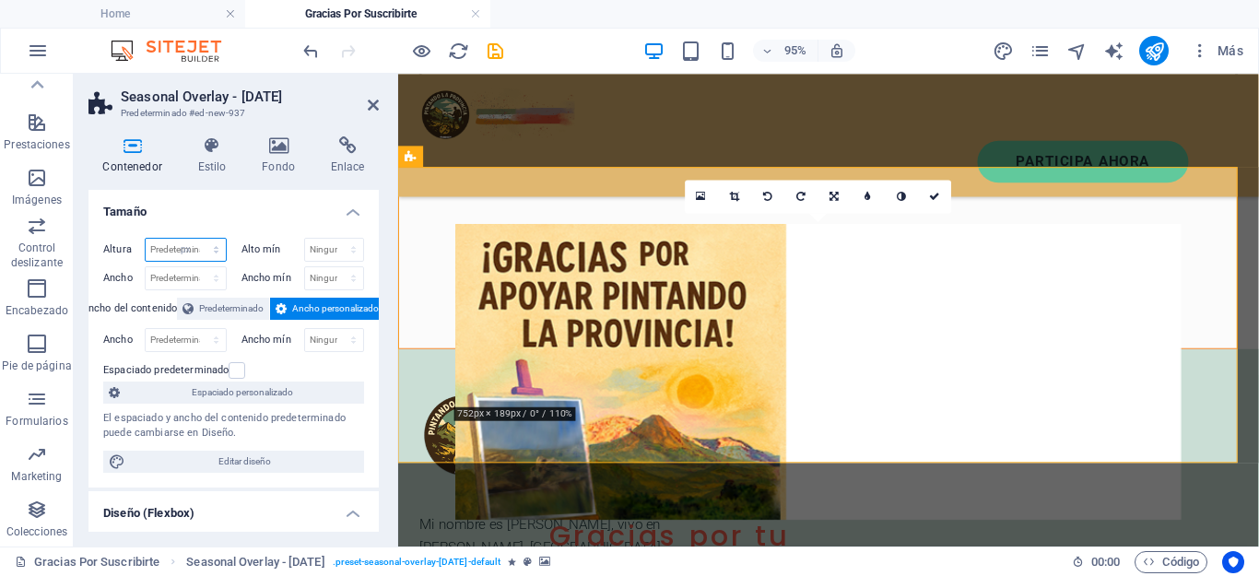
click at [197, 239] on select "Predeterminado px rem % vh vw" at bounding box center [186, 250] width 80 height 22
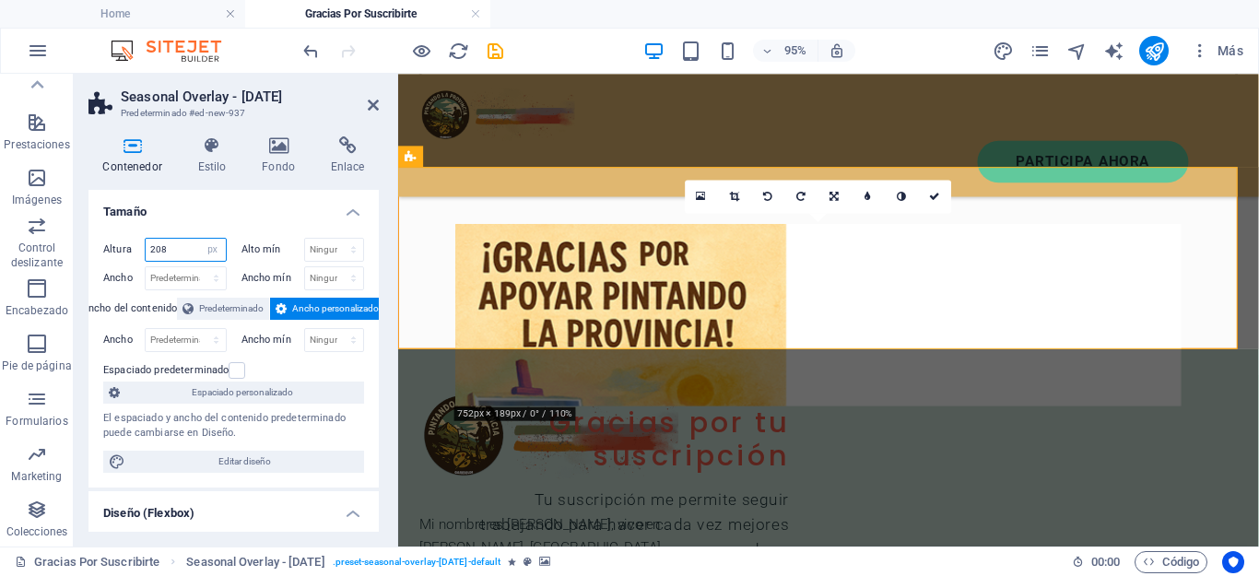
click at [170, 250] on input "208" at bounding box center [186, 250] width 80 height 22
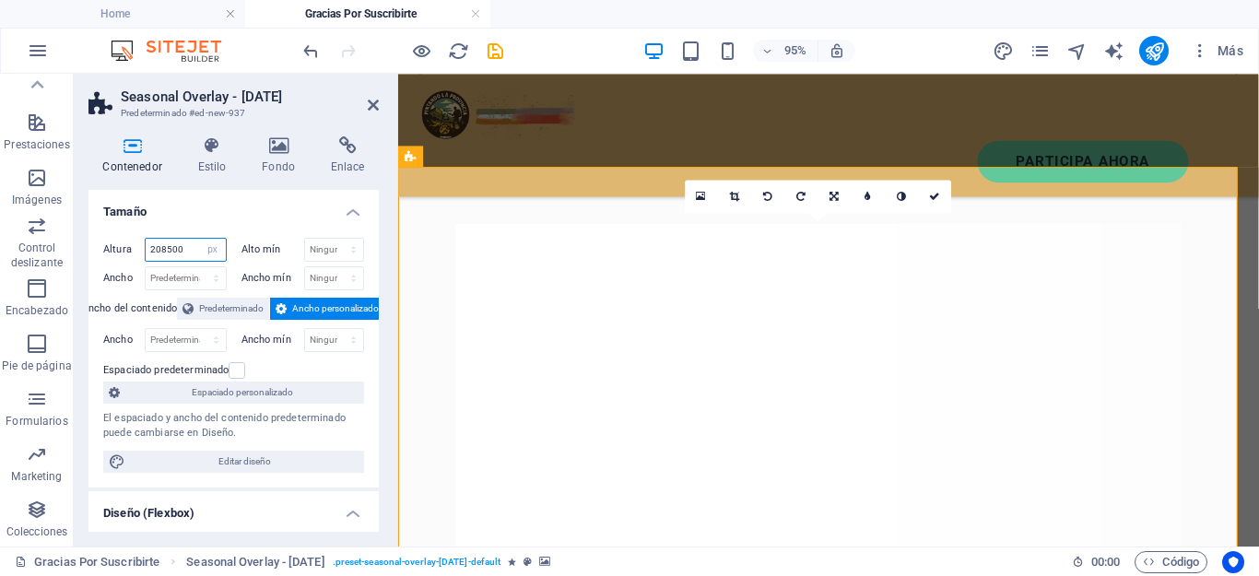
drag, startPoint x: 181, startPoint y: 244, endPoint x: 140, endPoint y: 246, distance: 40.6
click at [140, 246] on div "Altura 208500 Predeterminado px rem % vh vw" at bounding box center [165, 250] width 124 height 24
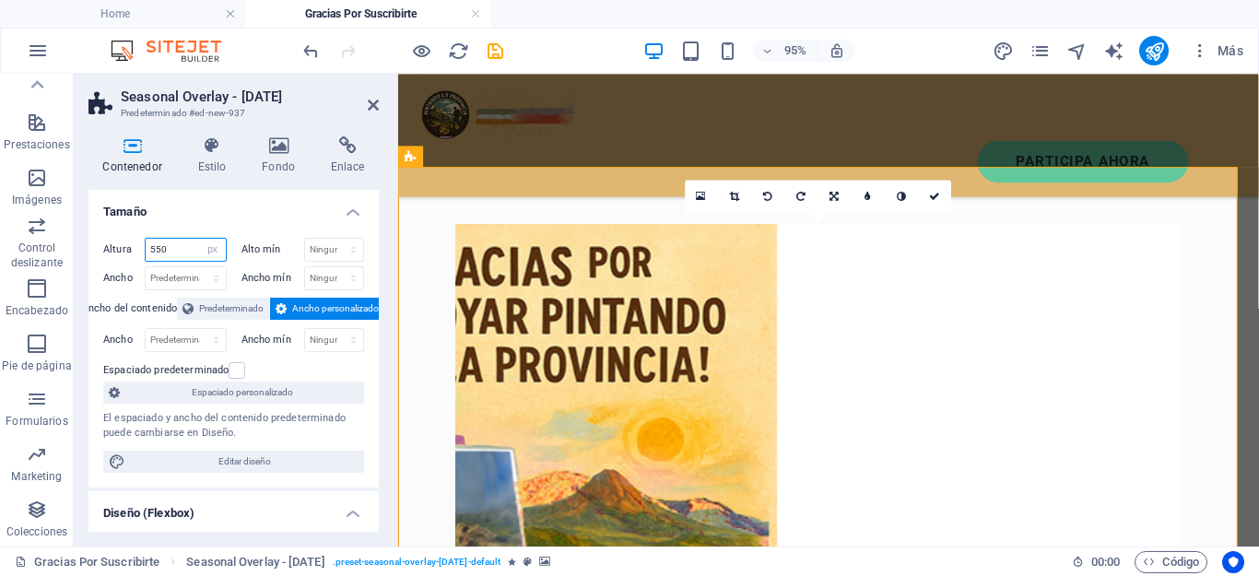
type input "550"
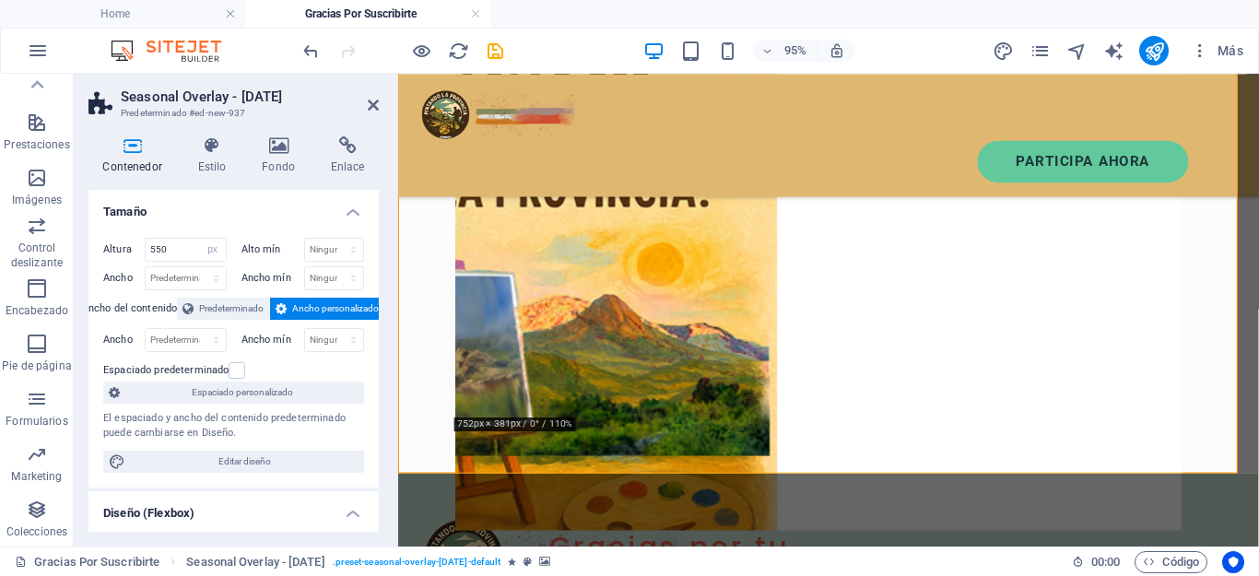
scroll to position [177, 0]
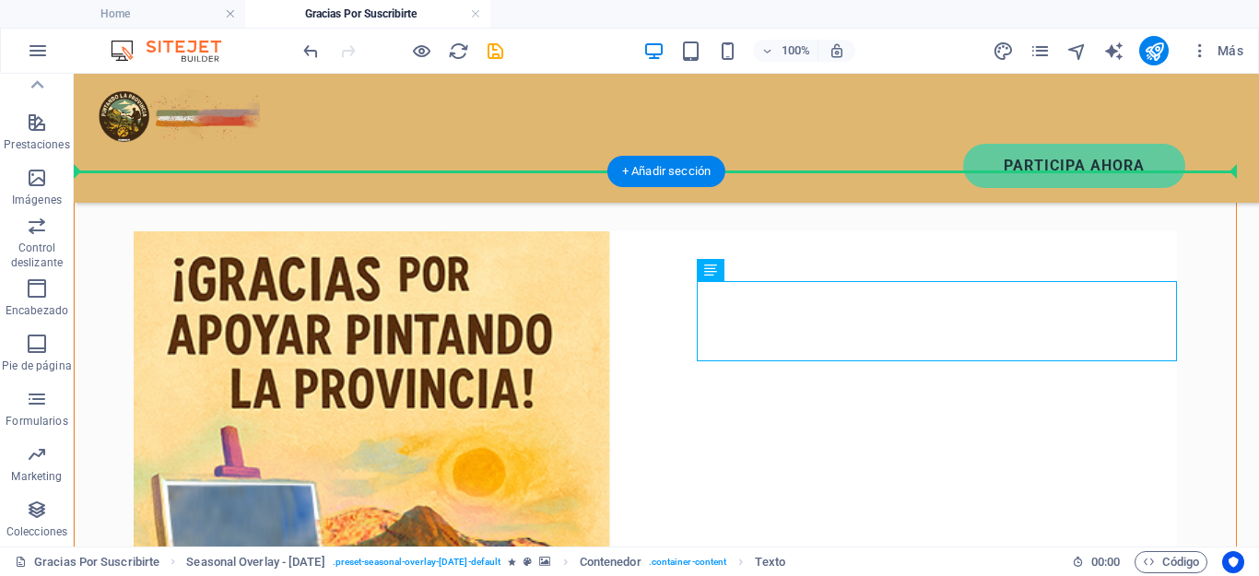
drag, startPoint x: 655, startPoint y: 367, endPoint x: 947, endPoint y: 399, distance: 293.9
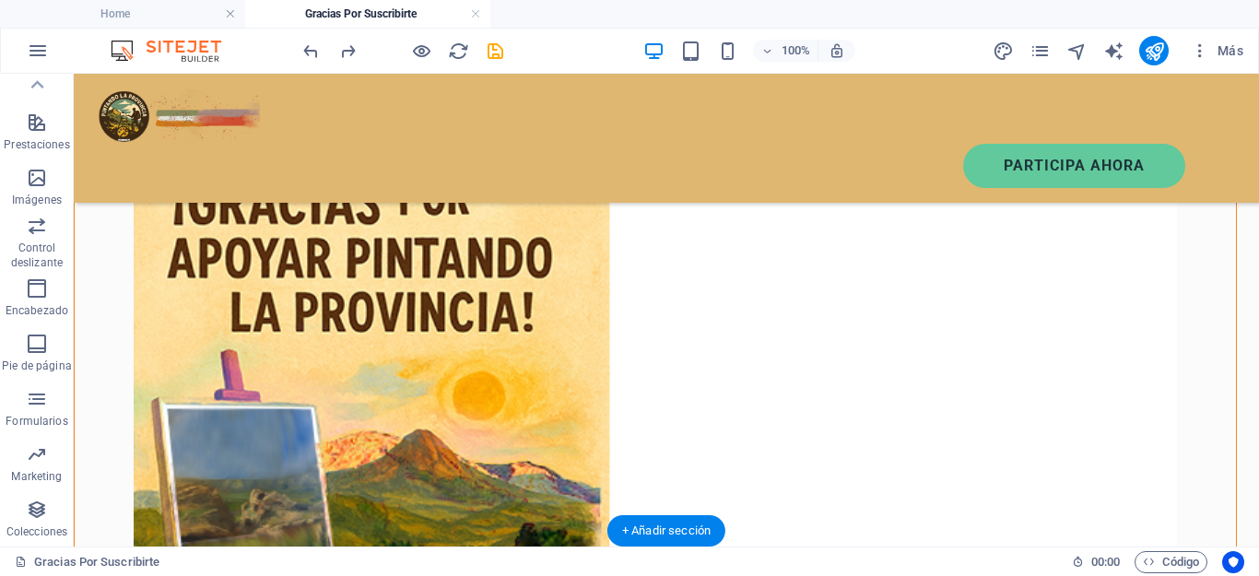
scroll to position [269, 0]
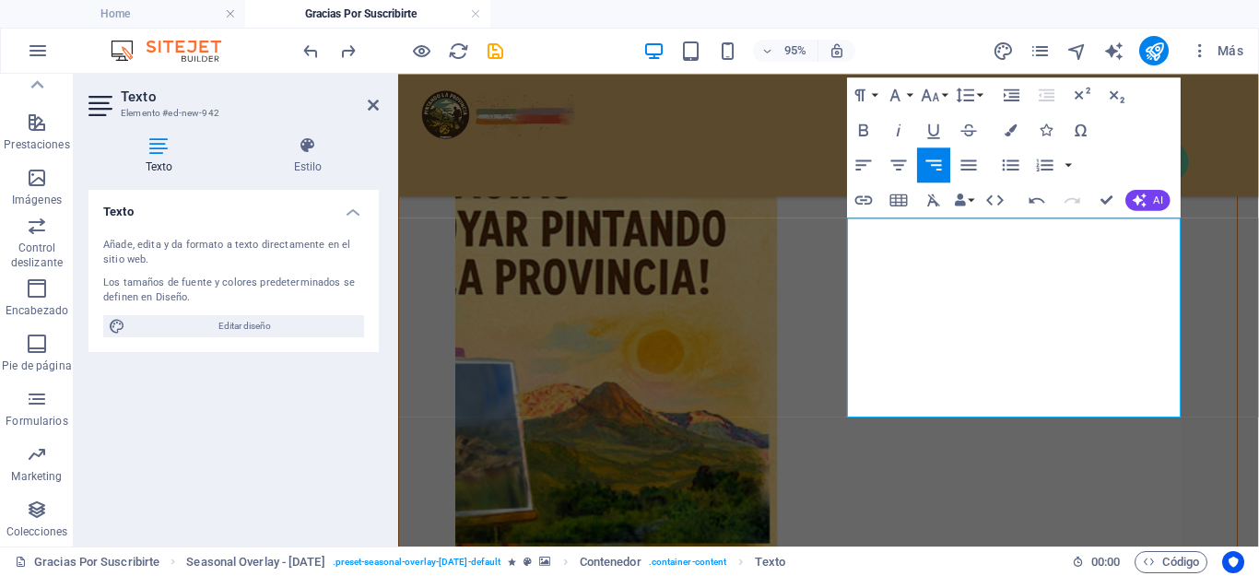
drag, startPoint x: 995, startPoint y: 419, endPoint x: 1226, endPoint y: 428, distance: 230.6
click at [1226, 428] on div "Gracias por tu suscripción Tu suscripción me permite seguir trabajando para hac…" at bounding box center [840, 332] width 884 height 507
click at [855, 134] on icon "button" at bounding box center [863, 129] width 21 height 21
click at [940, 97] on icon "button" at bounding box center [930, 94] width 21 height 21
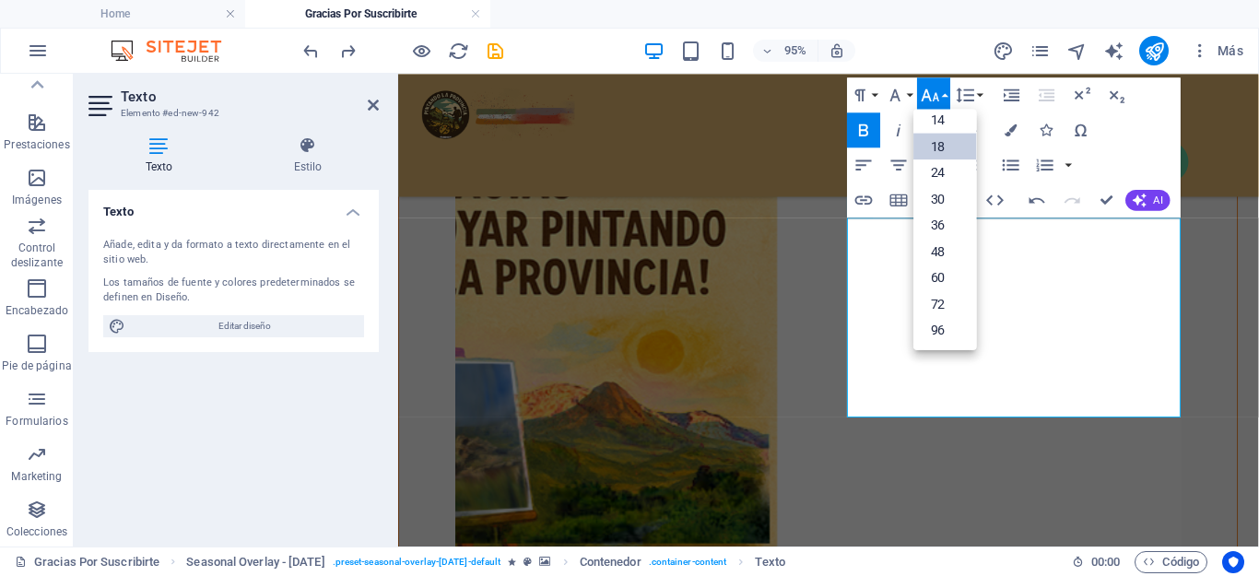
scroll to position [148, 0]
click at [935, 167] on link "24" at bounding box center [944, 172] width 63 height 27
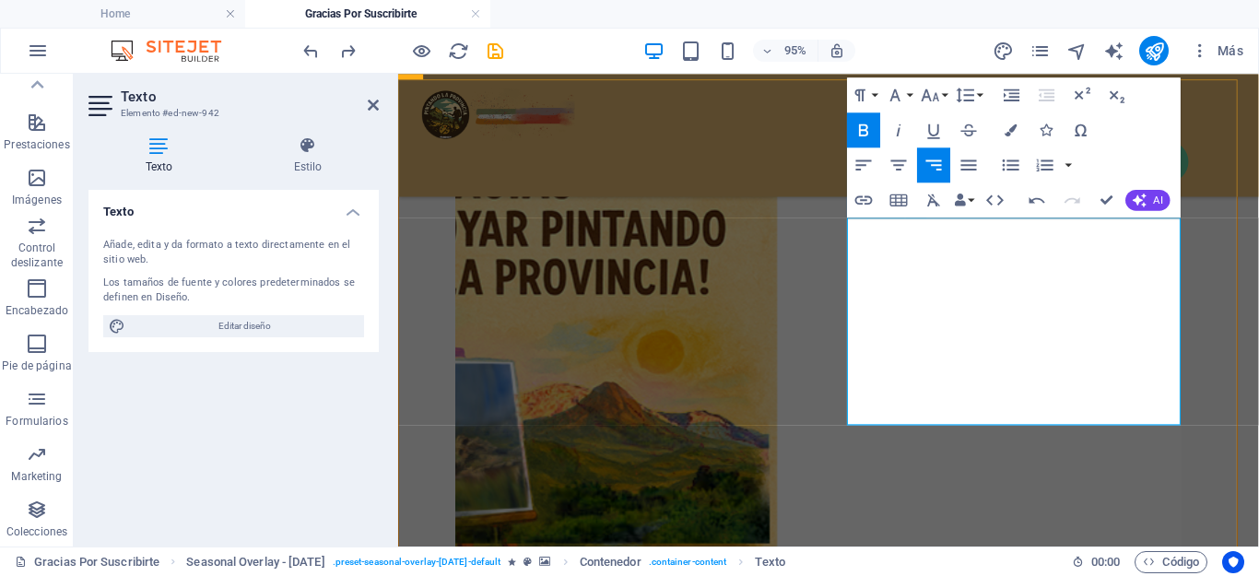
drag, startPoint x: 925, startPoint y: 433, endPoint x: 1203, endPoint y: 451, distance: 278.0
click at [1203, 451] on div "Gracias por tu suscripción Tu suscripción me permite seguir trabajando para hac…" at bounding box center [840, 332] width 884 height 507
click at [1010, 128] on icon "button" at bounding box center [1011, 130] width 12 height 12
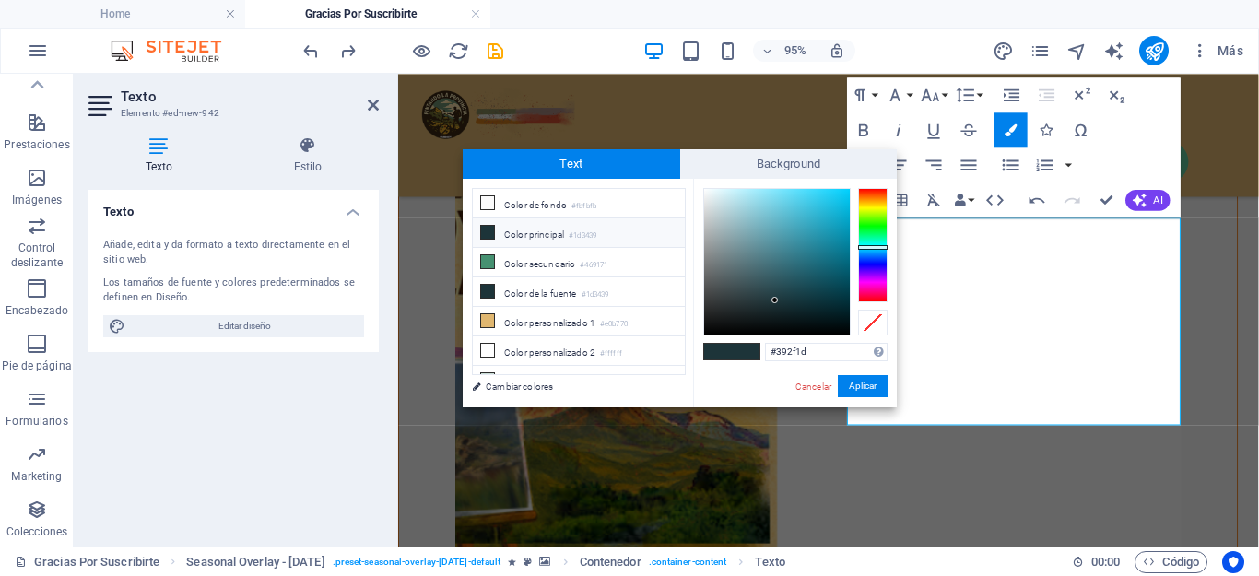
click at [866, 200] on div at bounding box center [872, 245] width 29 height 114
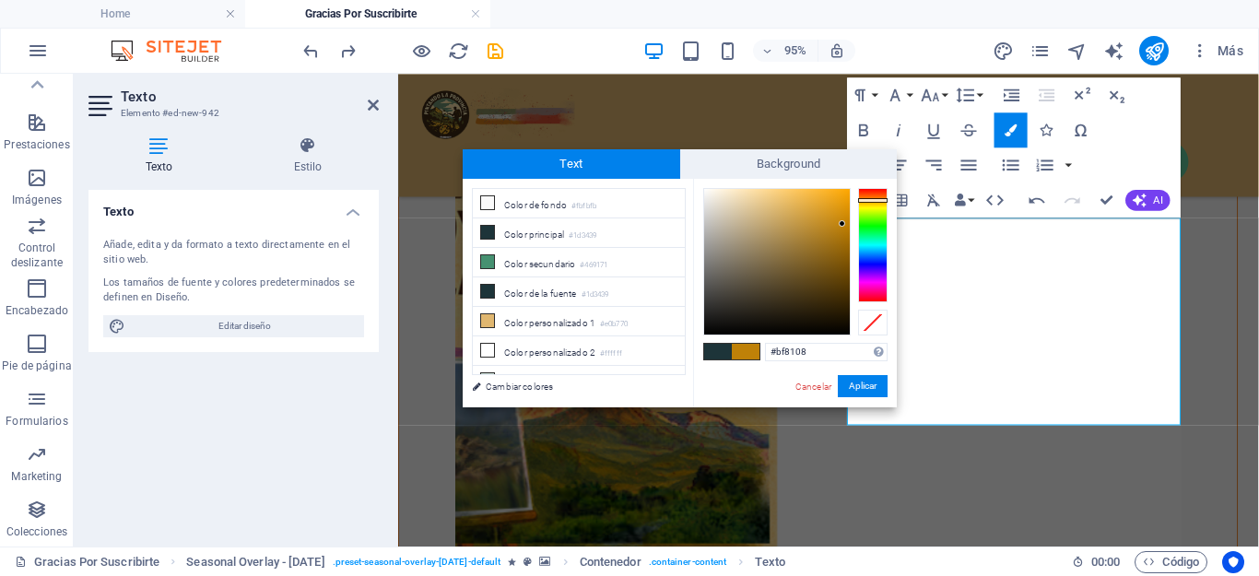
click at [842, 224] on div at bounding box center [777, 262] width 146 height 146
click at [841, 217] on div at bounding box center [840, 216] width 6 height 6
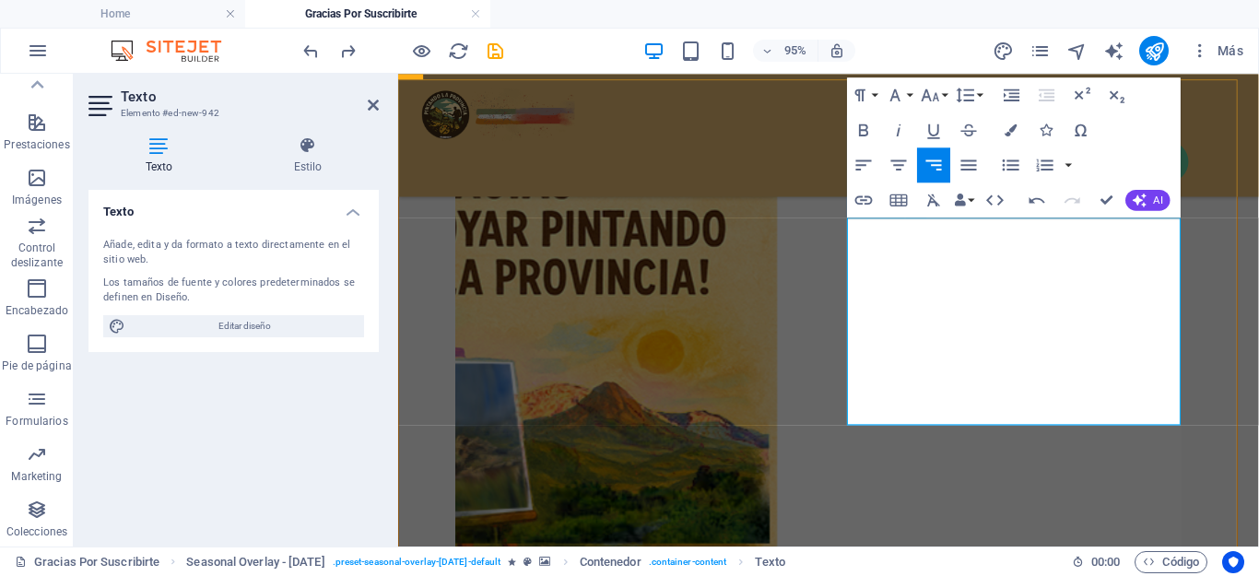
drag, startPoint x: 918, startPoint y: 426, endPoint x: 1218, endPoint y: 431, distance: 300.5
click at [1012, 134] on icon "button" at bounding box center [1011, 130] width 12 height 12
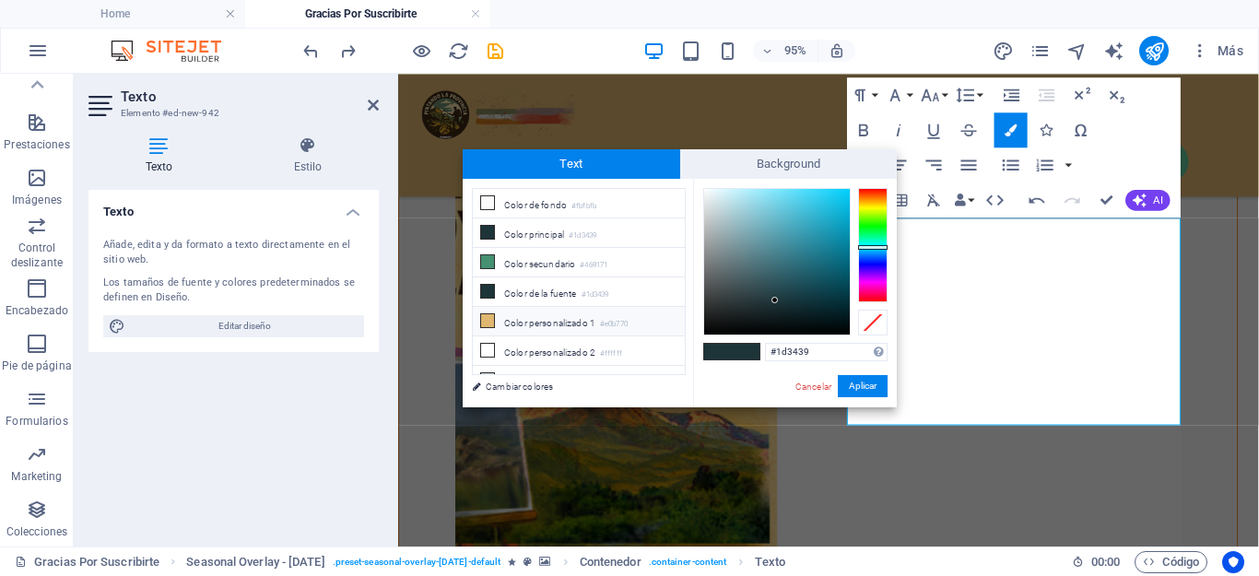
click at [518, 312] on li "Color personalizado 1 #e0b770" at bounding box center [579, 321] width 212 height 29
type input "#e0b770"
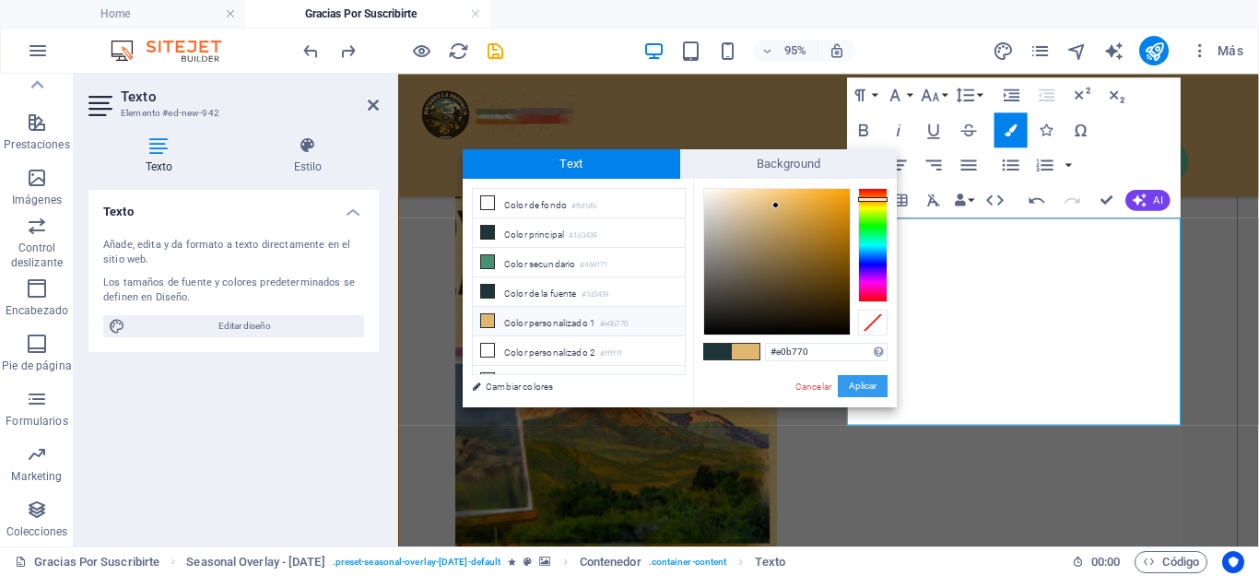
click at [857, 382] on button "Aplicar" at bounding box center [863, 386] width 50 height 22
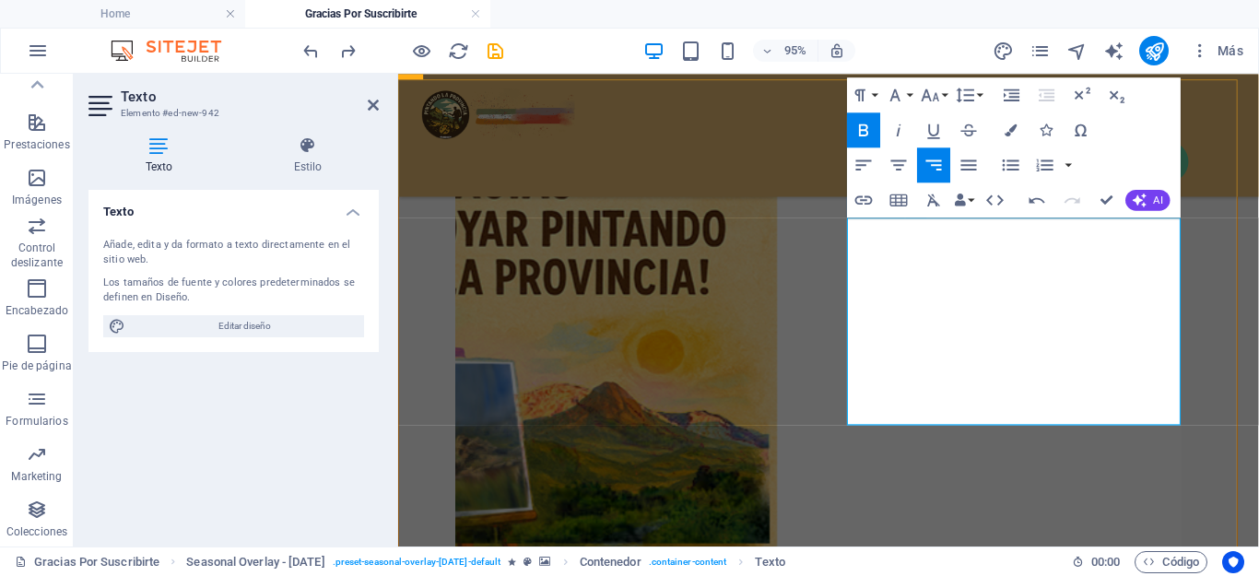
click at [1017, 530] on figure at bounding box center [840, 392] width 764 height 507
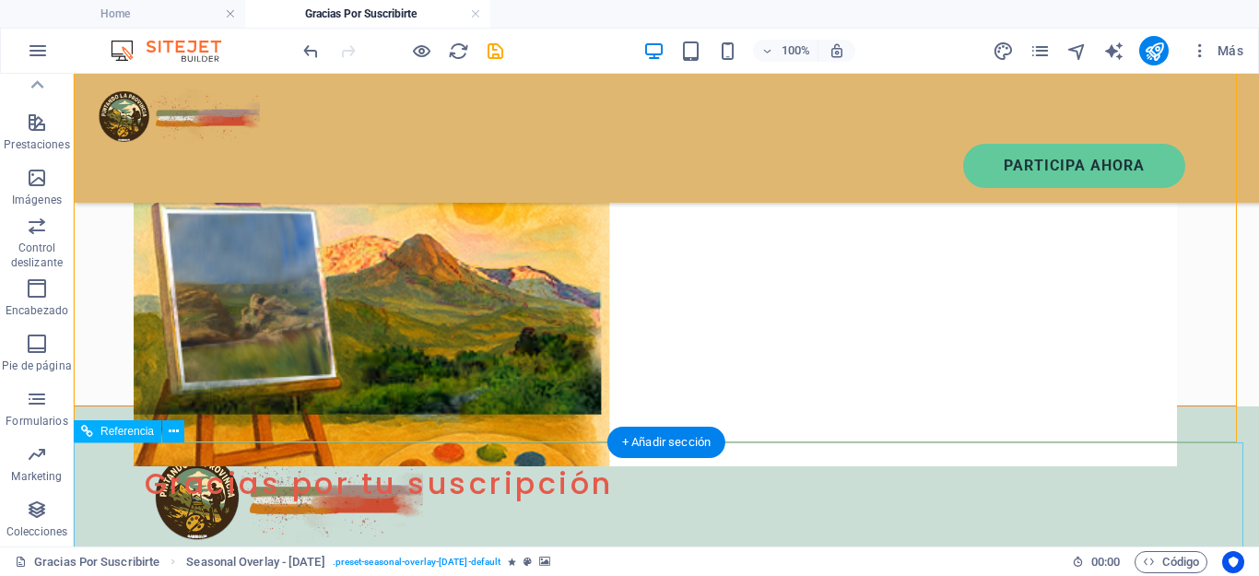
scroll to position [453, 0]
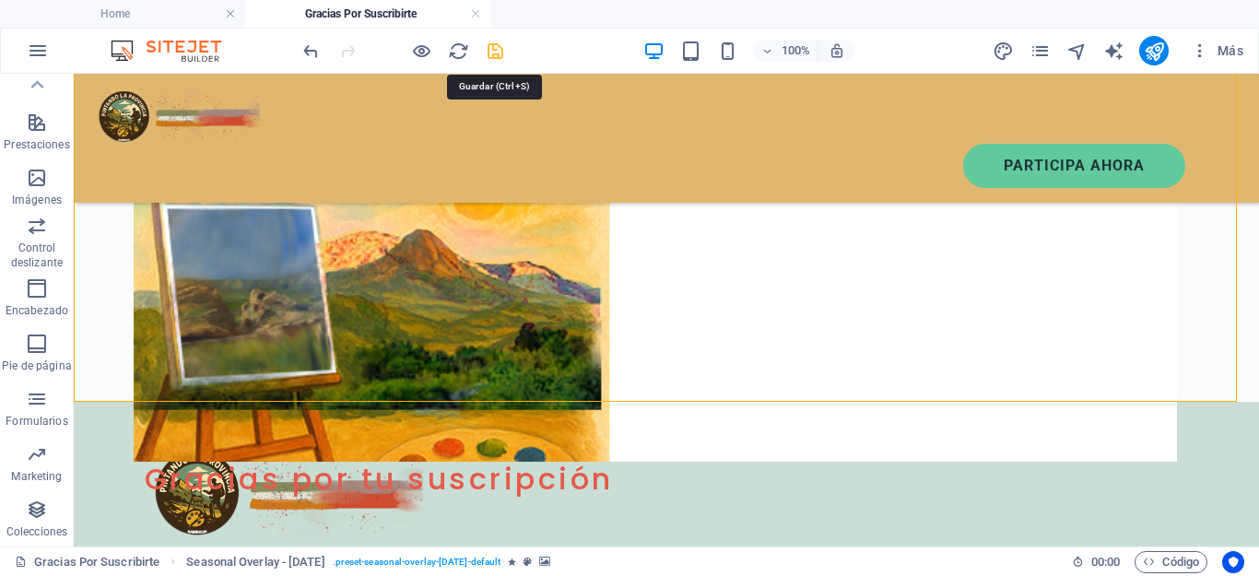
click at [496, 51] on icon "save" at bounding box center [495, 51] width 21 height 21
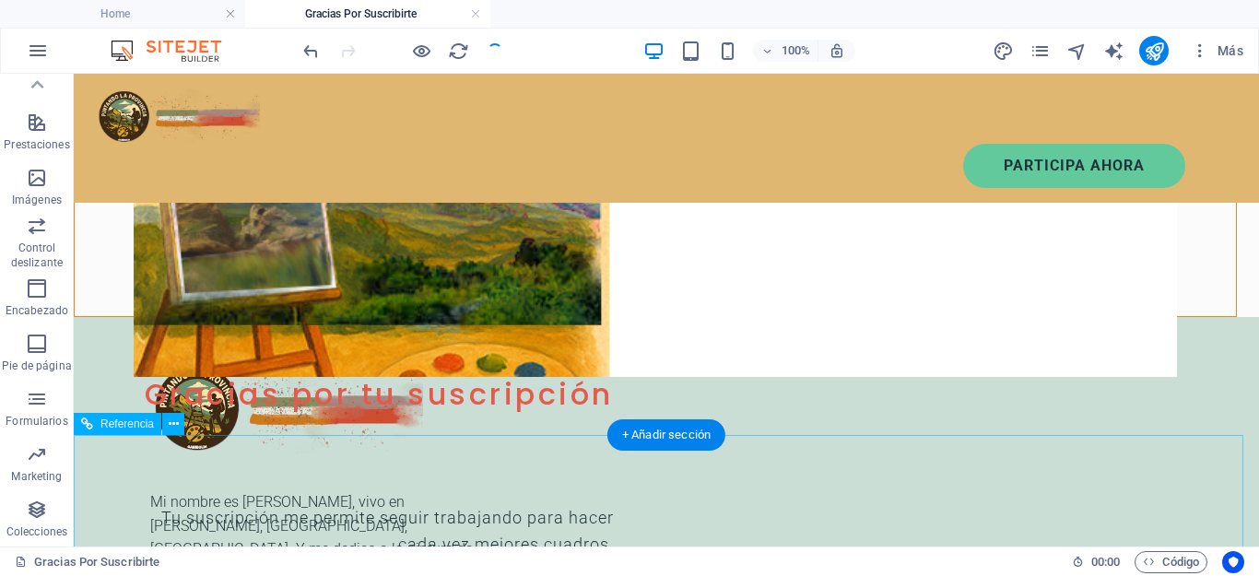
scroll to position [0, 0]
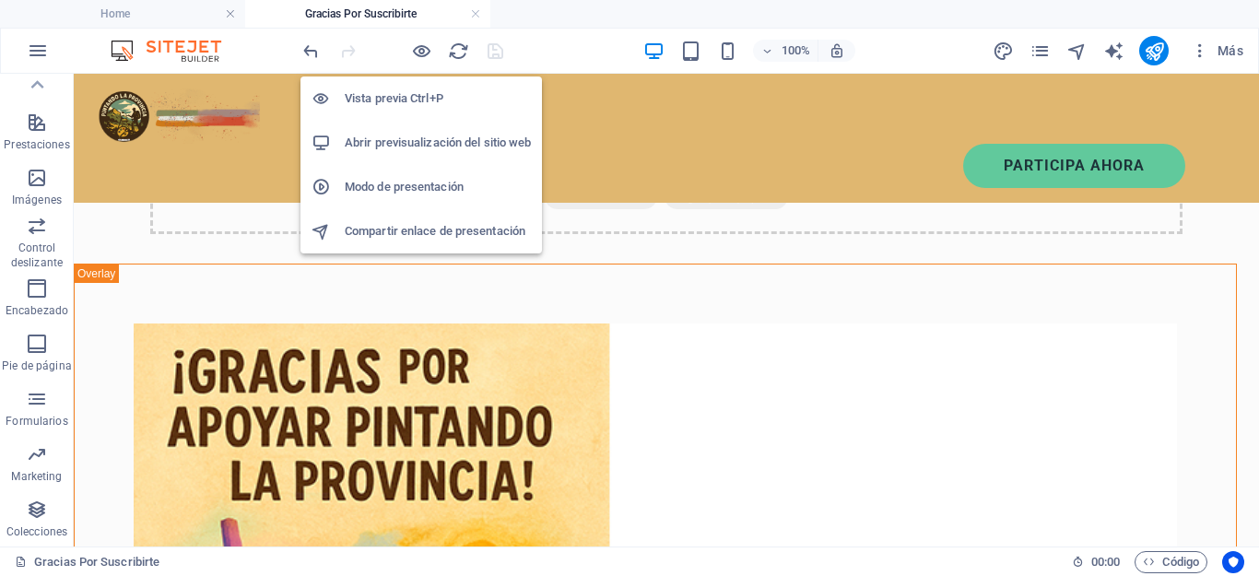
click at [398, 100] on h6 "Vista previa Ctrl+P" at bounding box center [438, 99] width 186 height 22
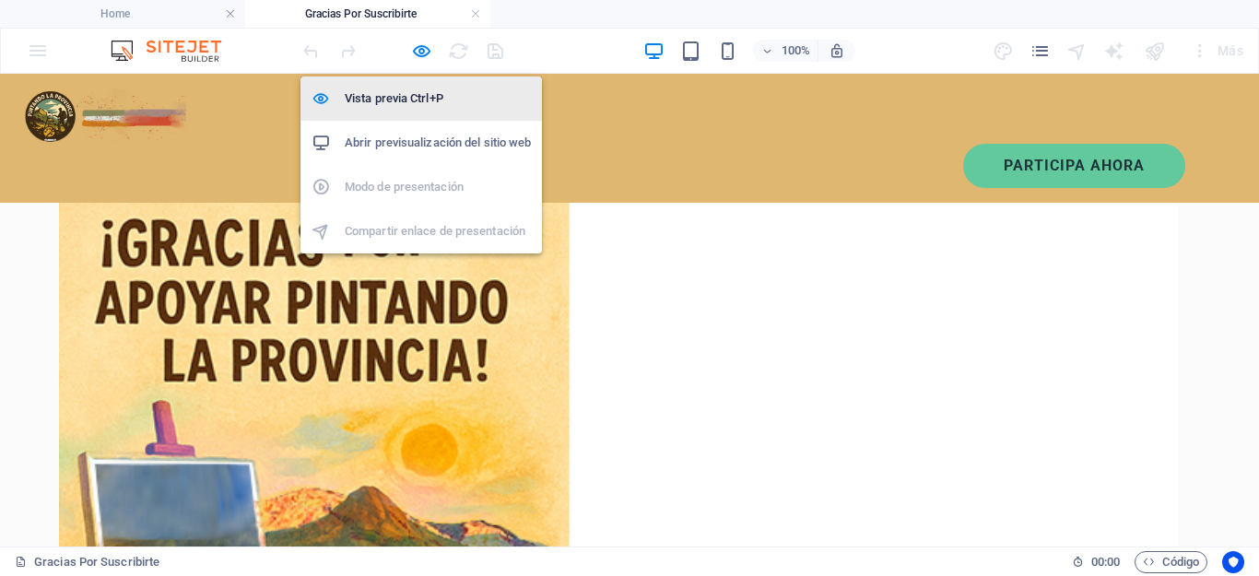
click at [426, 97] on h6 "Vista previa Ctrl+P" at bounding box center [438, 99] width 186 height 22
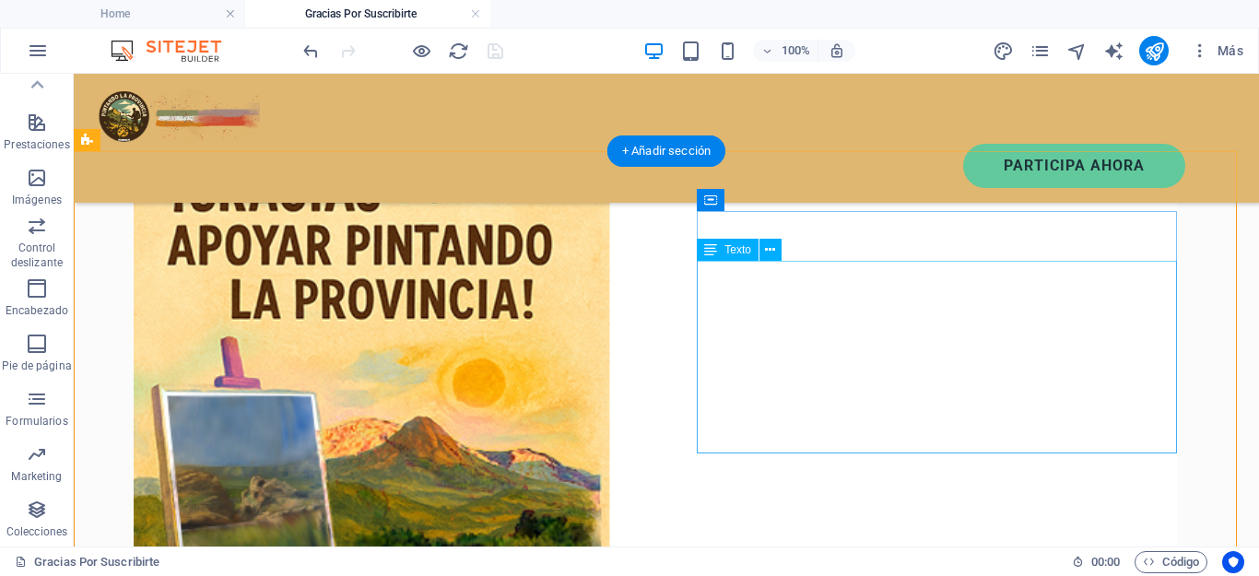
scroll to position [269, 0]
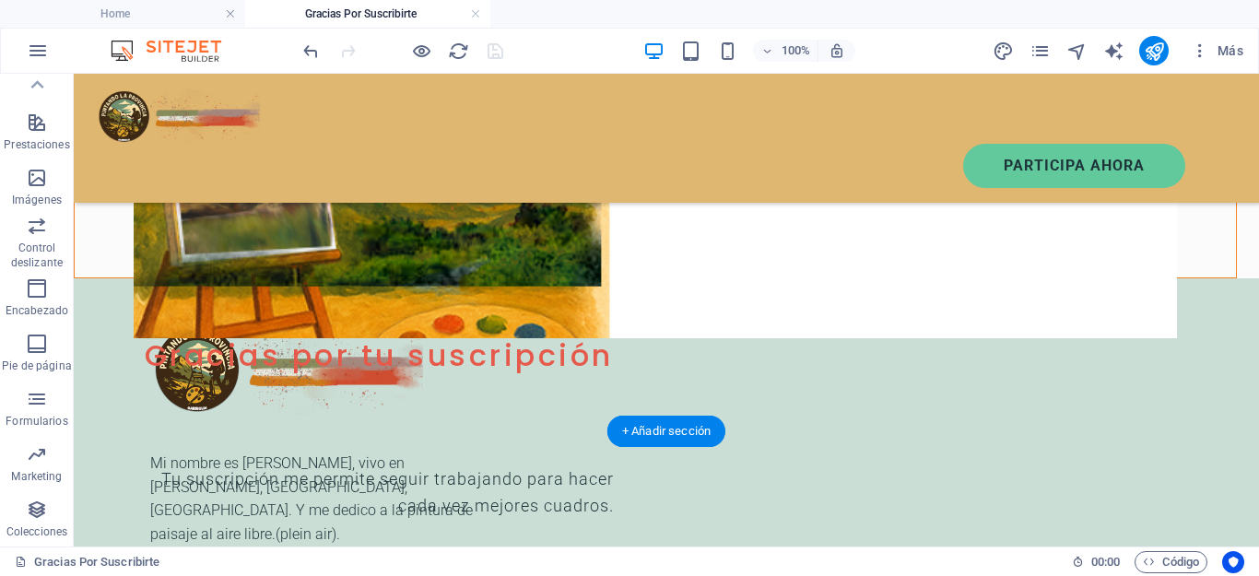
scroll to position [682, 0]
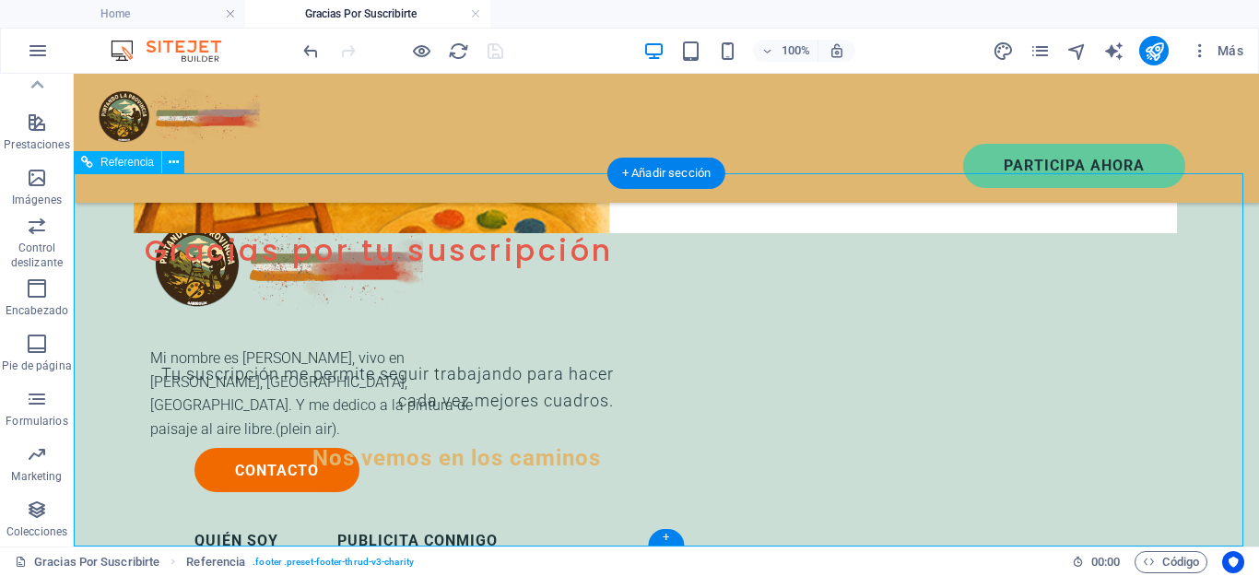
drag, startPoint x: 1198, startPoint y: 305, endPoint x: 1041, endPoint y: 307, distance: 156.7
click at [1041, 307] on div "Mi nombre es [PERSON_NAME], vivo en [PERSON_NAME], [GEOGRAPHIC_DATA], [GEOGRAPH…" at bounding box center [666, 523] width 1185 height 701
click at [799, 448] on div "Contacto" at bounding box center [496, 470] width 605 height 44
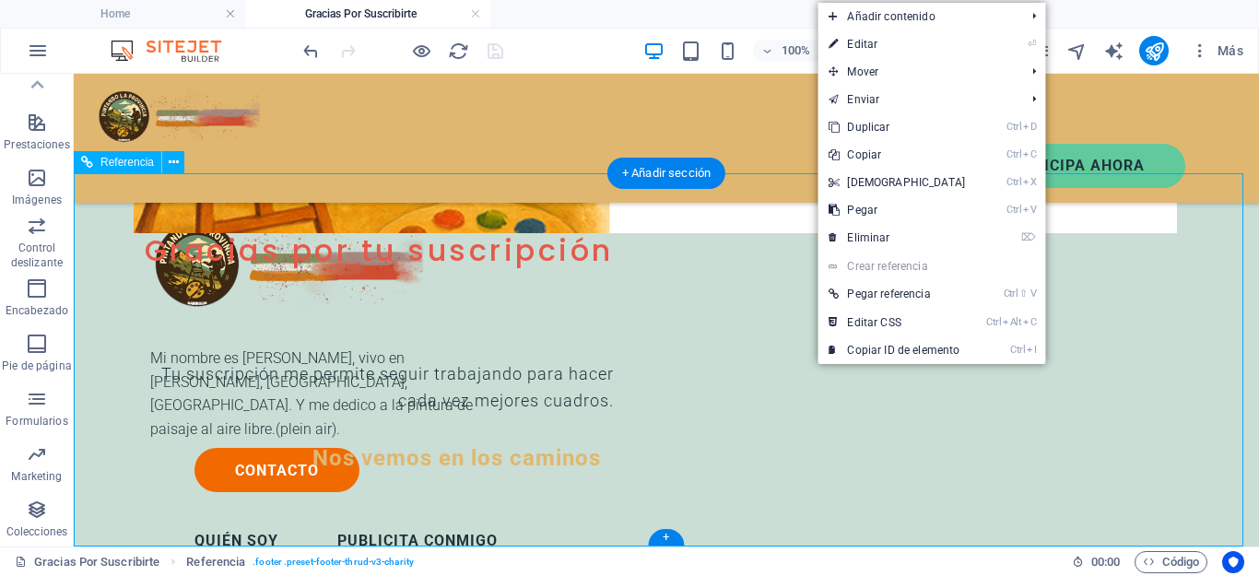
click at [799, 448] on div "Contacto" at bounding box center [496, 470] width 605 height 44
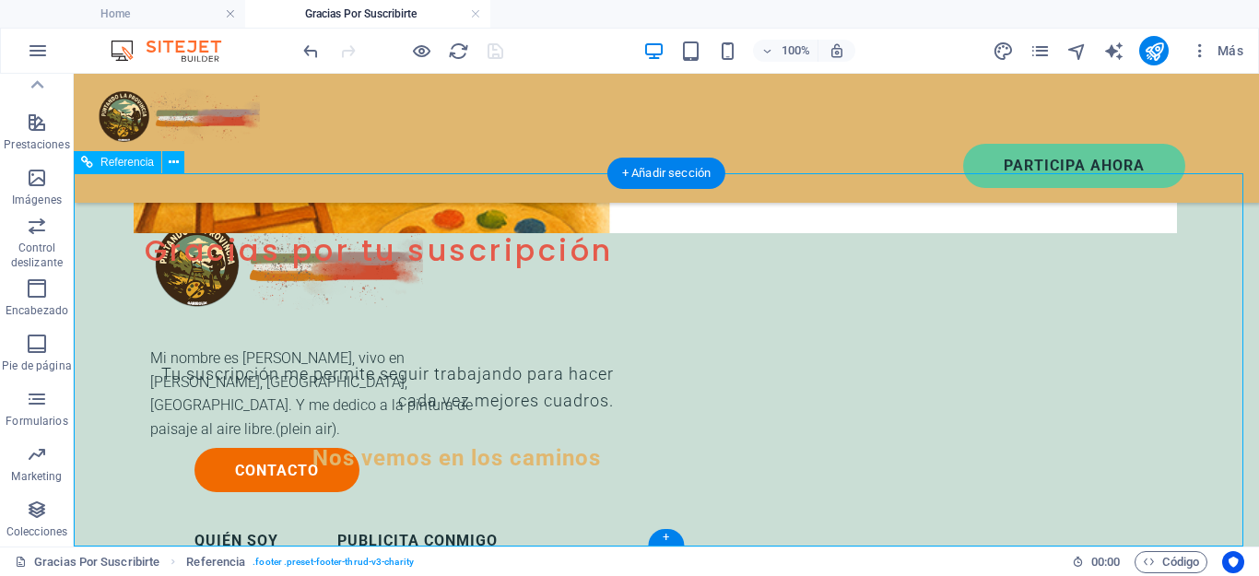
click at [799, 448] on div "Contacto" at bounding box center [496, 470] width 605 height 44
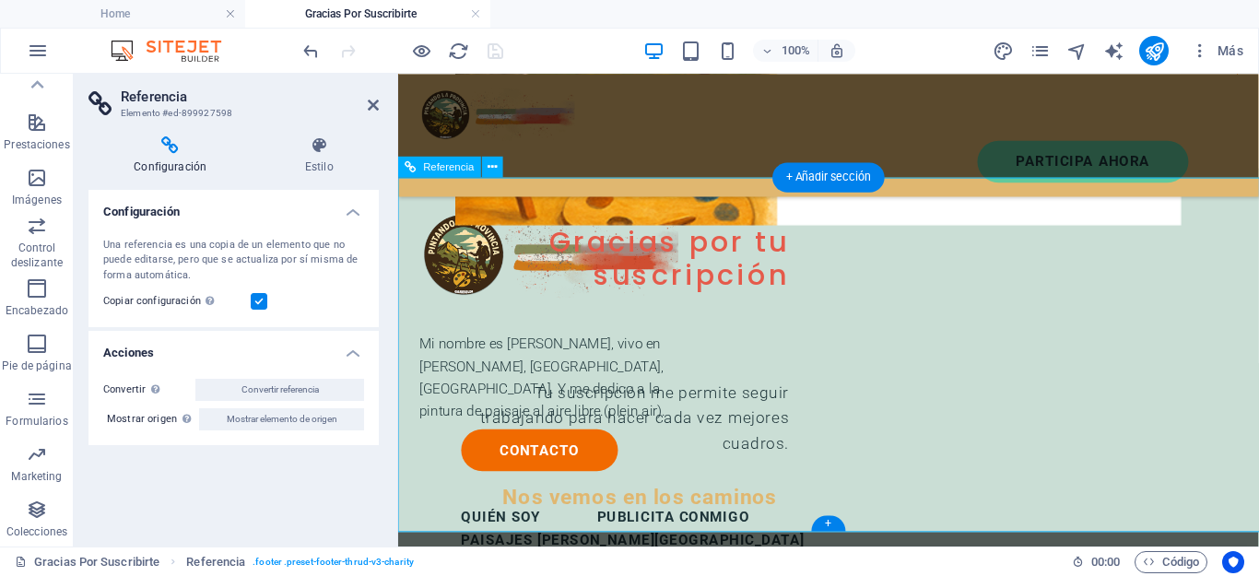
scroll to position [673, 0]
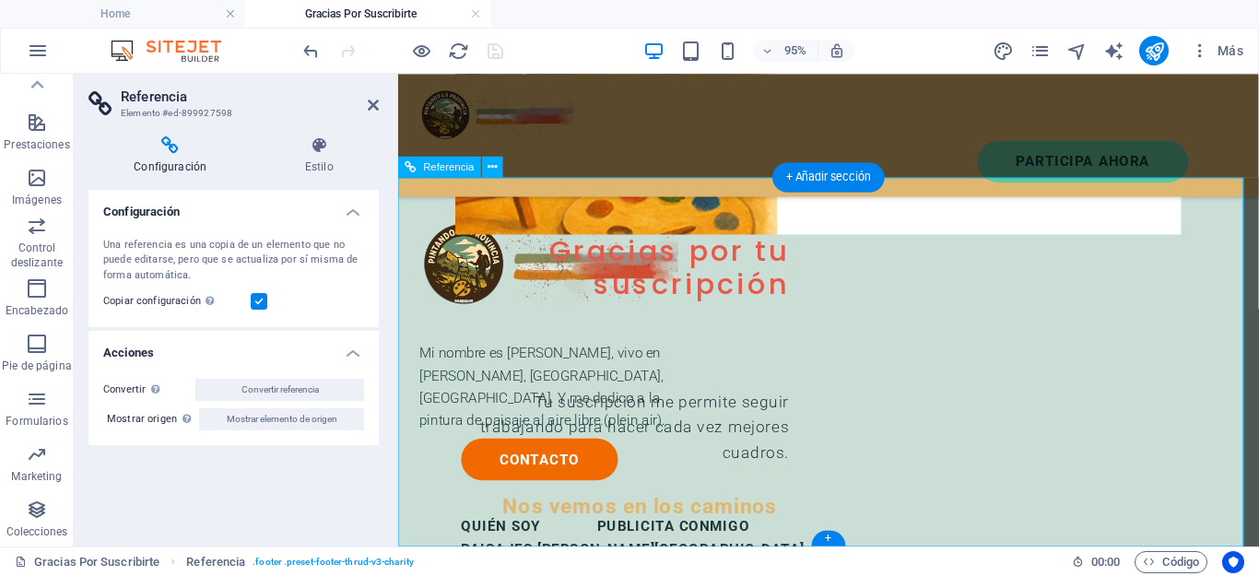
click at [964, 457] on div "Contacto" at bounding box center [715, 479] width 500 height 44
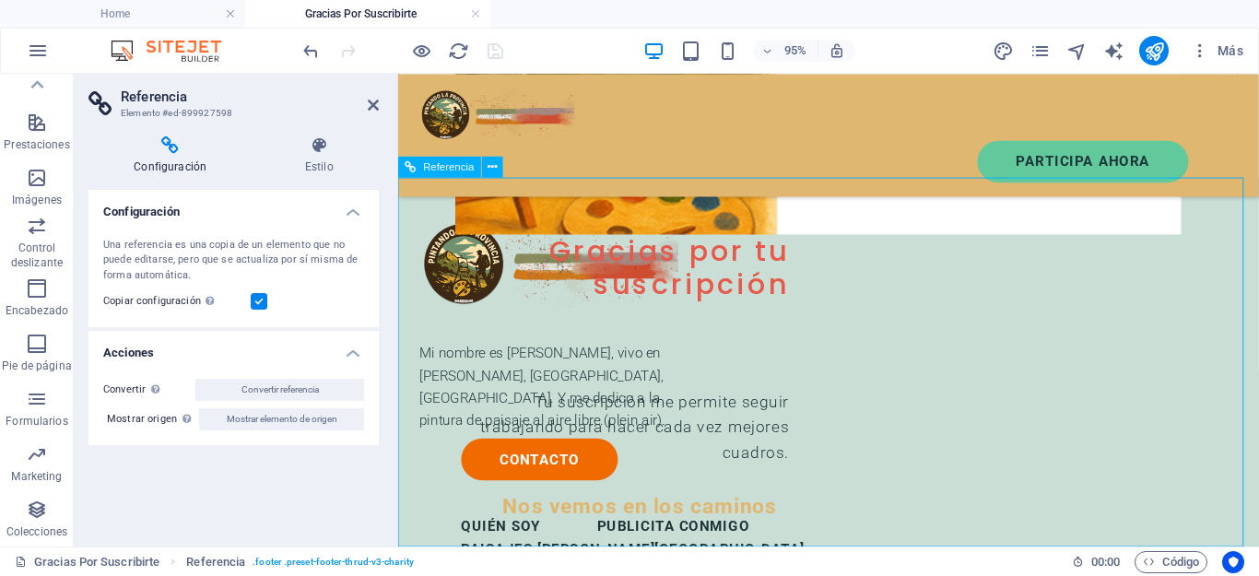
drag, startPoint x: 1094, startPoint y: 272, endPoint x: 1236, endPoint y: 311, distance: 147.1
click at [964, 457] on div "Contacto" at bounding box center [715, 479] width 500 height 44
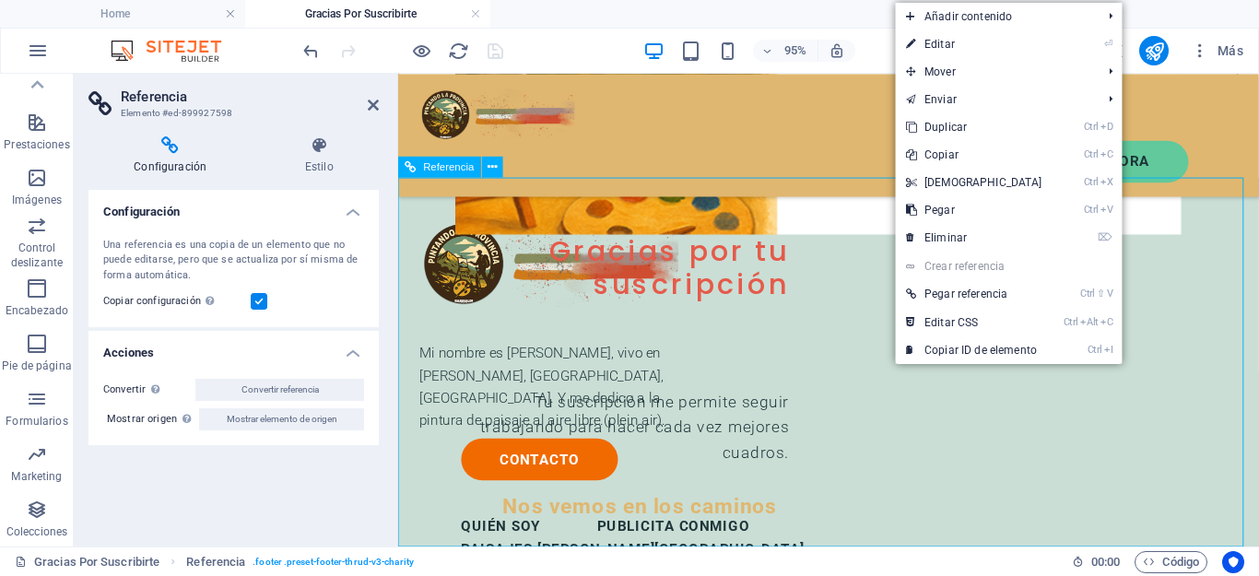
click at [964, 457] on div "Contacto" at bounding box center [715, 479] width 500 height 44
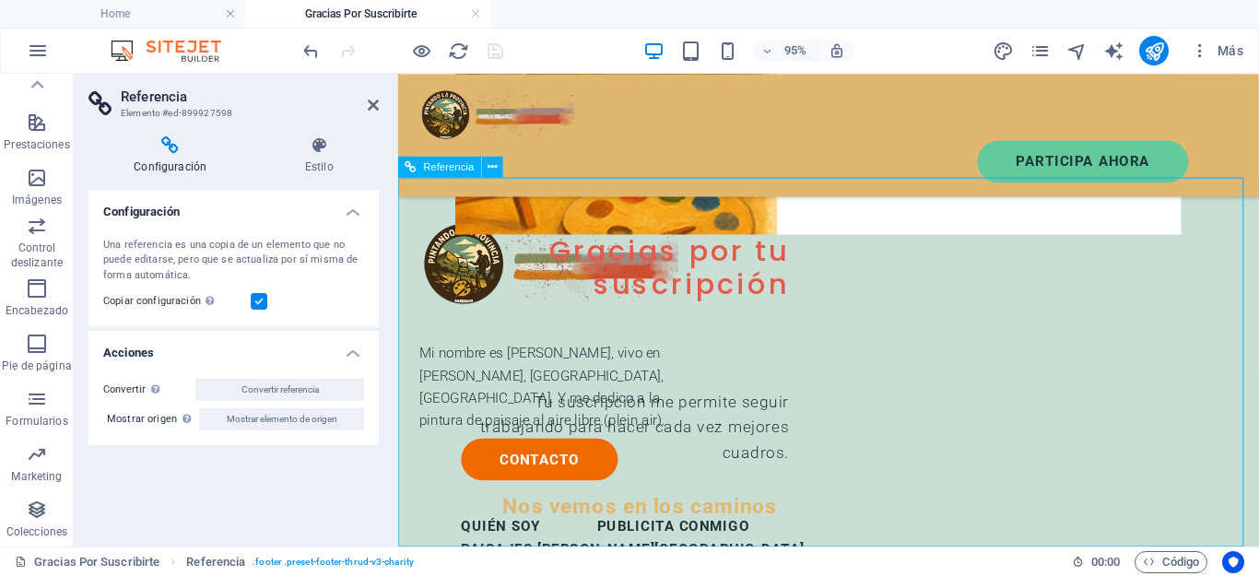
click at [964, 457] on div "Contacto" at bounding box center [715, 479] width 500 height 44
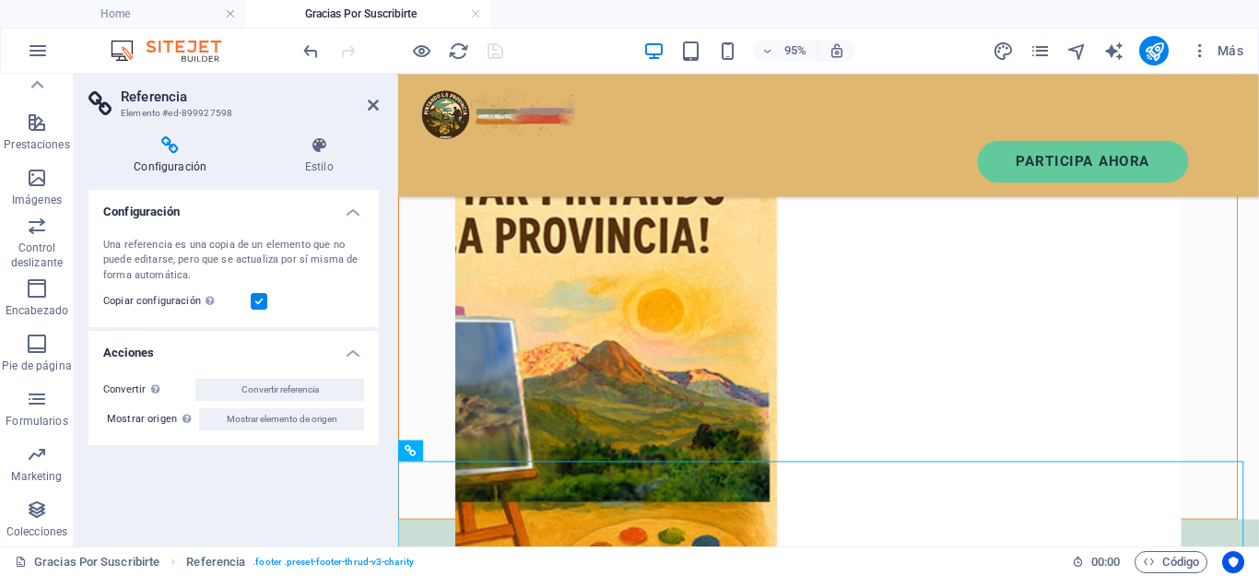
scroll to position [287, 0]
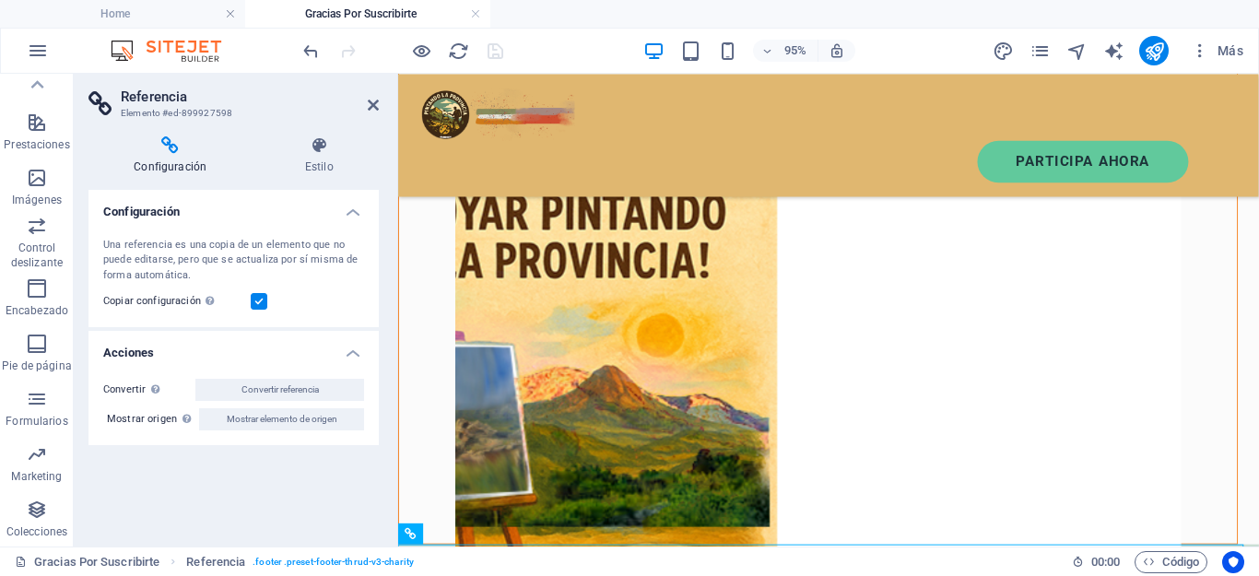
click at [1100, 480] on figure at bounding box center [840, 375] width 764 height 507
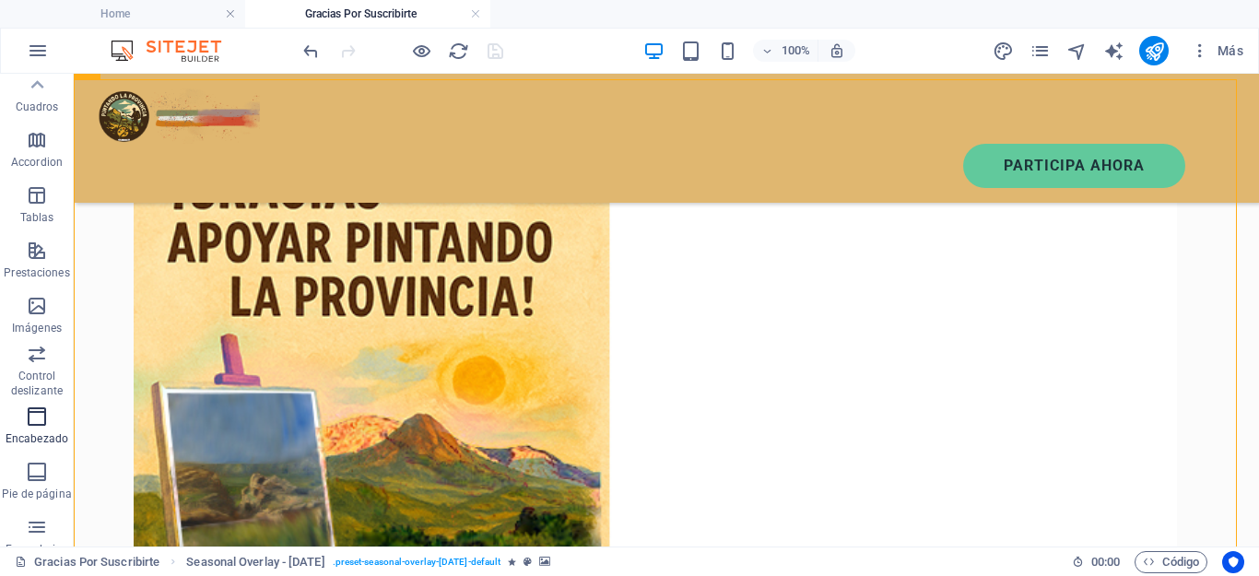
scroll to position [0, 0]
click at [31, 165] on p "Elementos" at bounding box center [36, 169] width 53 height 15
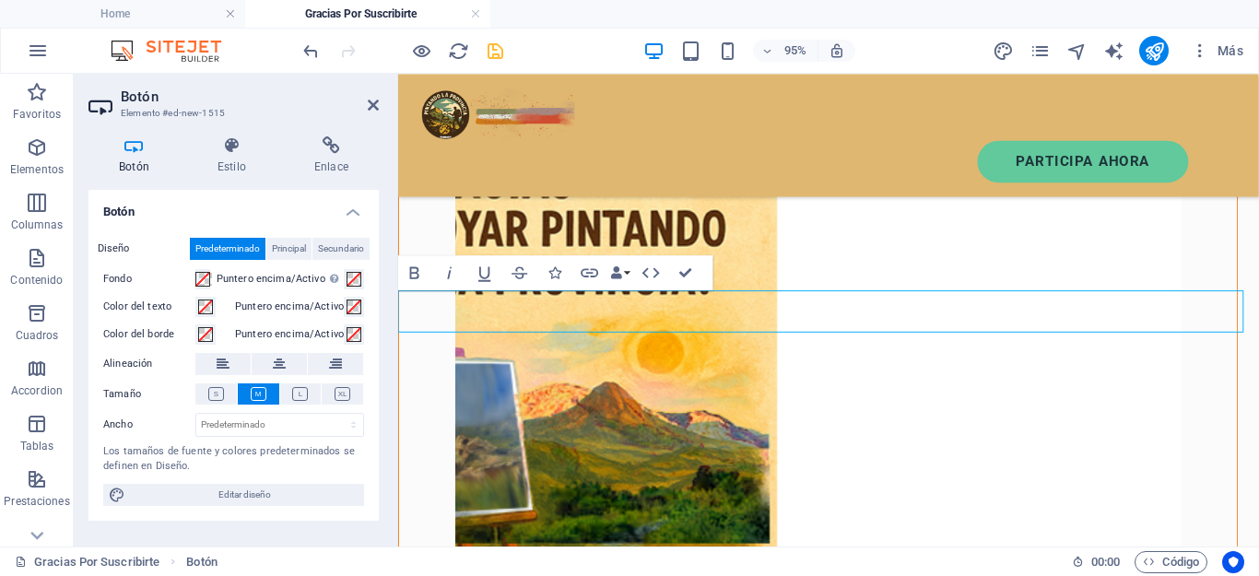
scroll to position [554, 0]
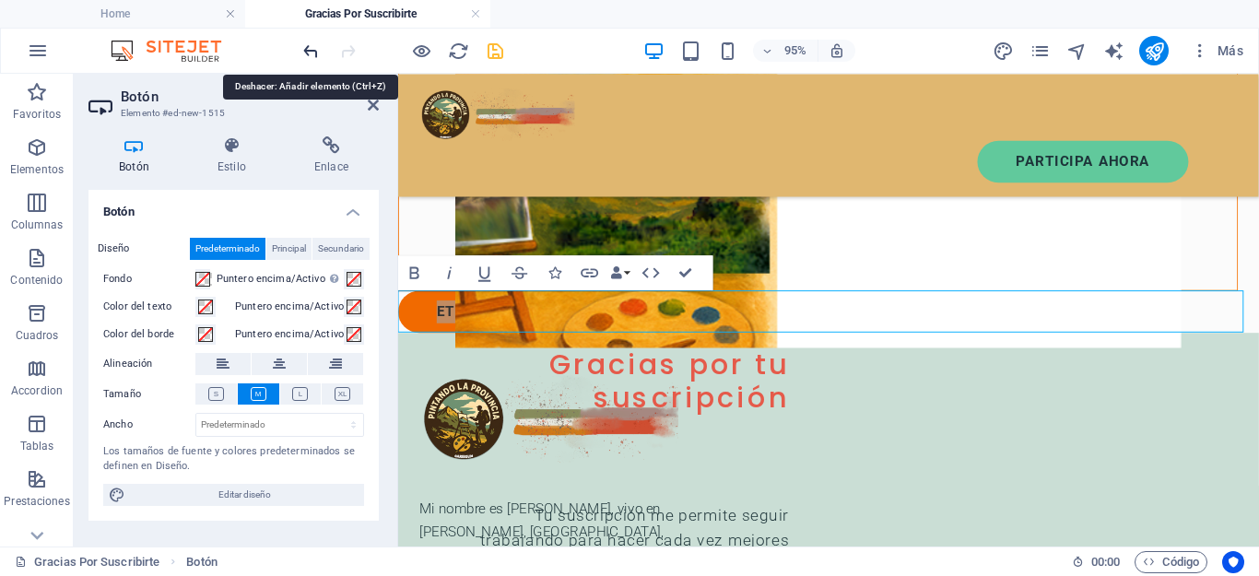
click at [312, 47] on icon "undo" at bounding box center [310, 51] width 21 height 21
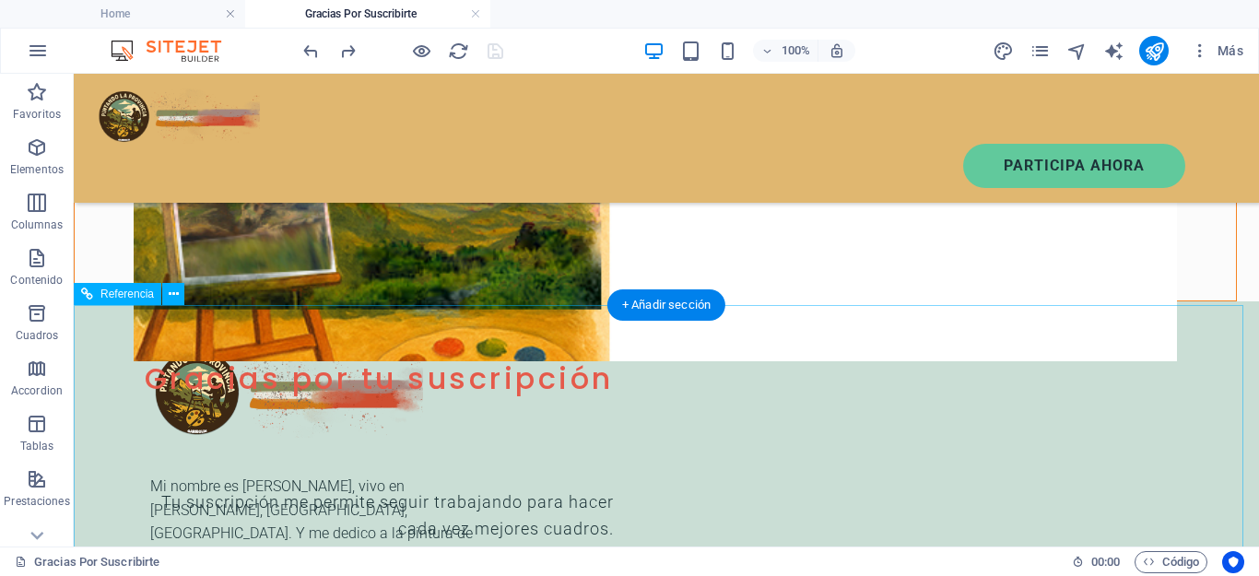
scroll to position [277, 0]
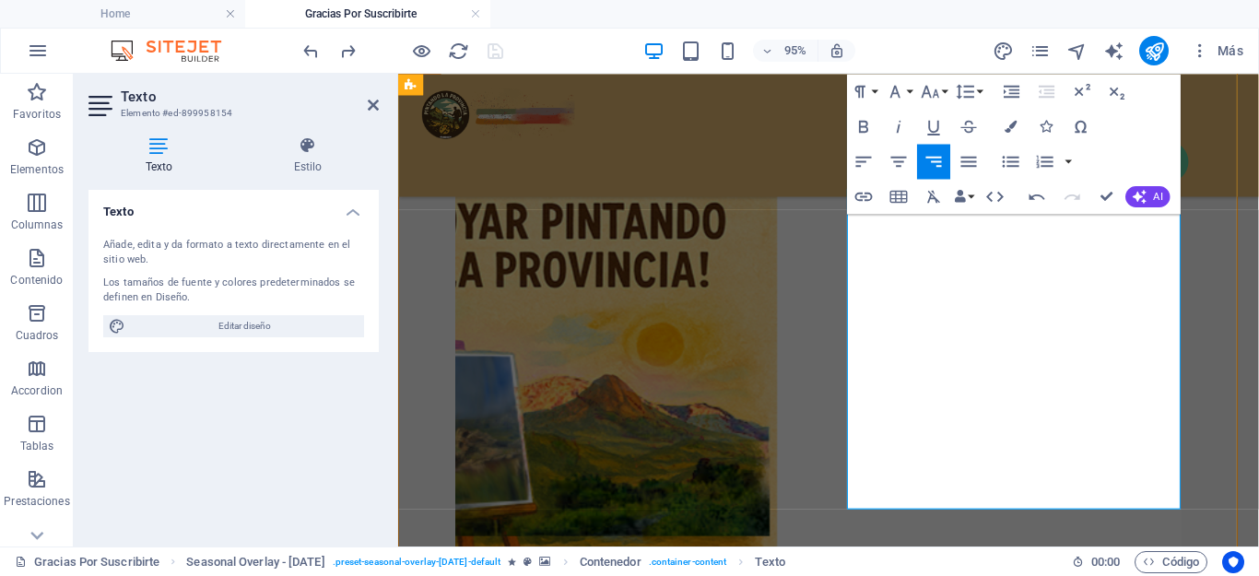
drag, startPoint x: 877, startPoint y: 476, endPoint x: 1217, endPoint y: 526, distance: 343.9
click at [1006, 134] on button "Colors" at bounding box center [1010, 126] width 33 height 35
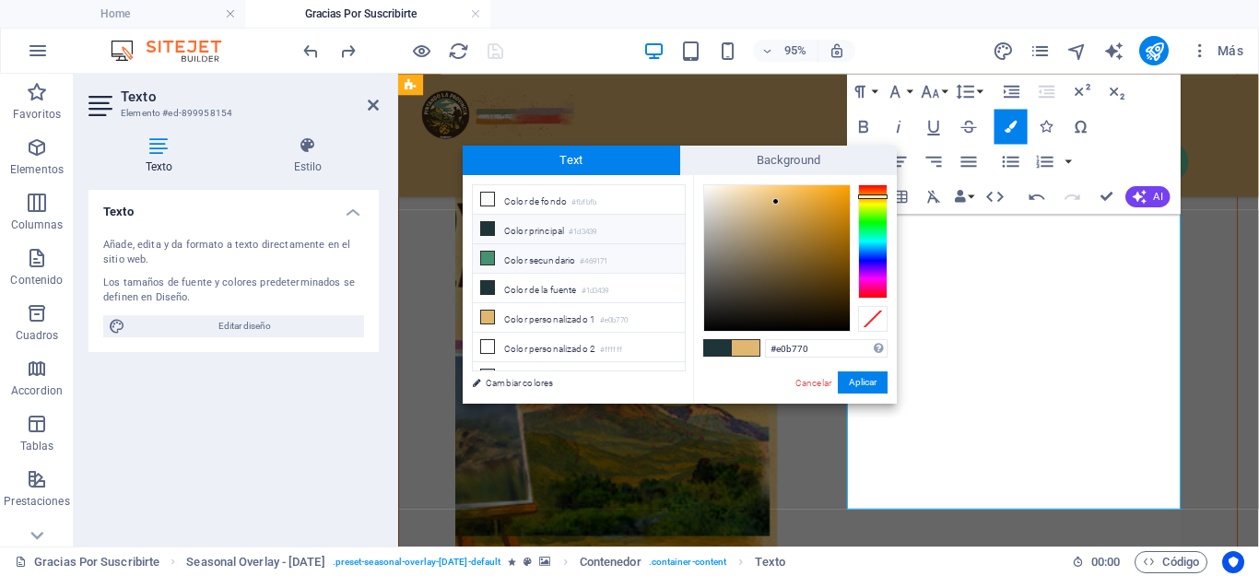
click at [505, 259] on li "Color secundario #469171" at bounding box center [579, 258] width 212 height 29
type input "#469171"
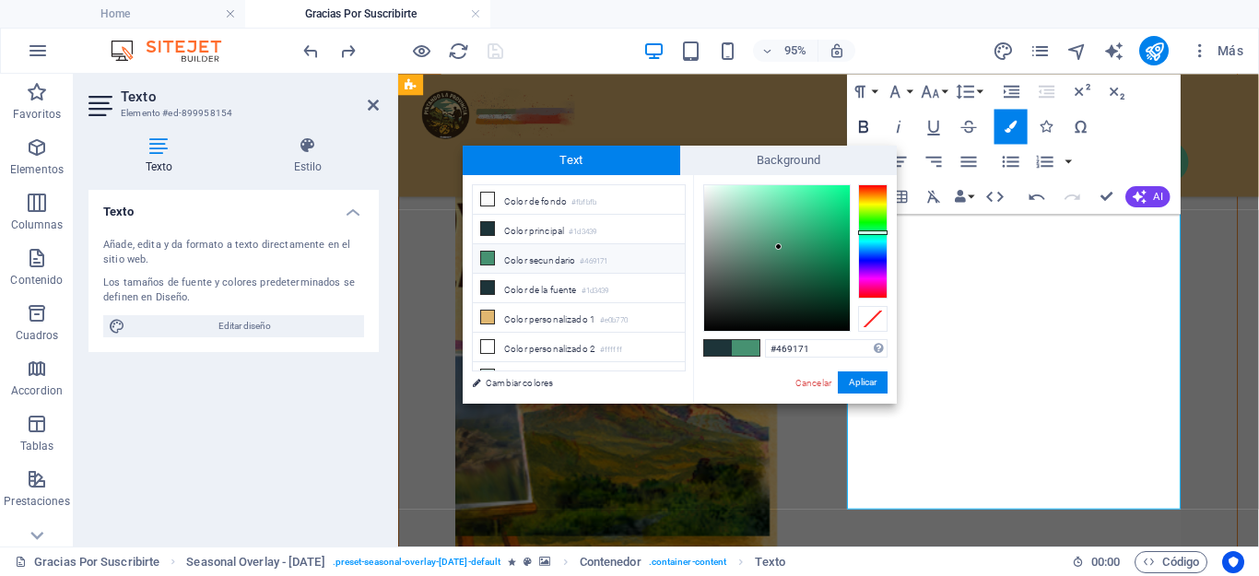
click at [865, 119] on icon "button" at bounding box center [863, 126] width 21 height 21
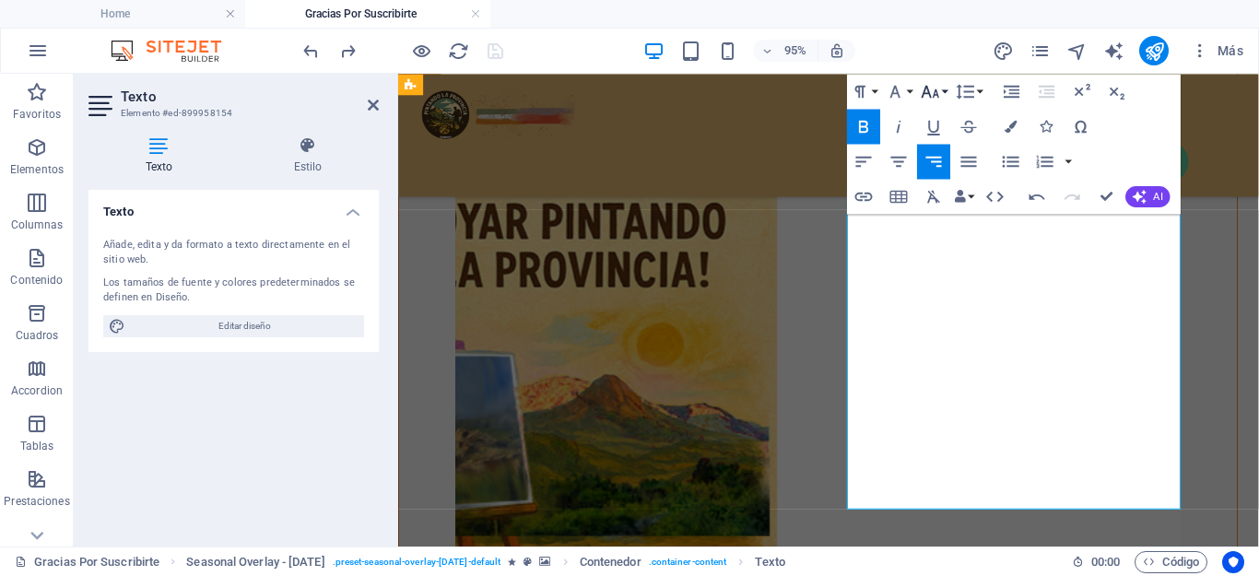
click at [944, 91] on button "Font Size" at bounding box center [933, 91] width 33 height 35
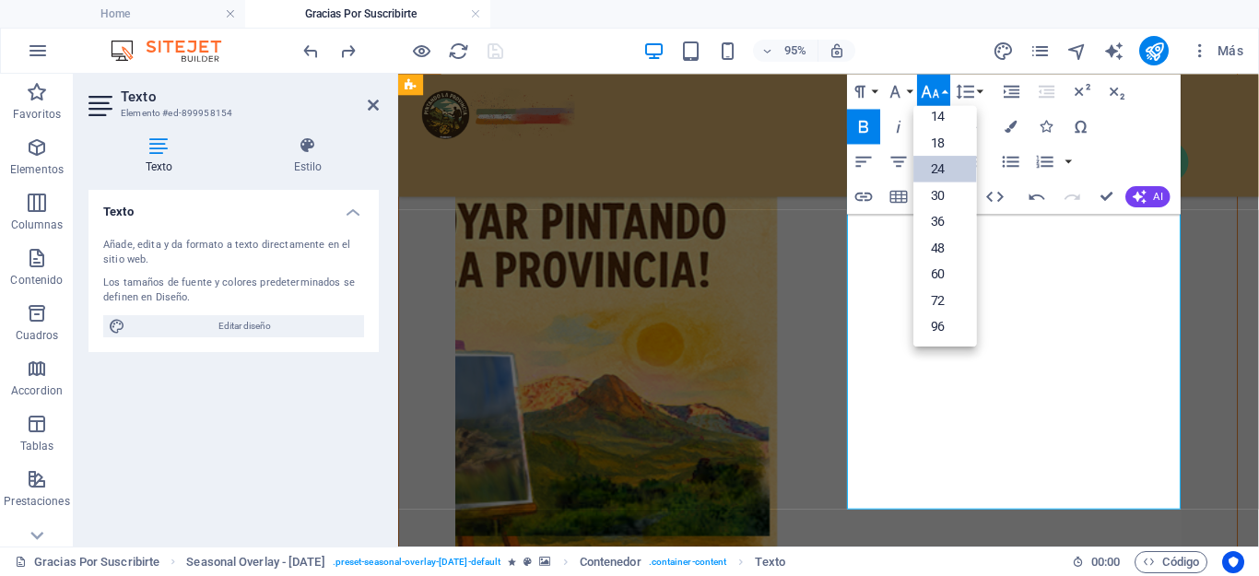
scroll to position [148, 0]
click at [947, 134] on link "18" at bounding box center [944, 142] width 63 height 27
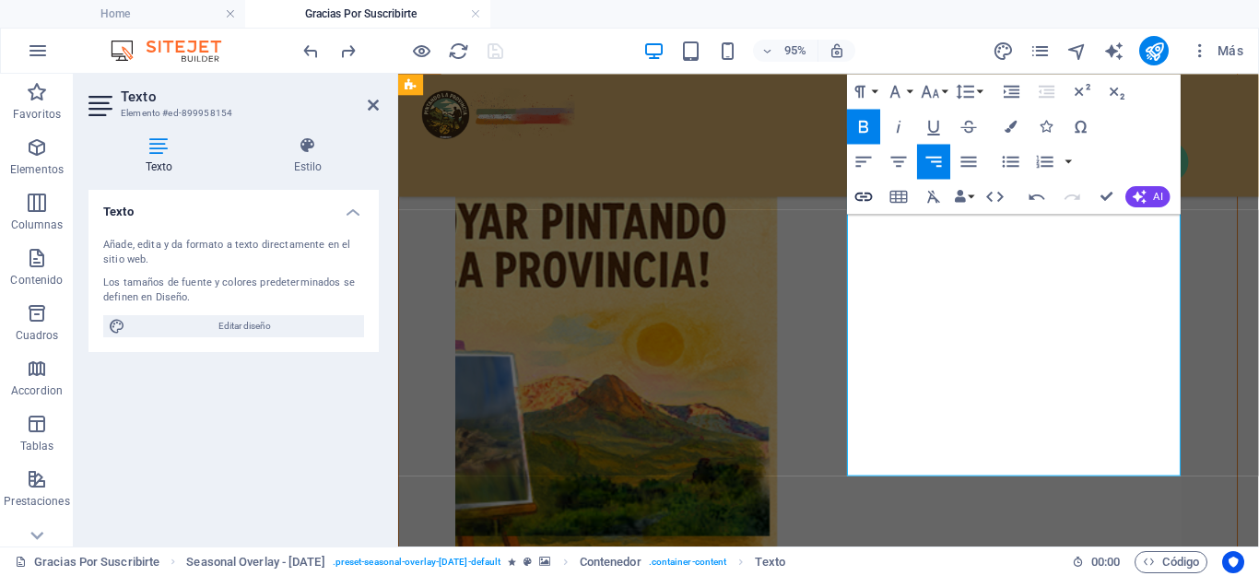
click at [866, 194] on icon "button" at bounding box center [863, 196] width 21 height 21
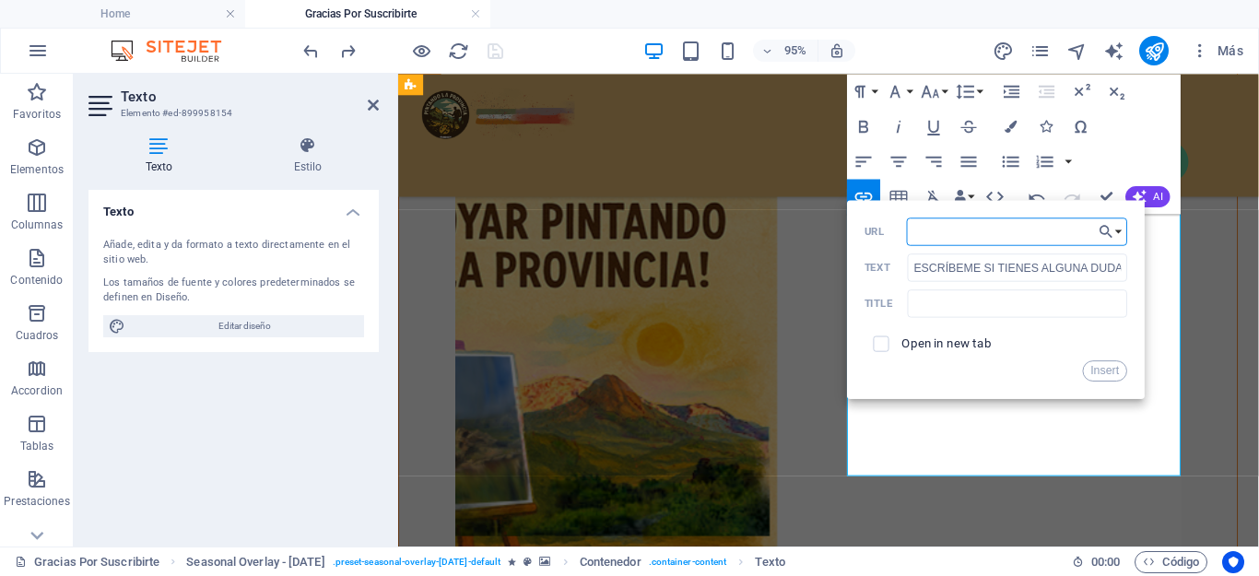
click at [970, 228] on input "URL" at bounding box center [1017, 232] width 220 height 28
paste input "[URL][DOMAIN_NAME]"
type input "[URL][DOMAIN_NAME]"
click at [1102, 377] on button "Insert" at bounding box center [1105, 370] width 44 height 21
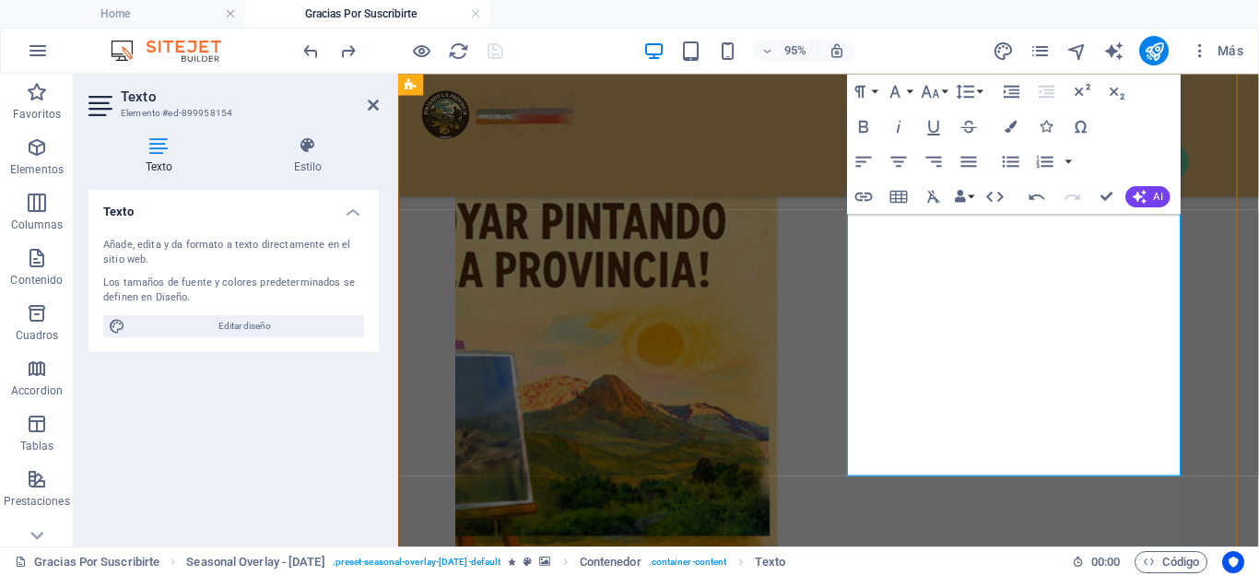
drag, startPoint x: 997, startPoint y: 480, endPoint x: 894, endPoint y: 466, distance: 104.1
type input "ESCRÍBEME"
click at [866, 194] on icon "button" at bounding box center [863, 196] width 21 height 21
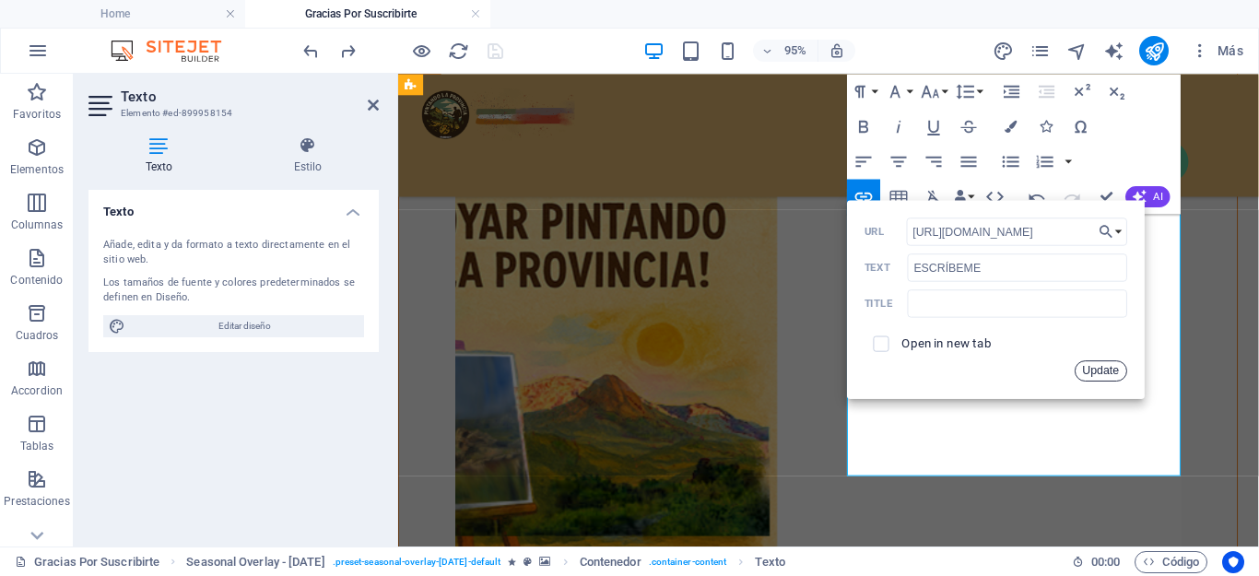
click at [1102, 371] on button "Update" at bounding box center [1101, 370] width 53 height 21
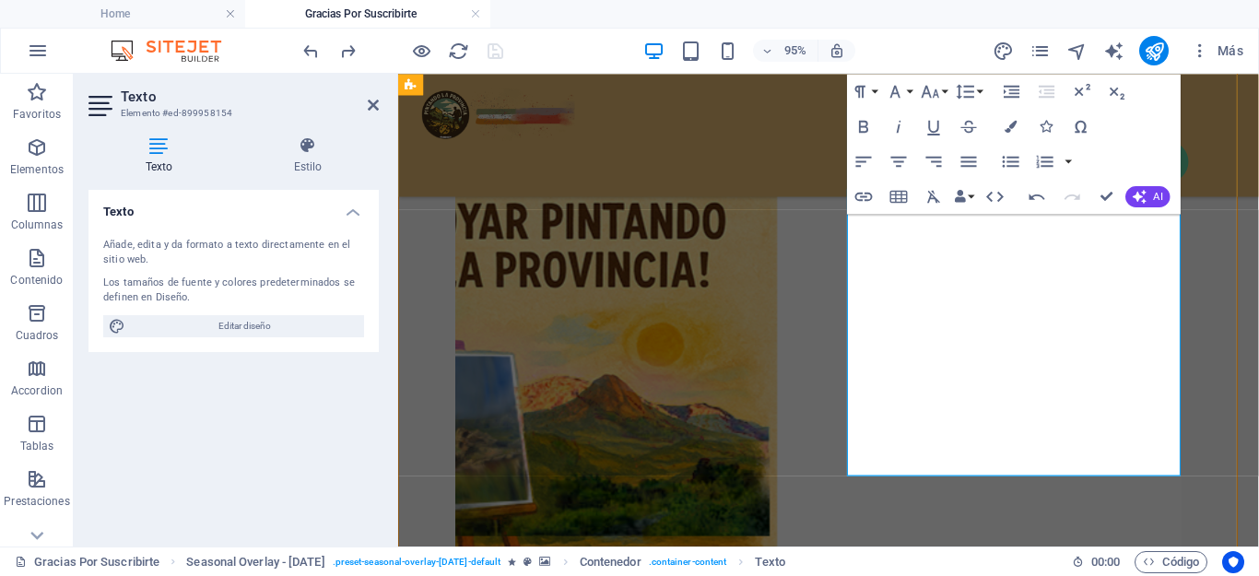
drag, startPoint x: 1001, startPoint y: 480, endPoint x: 869, endPoint y: 472, distance: 132.1
click at [869, 472] on div "Gracias por tu suscripción Tu suscripción me permite seguir trabajando para hac…" at bounding box center [840, 324] width 884 height 507
click at [1014, 132] on icon "button" at bounding box center [1011, 126] width 12 height 12
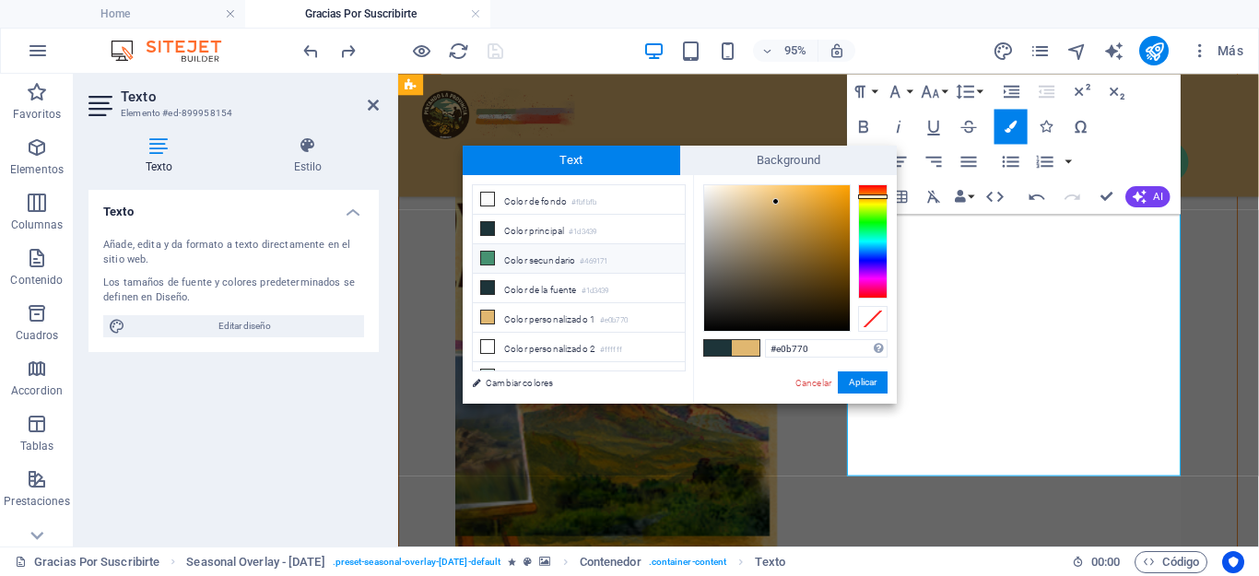
click at [483, 257] on icon at bounding box center [487, 258] width 13 height 13
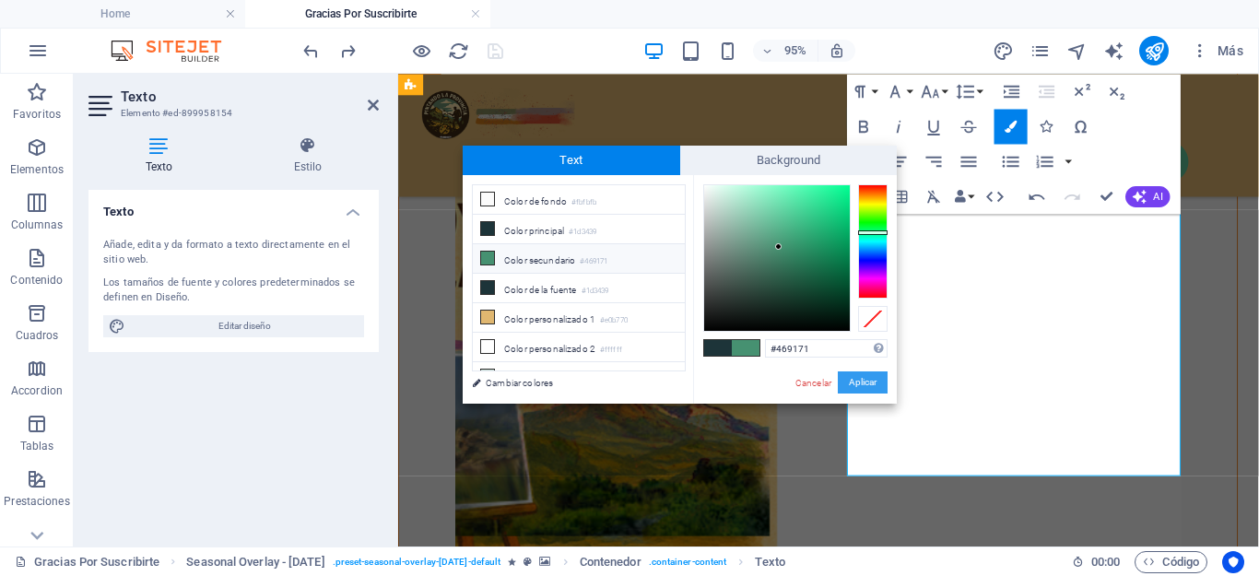
click at [857, 377] on button "Aplicar" at bounding box center [863, 382] width 50 height 22
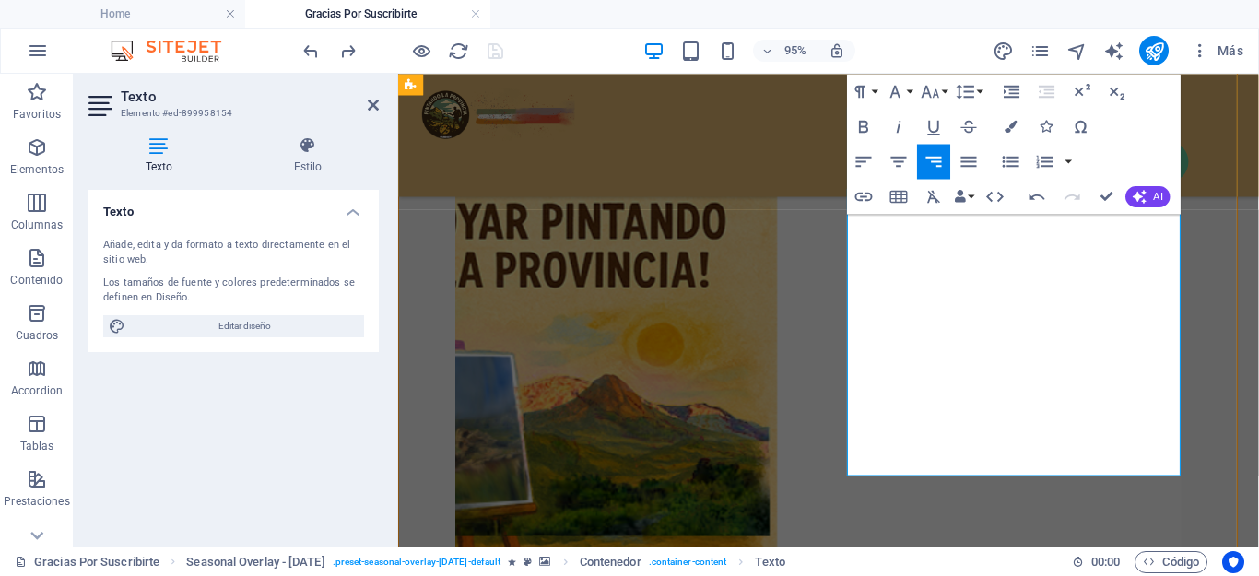
drag, startPoint x: 924, startPoint y: 419, endPoint x: 1230, endPoint y: 429, distance: 307.1
click at [1230, 429] on div "Gracias por tu suscripción Tu suscripción me permite seguir trabajando para hac…" at bounding box center [840, 324] width 884 height 507
click at [1005, 128] on icon "button" at bounding box center [1011, 126] width 12 height 12
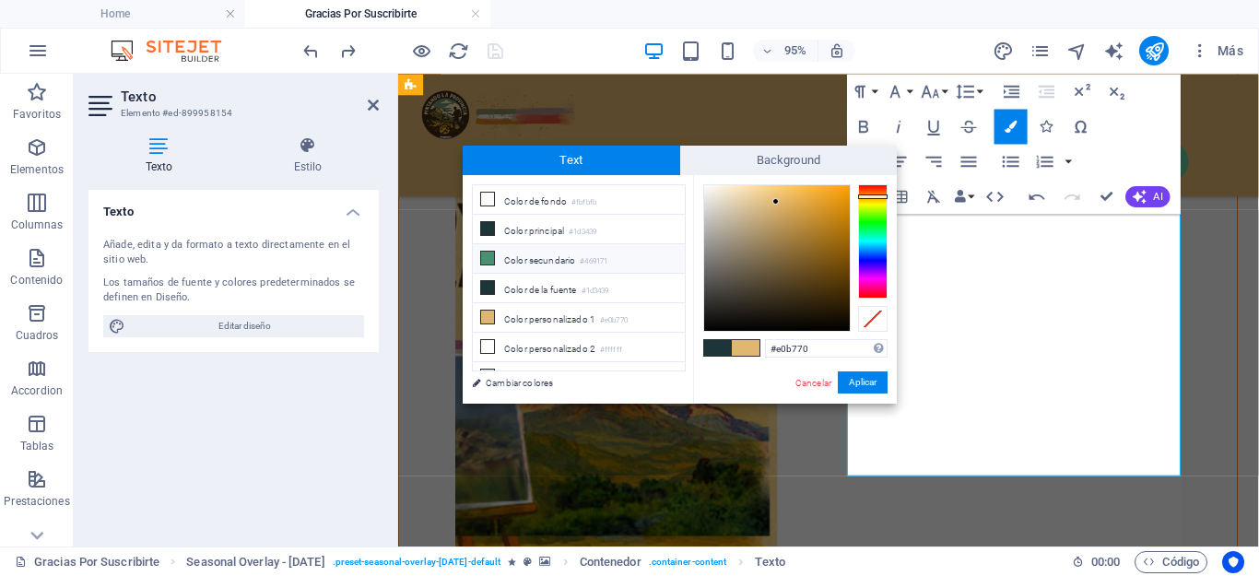
click at [516, 253] on li "Color secundario #469171" at bounding box center [579, 258] width 212 height 29
type input "#469171"
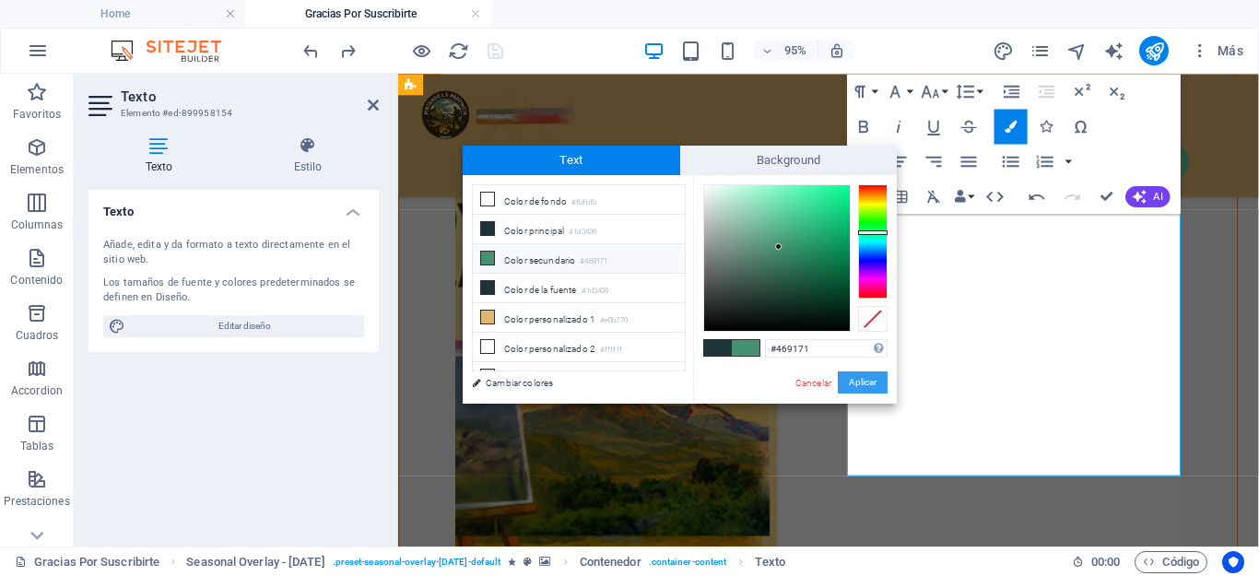
click at [870, 382] on button "Aplicar" at bounding box center [863, 382] width 50 height 22
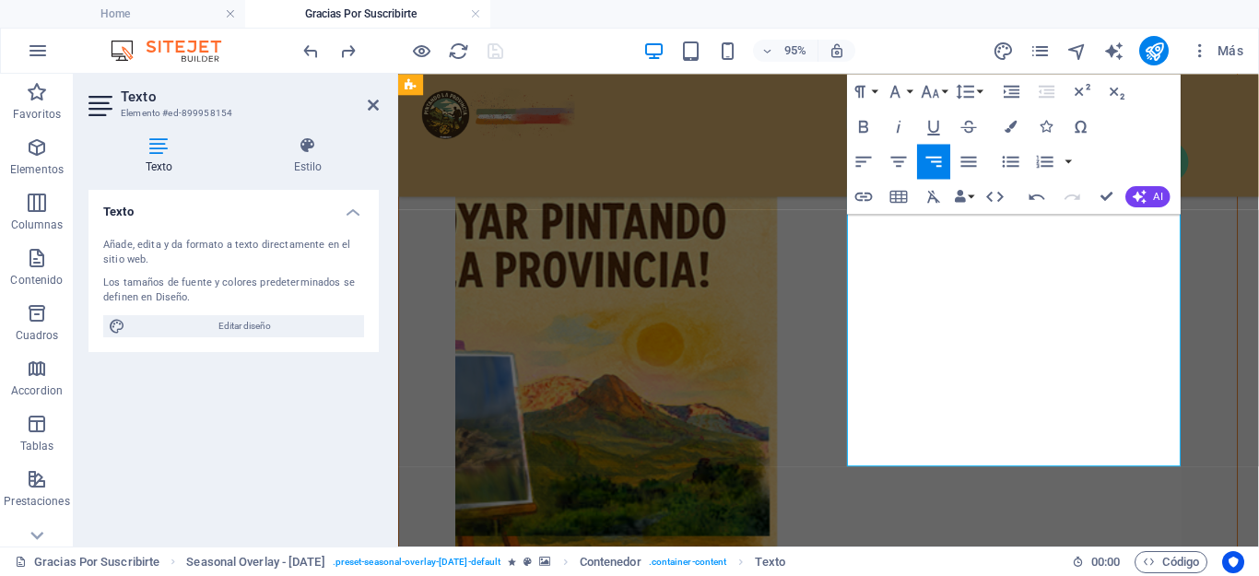
drag, startPoint x: 1001, startPoint y: 421, endPoint x: 1224, endPoint y: 412, distance: 223.2
click at [1224, 412] on div "Gracias por tu suscripción Tu suscripción me permite seguir trabajando para hac…" at bounding box center [840, 324] width 884 height 507
click at [1014, 123] on icon "button" at bounding box center [1011, 126] width 12 height 12
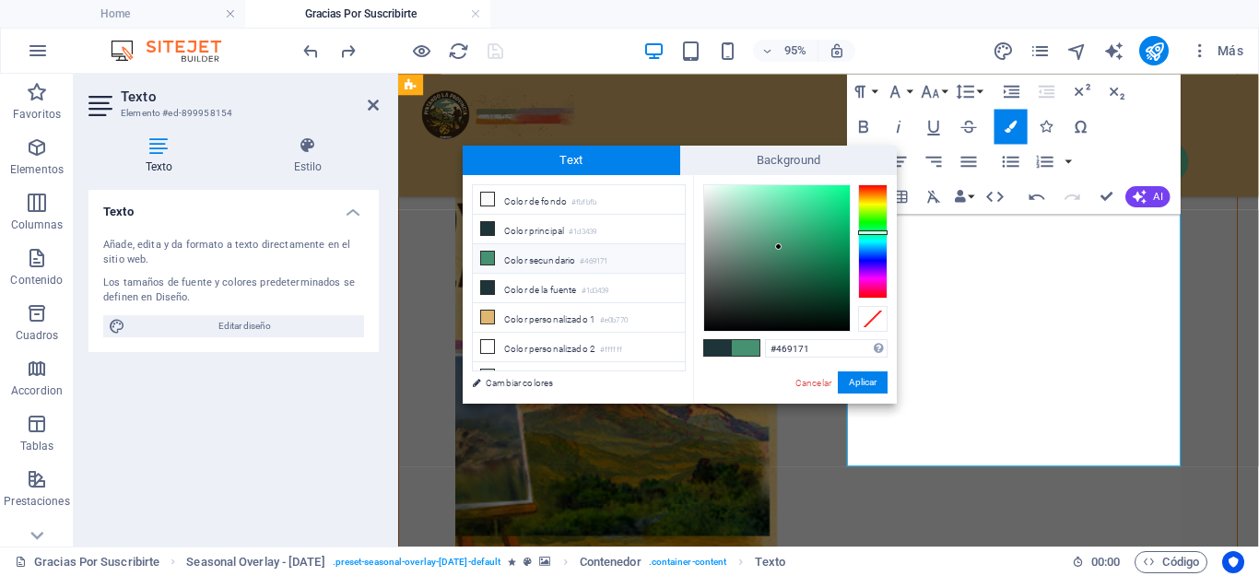
click at [527, 255] on li "Color secundario #469171" at bounding box center [579, 258] width 212 height 29
click at [853, 379] on button "Aplicar" at bounding box center [863, 382] width 50 height 22
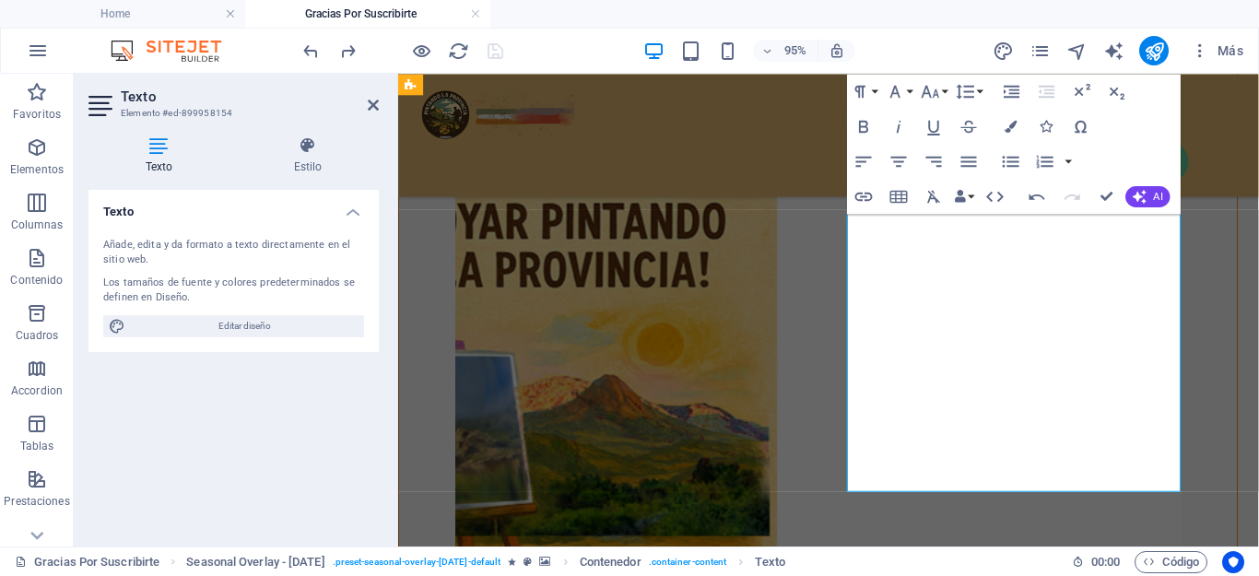
click at [1222, 321] on figure at bounding box center [840, 384] width 764 height 507
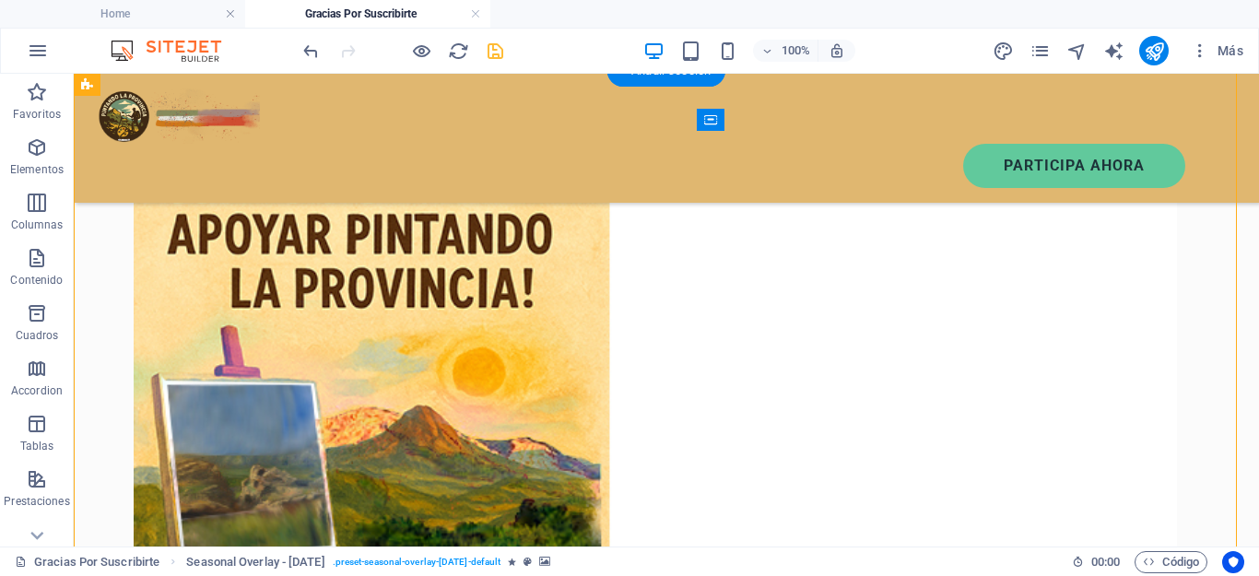
scroll to position [185, 0]
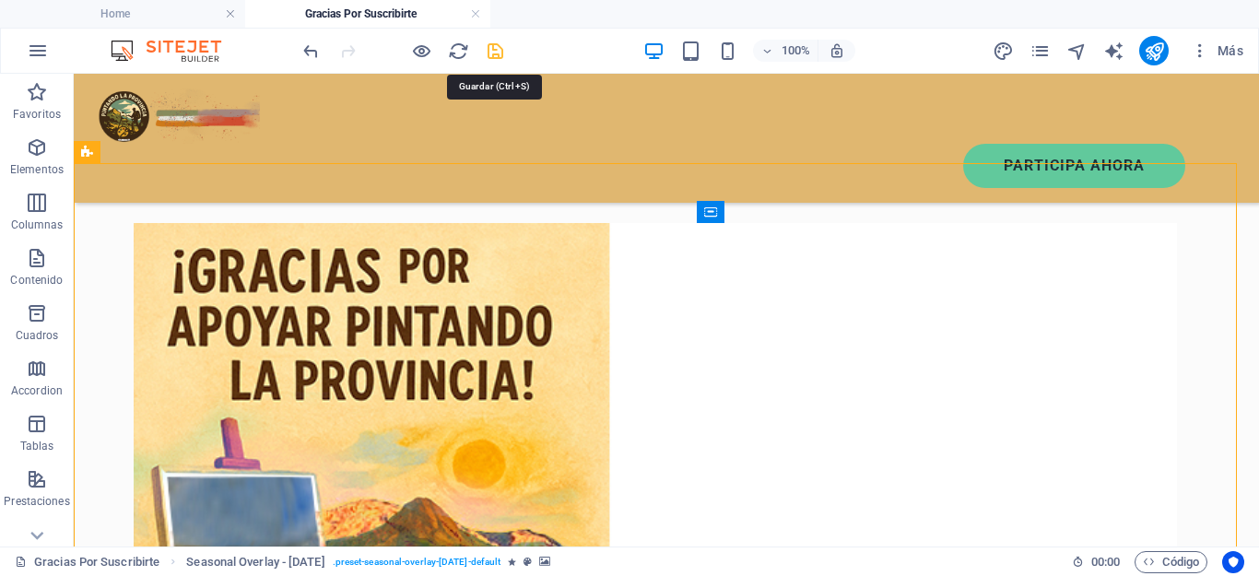
click at [494, 58] on icon "save" at bounding box center [495, 51] width 21 height 21
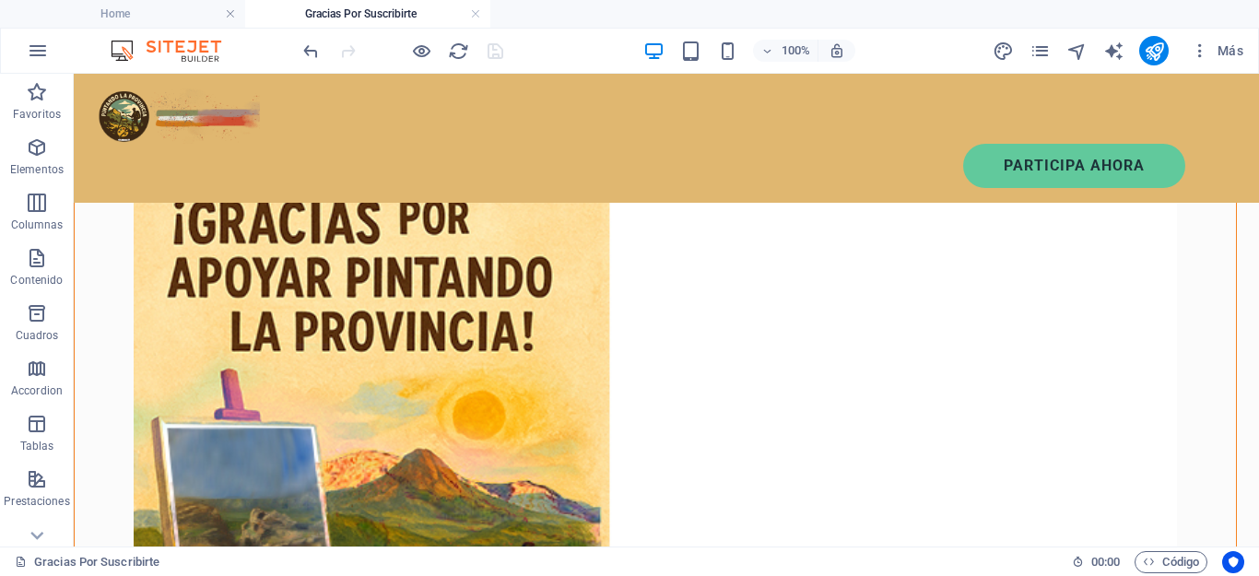
scroll to position [0, 0]
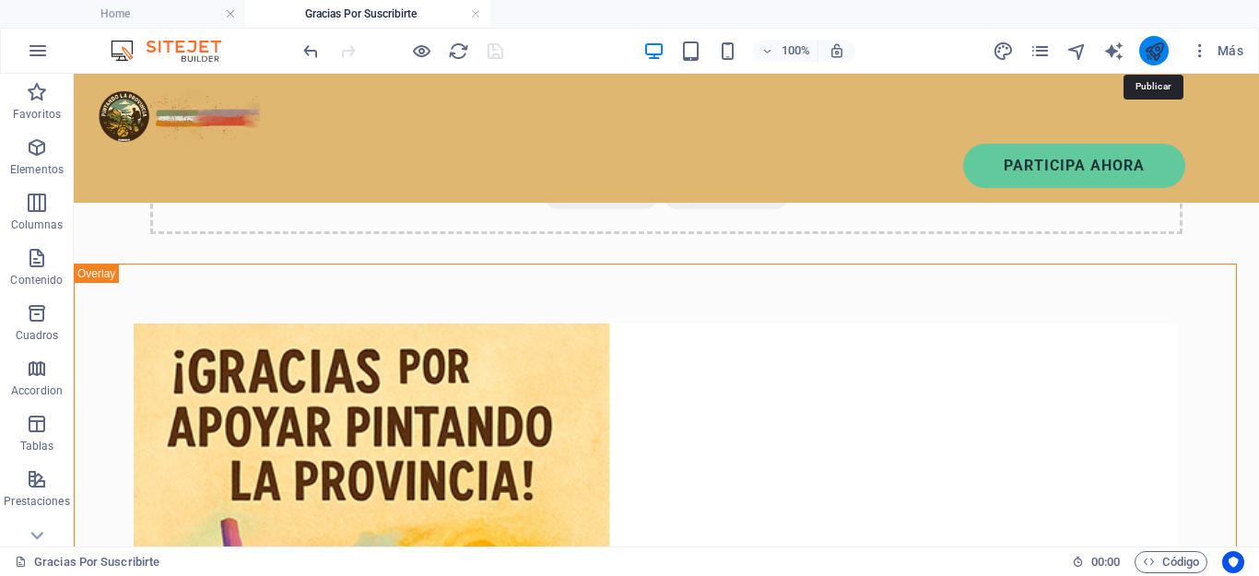
click at [1146, 53] on icon "publish" at bounding box center [1154, 51] width 21 height 21
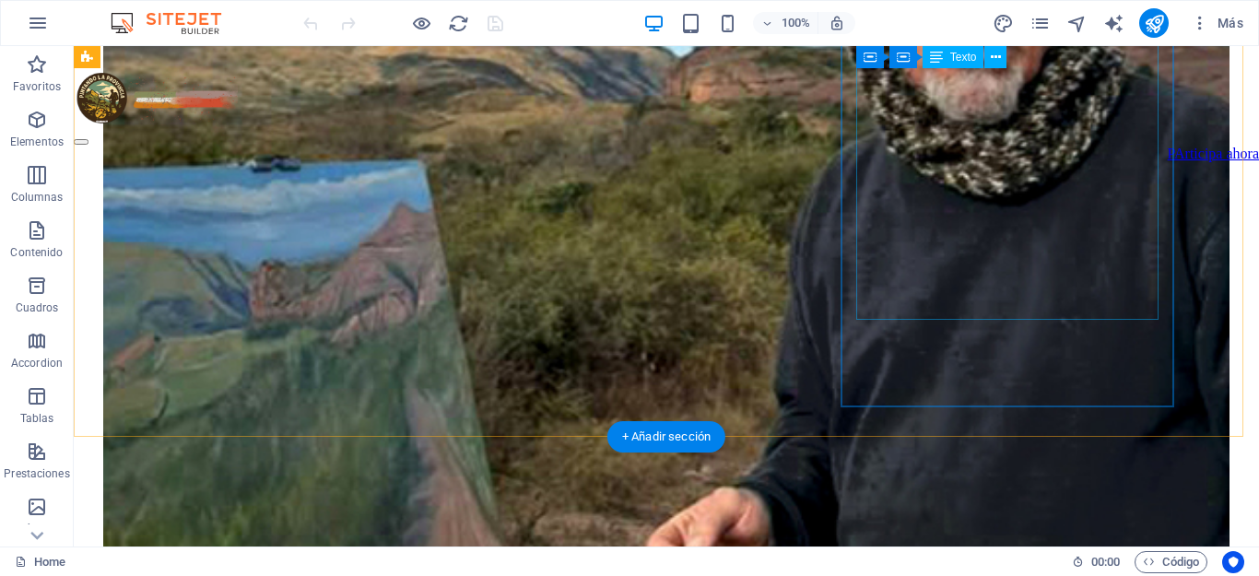
scroll to position [2028, 0]
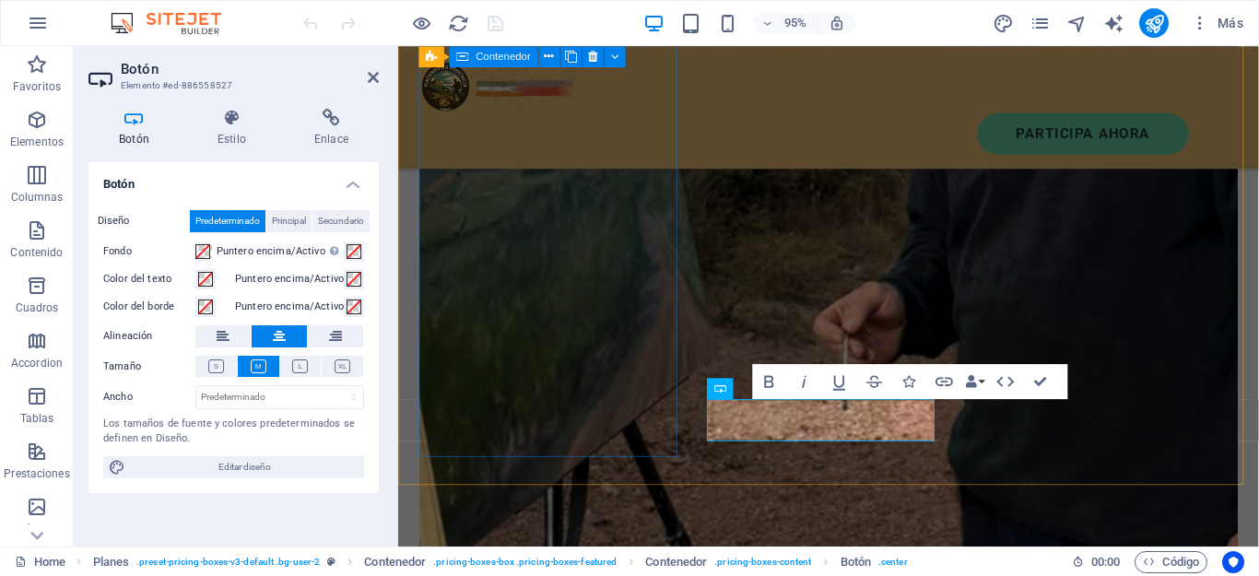
scroll to position [2146, 0]
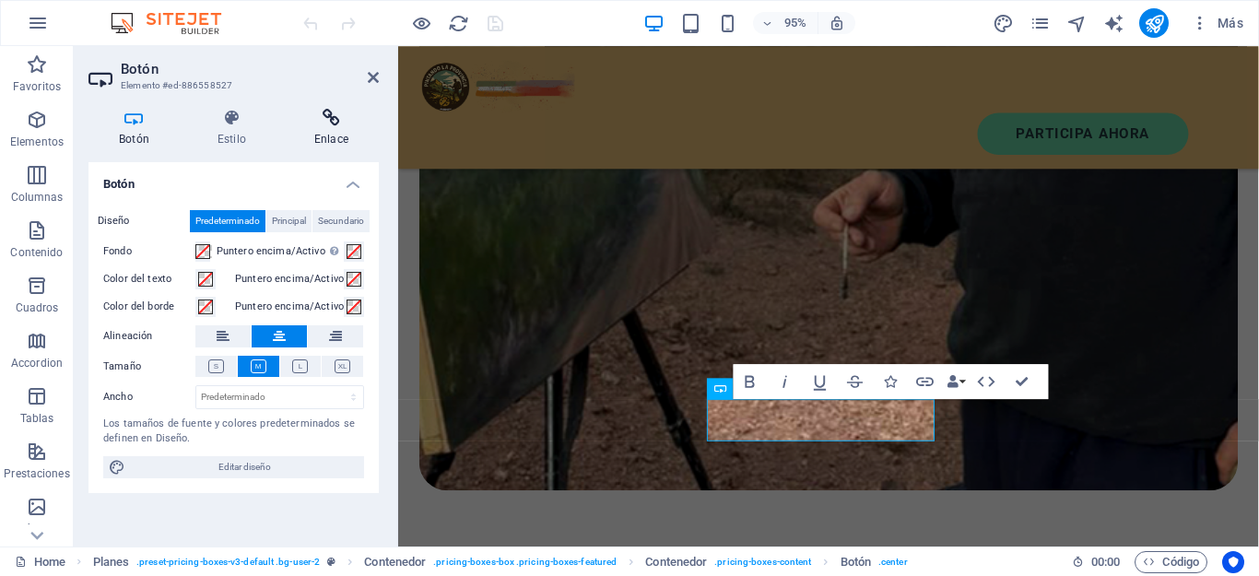
click at [327, 115] on icon at bounding box center [331, 118] width 95 height 18
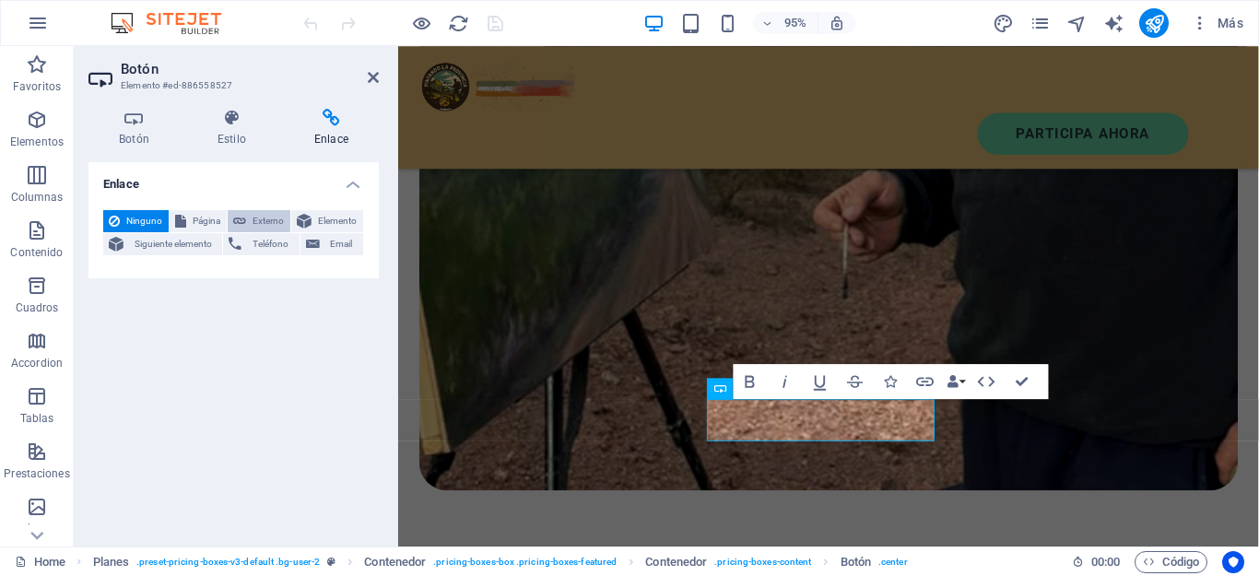
click at [257, 217] on span "Externo" at bounding box center [268, 221] width 33 height 22
select select "blank"
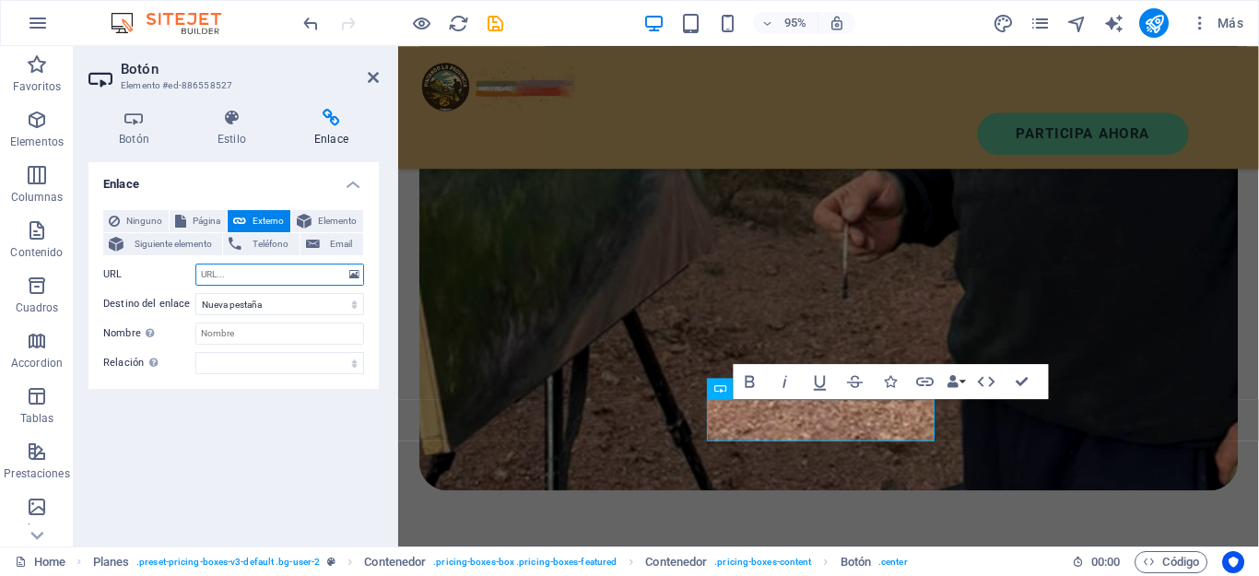
click at [224, 277] on input "URL" at bounding box center [279, 275] width 169 height 22
paste input "https://pintandolaprovincia.art/gracias-por-suscribirte/"
type input "https://pintandolaprovincia.art/gracias-por-suscribirte/"
drag, startPoint x: 344, startPoint y: 277, endPoint x: 141, endPoint y: 263, distance: 203.3
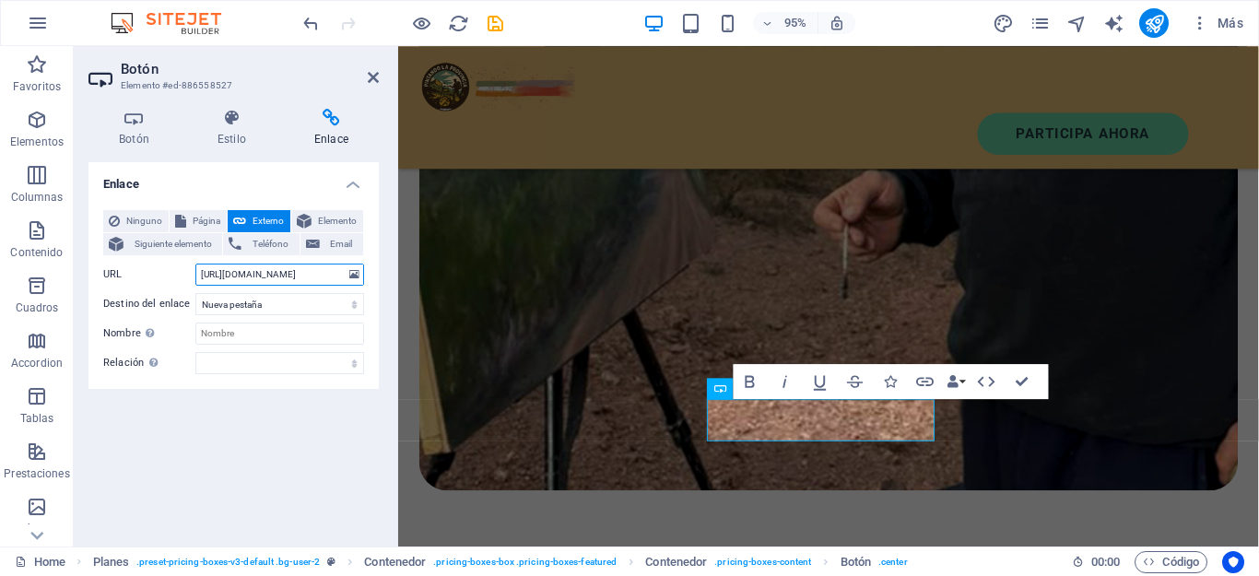
click at [141, 264] on div "URL https://pintandolaprovincia.art/gracias-por-suscribirte/" at bounding box center [233, 275] width 261 height 22
paste input "https://www.mercadopago.com.ar/subscriptions/checkout?preapproval_plan_id=17424…"
type input "https://www.mercadopago.com.ar/subscriptions/checkout?preapproval_plan_id=17424…"
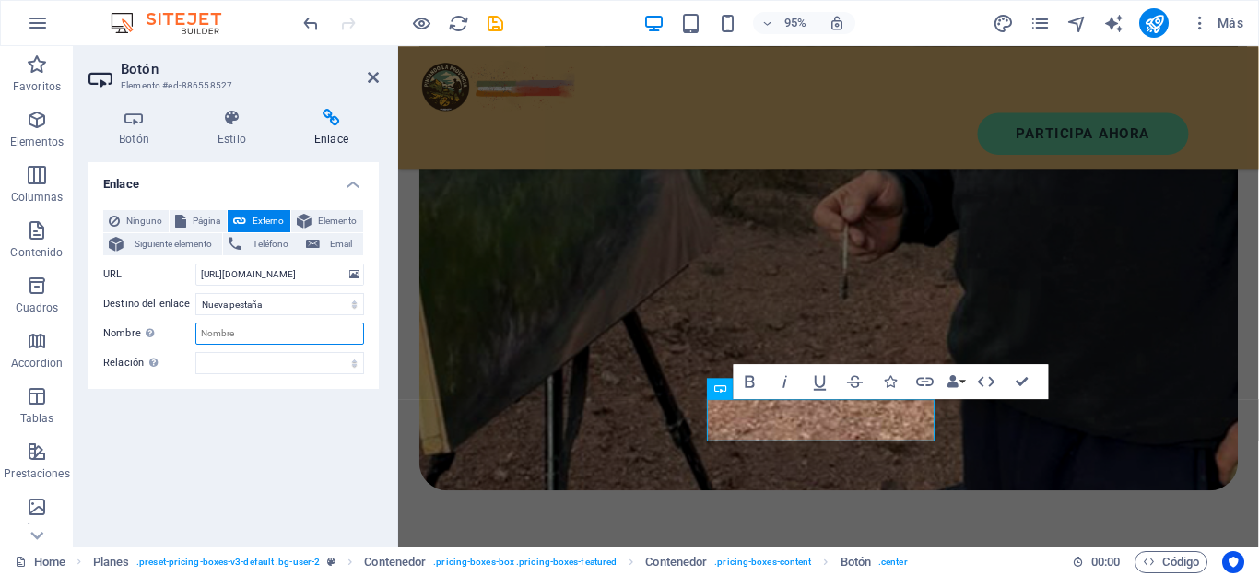
click at [217, 329] on input "Nombre Una descripción adicional del enlace no debería ser igual al texto del e…" at bounding box center [279, 334] width 169 height 22
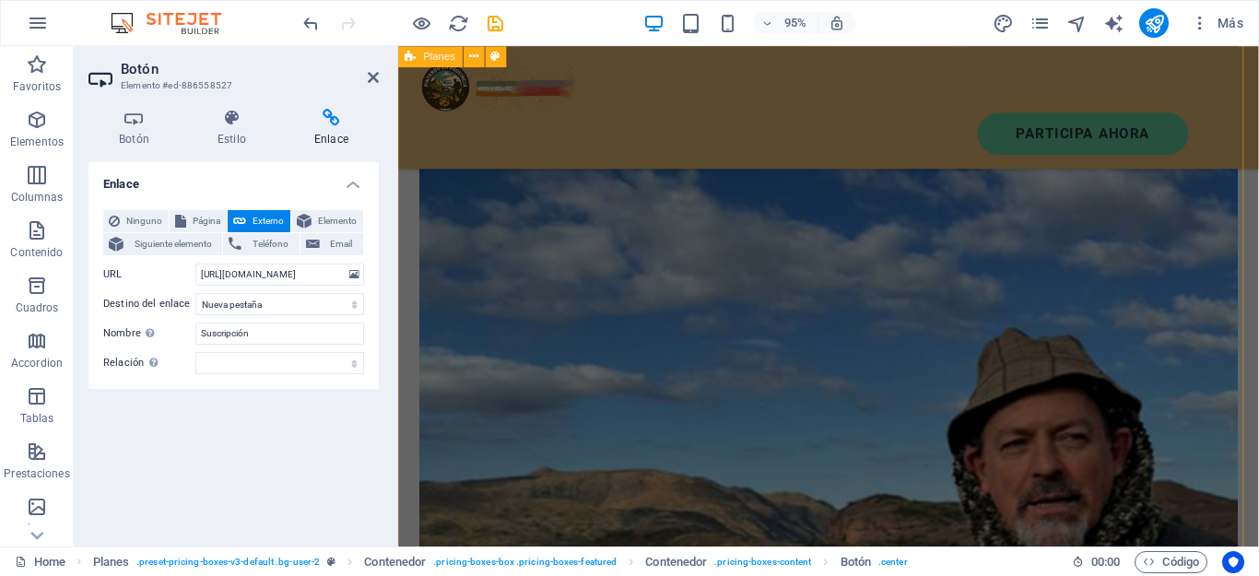
scroll to position [1408, 0]
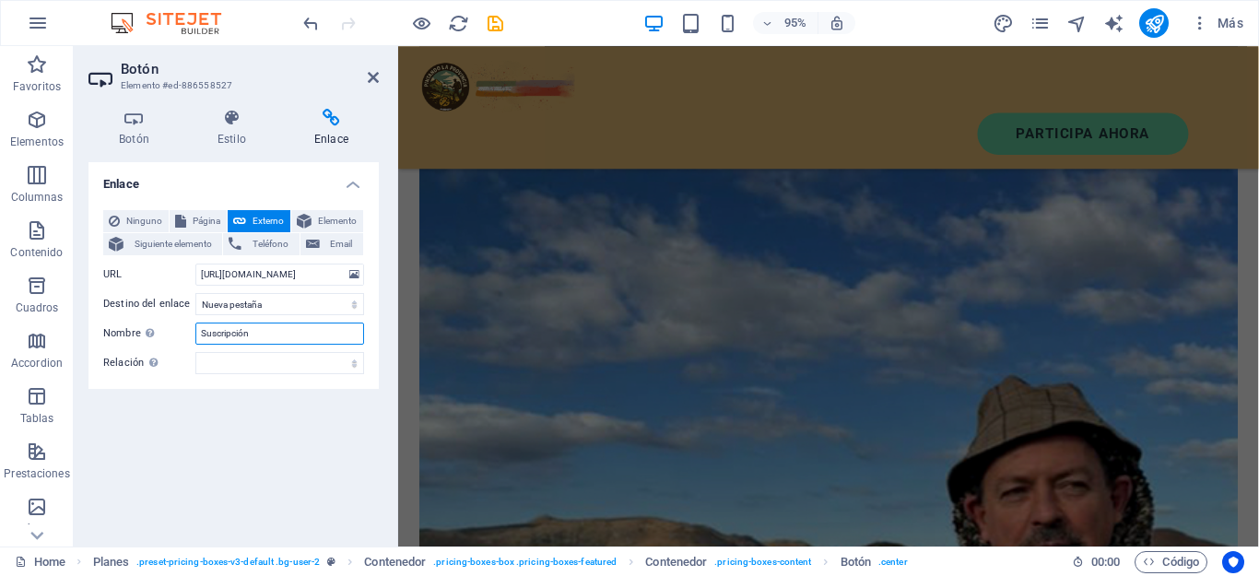
click at [287, 342] on input "Suscripción" at bounding box center [279, 334] width 169 height 22
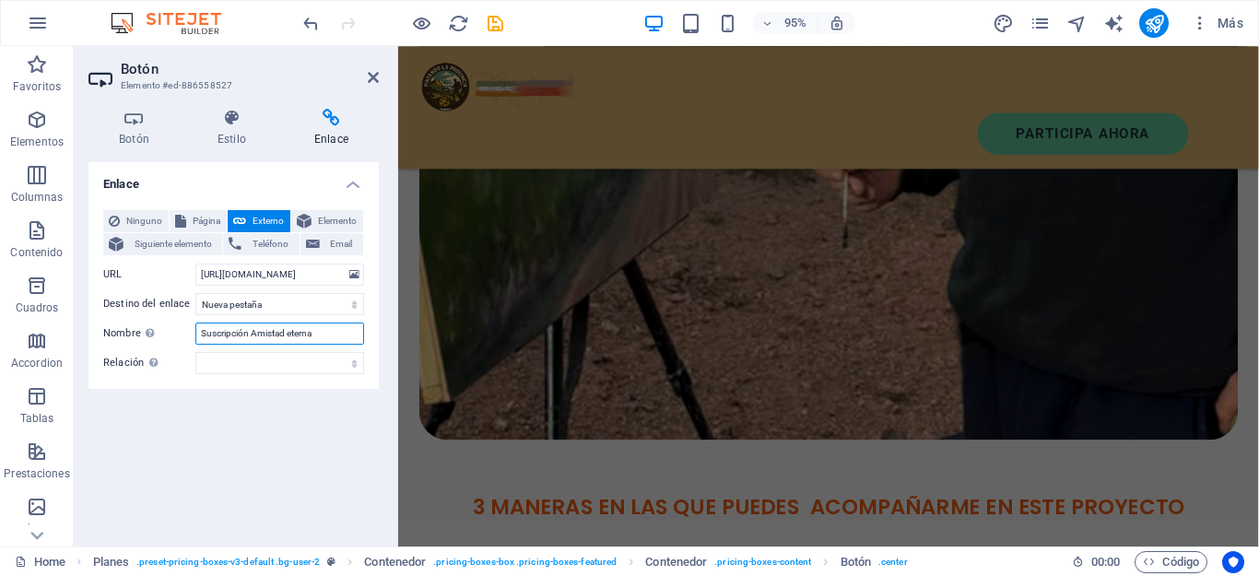
scroll to position [2283, 0]
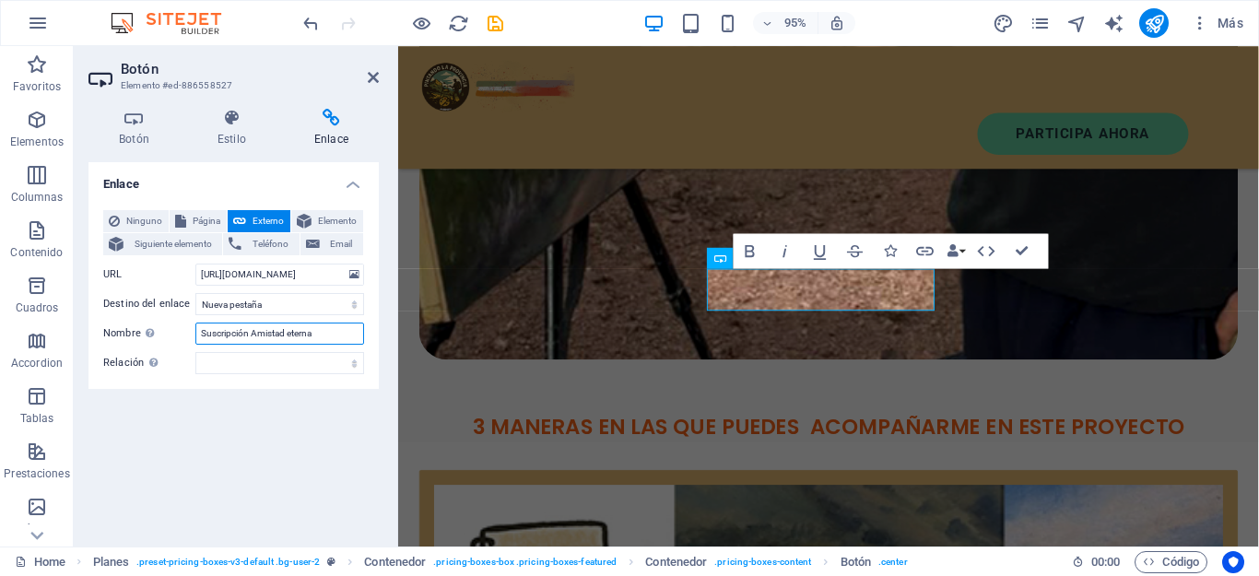
click at [292, 340] on input "Suscripción Amistad eterna" at bounding box center [279, 334] width 169 height 22
type input "Suscripción Amistad Eterna"
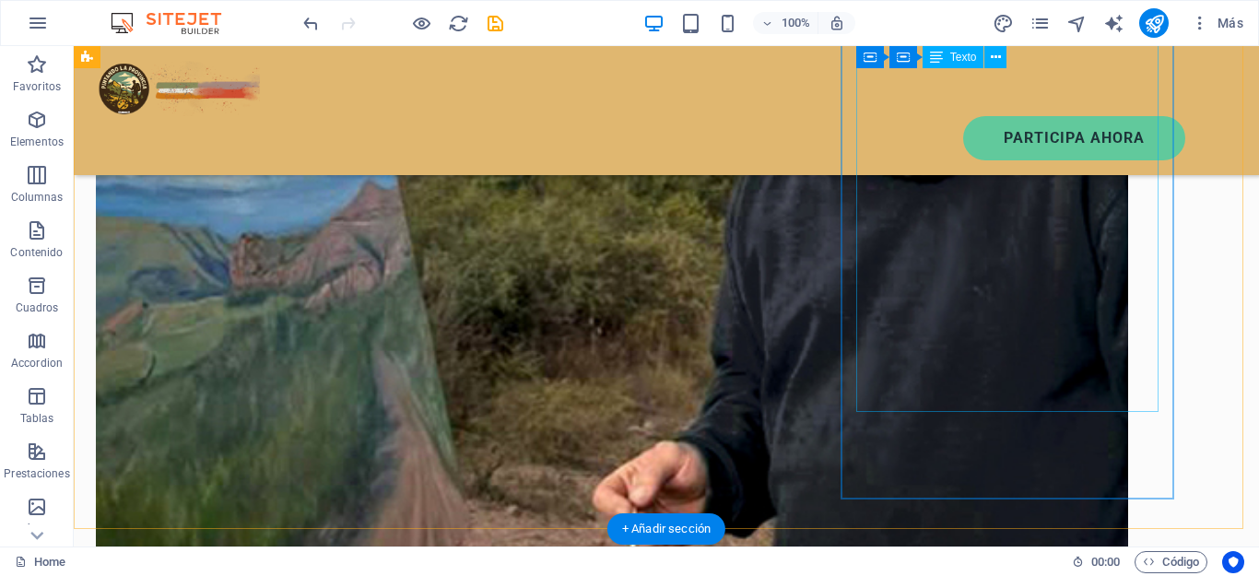
scroll to position [2028, 0]
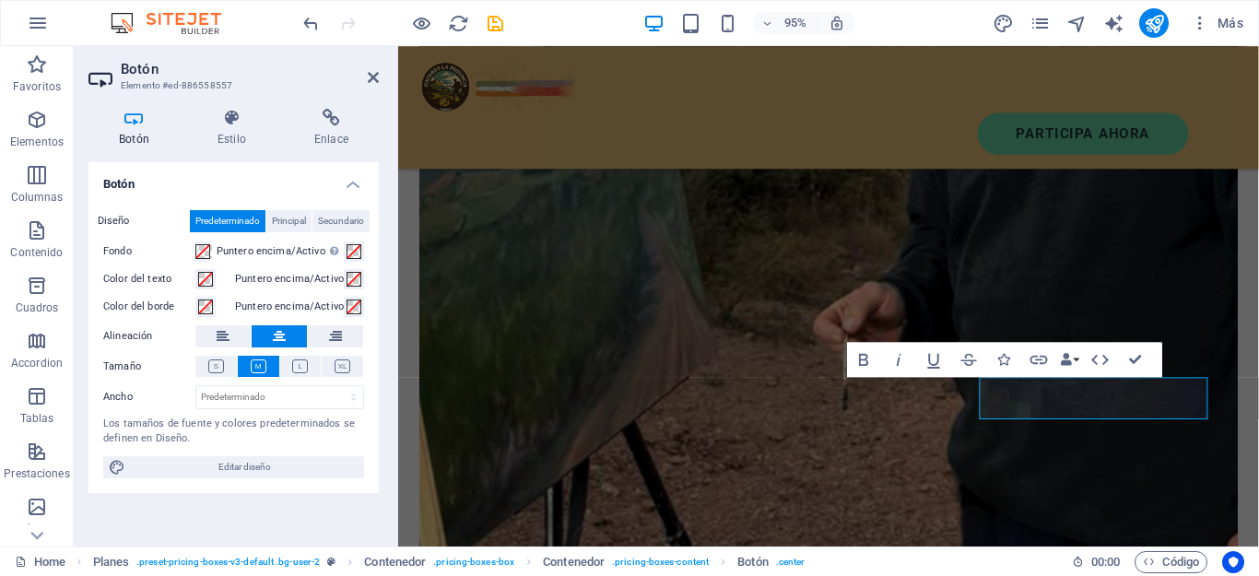
scroll to position [2146, 0]
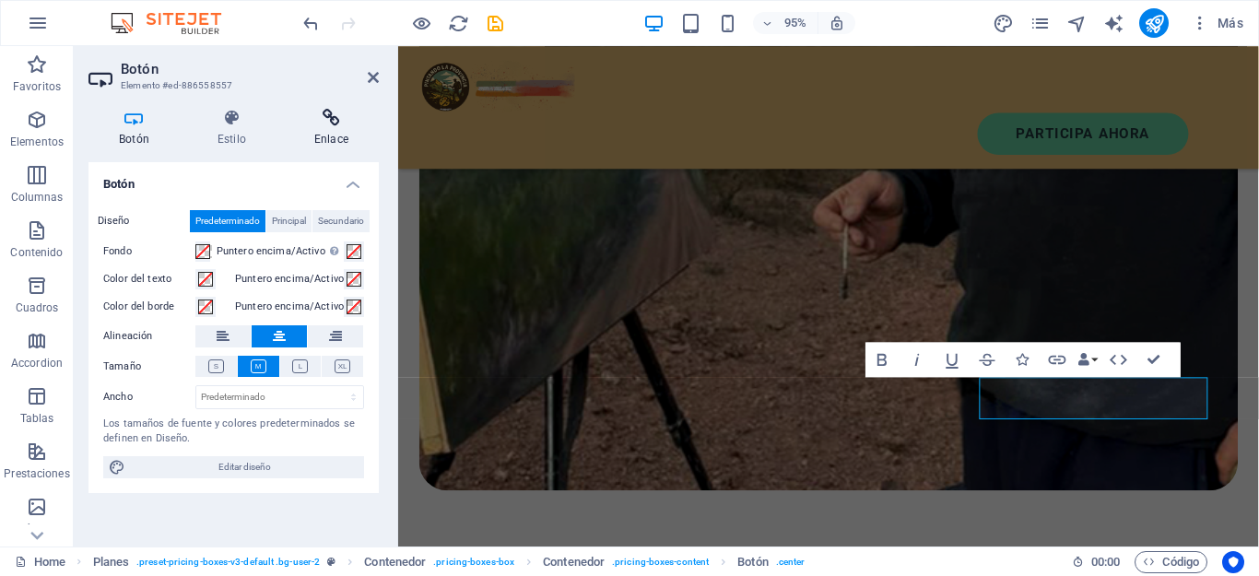
click at [336, 121] on icon at bounding box center [331, 118] width 95 height 18
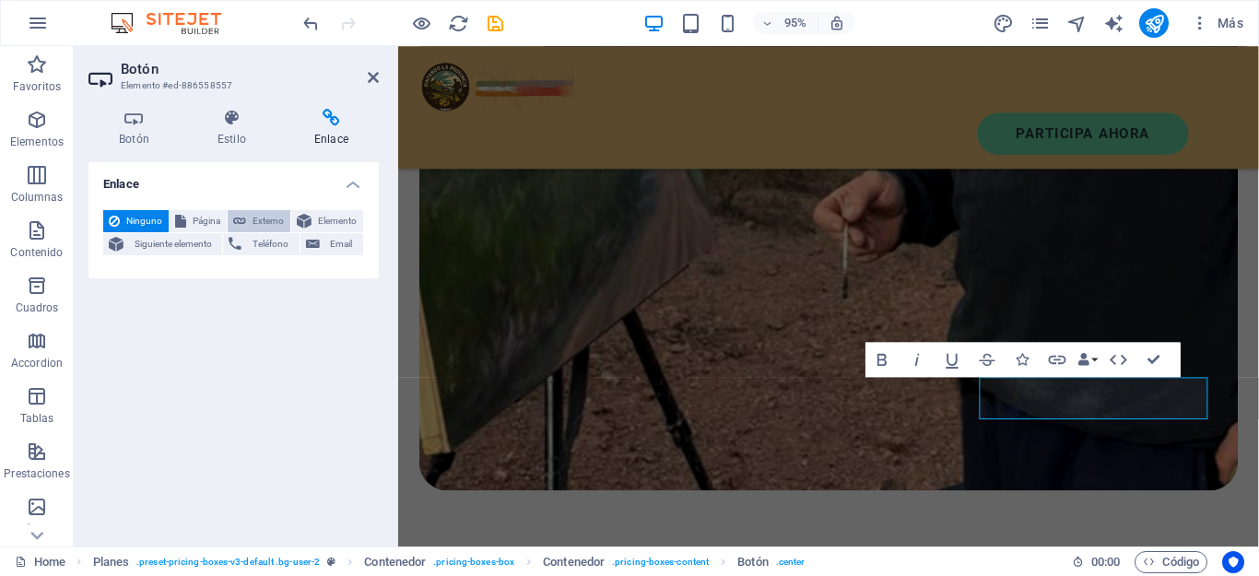
click at [266, 222] on span "Externo" at bounding box center [268, 221] width 33 height 22
select select "blank"
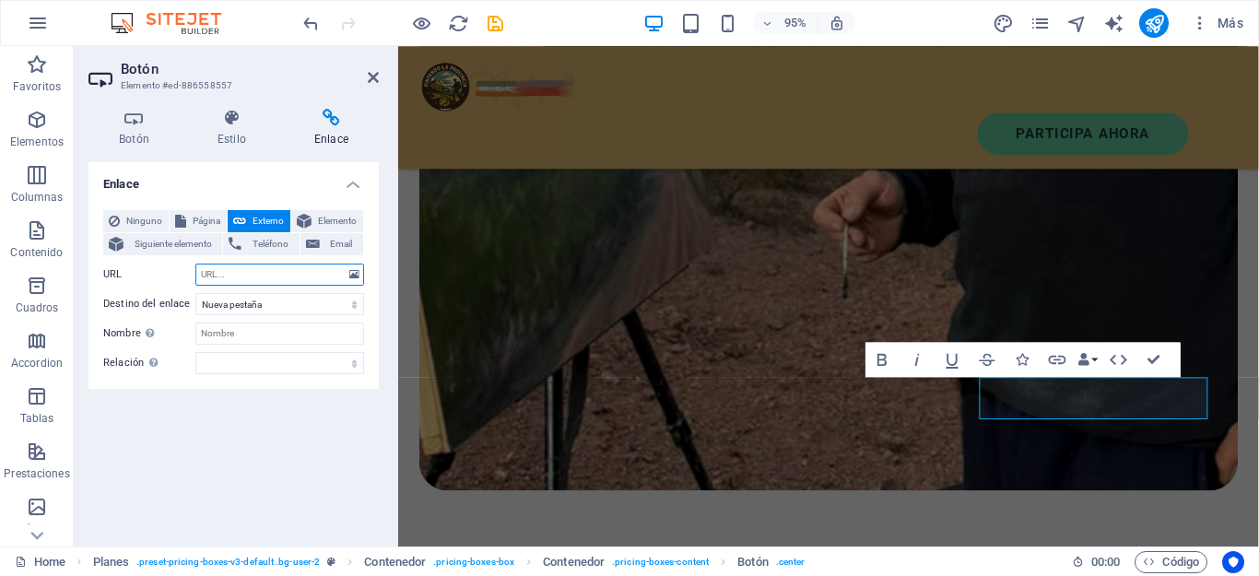
click at [213, 276] on input "URL" at bounding box center [279, 275] width 169 height 22
paste input "https://www.mercadopago.com.ar/subscriptions/checkout?preapproval_plan_id=bb32b…"
drag, startPoint x: 342, startPoint y: 274, endPoint x: 178, endPoint y: 265, distance: 164.3
click at [178, 265] on div "URL https://www.mercadopago.com.ar/subscriptions/checkout?preapproval_plan_id=b…" at bounding box center [233, 275] width 261 height 22
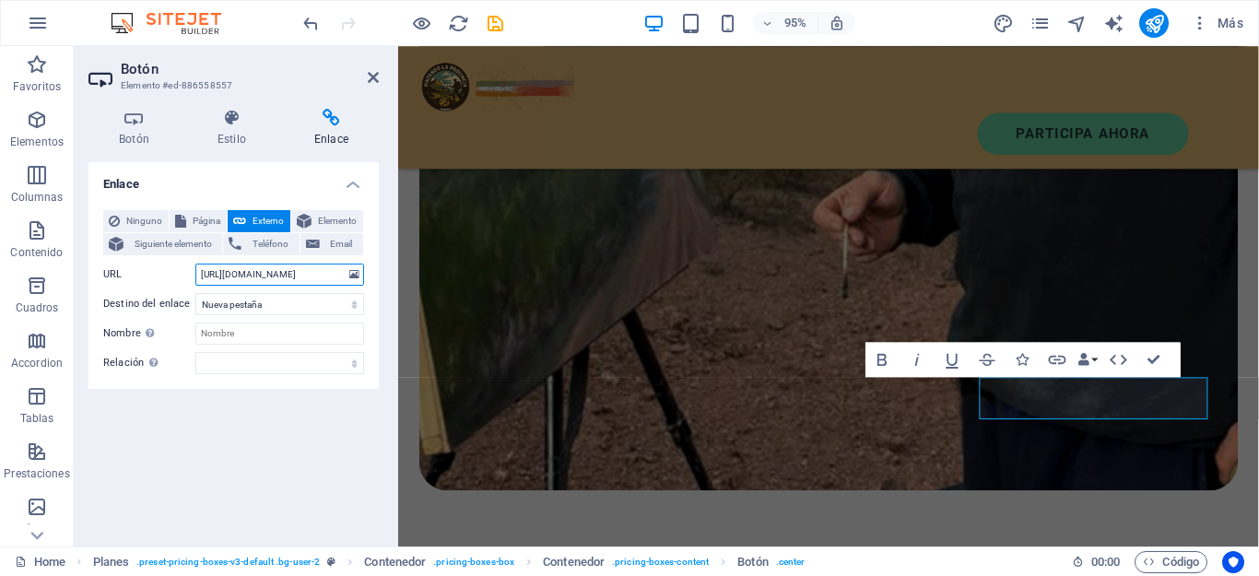
type input "https://www.mercadopago.com.ar/subscriptions/checkout?preapproval_plan_id=bb32b…"
paste input "https://www.mercadopago.com.ar/subscriptions/checkout?preapproval_plan_id=bb32b…"
type input "https://www.mercadopago.com.ar/subscriptions/checkout?preapproval_plan_id=bb32b…"
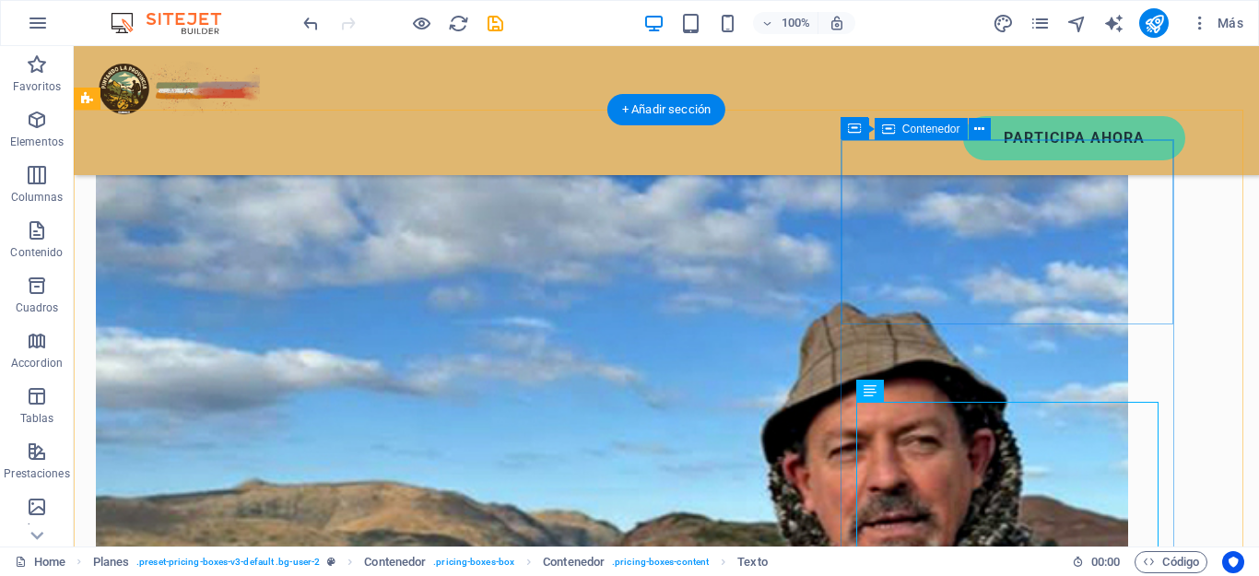
scroll to position [1382, 0]
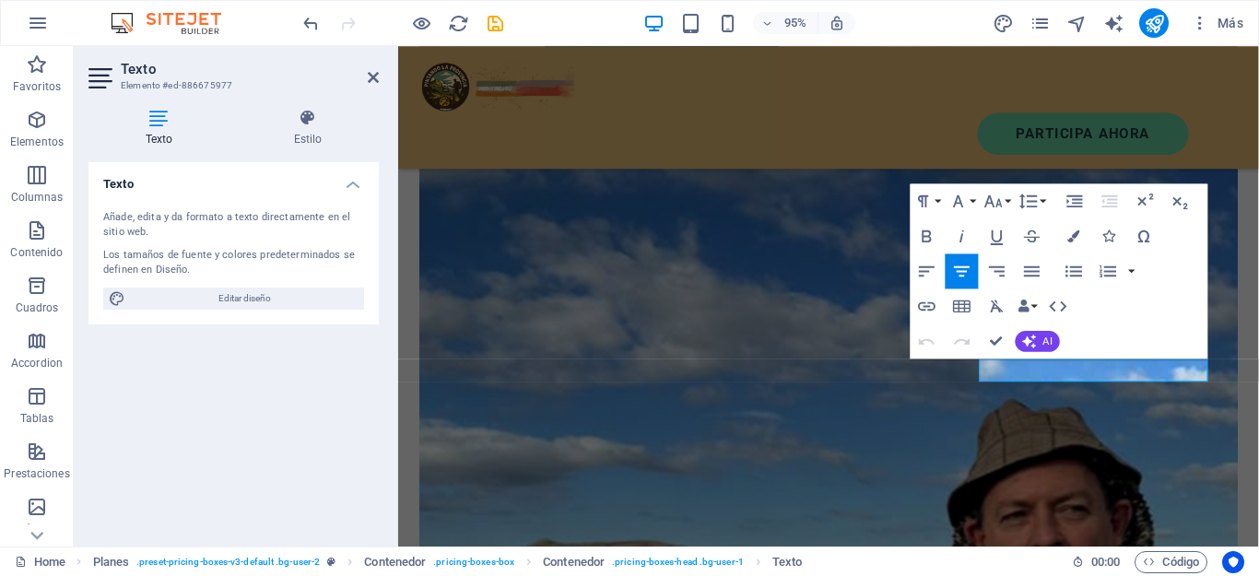
scroll to position [1409, 0]
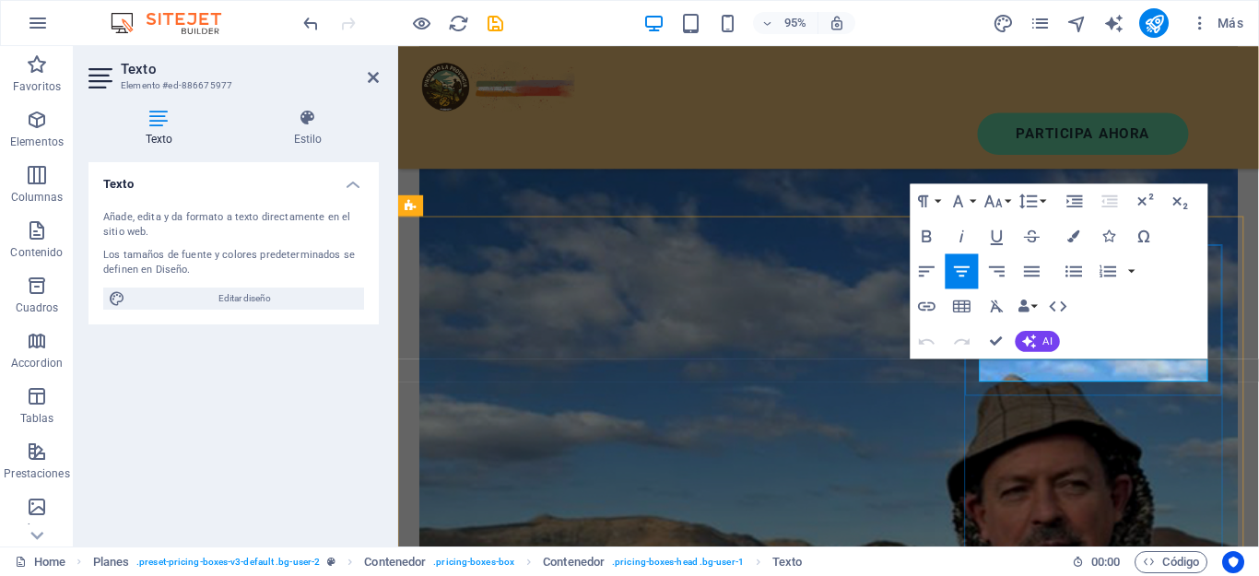
drag, startPoint x: 1223, startPoint y: 392, endPoint x: 1030, endPoint y: 382, distance: 193.8
click at [967, 276] on icon "button" at bounding box center [961, 271] width 21 height 21
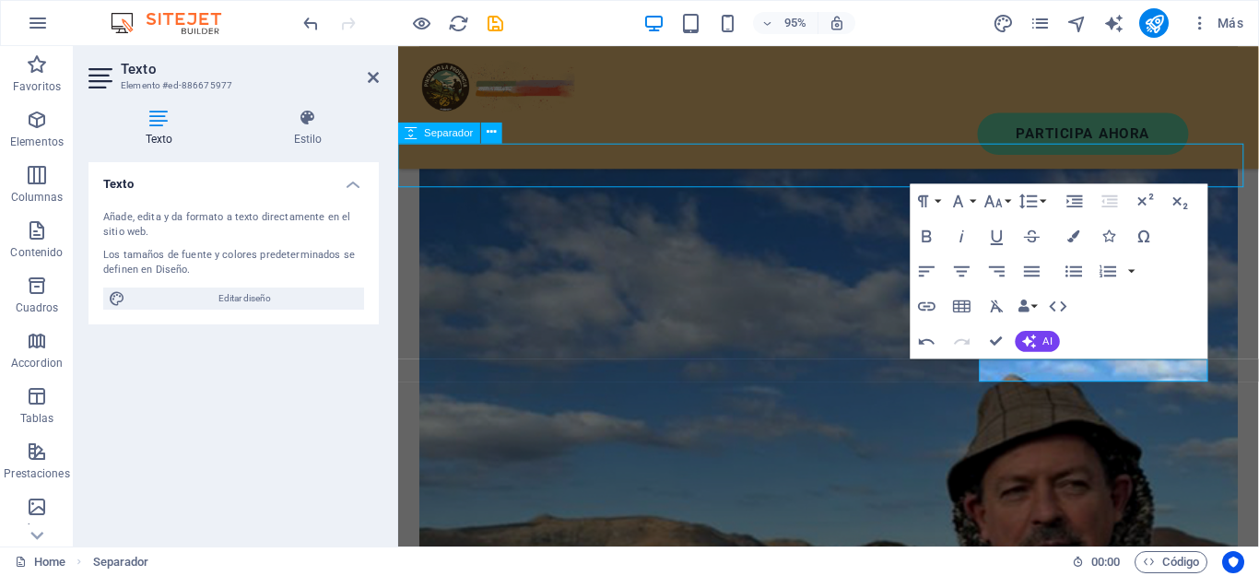
scroll to position [1288, 0]
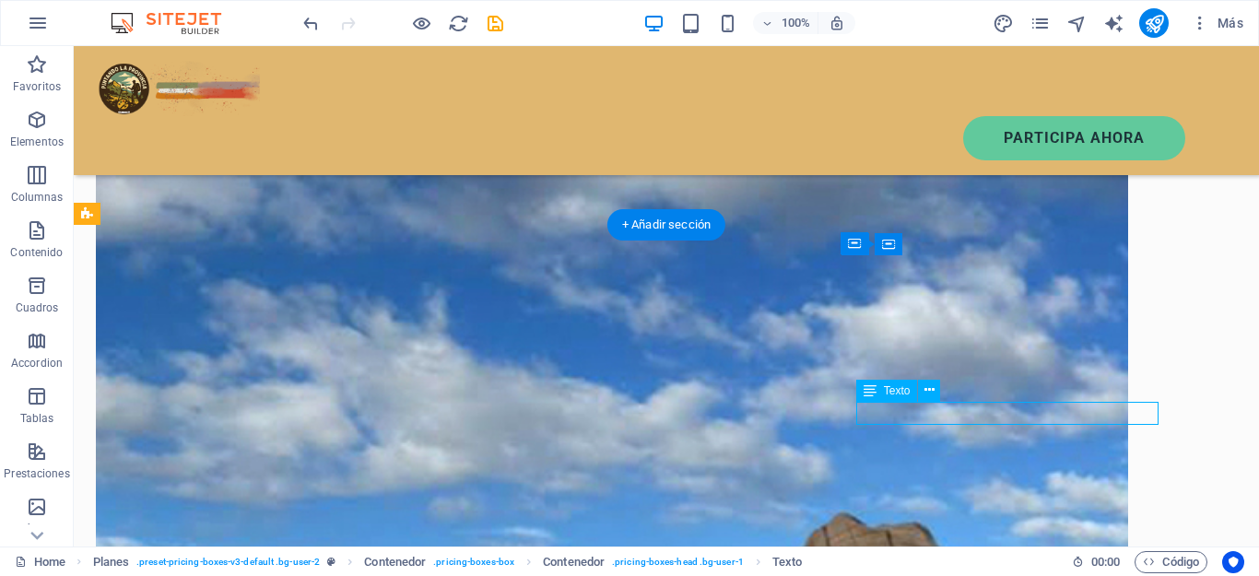
drag, startPoint x: 1111, startPoint y: 414, endPoint x: 1004, endPoint y: 414, distance: 106.9
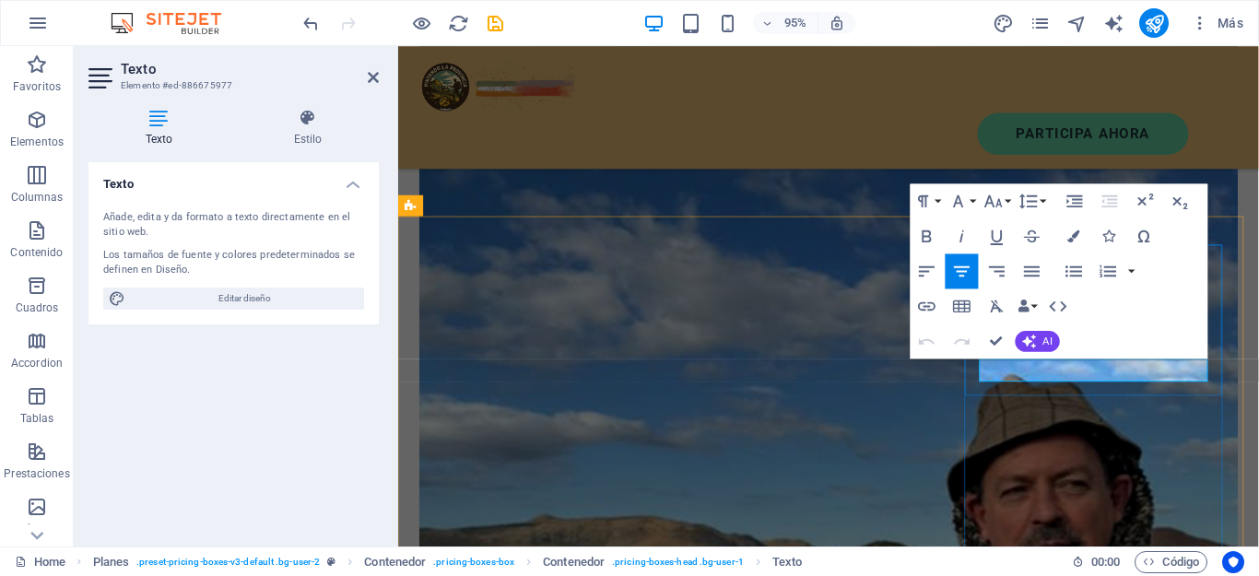
drag, startPoint x: 1033, startPoint y: 384, endPoint x: 1230, endPoint y: 384, distance: 196.3
copy p "sUPER MECENAS GARIBOLDI"
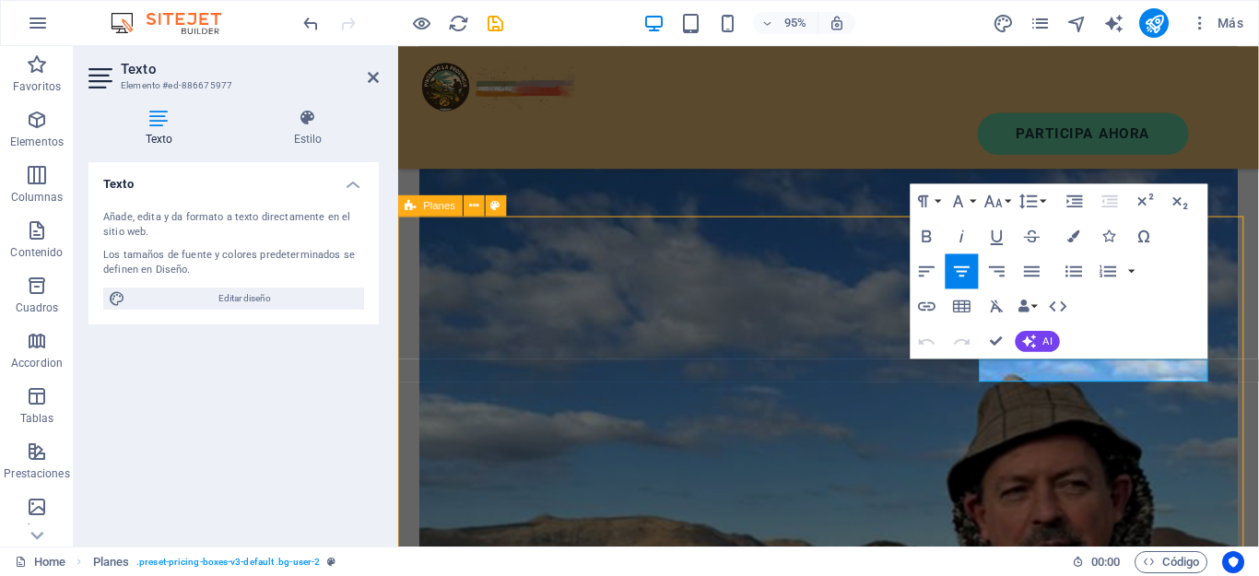
scroll to position [1315, 0]
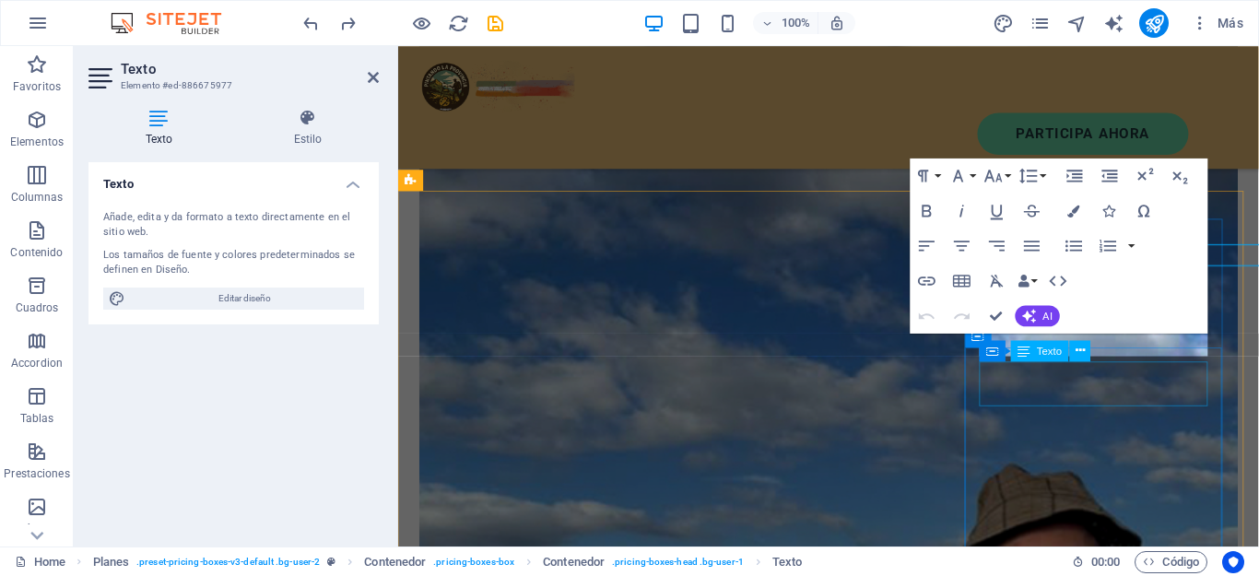
scroll to position [1436, 0]
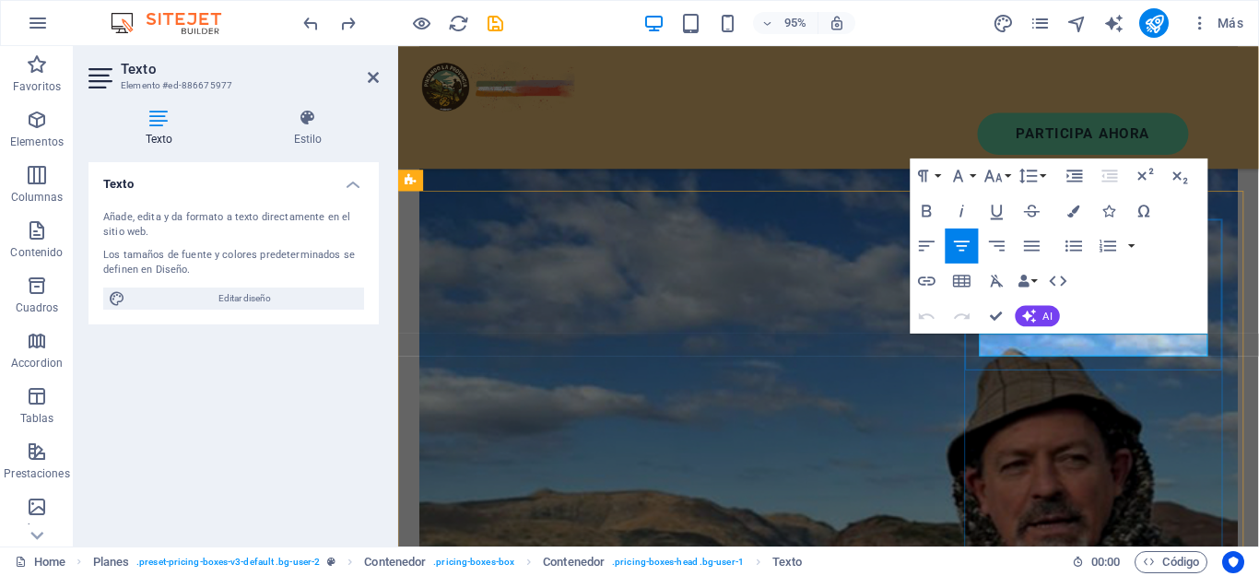
drag, startPoint x: 1219, startPoint y: 355, endPoint x: 1051, endPoint y: 361, distance: 168.8
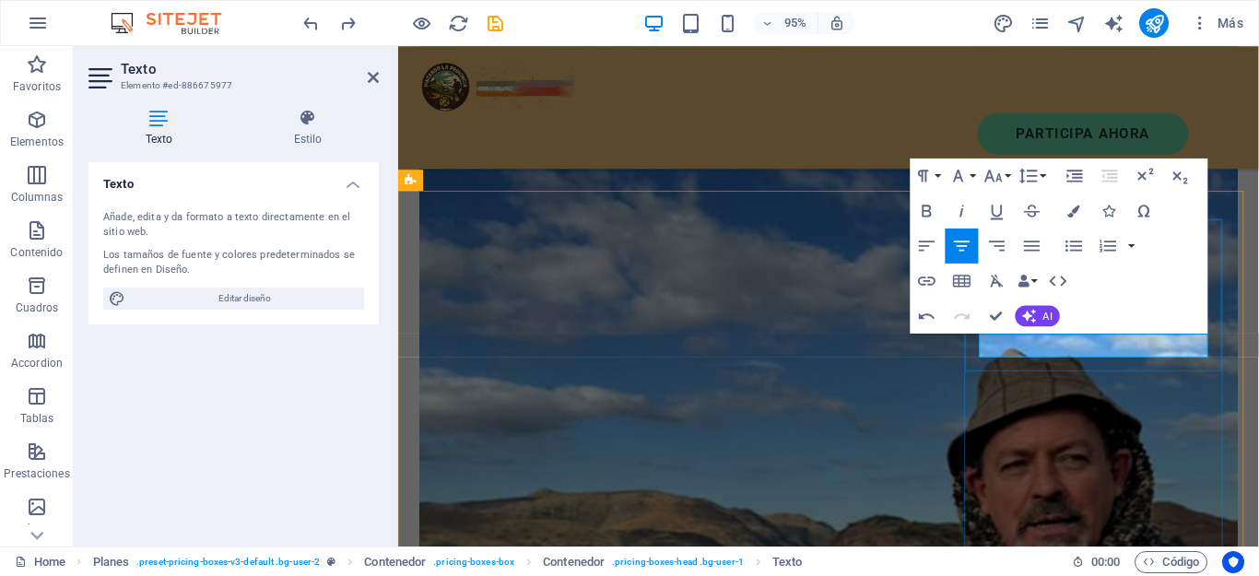
drag, startPoint x: 1231, startPoint y: 365, endPoint x: 1021, endPoint y: 355, distance: 210.4
click at [928, 204] on icon "button" at bounding box center [926, 210] width 21 height 21
click at [1076, 213] on icon "button" at bounding box center [1073, 211] width 12 height 12
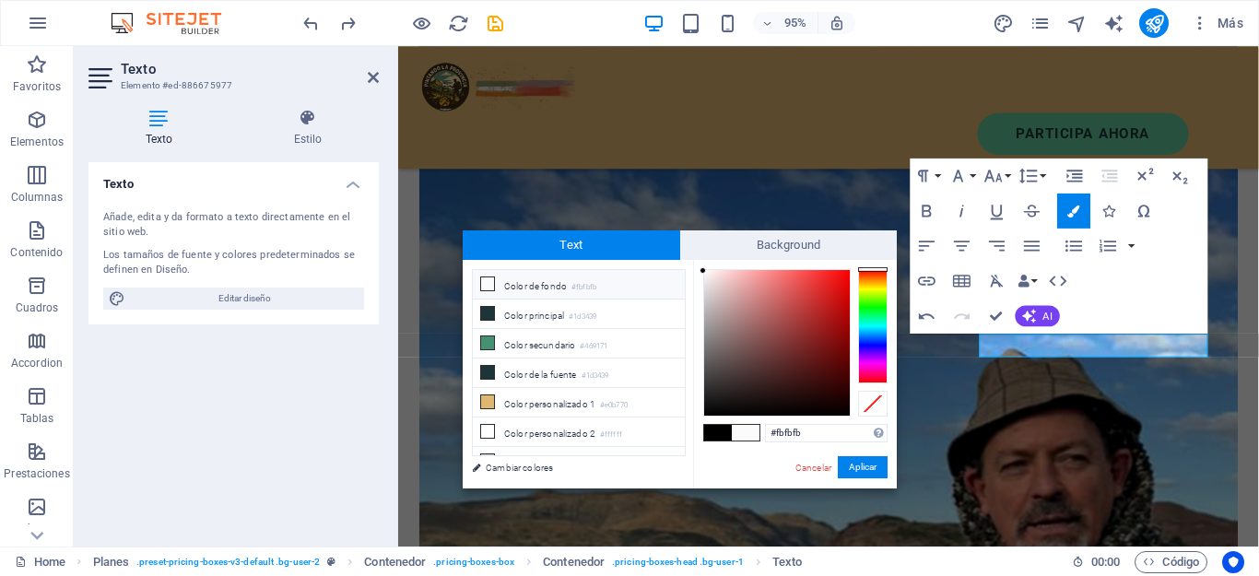
click at [491, 279] on icon at bounding box center [487, 283] width 13 height 13
click at [864, 471] on button "Aplicar" at bounding box center [863, 467] width 50 height 22
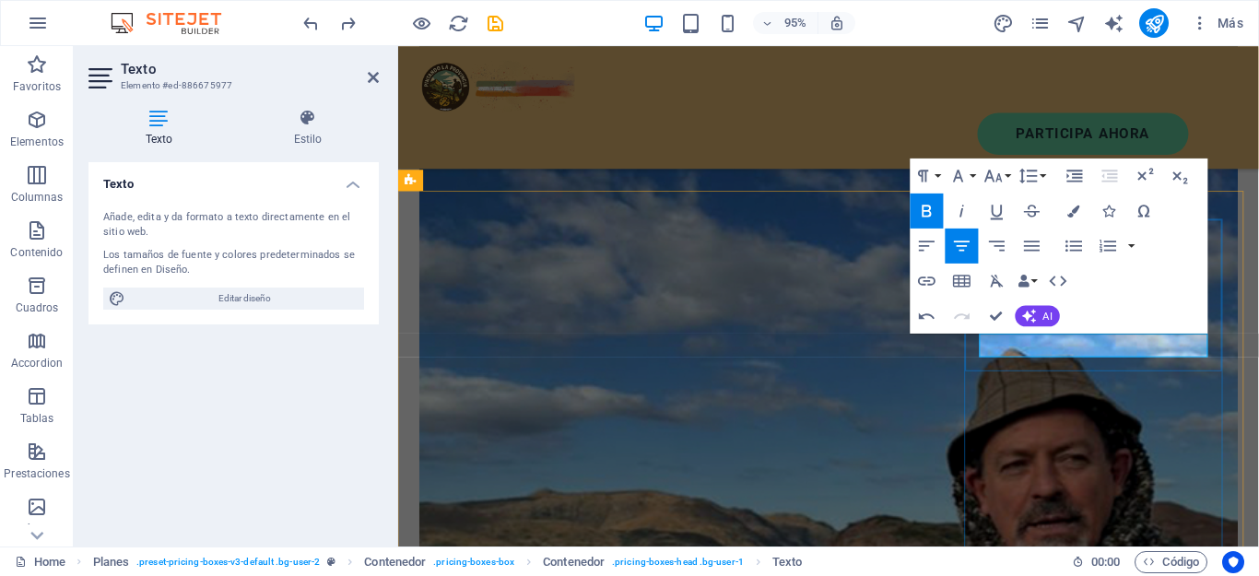
drag, startPoint x: 1239, startPoint y: 357, endPoint x: 1028, endPoint y: 357, distance: 211.1
click at [1077, 209] on icon "button" at bounding box center [1073, 211] width 12 height 12
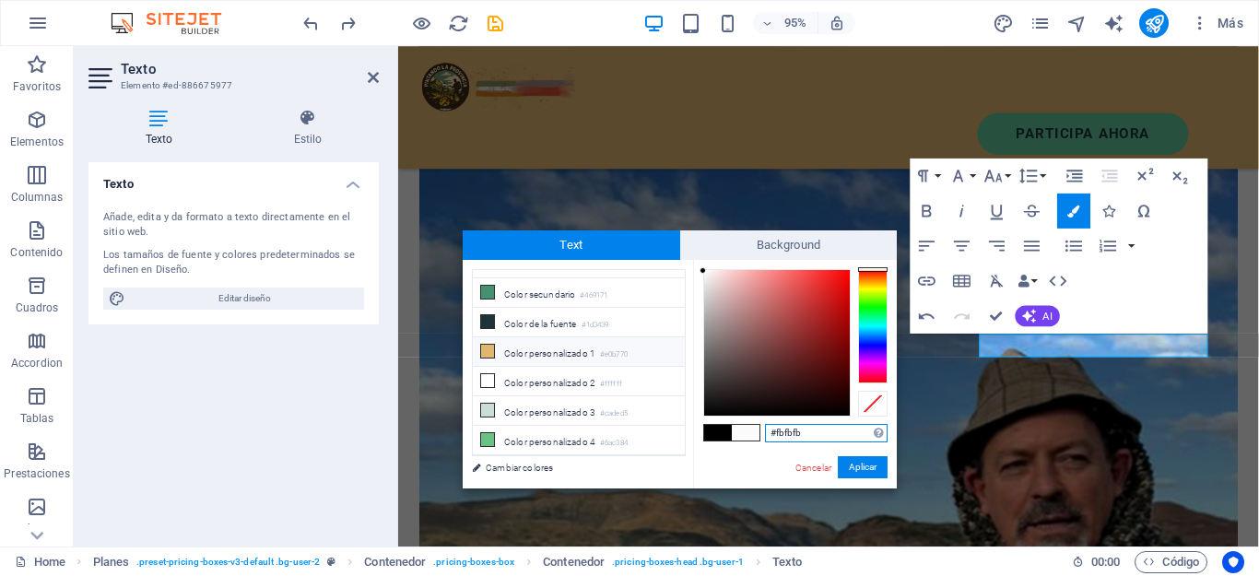
scroll to position [72, 0]
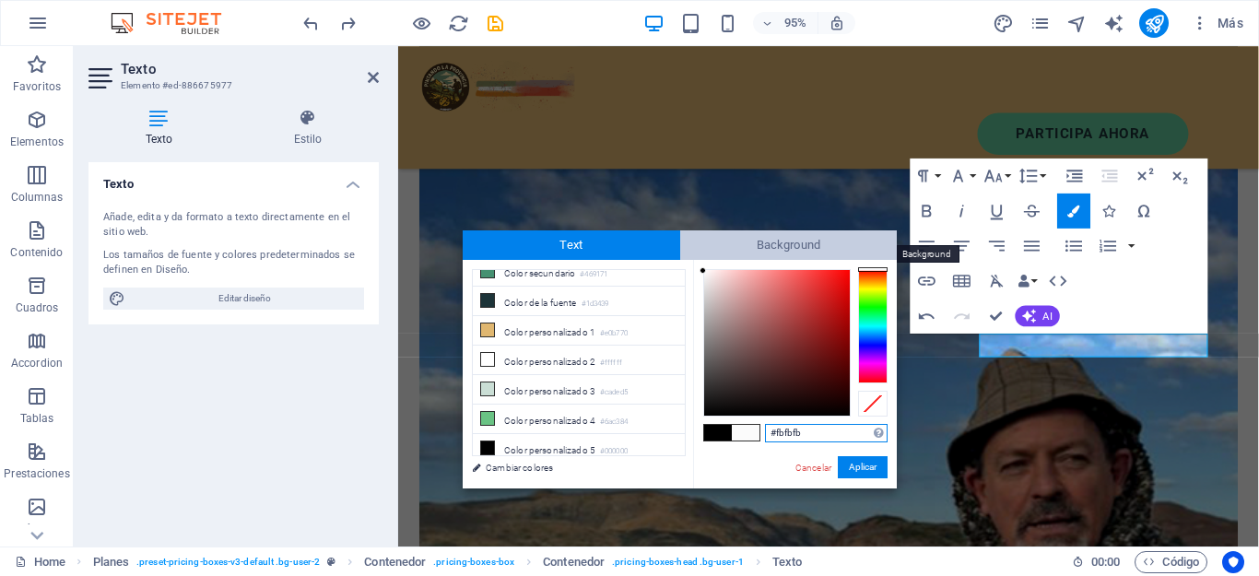
click at [792, 253] on span "Background" at bounding box center [789, 244] width 218 height 29
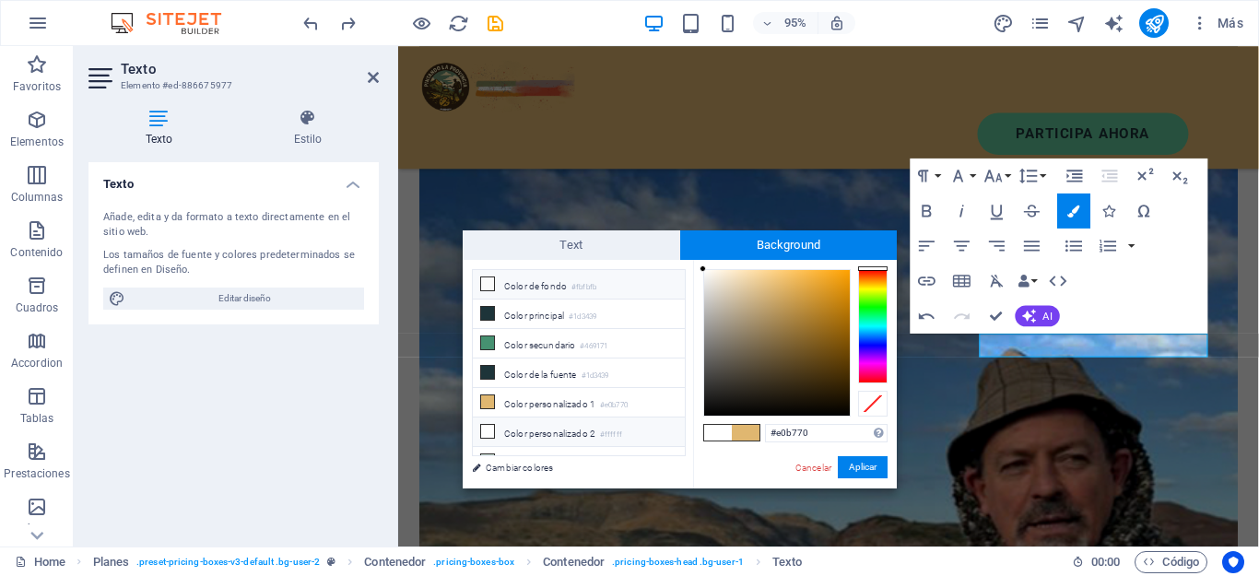
click at [517, 287] on li "Color de fondo #fbfbfb" at bounding box center [579, 284] width 212 height 29
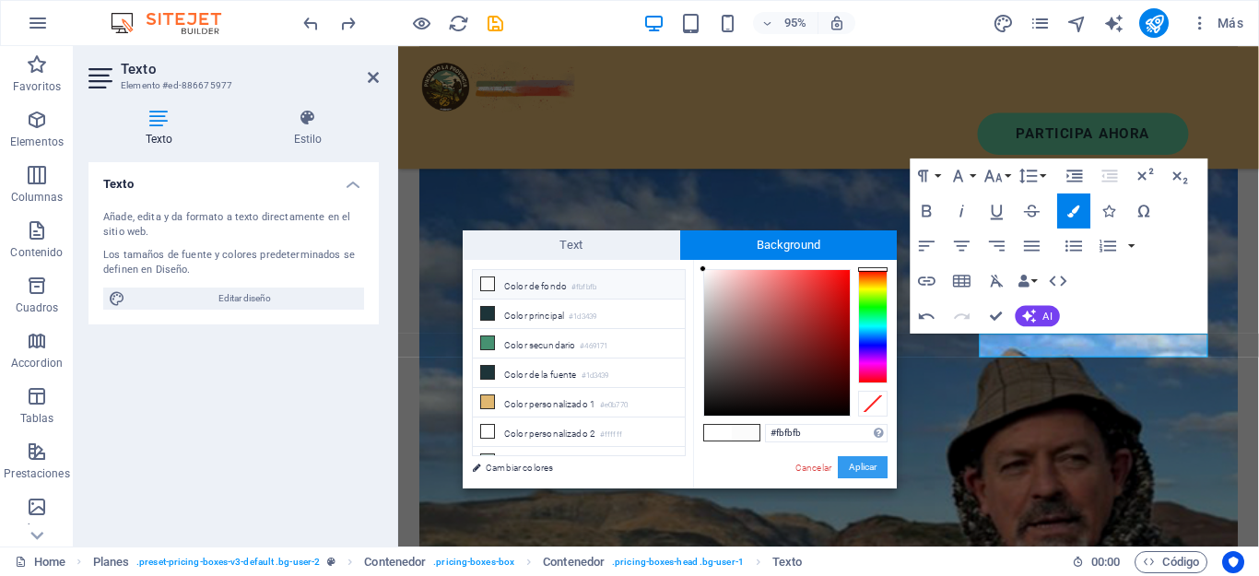
click at [860, 467] on button "Aplicar" at bounding box center [863, 467] width 50 height 22
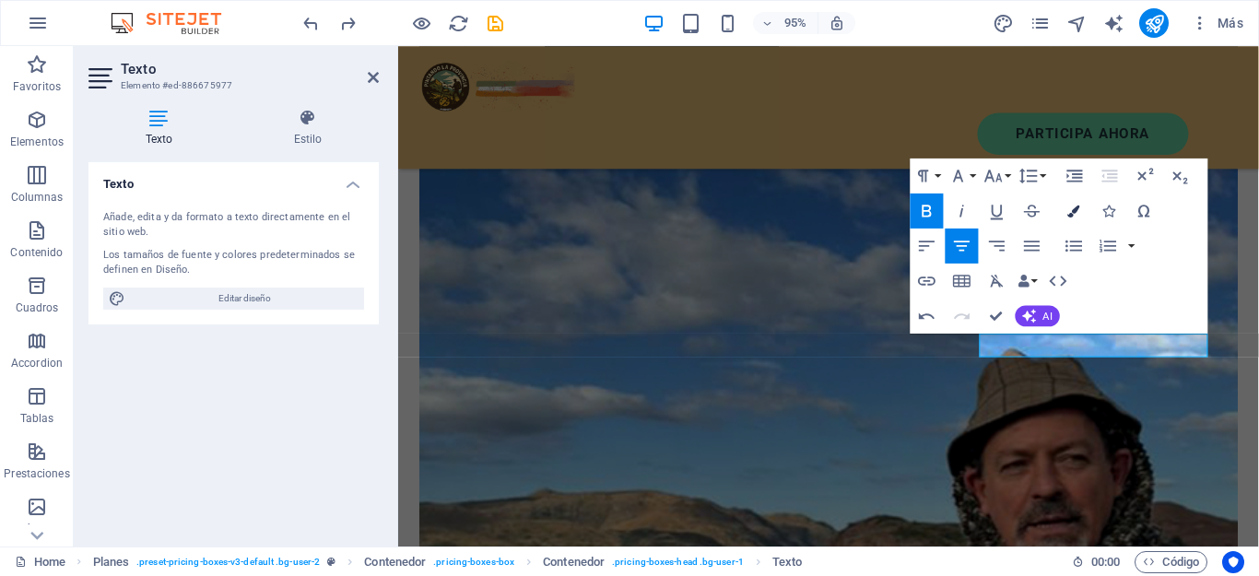
click at [1077, 211] on icon "button" at bounding box center [1073, 211] width 12 height 12
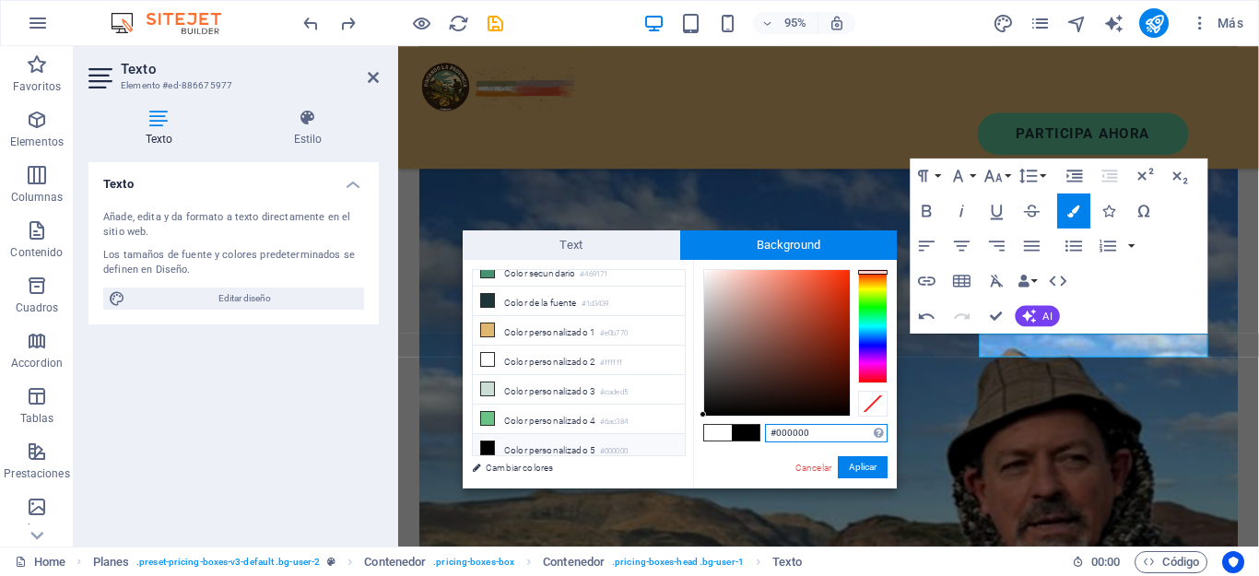
click at [873, 272] on div at bounding box center [872, 326] width 29 height 114
click at [832, 294] on div at bounding box center [777, 343] width 146 height 146
drag, startPoint x: 873, startPoint y: 473, endPoint x: 495, endPoint y: 447, distance: 378.8
click at [873, 473] on button "Aplicar" at bounding box center [863, 467] width 50 height 22
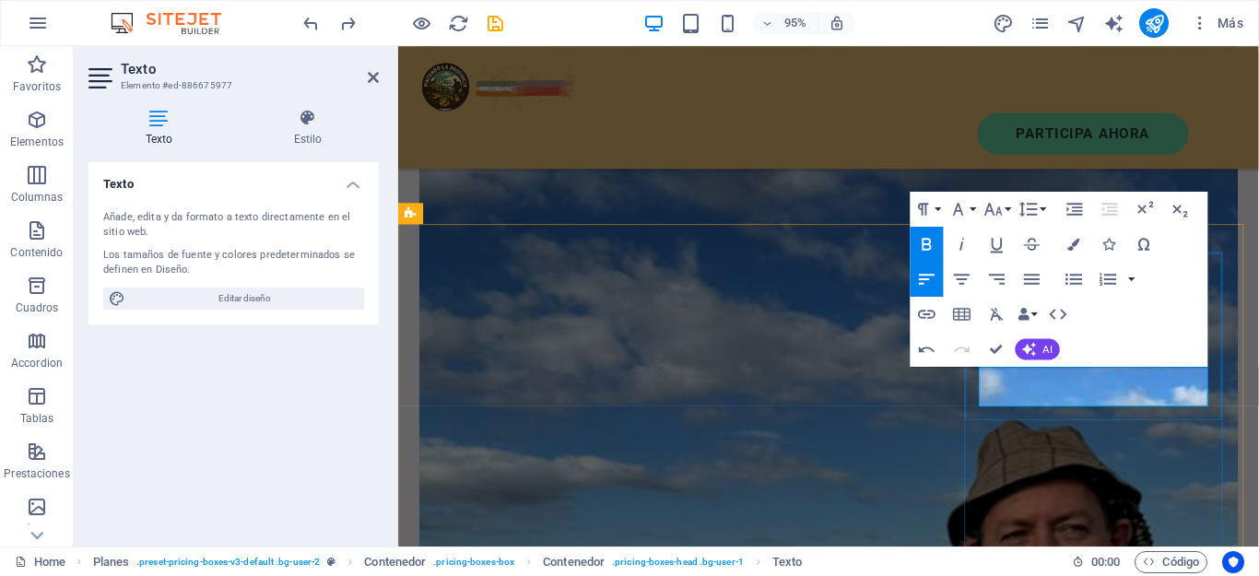
scroll to position [1344, 0]
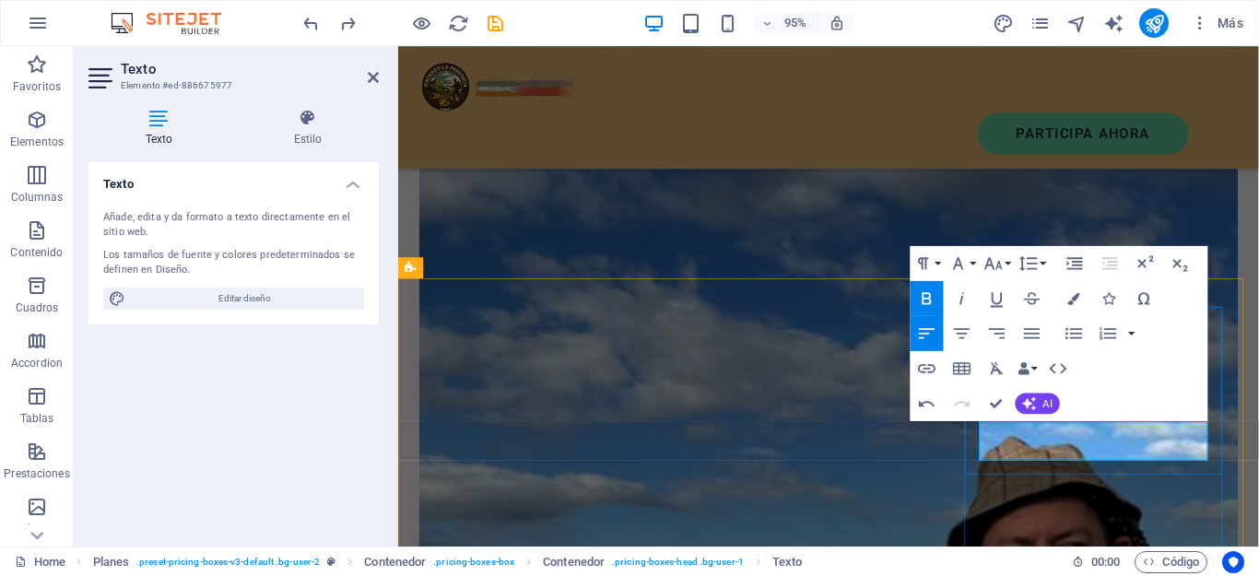
drag, startPoint x: 1210, startPoint y: 467, endPoint x: 1010, endPoint y: 467, distance: 200.0
click at [1070, 303] on icon "button" at bounding box center [1073, 298] width 12 height 12
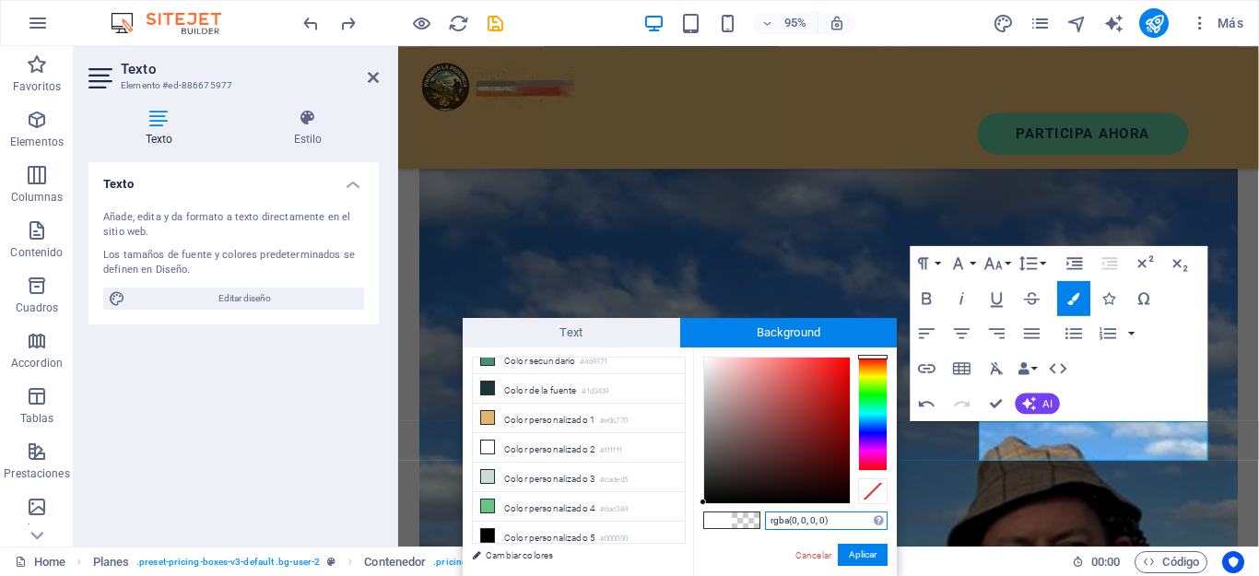
type input "#d81e1e"
click at [829, 379] on div at bounding box center [777, 431] width 146 height 146
click at [869, 550] on button "Aplicar" at bounding box center [863, 555] width 50 height 22
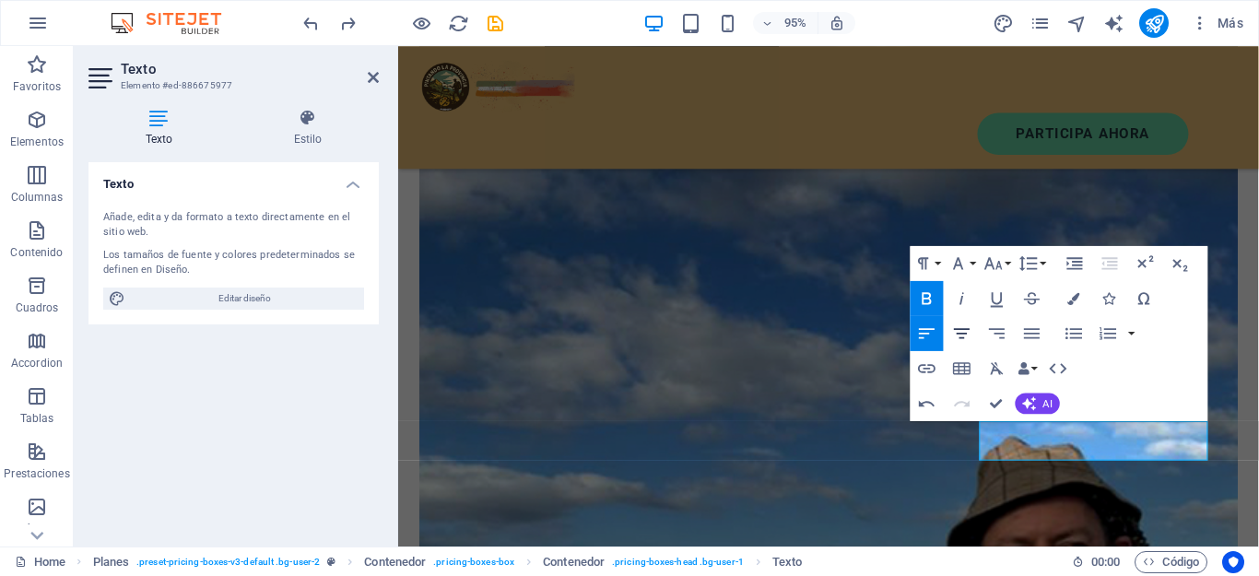
click at [967, 331] on icon "button" at bounding box center [961, 333] width 21 height 21
drag, startPoint x: 1230, startPoint y: 467, endPoint x: 1035, endPoint y: 479, distance: 194.8
click at [1077, 300] on icon "button" at bounding box center [1073, 298] width 12 height 12
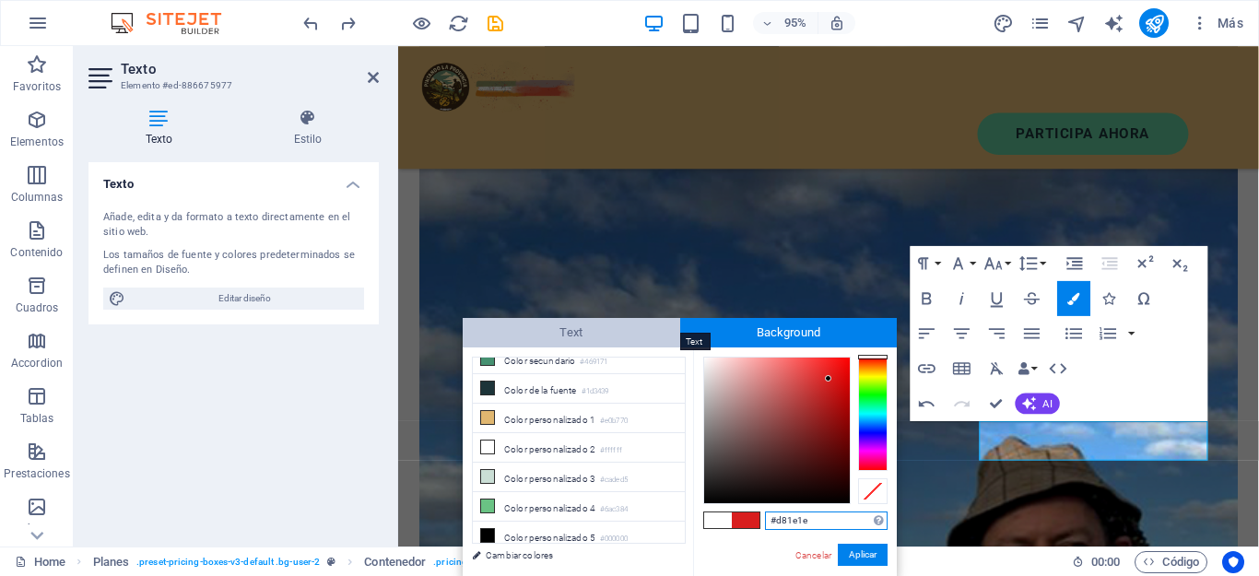
click at [532, 340] on span "Text" at bounding box center [572, 332] width 218 height 29
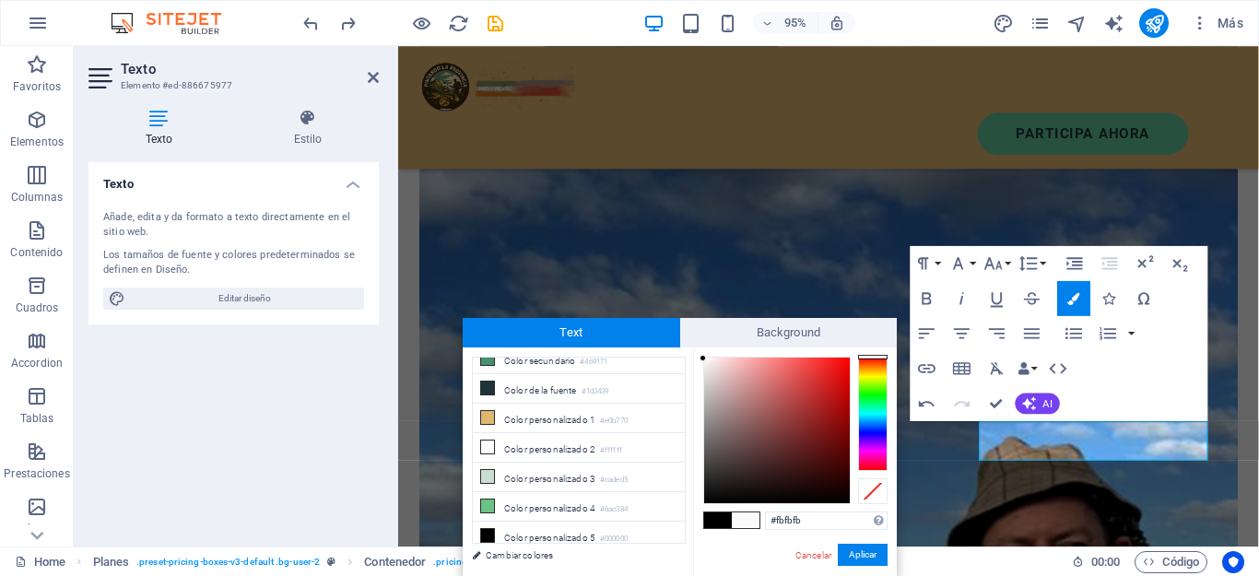
type input "#eb1515"
click at [836, 368] on div at bounding box center [777, 431] width 146 height 146
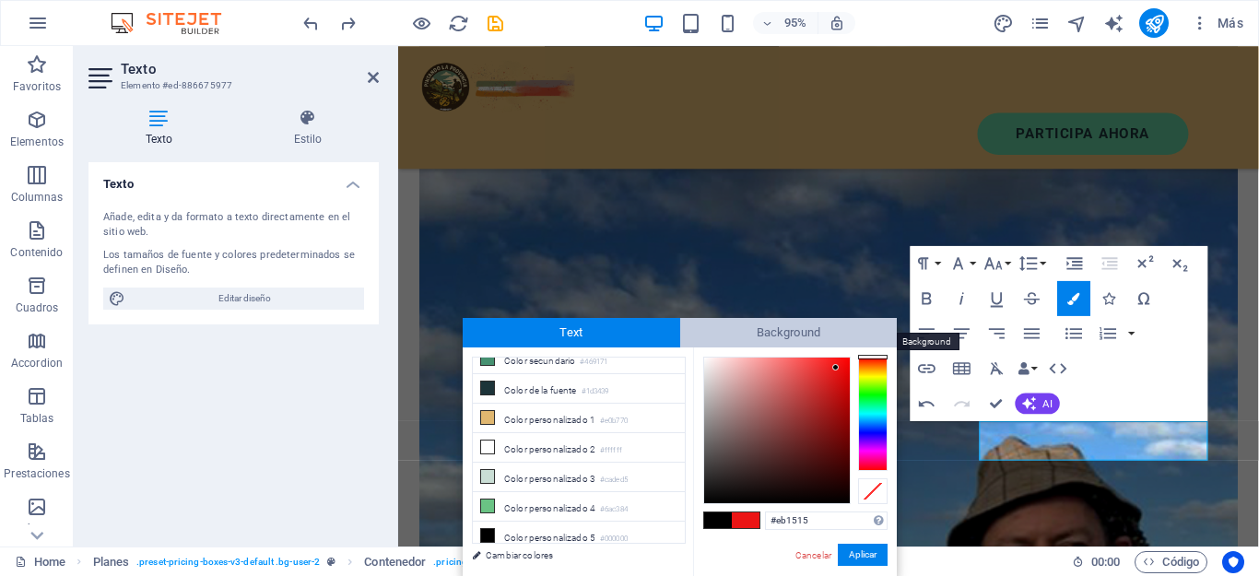
click at [784, 331] on span "Background" at bounding box center [789, 332] width 218 height 29
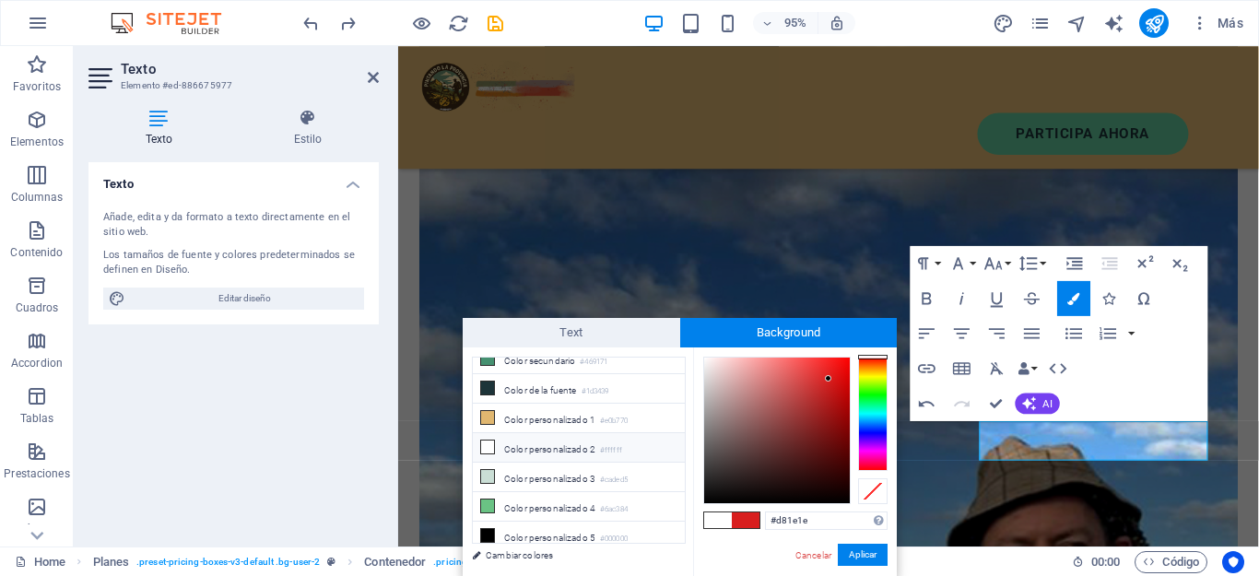
click at [482, 441] on icon at bounding box center [487, 447] width 13 height 13
click at [854, 559] on button "Aplicar" at bounding box center [863, 555] width 50 height 22
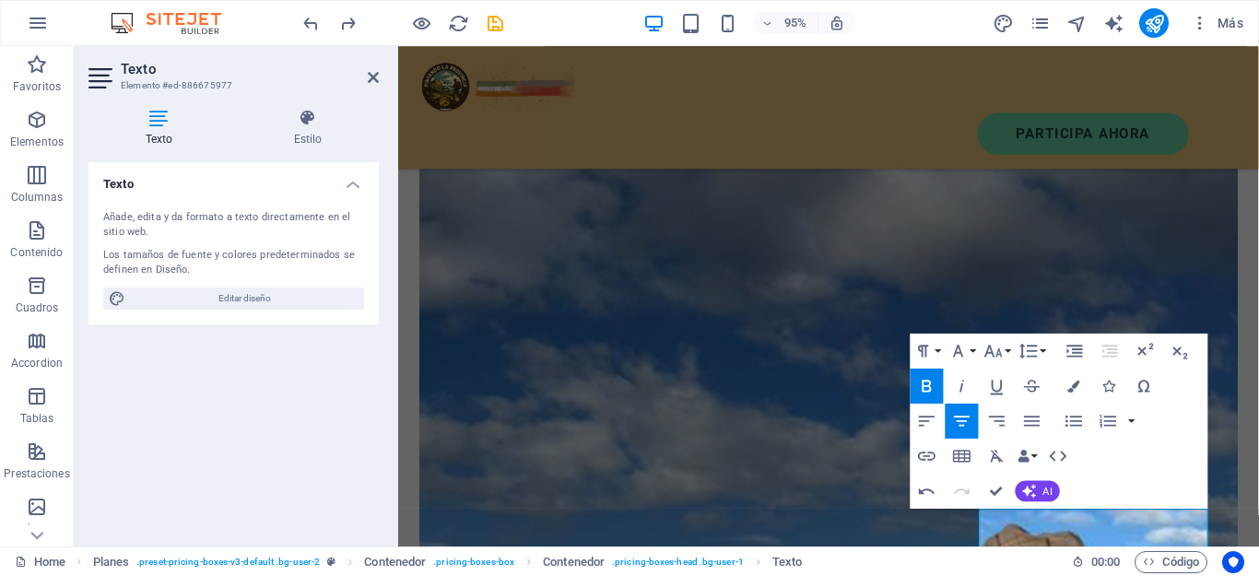
scroll to position [1477, 0]
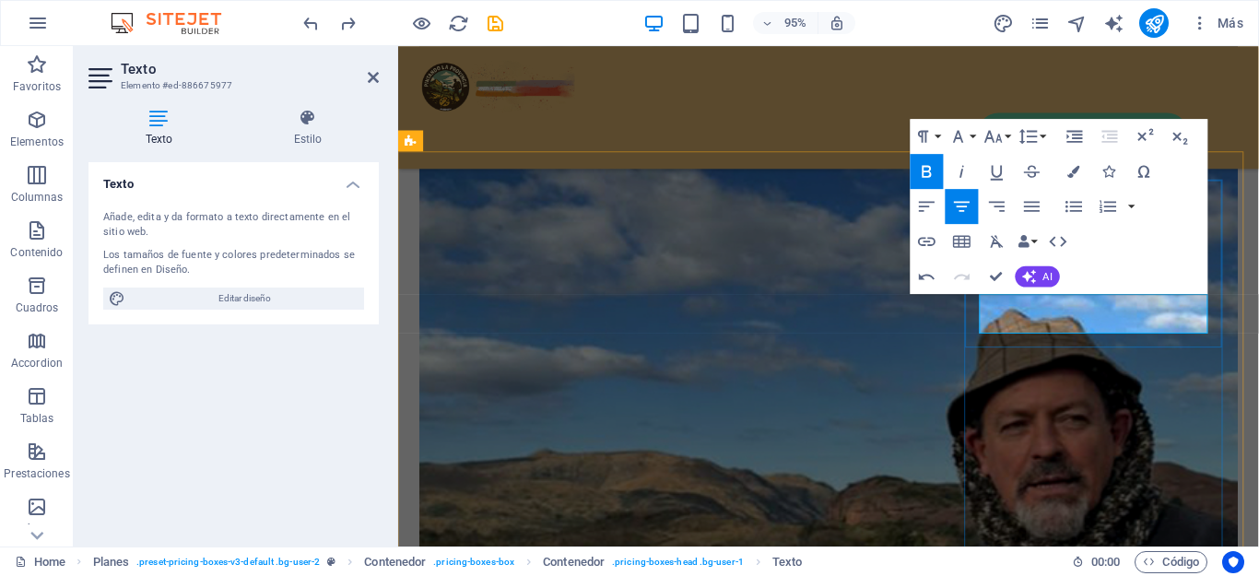
drag, startPoint x: 1230, startPoint y: 334, endPoint x: 1035, endPoint y: 334, distance: 194.5
click at [1066, 171] on button "Colors" at bounding box center [1073, 171] width 33 height 35
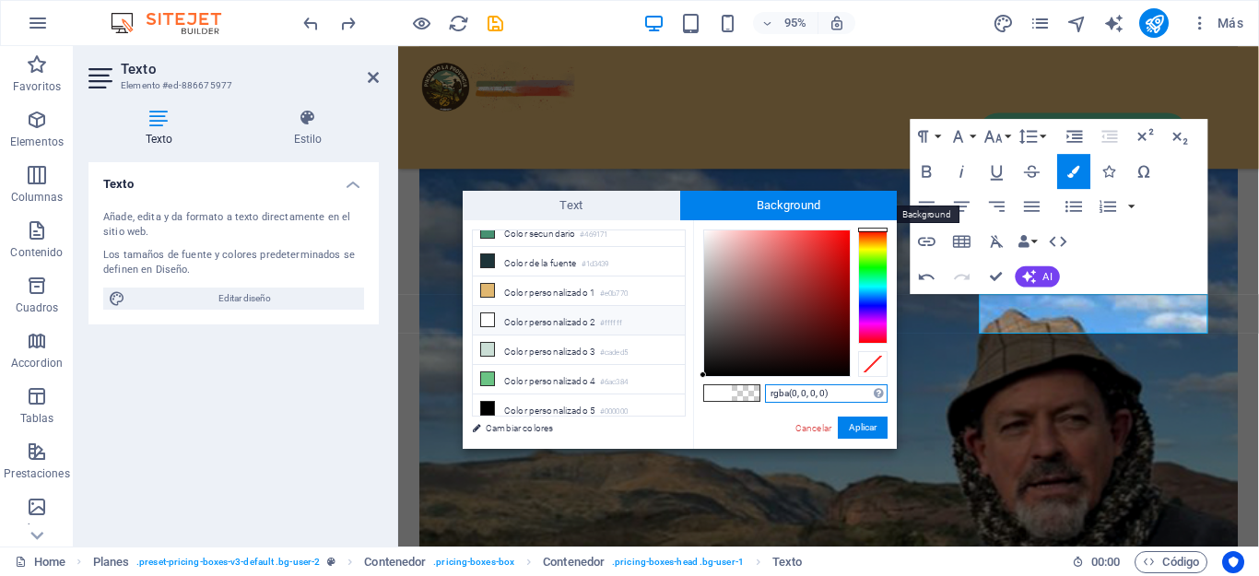
click at [773, 209] on span "Background" at bounding box center [789, 205] width 218 height 29
click at [491, 284] on icon at bounding box center [487, 290] width 13 height 13
type input "#e0b770"
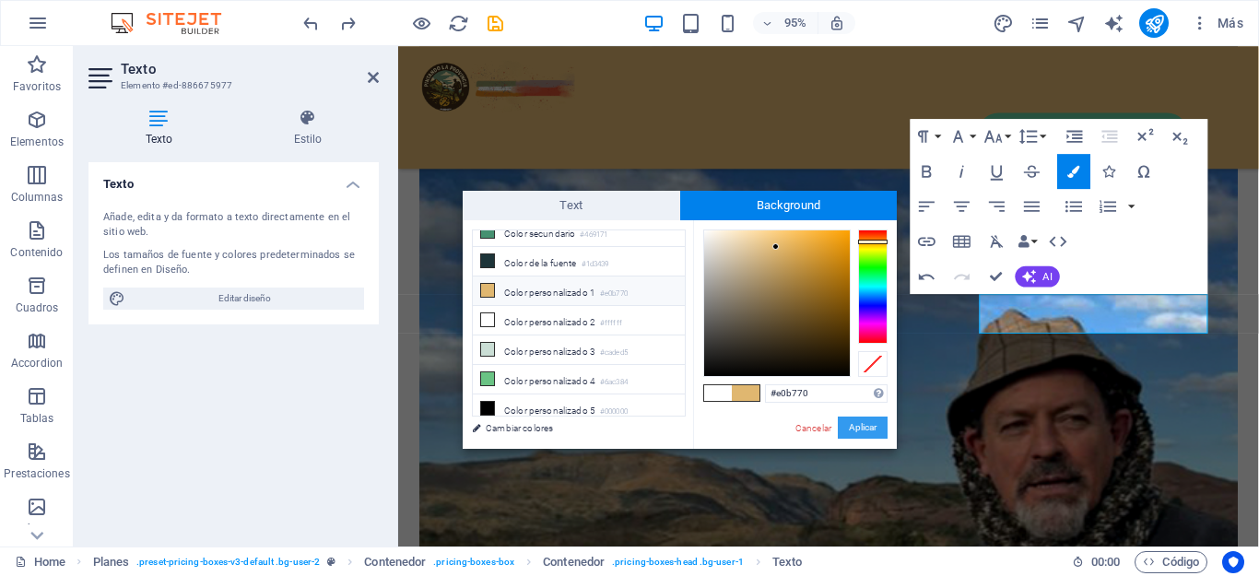
click at [851, 432] on button "Aplicar" at bounding box center [863, 428] width 50 height 22
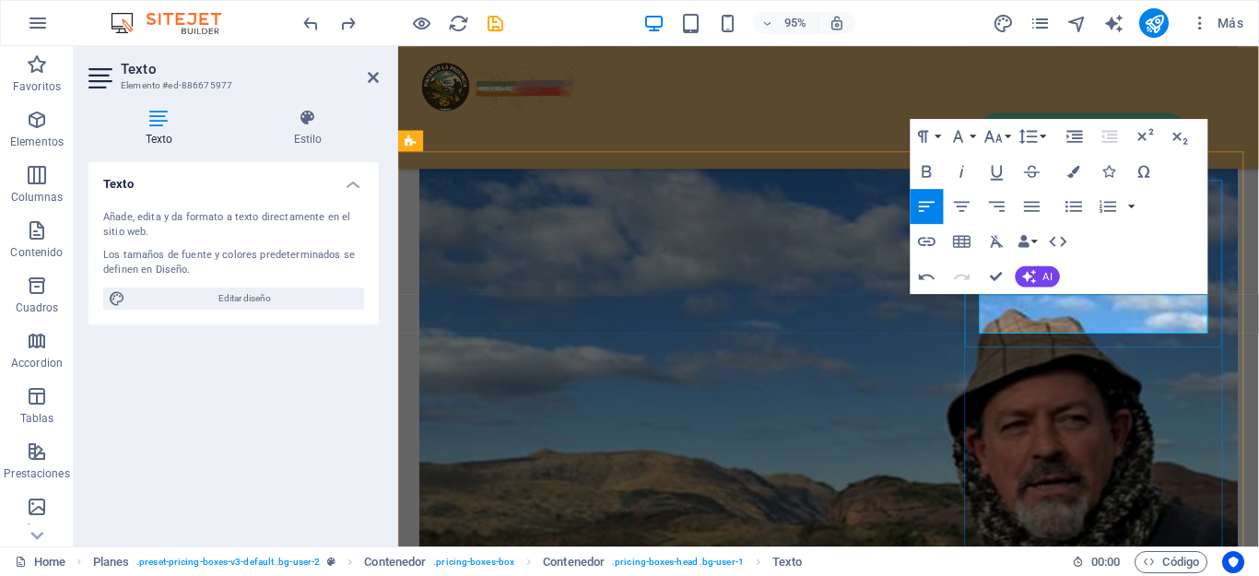
click at [969, 213] on icon "button" at bounding box center [961, 205] width 21 height 21
drag, startPoint x: 1237, startPoint y: 328, endPoint x: 996, endPoint y: 330, distance: 240.6
click at [1081, 167] on button "Colors" at bounding box center [1073, 171] width 33 height 35
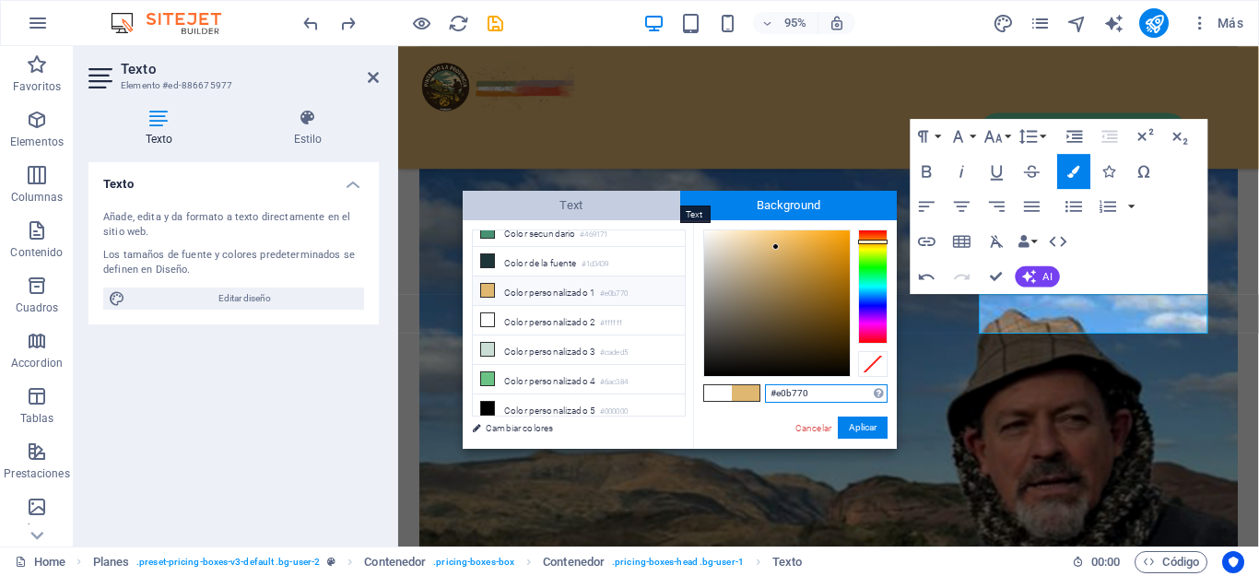
click at [545, 213] on span "Text" at bounding box center [572, 205] width 218 height 29
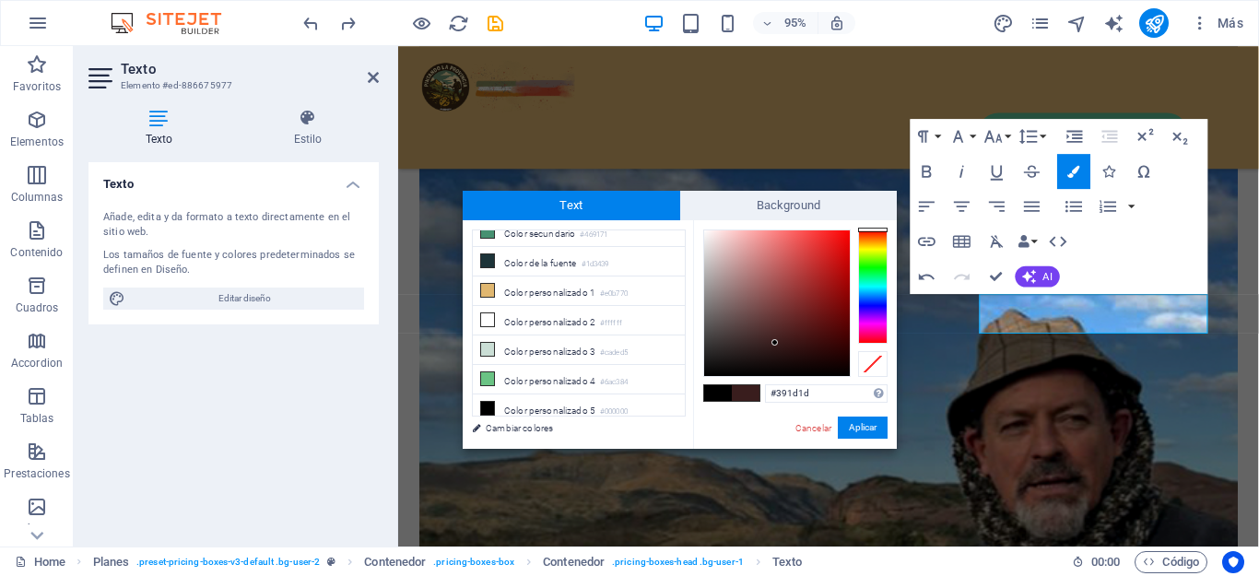
drag, startPoint x: 864, startPoint y: 288, endPoint x: 869, endPoint y: 228, distance: 61.1
click at [869, 228] on div at bounding box center [872, 230] width 29 height 5
type input "#eb2a2a"
click at [823, 241] on div at bounding box center [777, 303] width 146 height 146
click at [869, 417] on button "Aplicar" at bounding box center [863, 428] width 50 height 22
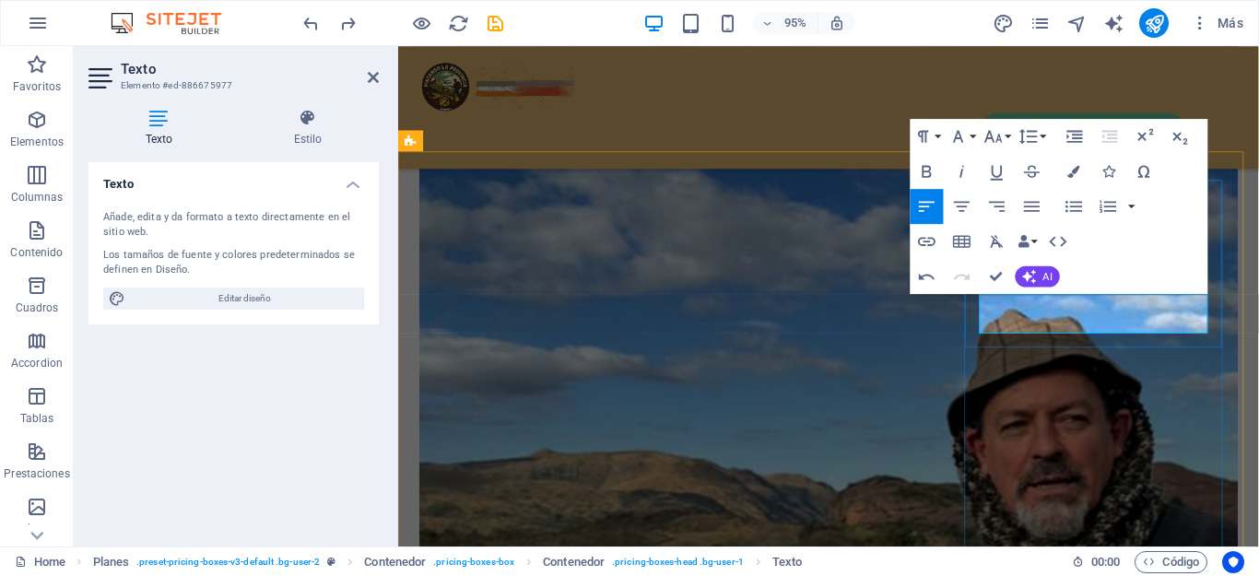
click at [963, 204] on icon "button" at bounding box center [961, 205] width 21 height 21
drag, startPoint x: 1231, startPoint y: 335, endPoint x: 1010, endPoint y: 332, distance: 221.2
click at [1074, 174] on icon "button" at bounding box center [1073, 171] width 12 height 12
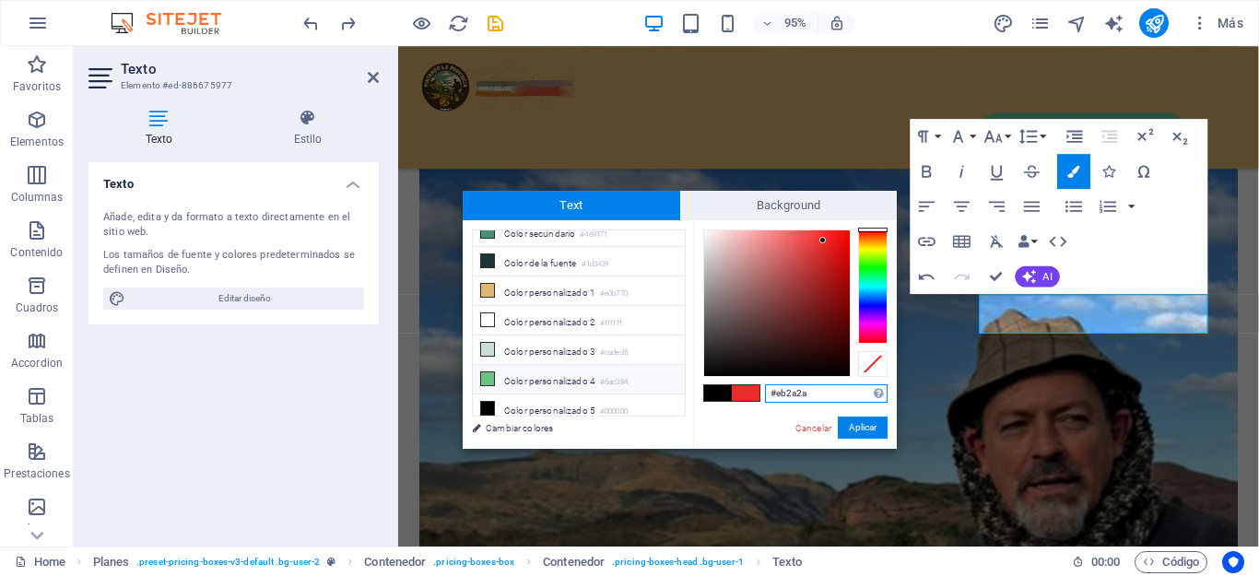
scroll to position [0, 0]
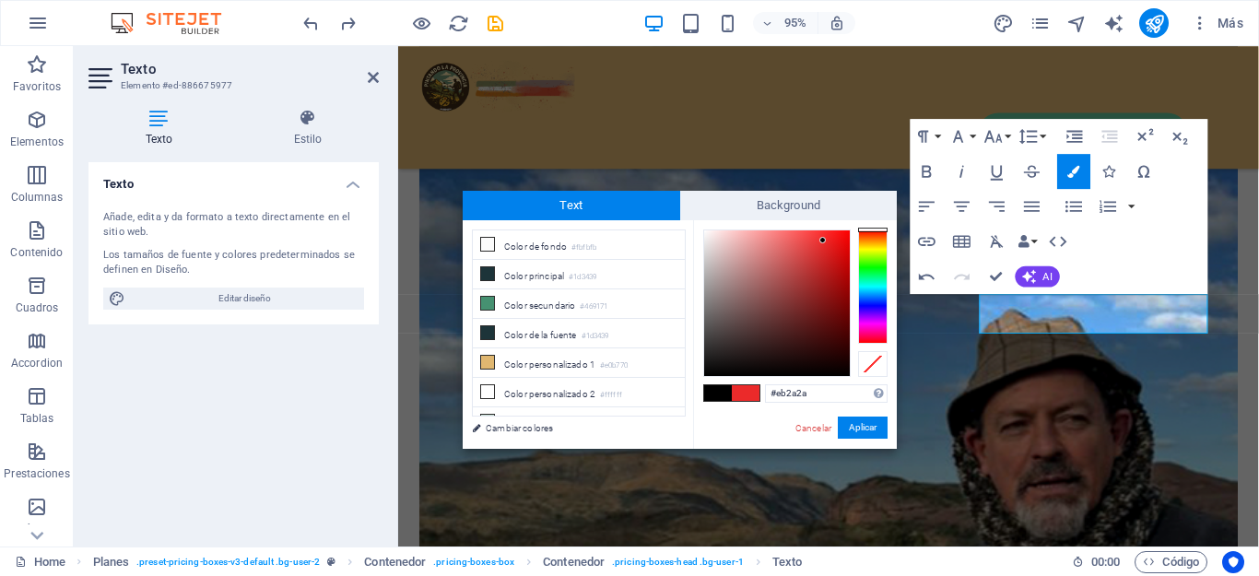
click at [744, 395] on span at bounding box center [746, 393] width 28 height 16
click at [875, 427] on button "Aplicar" at bounding box center [863, 428] width 50 height 22
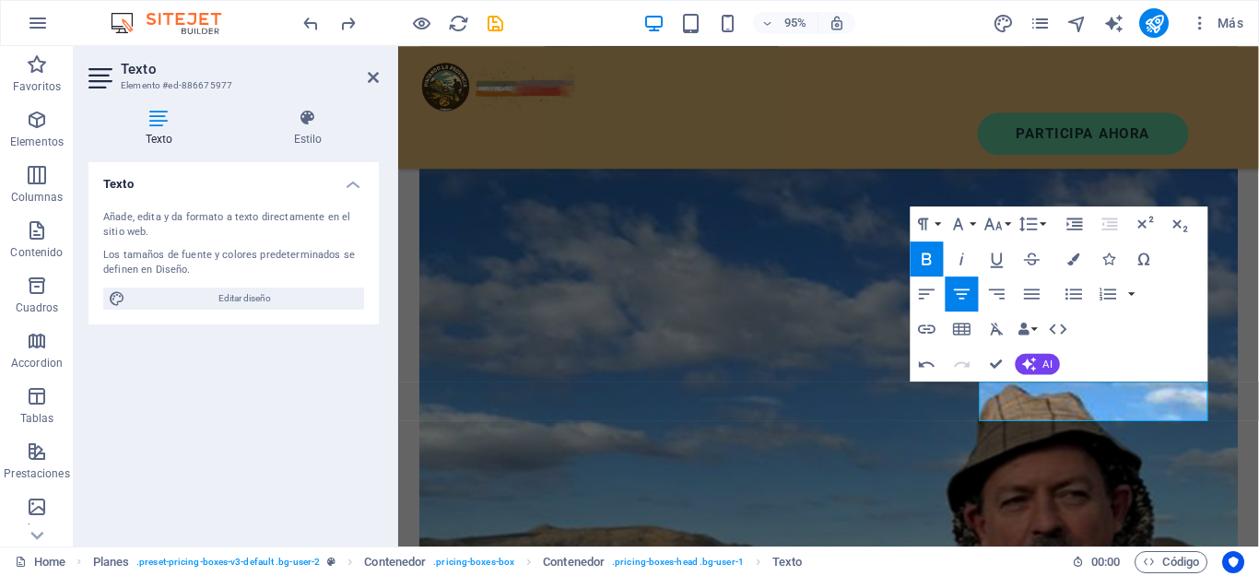
scroll to position [1385, 0]
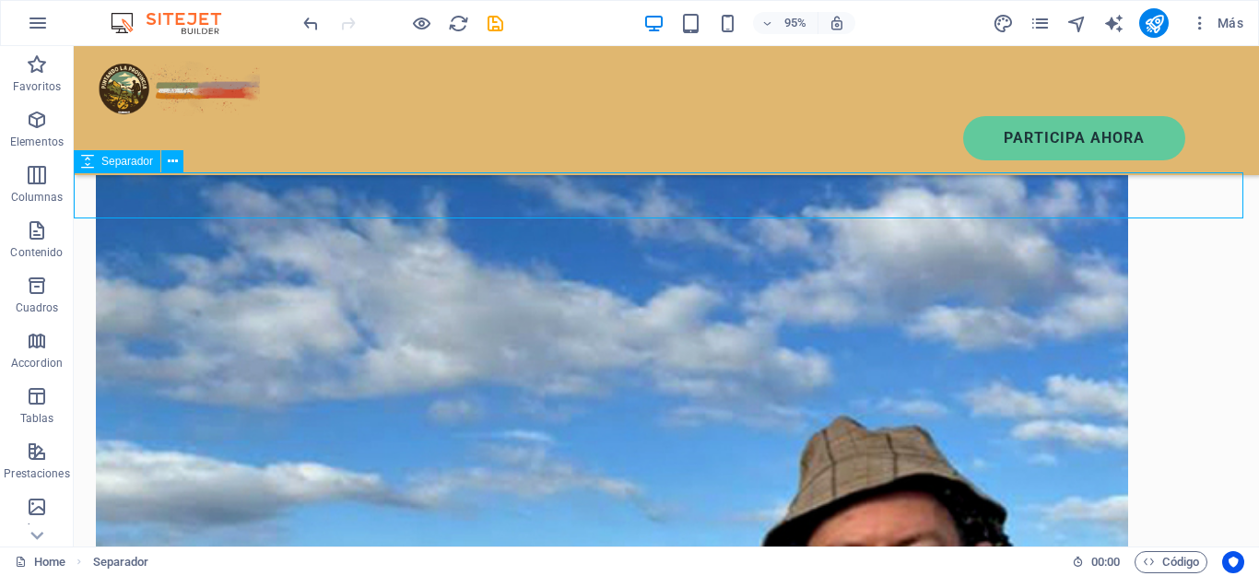
scroll to position [1264, 0]
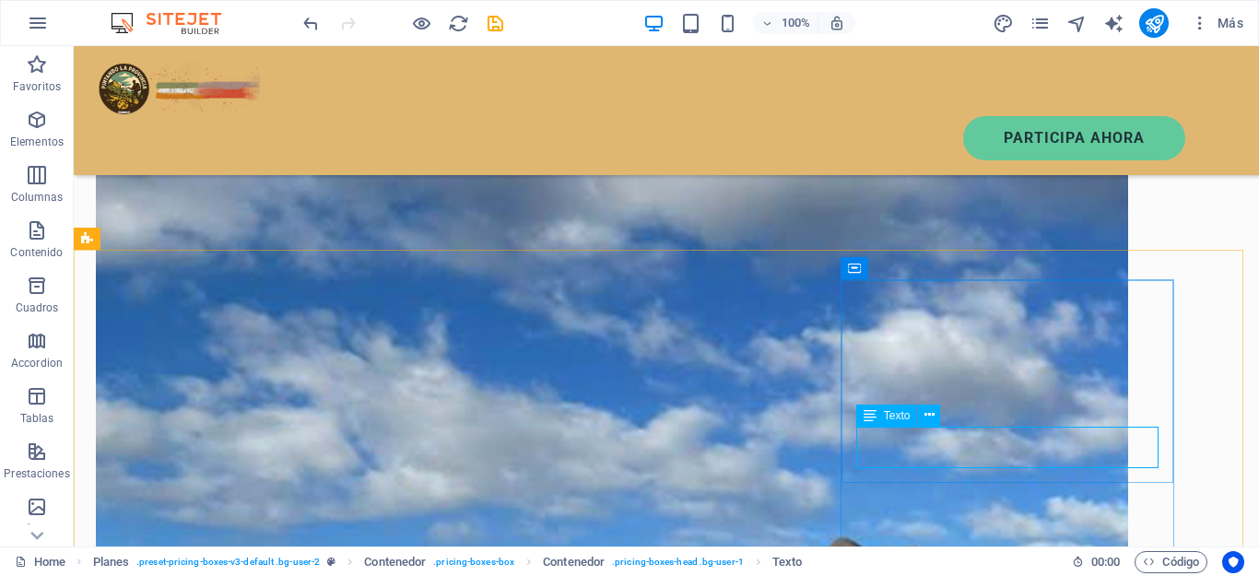
click at [877, 414] on div "Texto" at bounding box center [887, 416] width 62 height 22
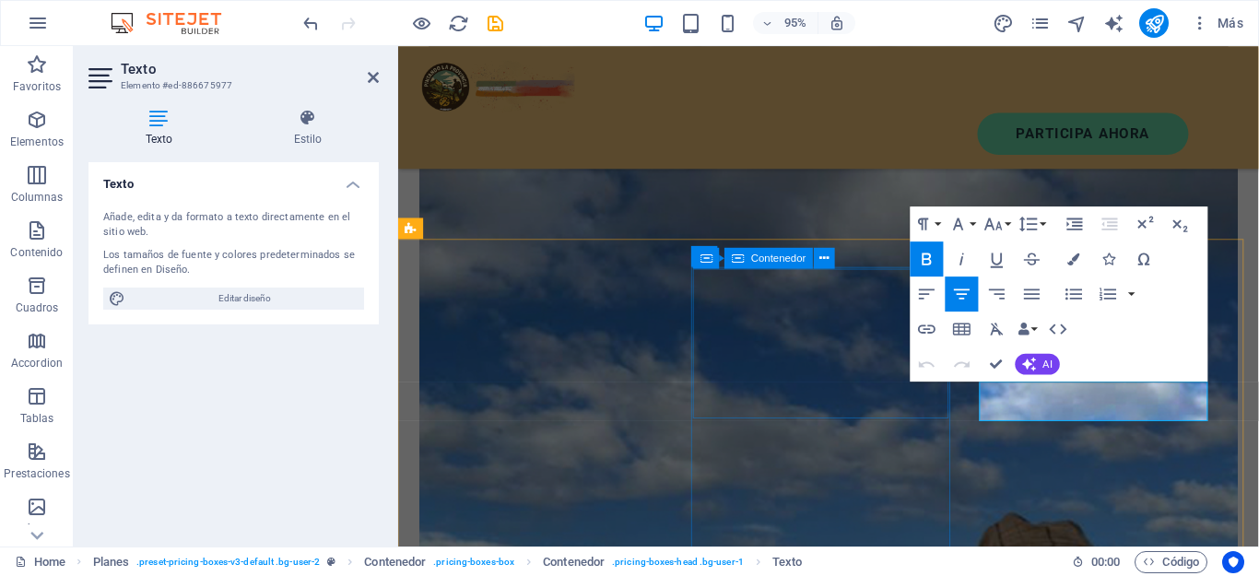
scroll to position [1385, 0]
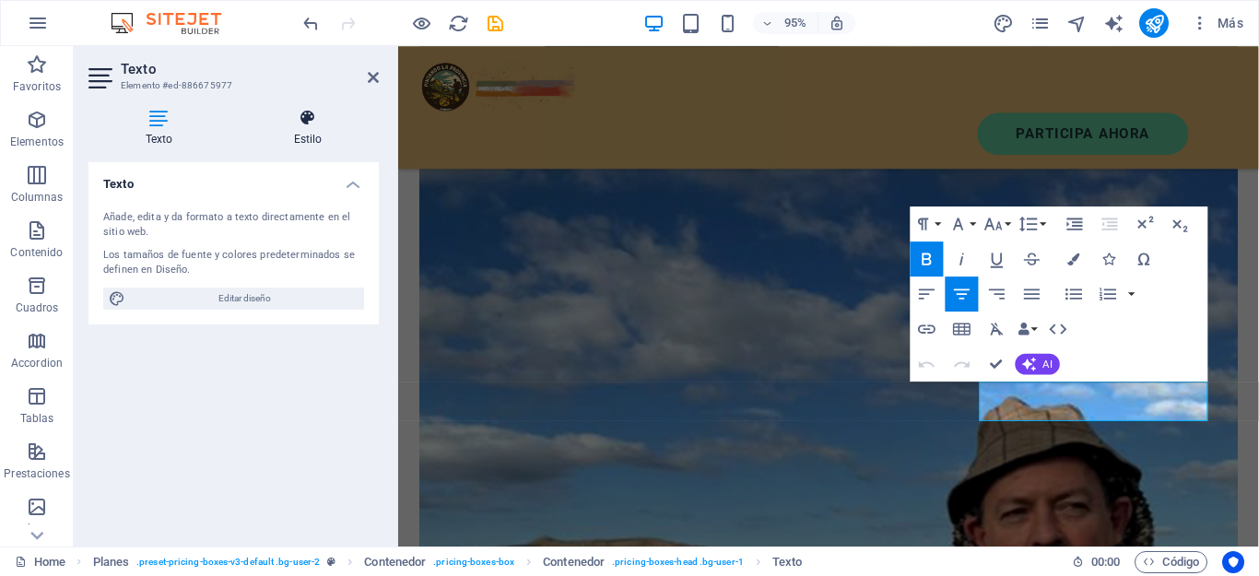
click at [296, 123] on icon at bounding box center [308, 118] width 142 height 18
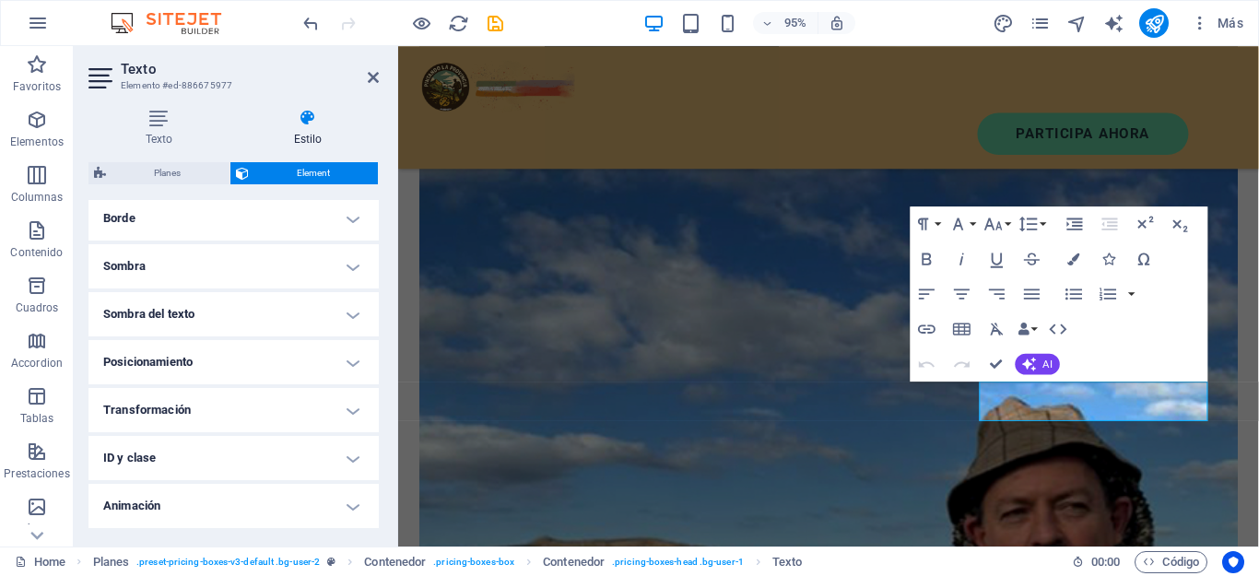
scroll to position [463, 0]
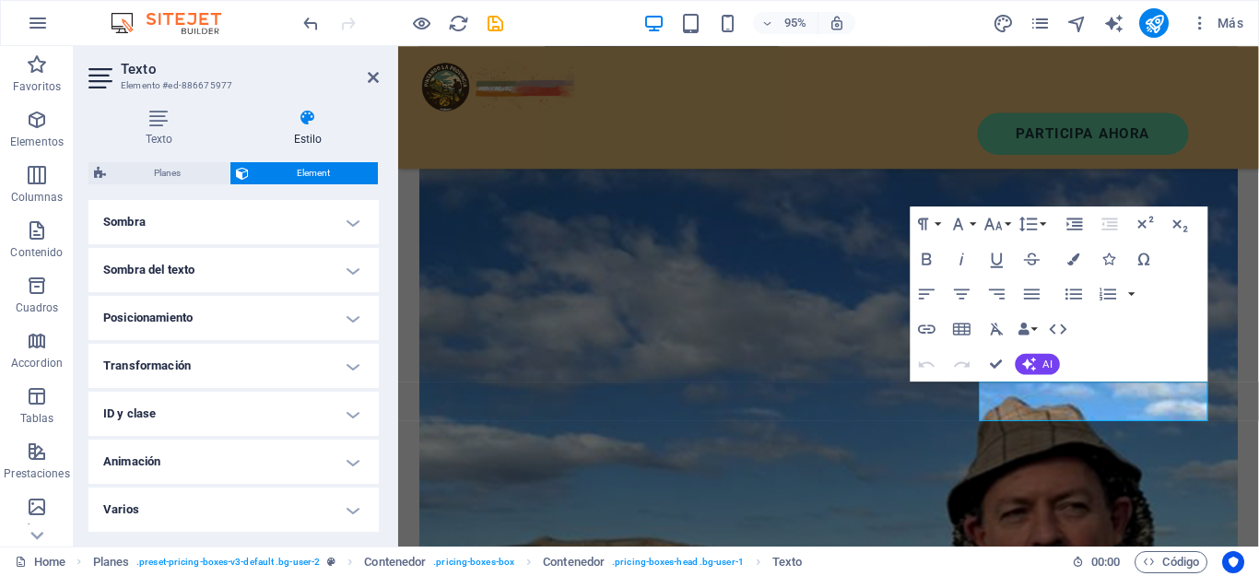
click at [311, 266] on h4 "Sombra del texto" at bounding box center [233, 270] width 290 height 44
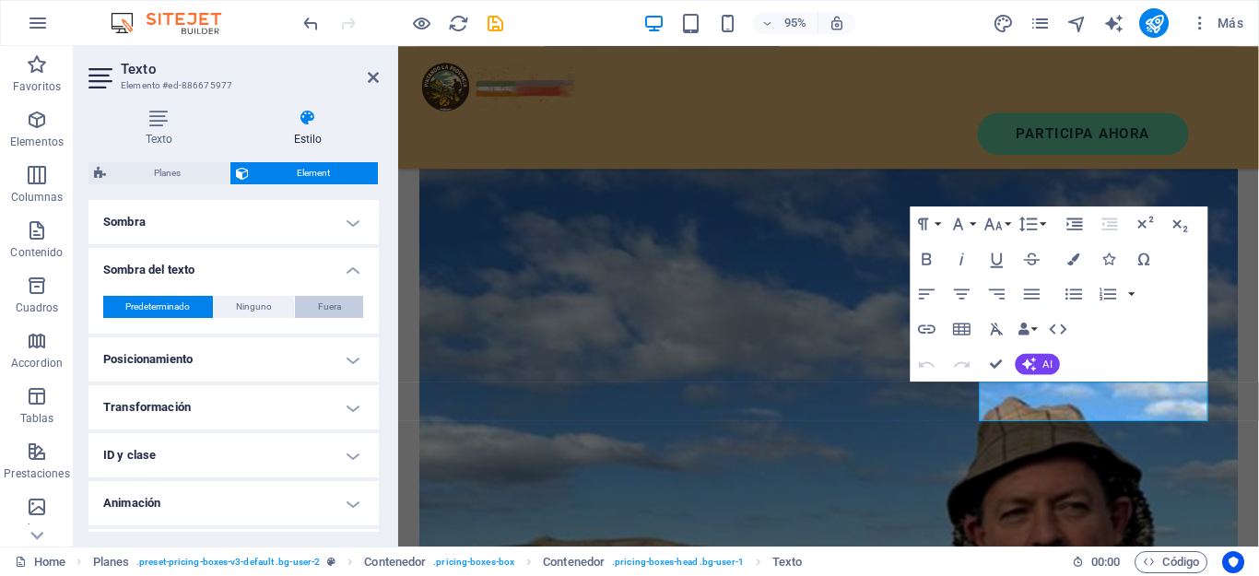
click at [320, 307] on span "Fuera" at bounding box center [329, 307] width 23 height 22
type input "2"
type input "4"
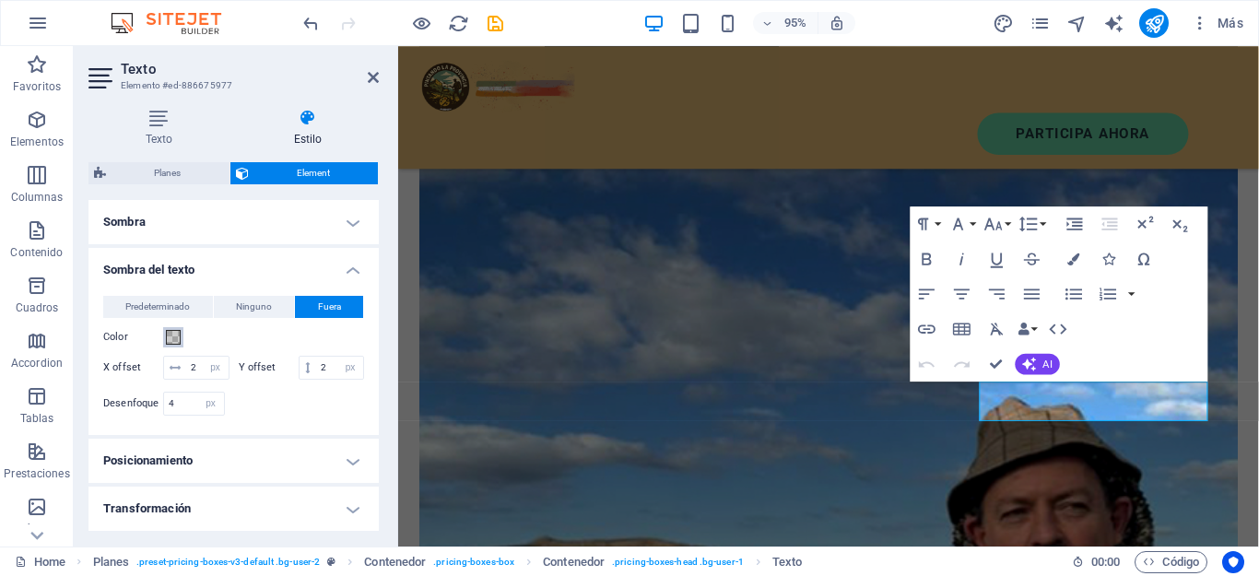
click at [167, 338] on span at bounding box center [173, 337] width 15 height 15
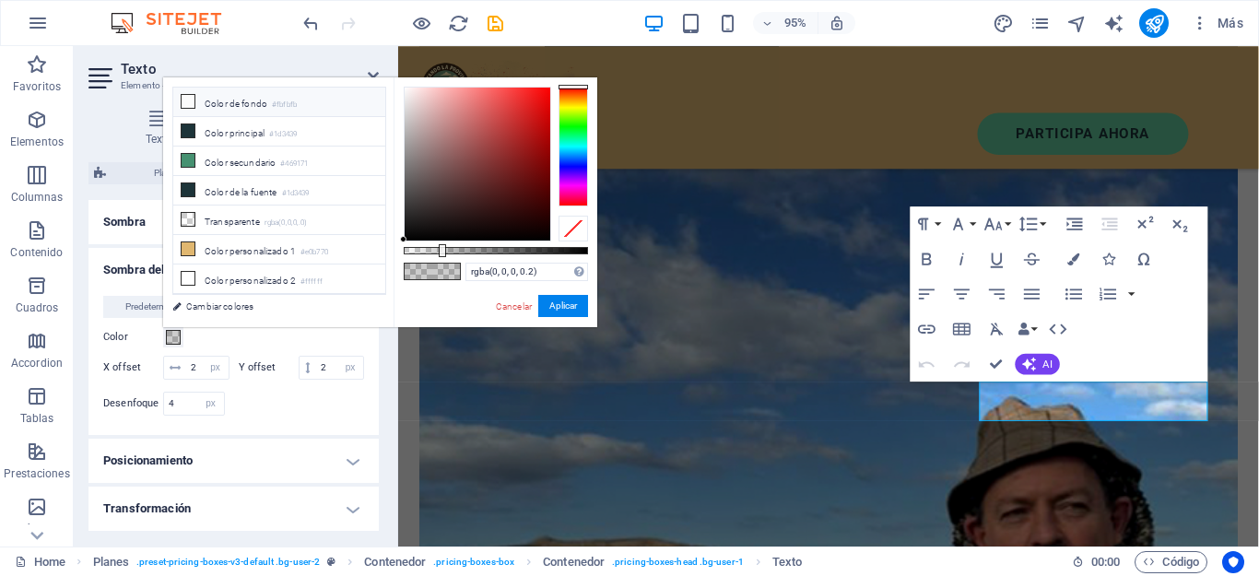
click at [191, 104] on icon at bounding box center [188, 101] width 13 height 13
type input "#fbfbfb"
click at [545, 305] on button "Aplicar" at bounding box center [563, 306] width 50 height 22
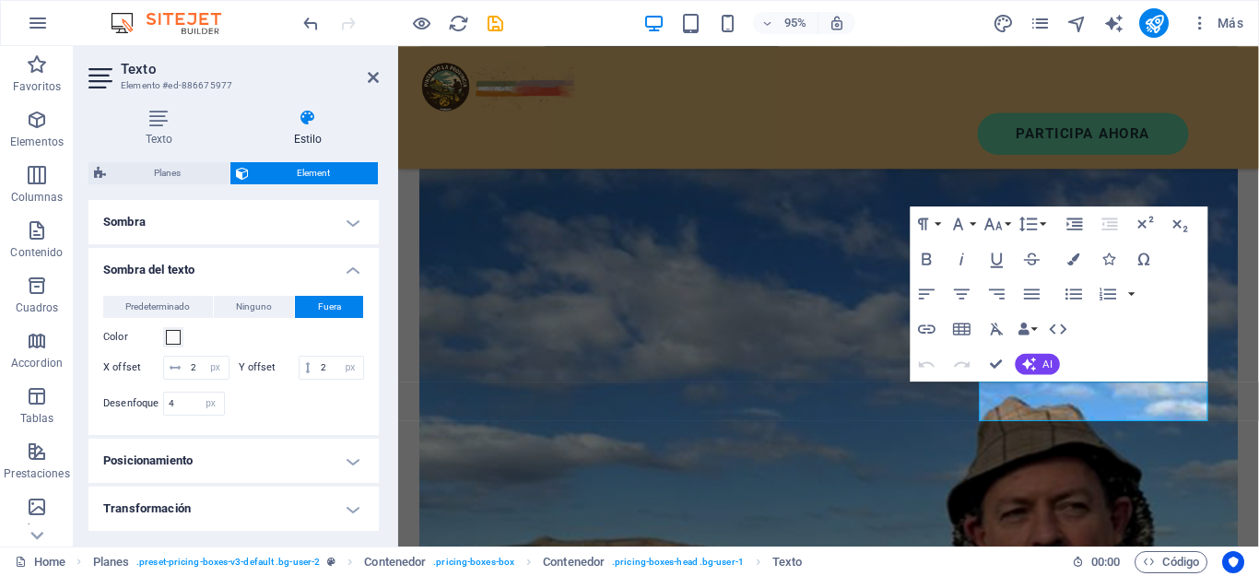
click at [213, 475] on h4 "Posicionamiento" at bounding box center [233, 461] width 290 height 44
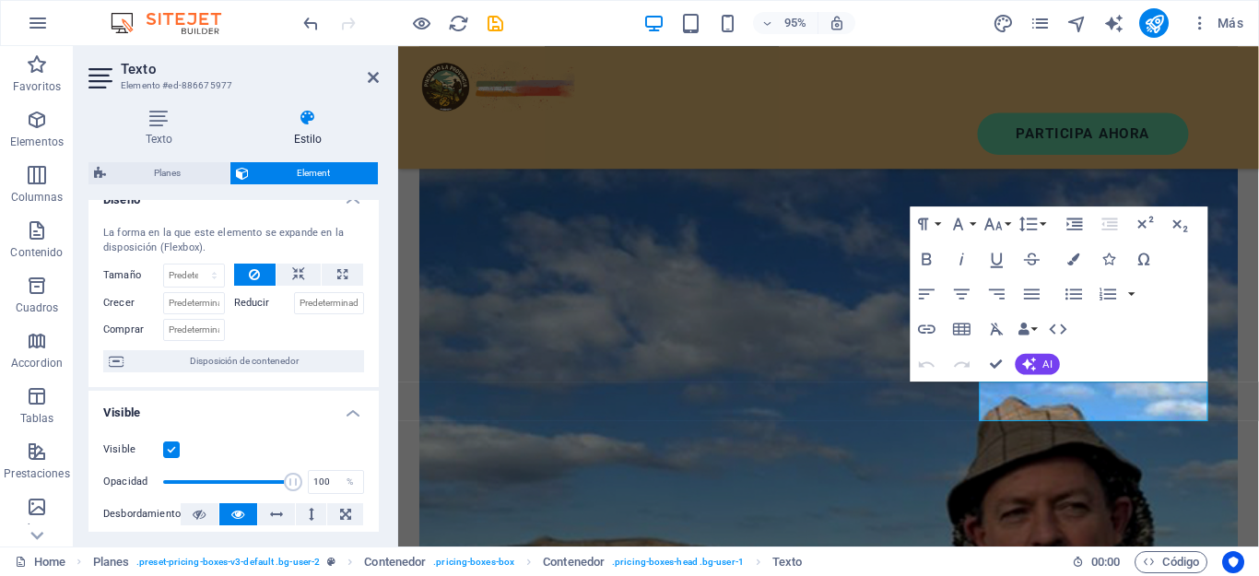
scroll to position [0, 0]
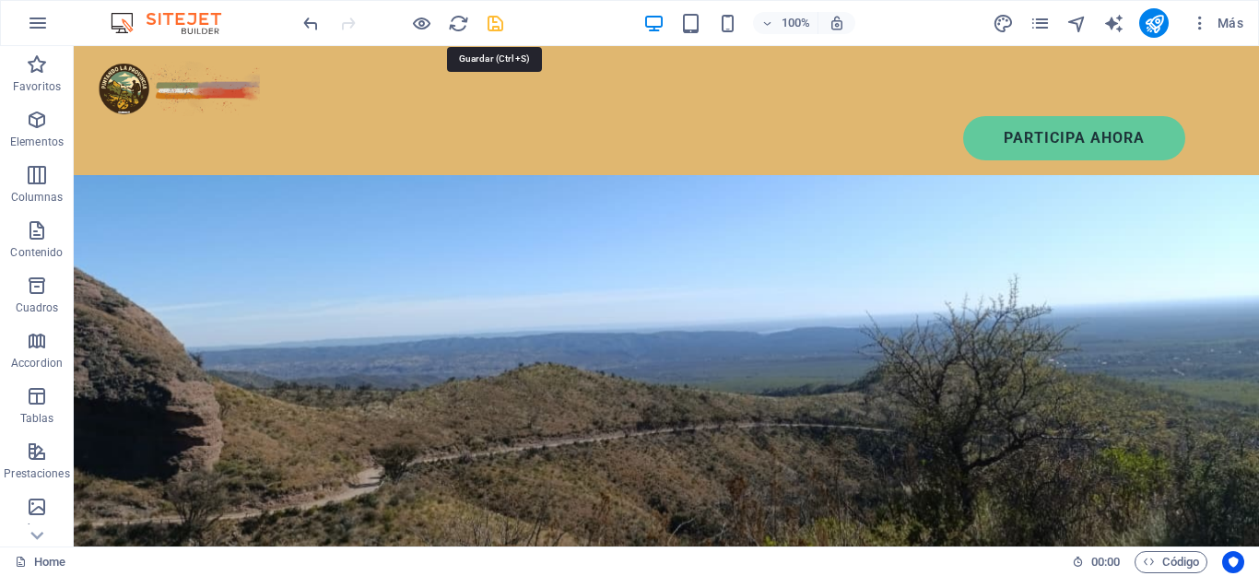
click at [499, 18] on icon "save" at bounding box center [495, 23] width 21 height 21
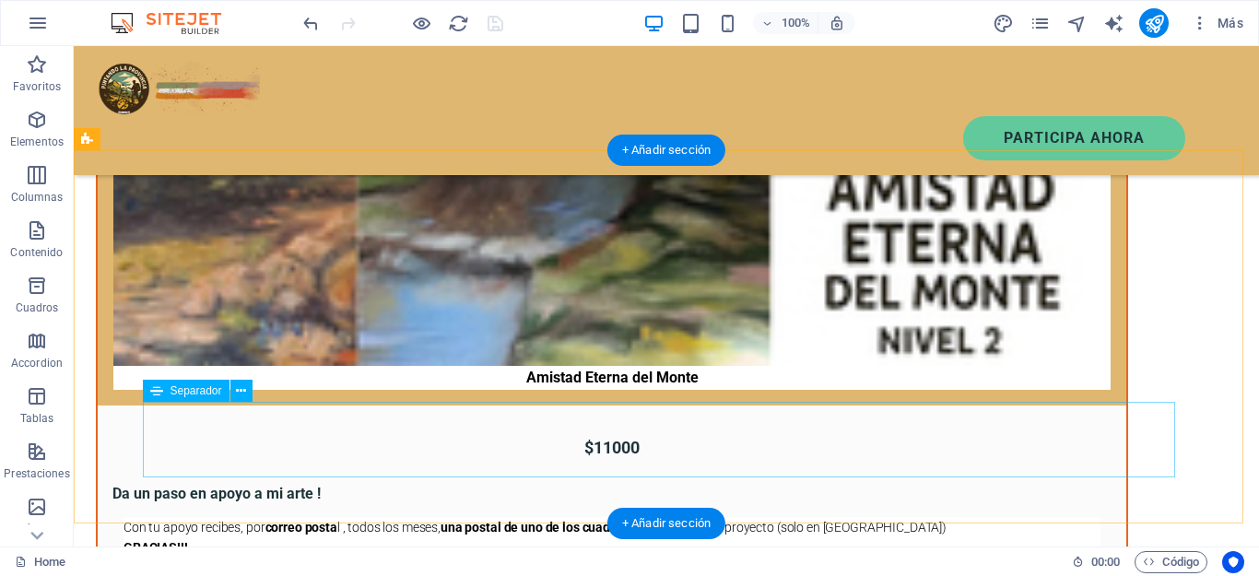
scroll to position [3947, 0]
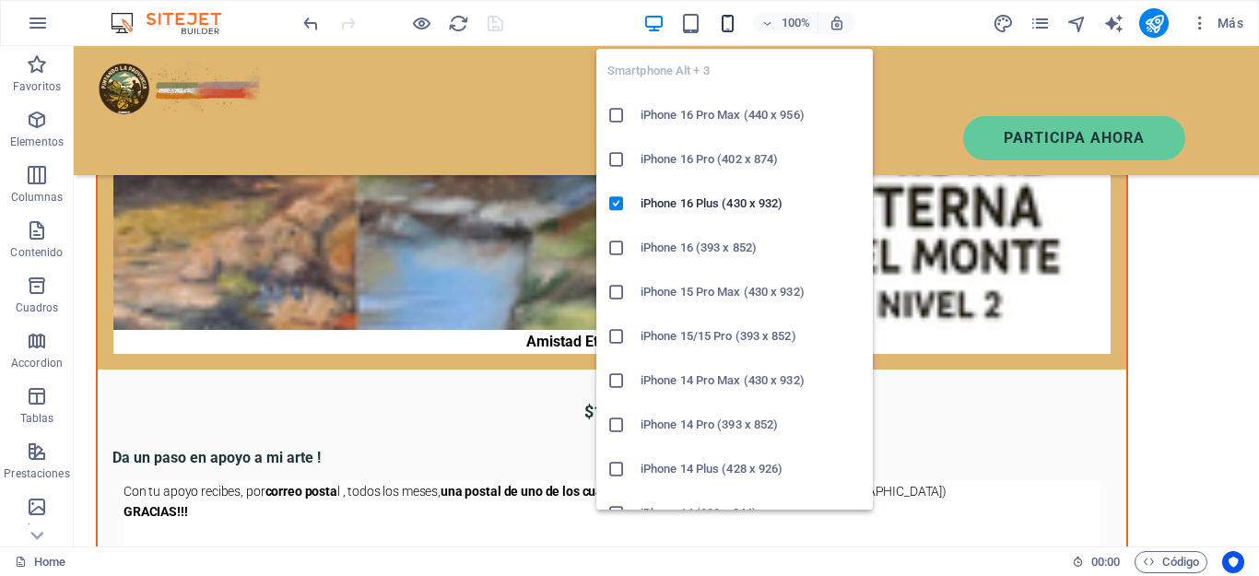
click at [724, 21] on icon "button" at bounding box center [727, 23] width 21 height 21
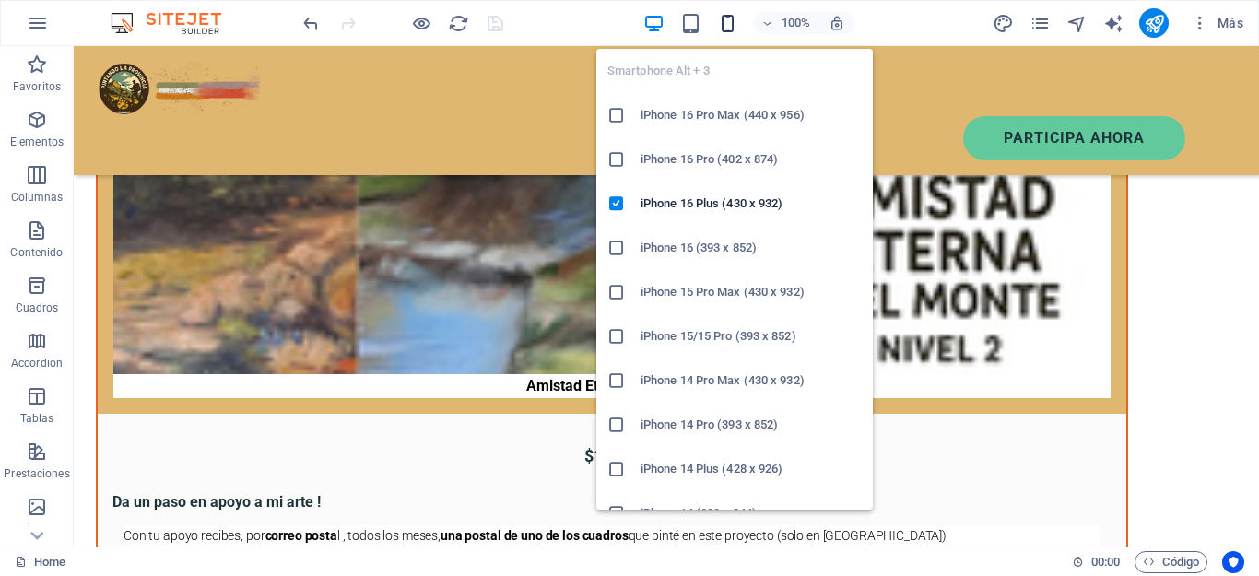
scroll to position [3991, 0]
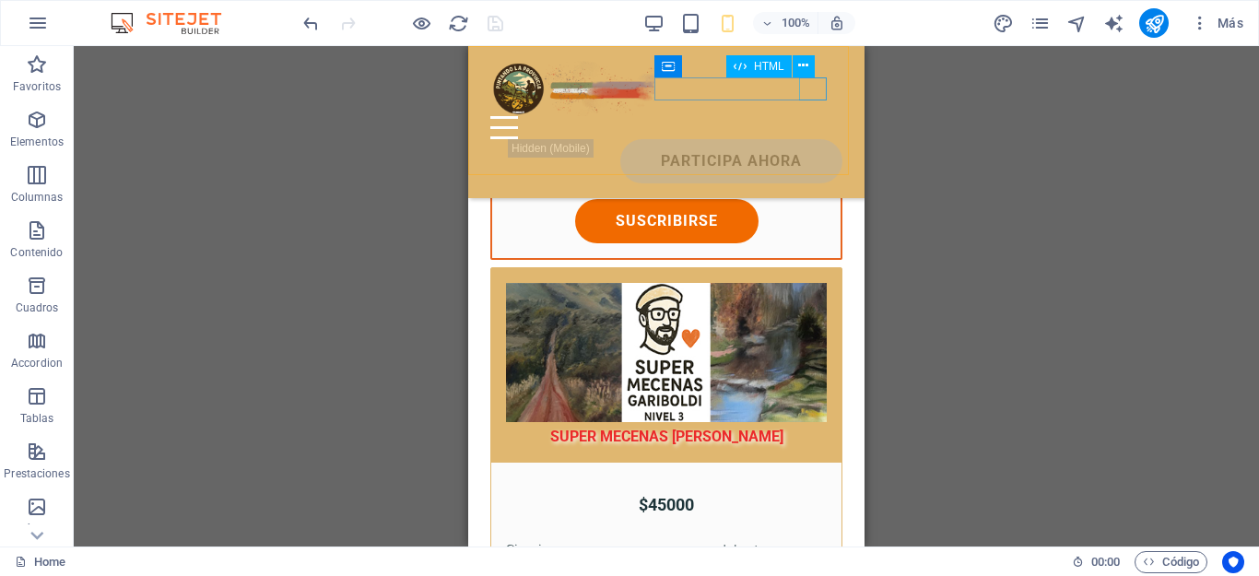
click at [819, 116] on div at bounding box center [666, 127] width 352 height 23
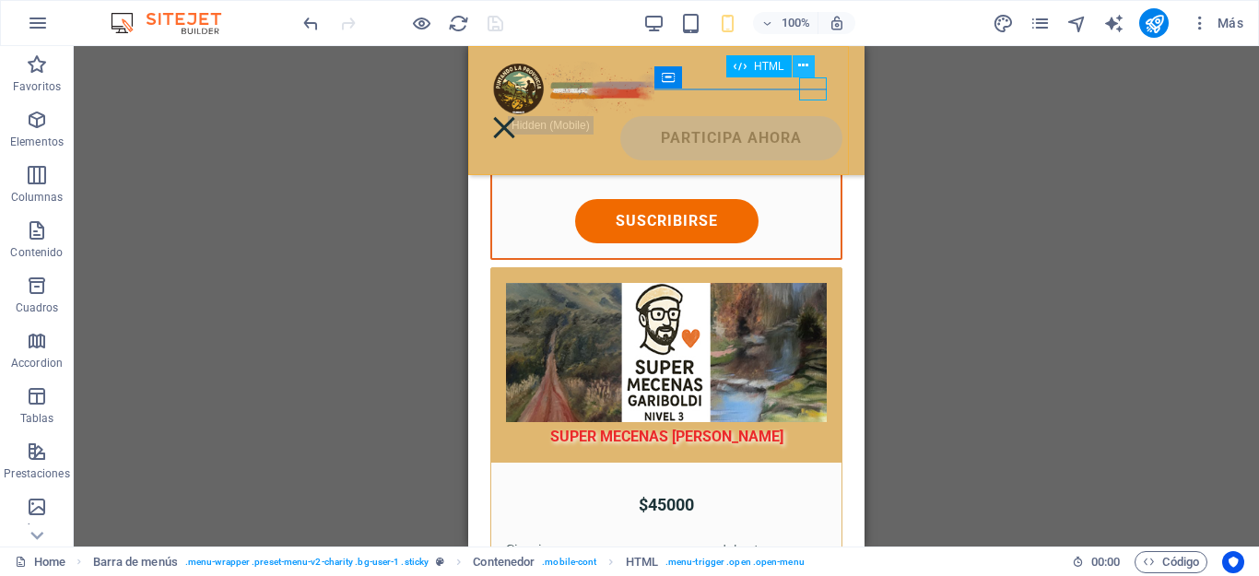
click at [801, 65] on icon at bounding box center [803, 65] width 10 height 19
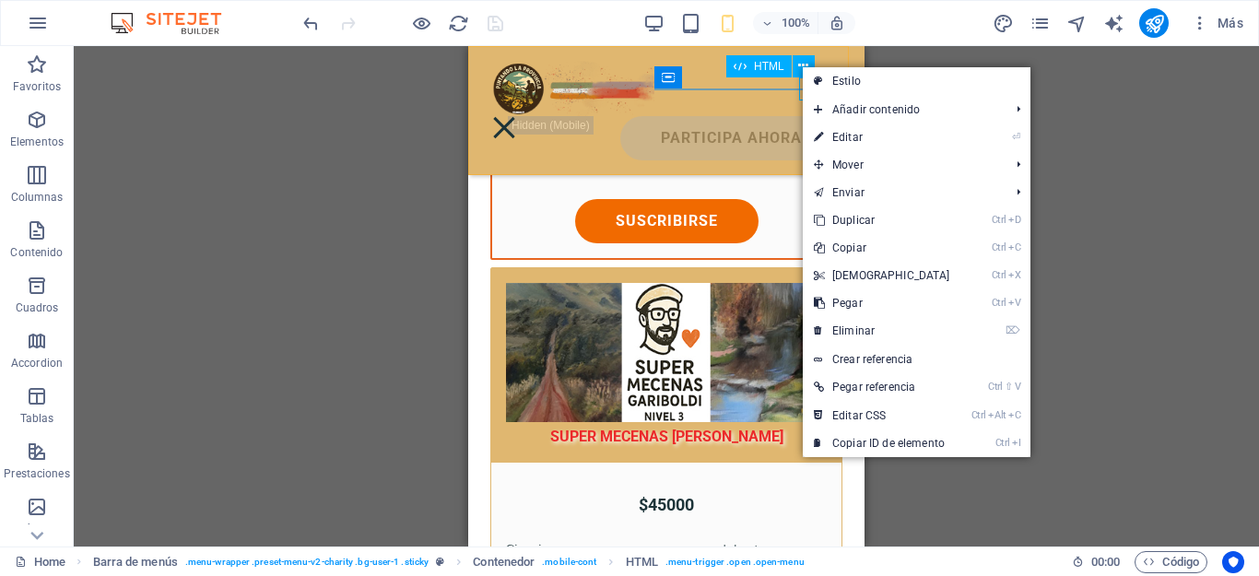
click at [755, 71] on span "HTML" at bounding box center [769, 66] width 30 height 11
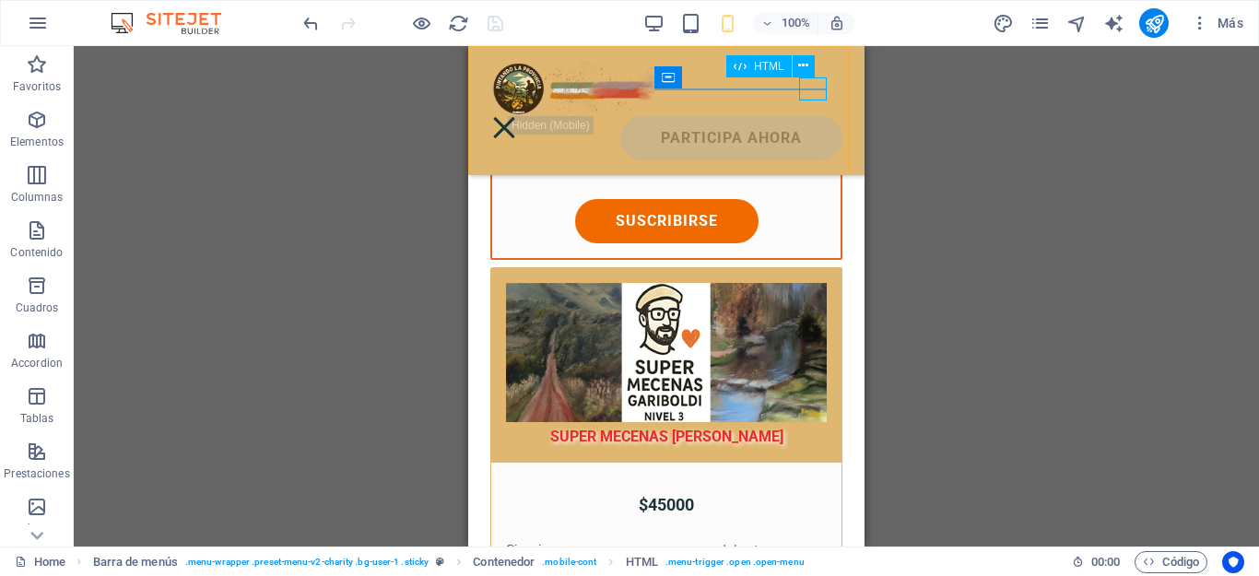
click at [753, 69] on div "HTML" at bounding box center [758, 66] width 65 height 22
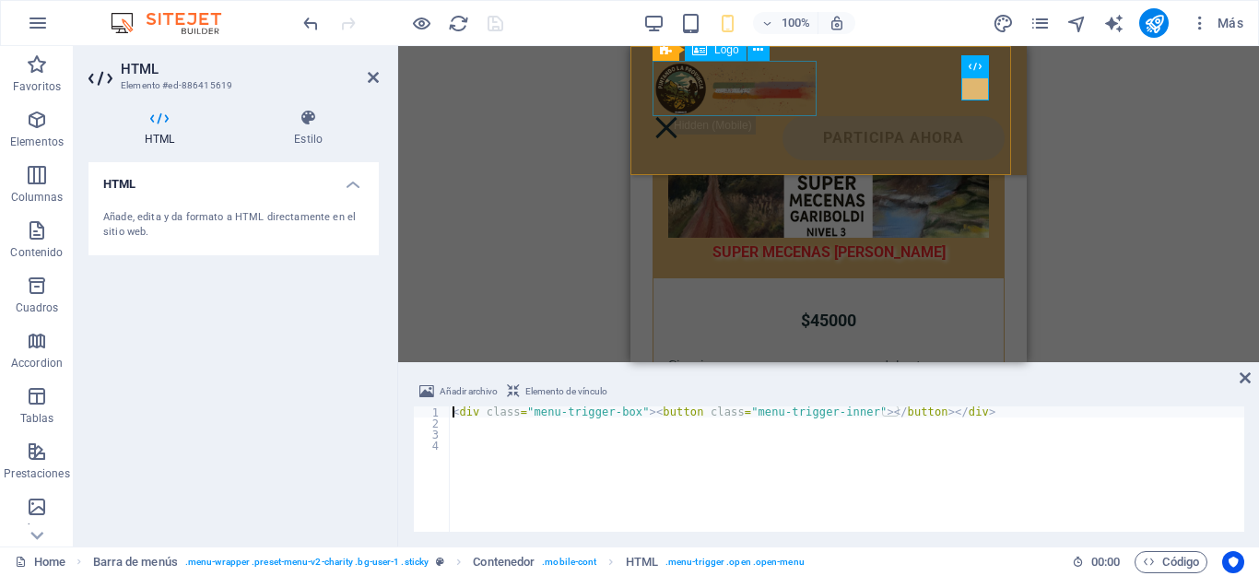
scroll to position [3806, 0]
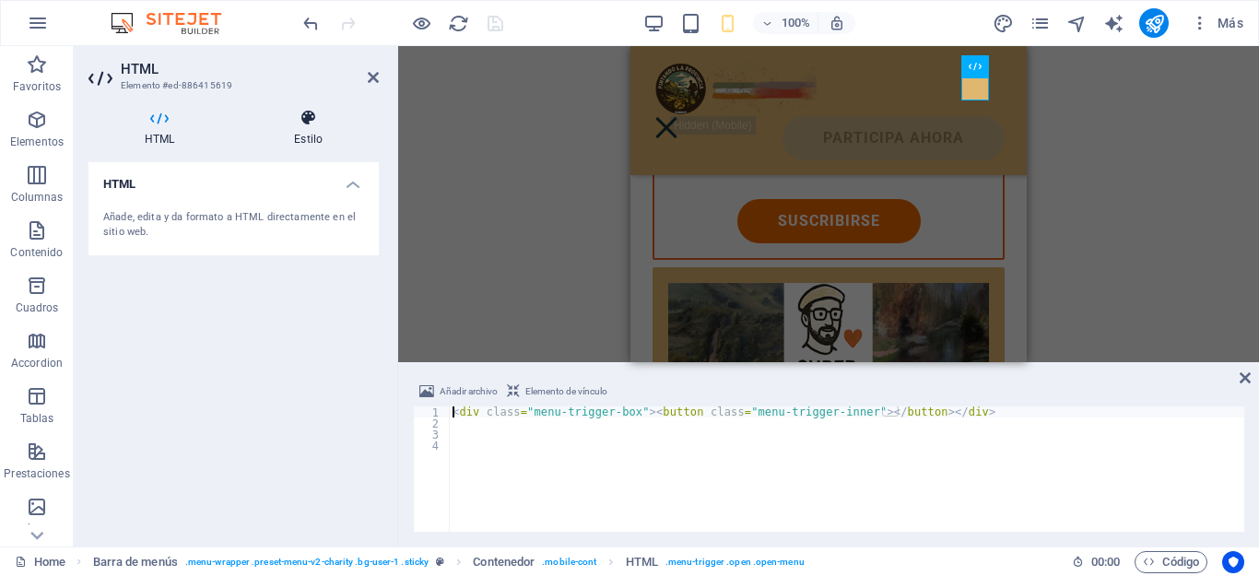
click at [305, 130] on h4 "Estilo" at bounding box center [308, 128] width 141 height 39
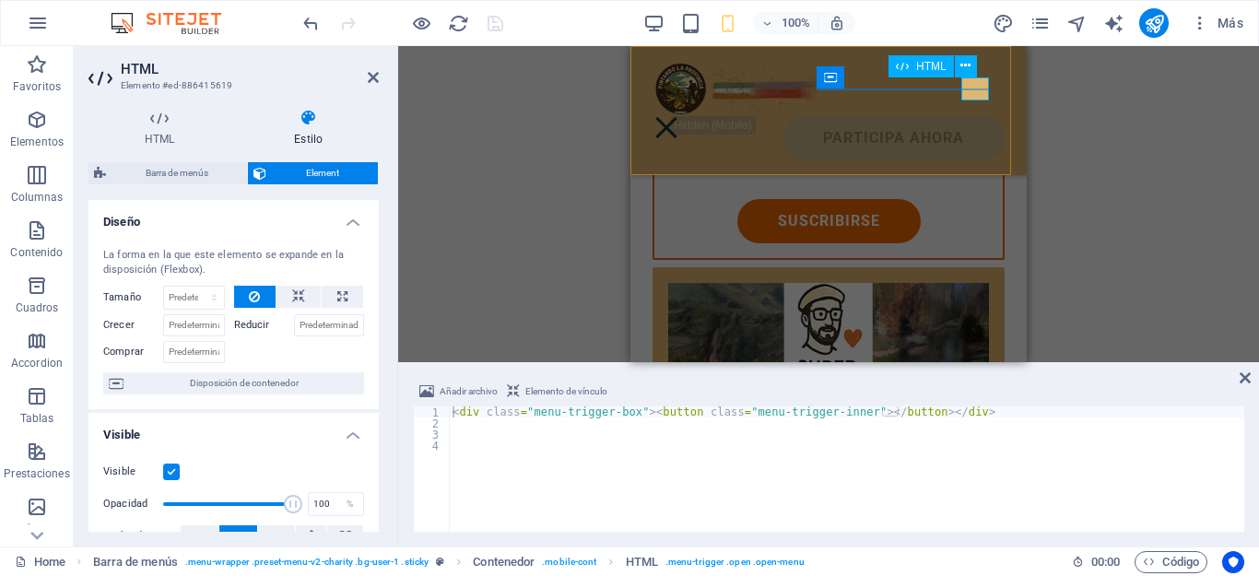
click at [680, 116] on div at bounding box center [667, 127] width 28 height 23
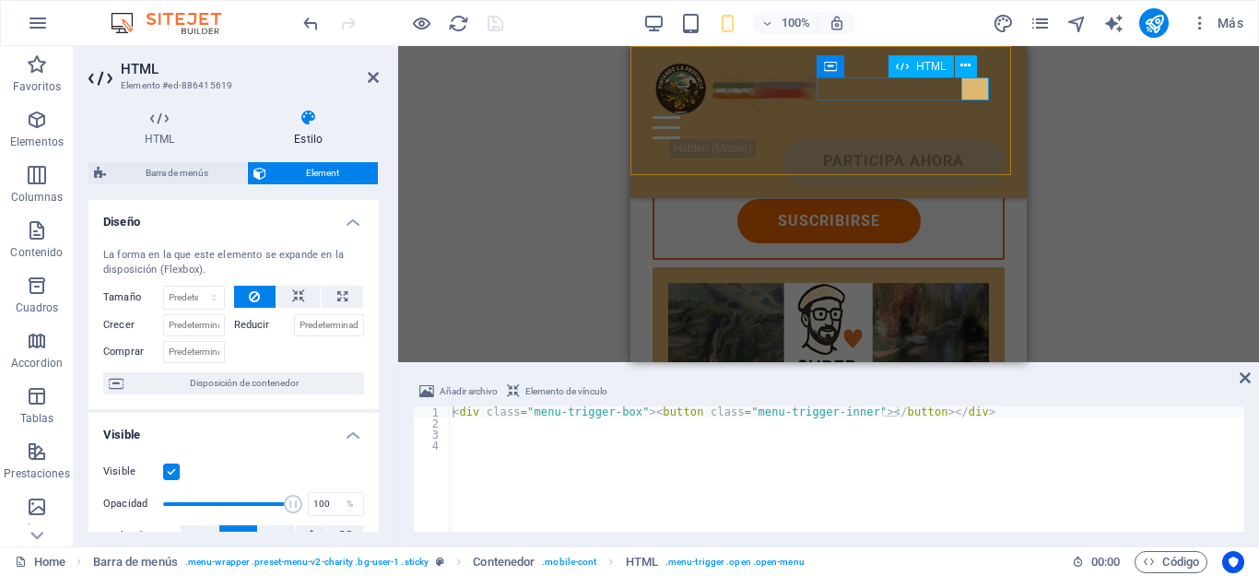
click at [974, 116] on div at bounding box center [829, 127] width 352 height 23
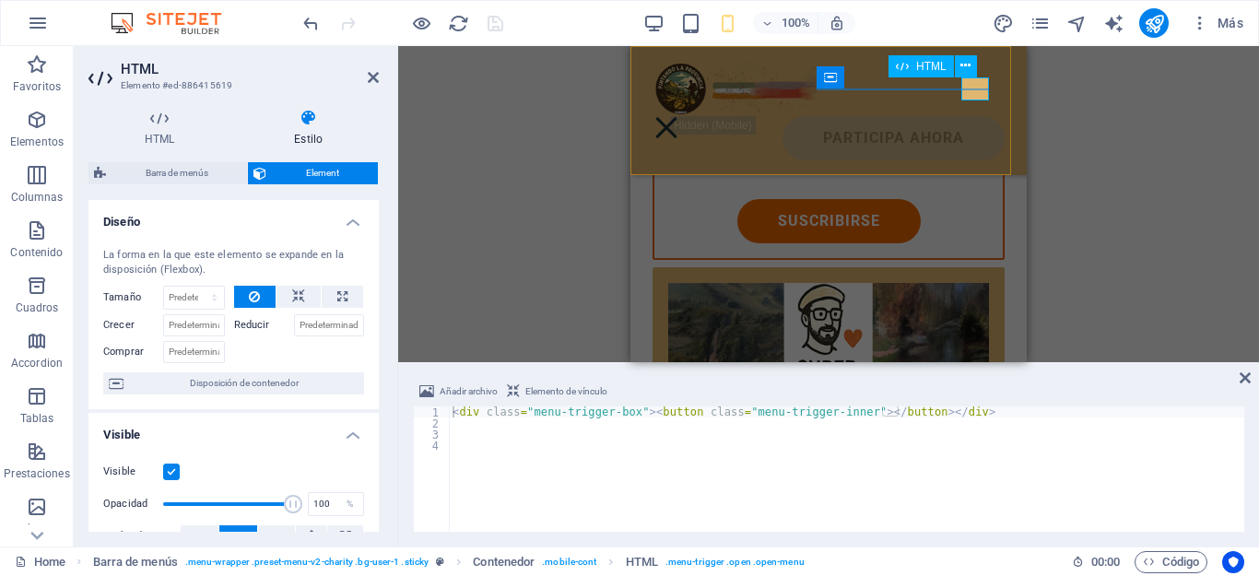
click at [680, 116] on div at bounding box center [667, 127] width 28 height 23
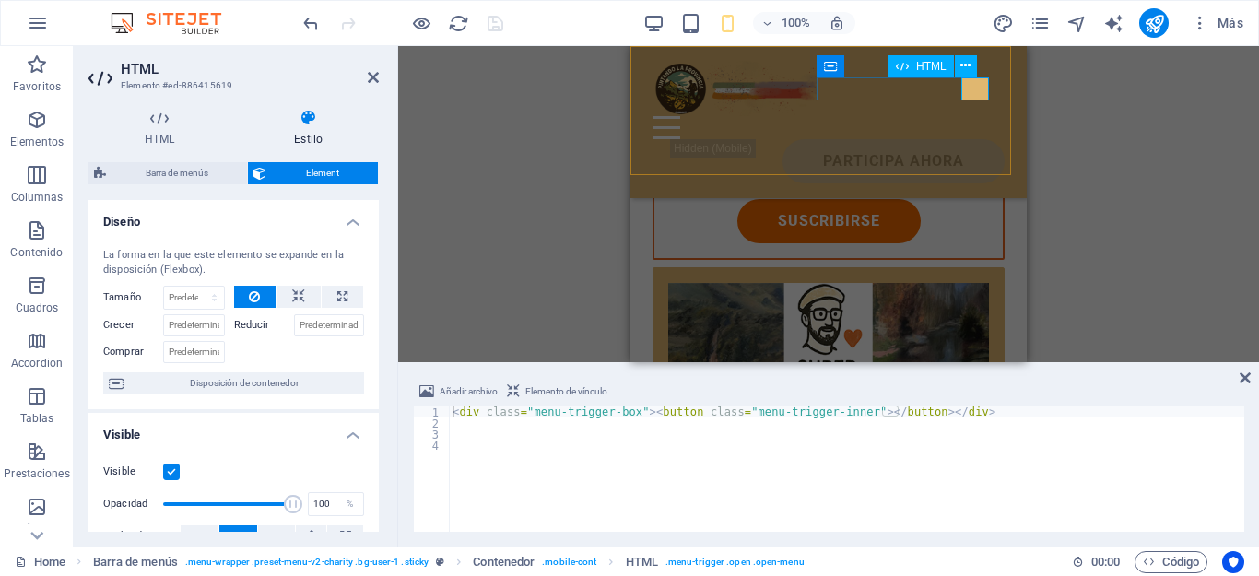
click at [974, 116] on div at bounding box center [829, 127] width 352 height 23
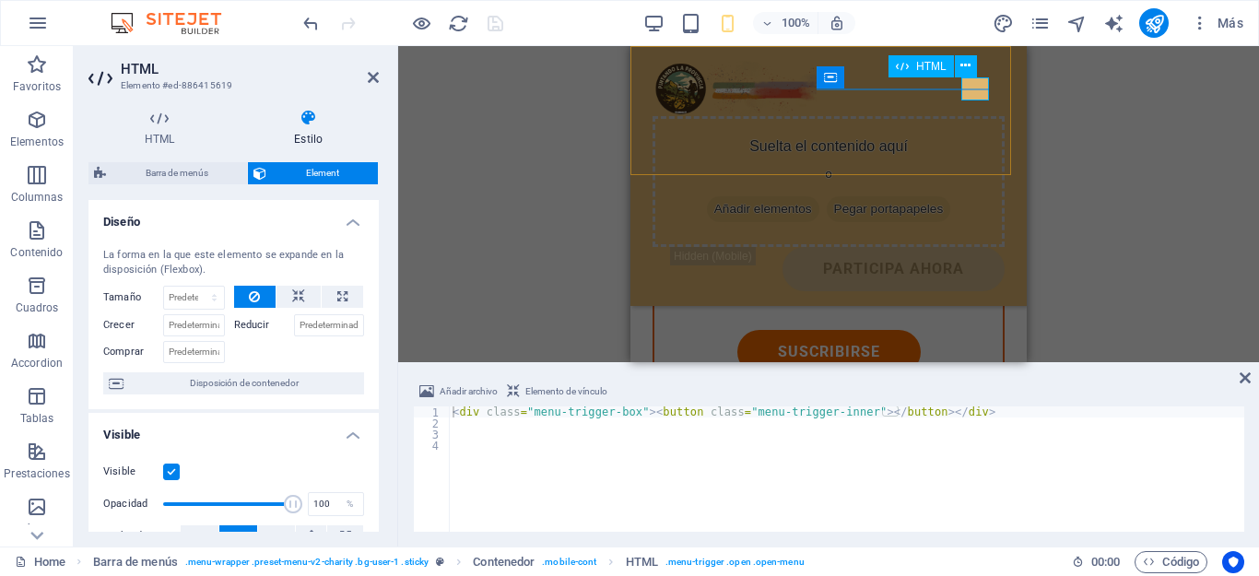
scroll to position [4122, 0]
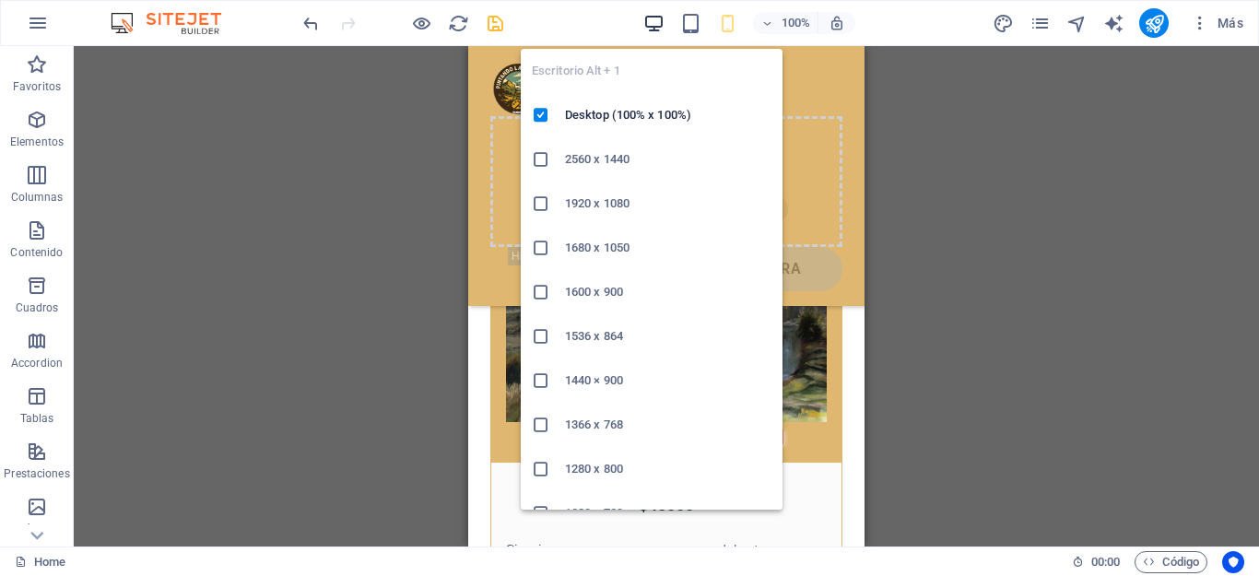
click at [657, 18] on icon "button" at bounding box center [653, 23] width 21 height 21
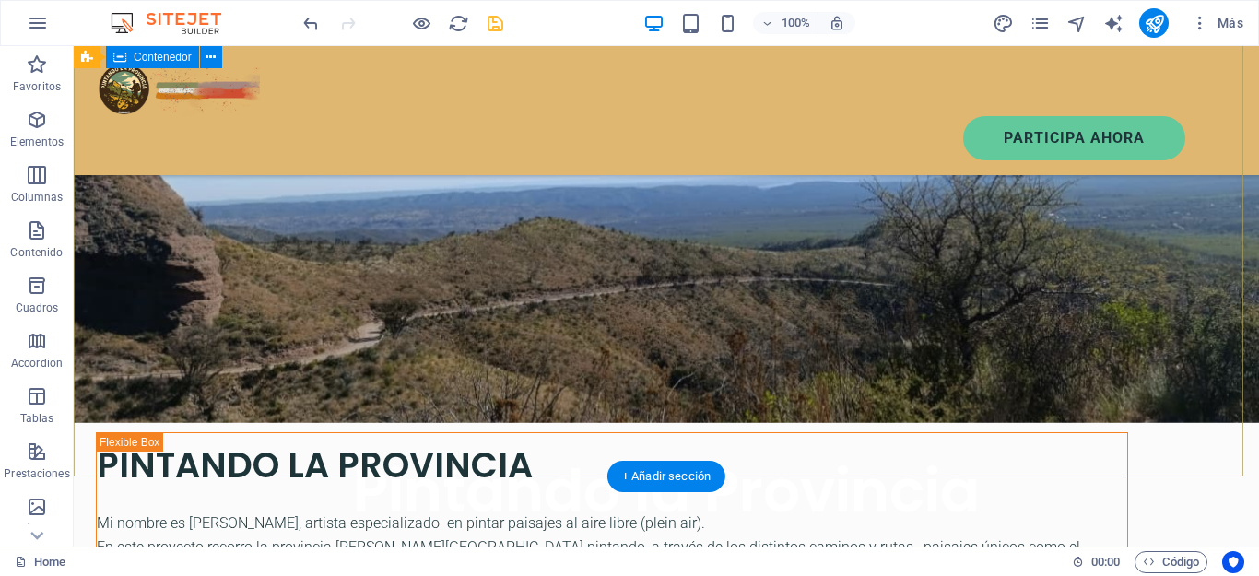
scroll to position [0, 0]
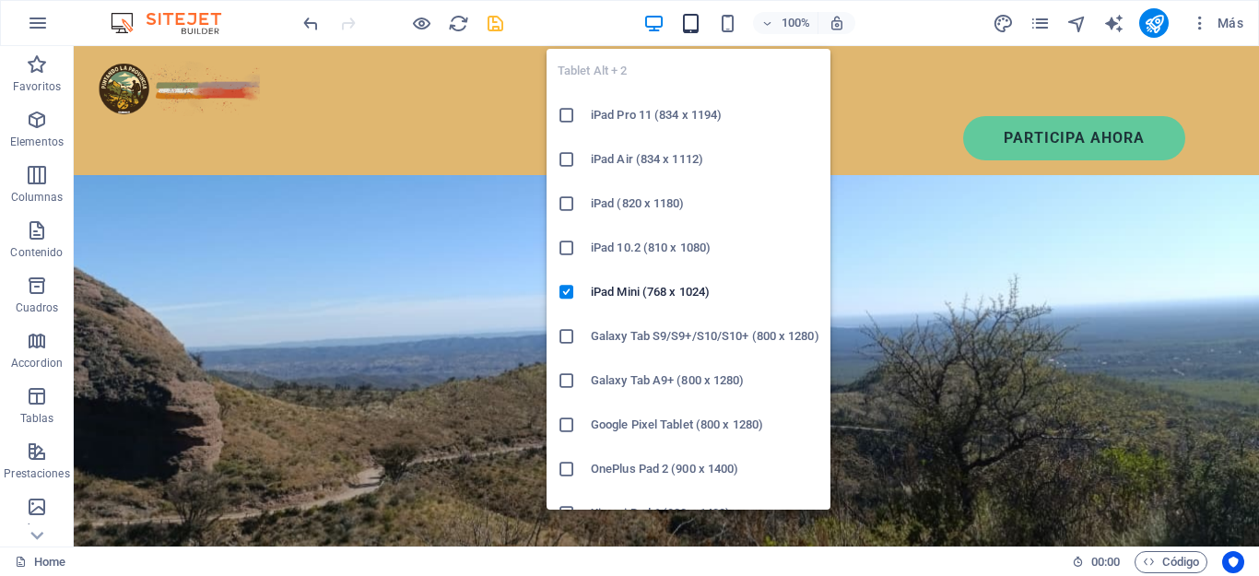
click at [692, 21] on icon "button" at bounding box center [690, 23] width 21 height 21
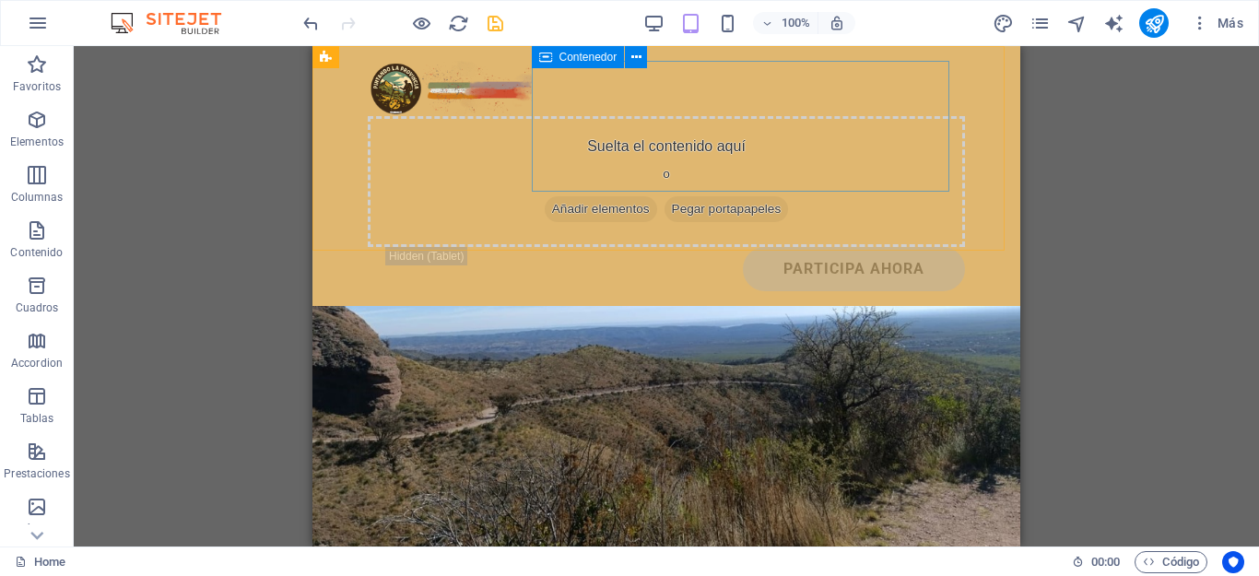
click at [576, 56] on span "Contenedor" at bounding box center [588, 57] width 58 height 11
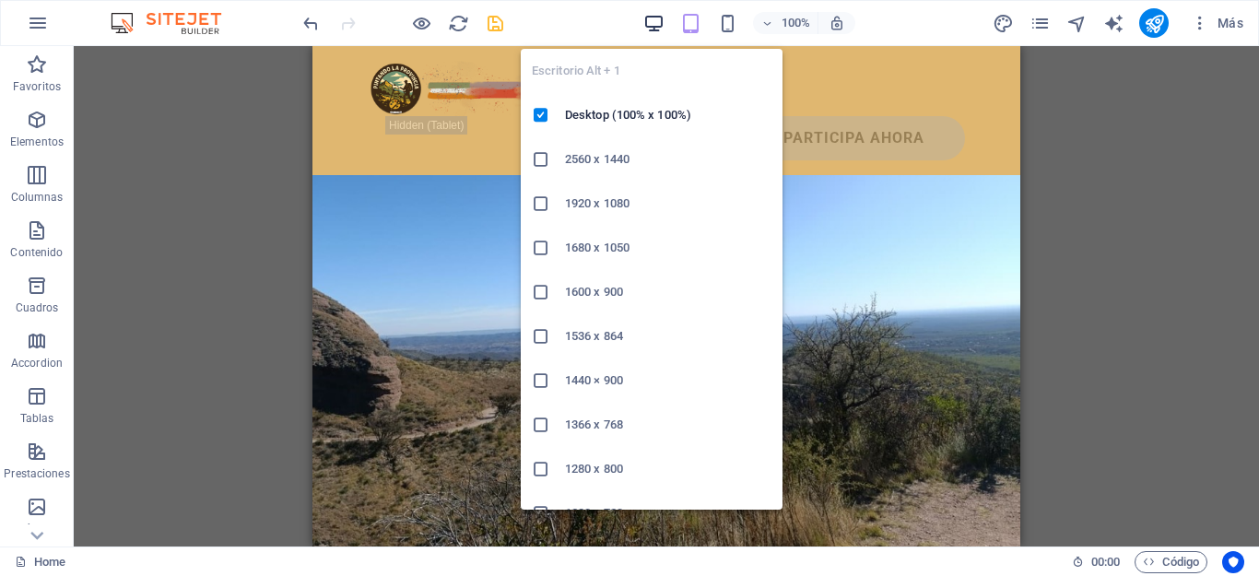
click at [655, 27] on icon "button" at bounding box center [653, 23] width 21 height 21
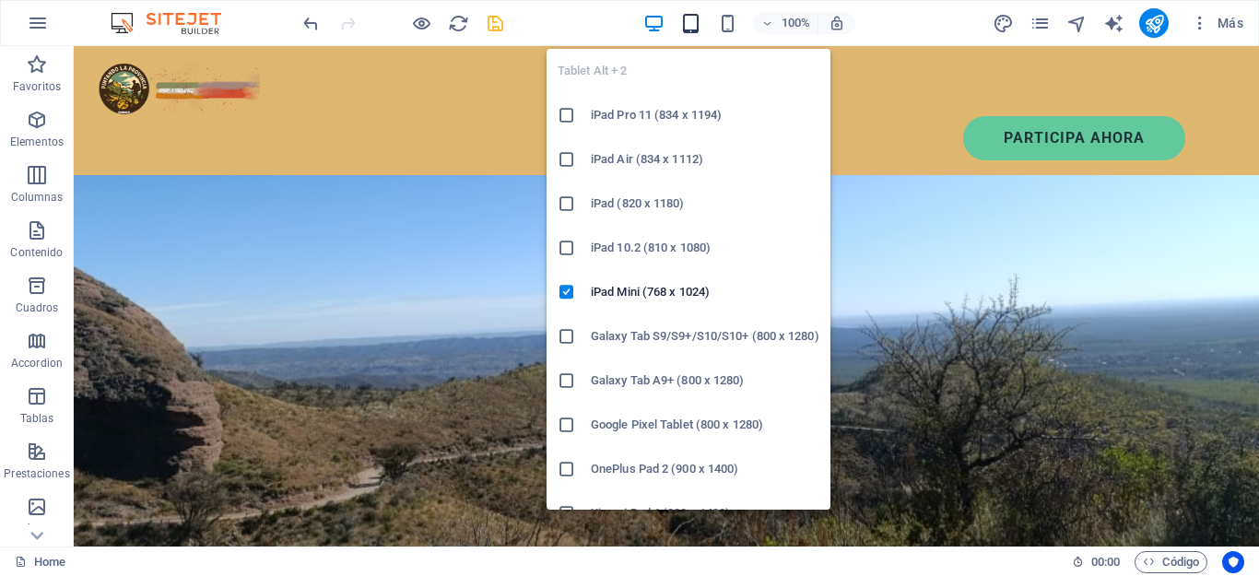
click at [687, 19] on icon "button" at bounding box center [690, 23] width 21 height 21
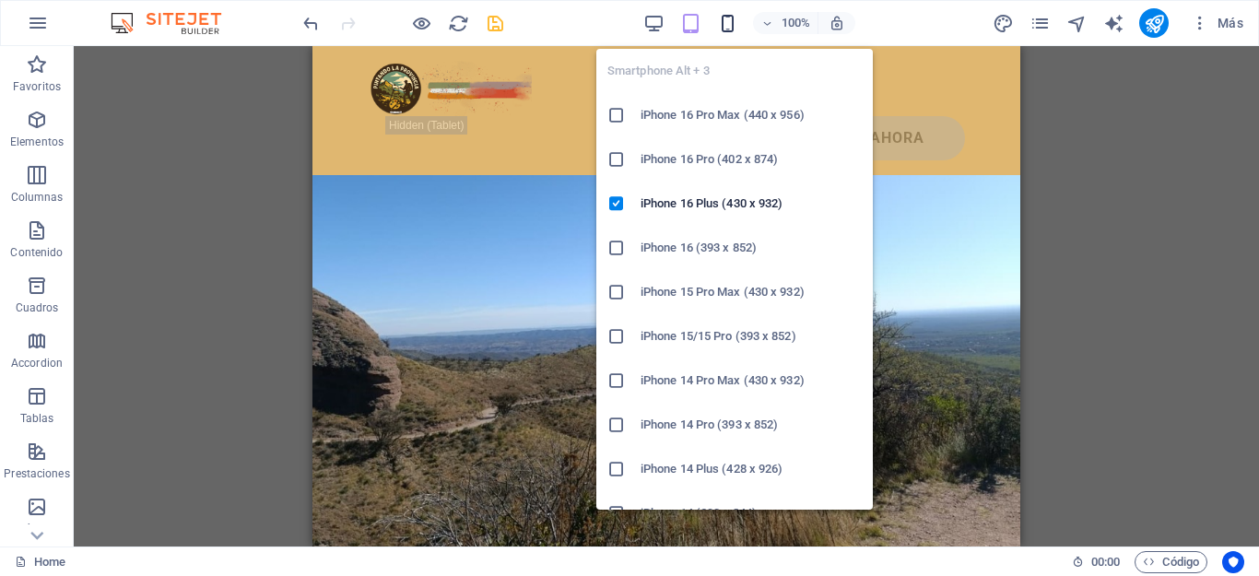
click at [725, 23] on icon "button" at bounding box center [727, 23] width 21 height 21
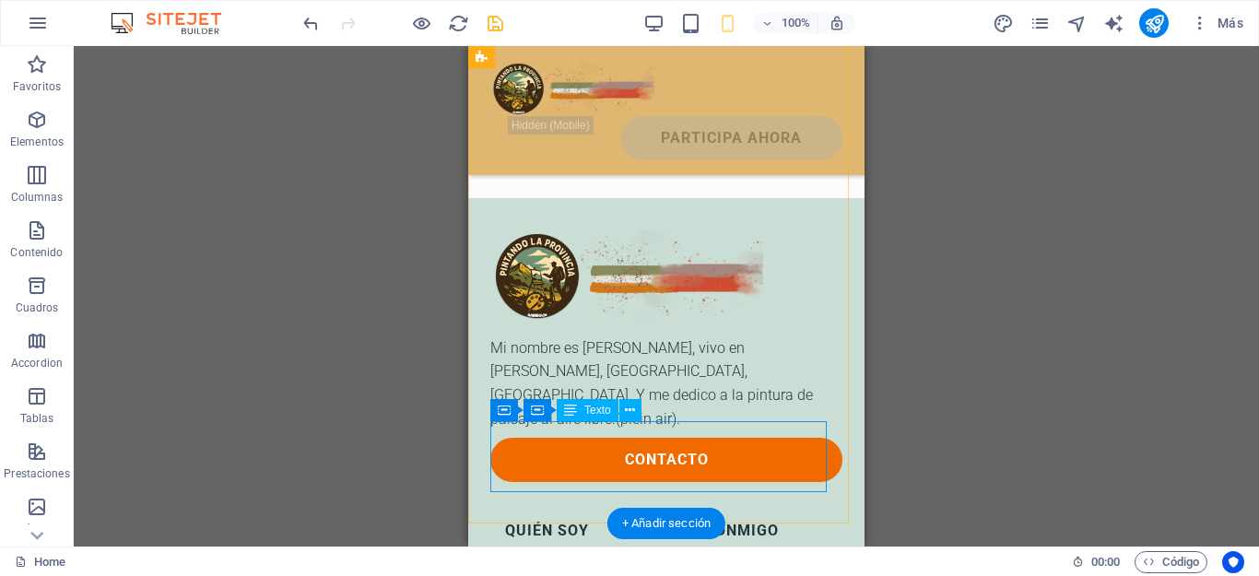
scroll to position [8352, 0]
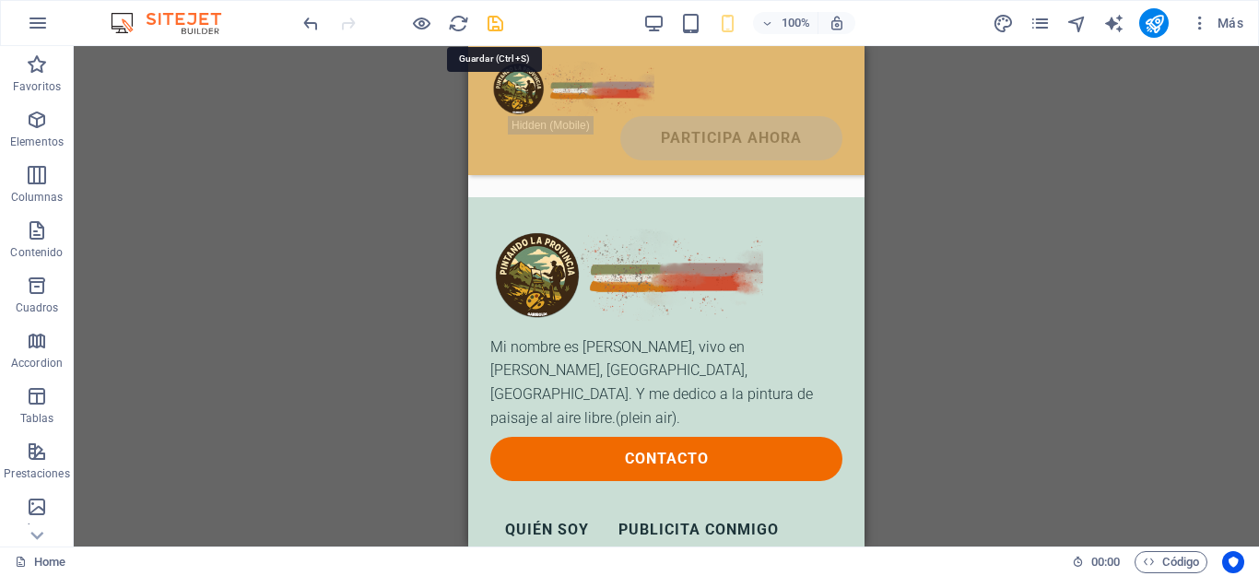
click at [500, 27] on icon "save" at bounding box center [495, 23] width 21 height 21
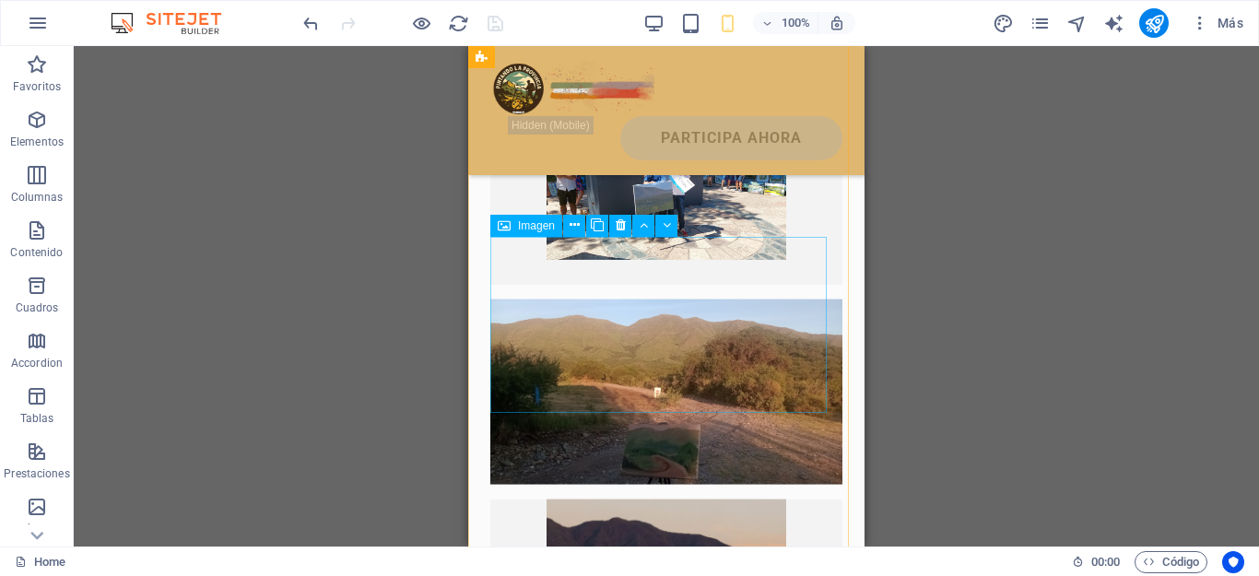
scroll to position [6140, 0]
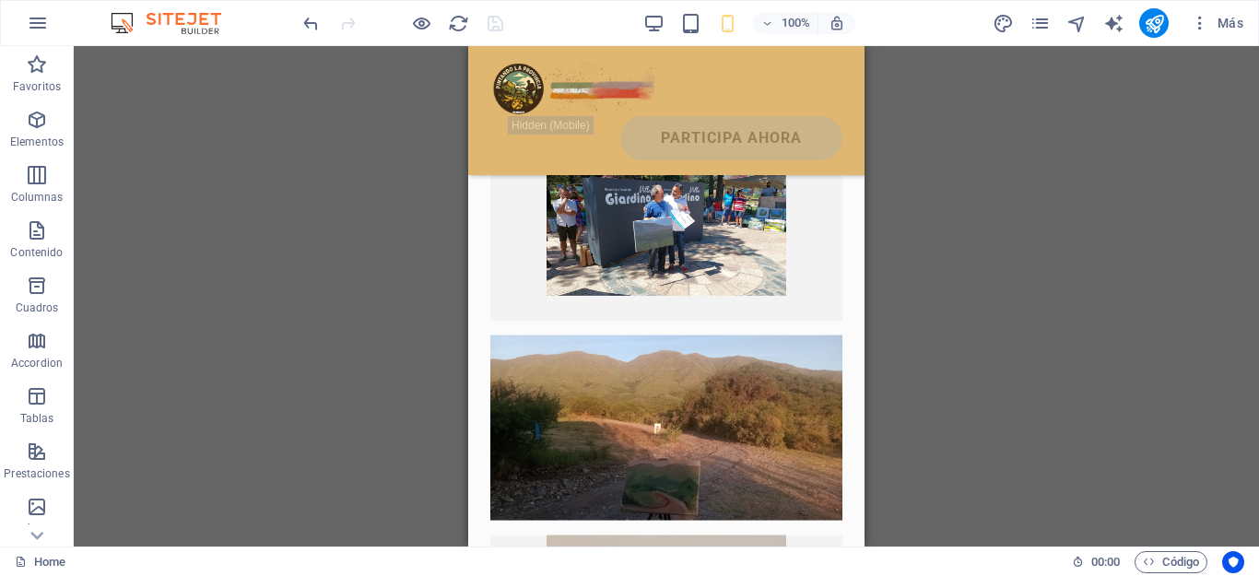
click at [966, 264] on div "H1 Banner Banner Contenedor Separador Columnas desiguales Contenedor Imagen Con…" at bounding box center [666, 296] width 1185 height 500
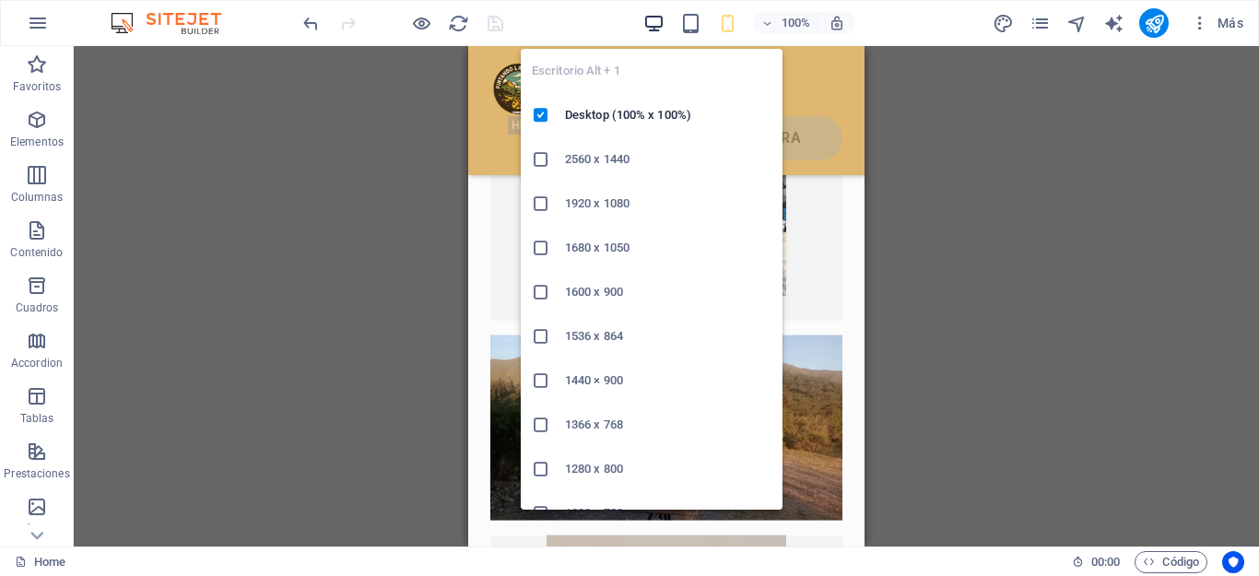
click at [646, 32] on icon "button" at bounding box center [653, 23] width 21 height 21
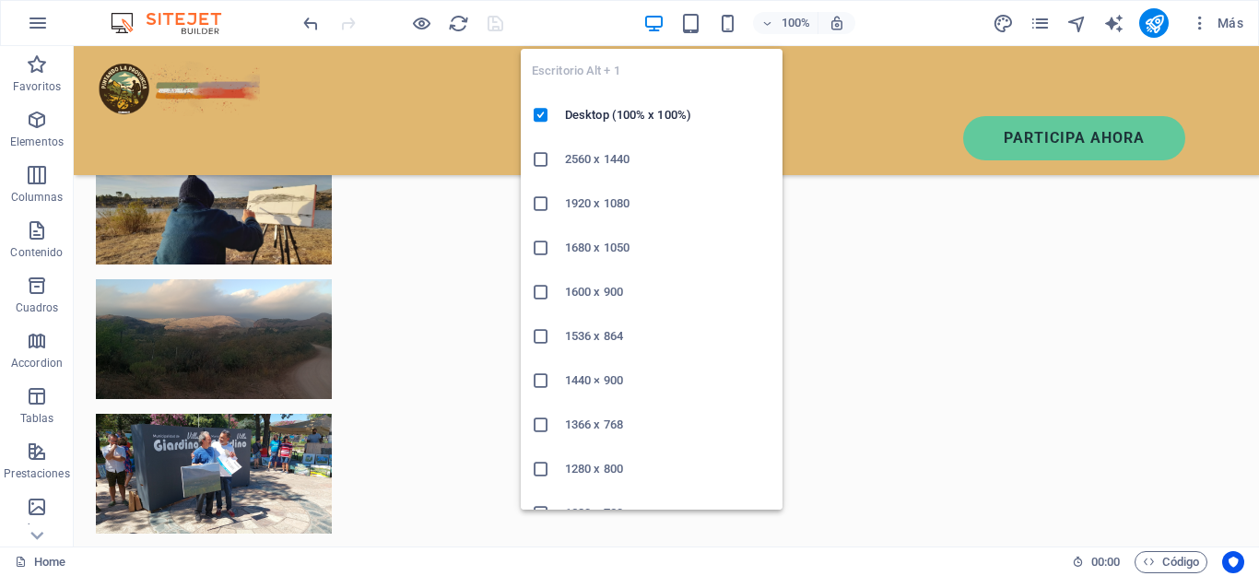
scroll to position [3947, 0]
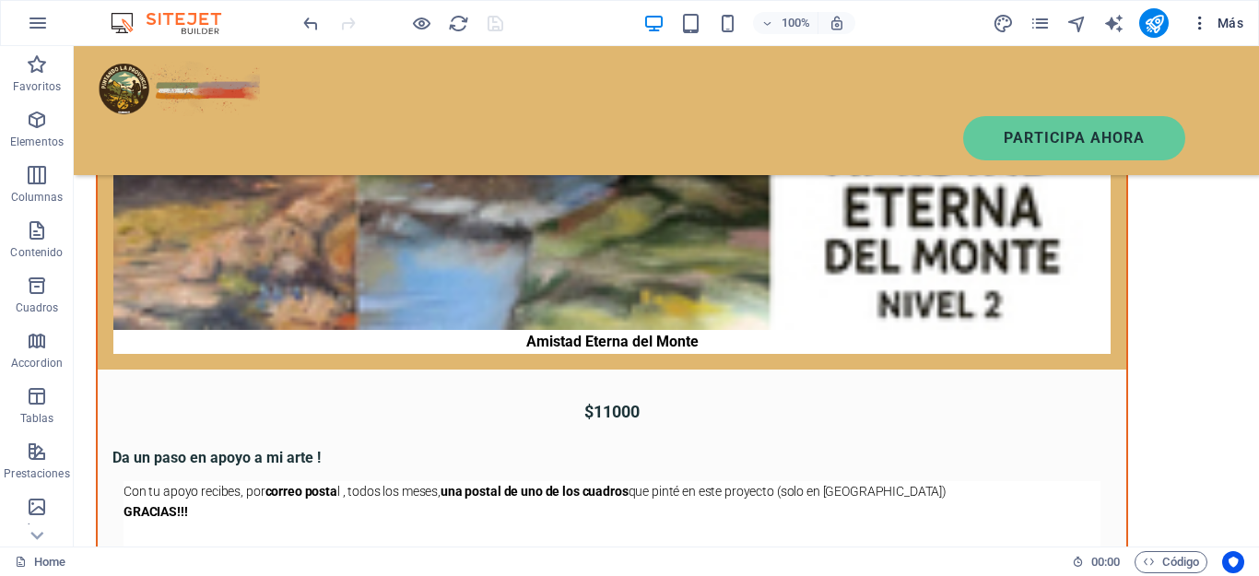
click at [1197, 29] on icon "button" at bounding box center [1200, 23] width 18 height 18
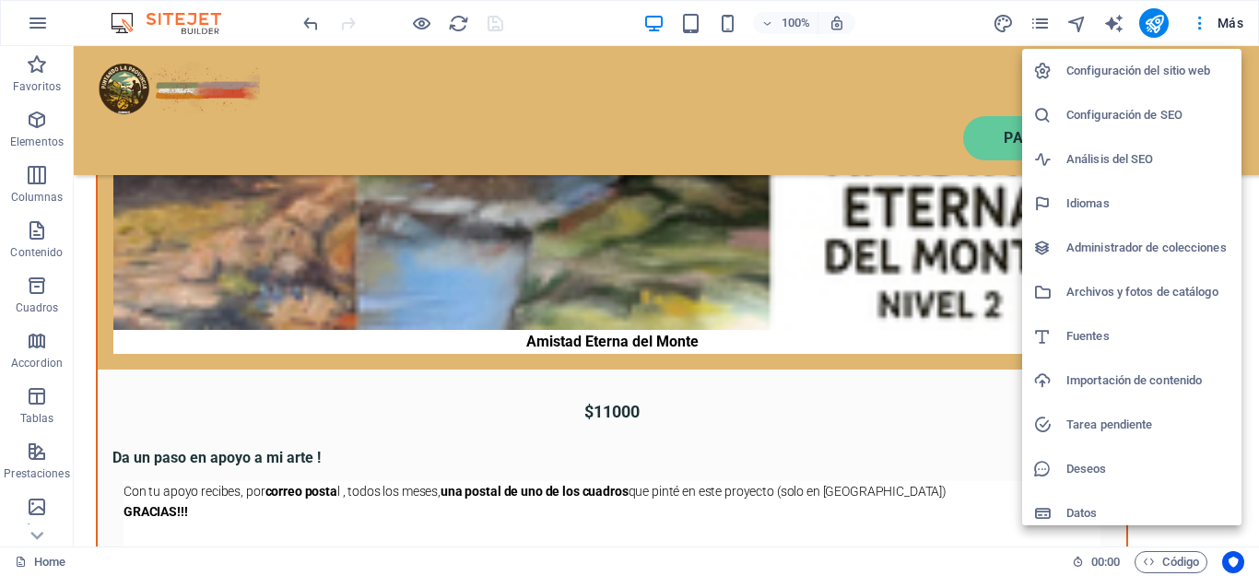
click at [1030, 25] on div at bounding box center [629, 288] width 1259 height 576
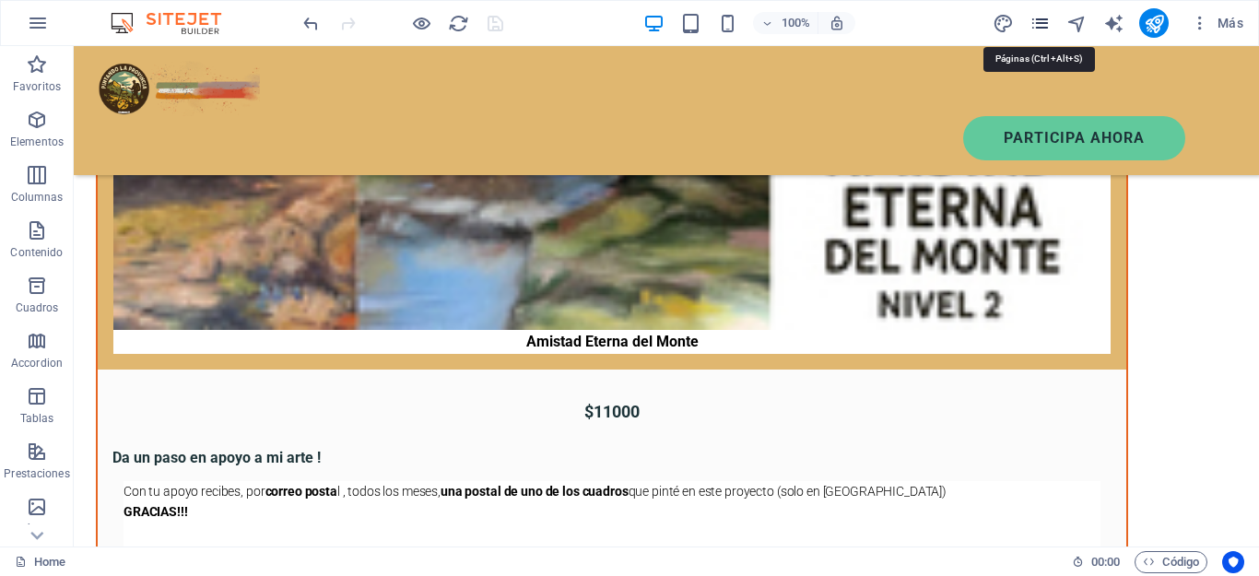
click at [1041, 21] on icon "pages" at bounding box center [1040, 23] width 21 height 21
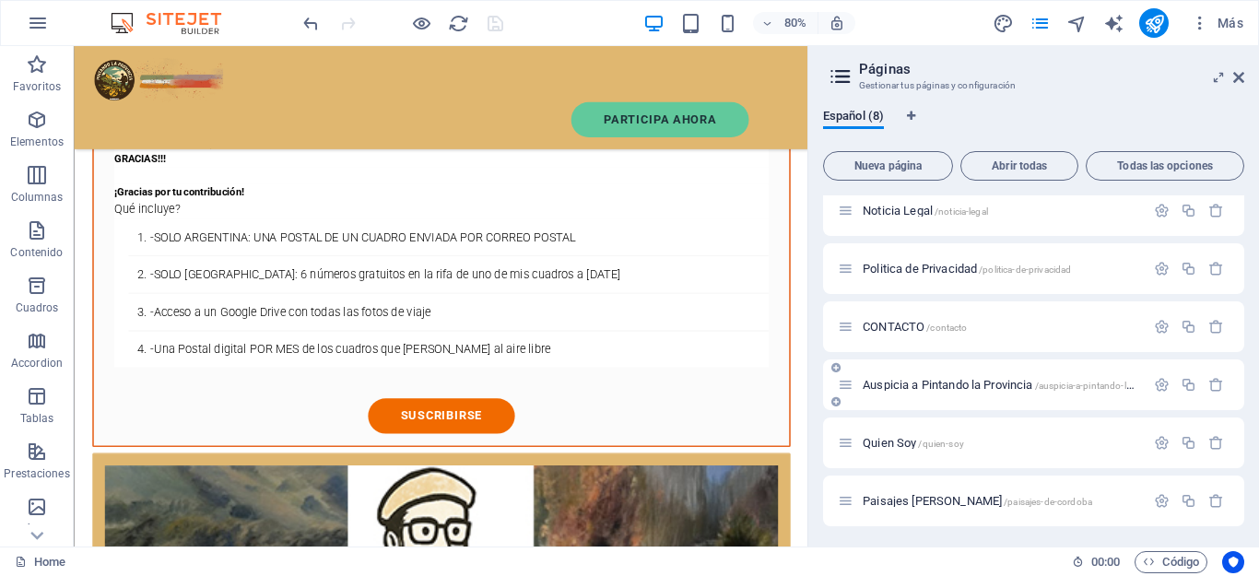
scroll to position [92, 0]
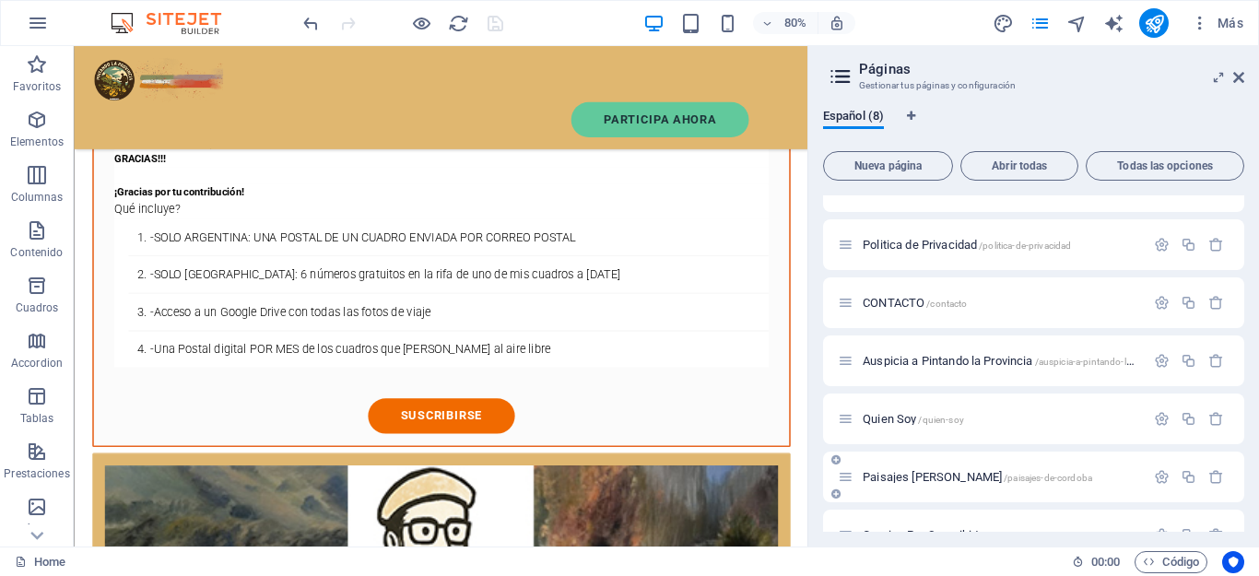
click at [880, 477] on span "Paisajes de Córdoba /paisajes-de-cordoba" at bounding box center [977, 477] width 229 height 14
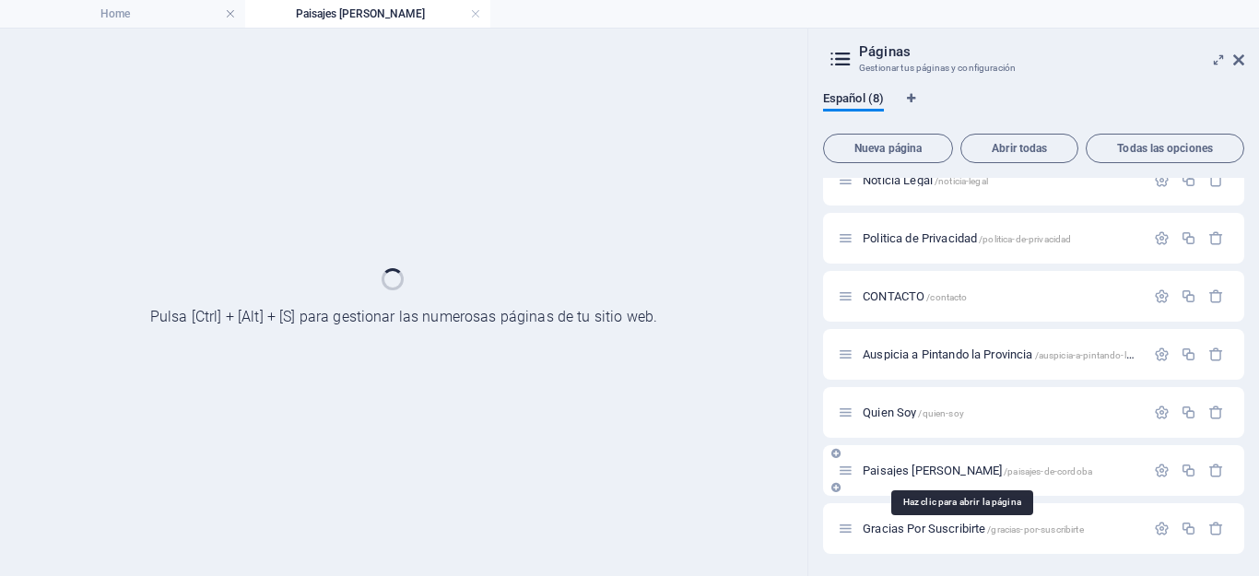
scroll to position [81, 0]
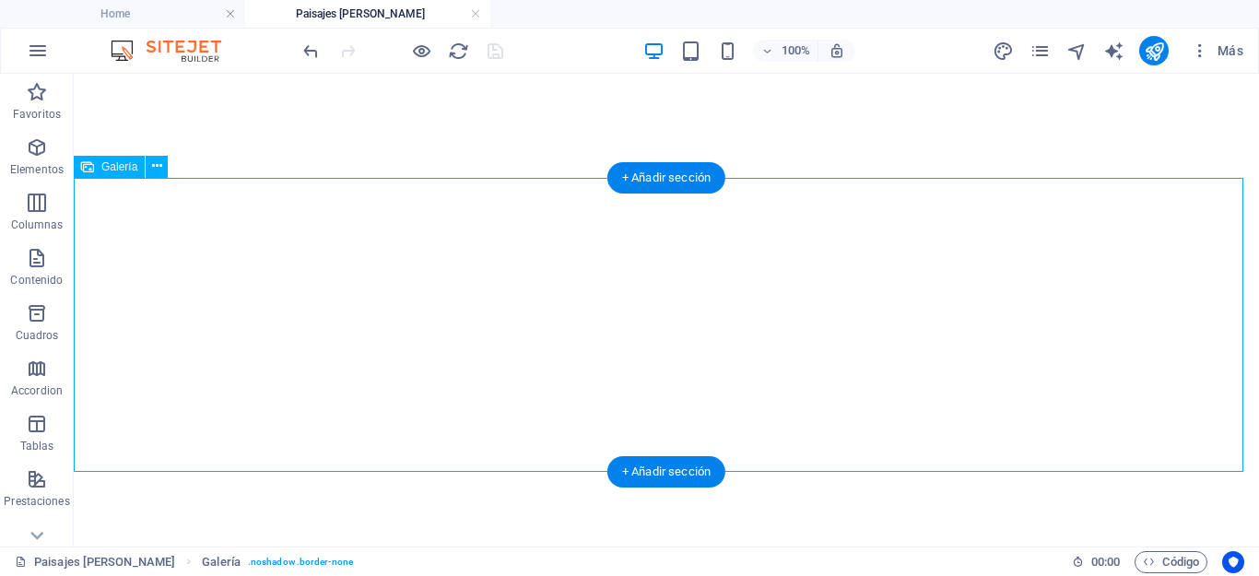
select select "4"
select select "%"
